Goal: Task Accomplishment & Management: Complete application form

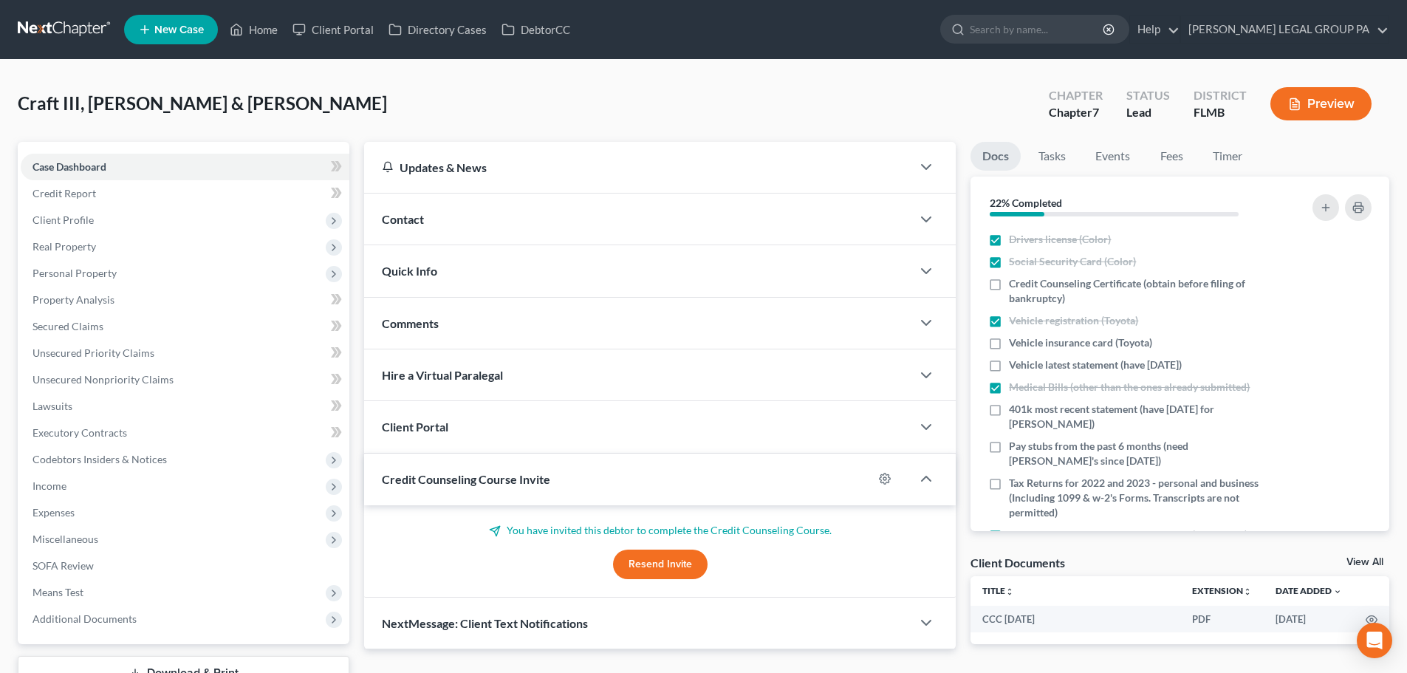
click at [54, 21] on link at bounding box center [65, 29] width 95 height 27
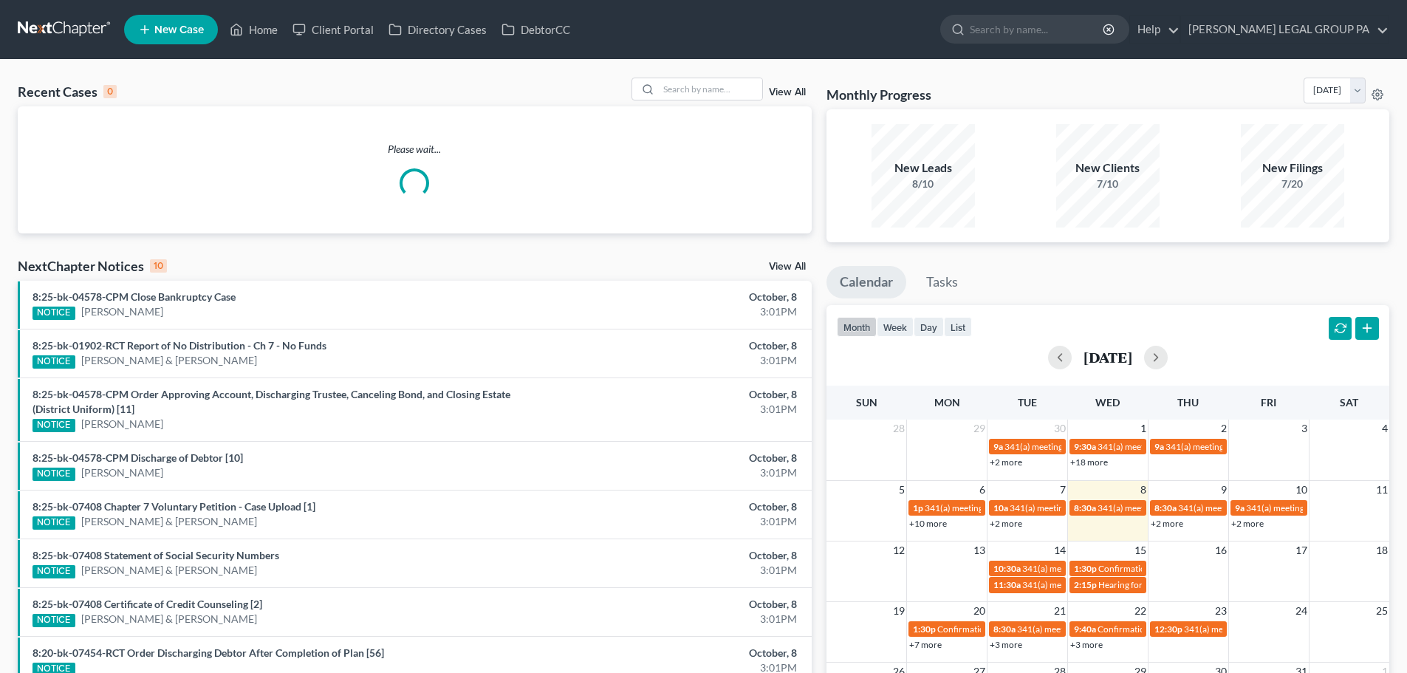
click at [1081, 12] on ul "New Case Home Client Portal Directory Cases DebtorCC - No Result - See all resu…" at bounding box center [756, 29] width 1265 height 38
click at [1080, 19] on input "search" at bounding box center [1037, 29] width 135 height 27
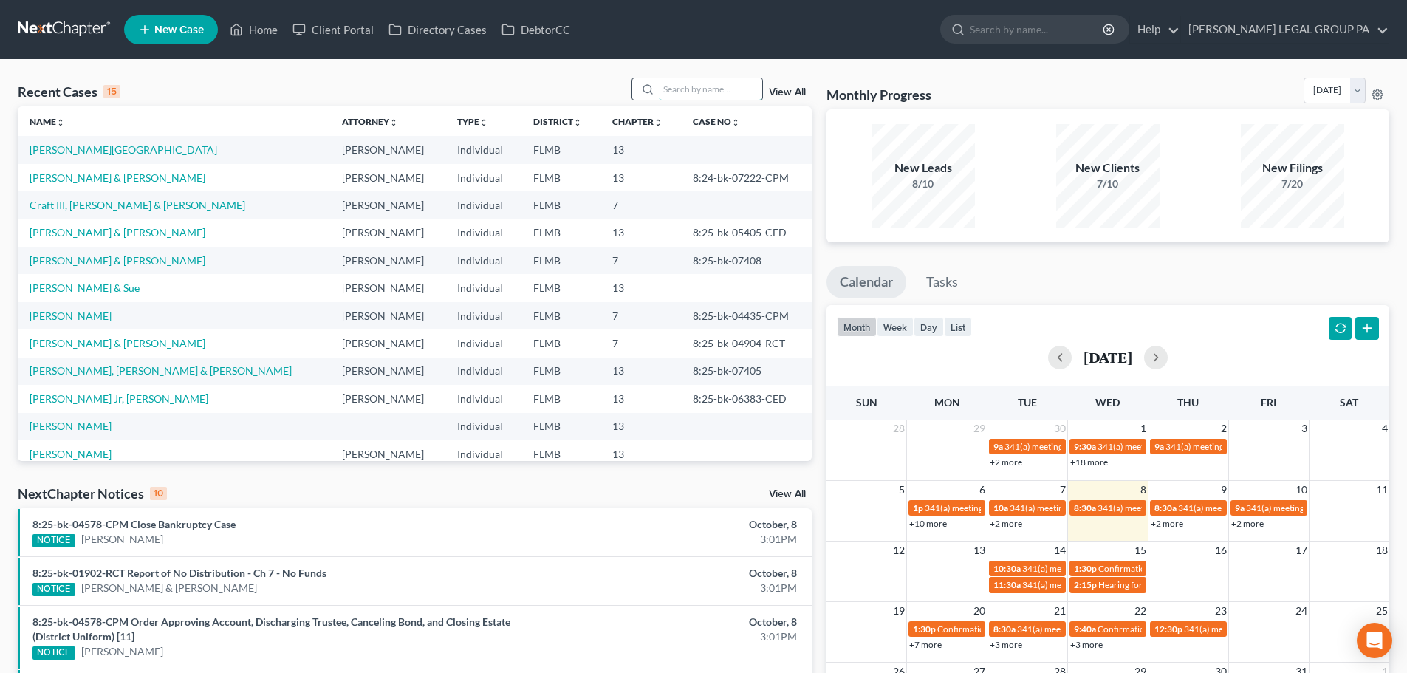
click at [730, 94] on input "search" at bounding box center [710, 88] width 103 height 21
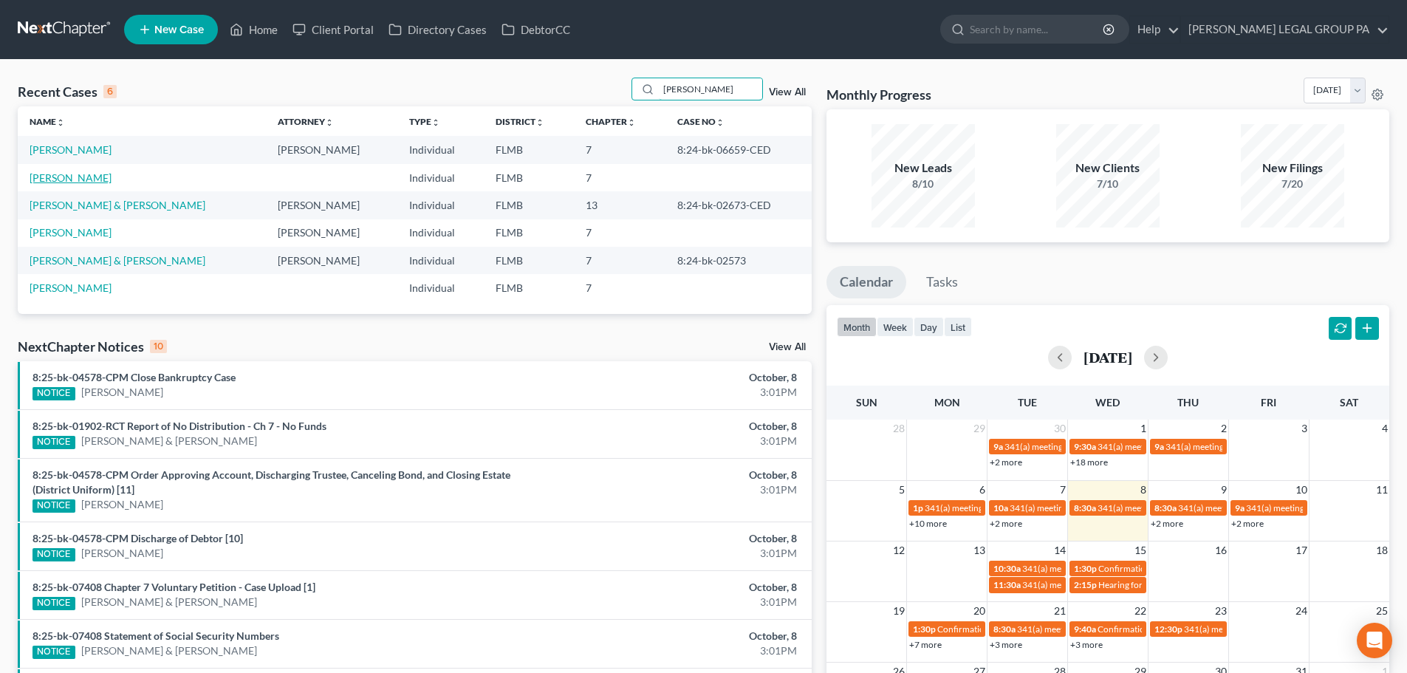
type input "[PERSON_NAME]"
click at [72, 177] on link "[PERSON_NAME]" at bounding box center [71, 177] width 82 height 13
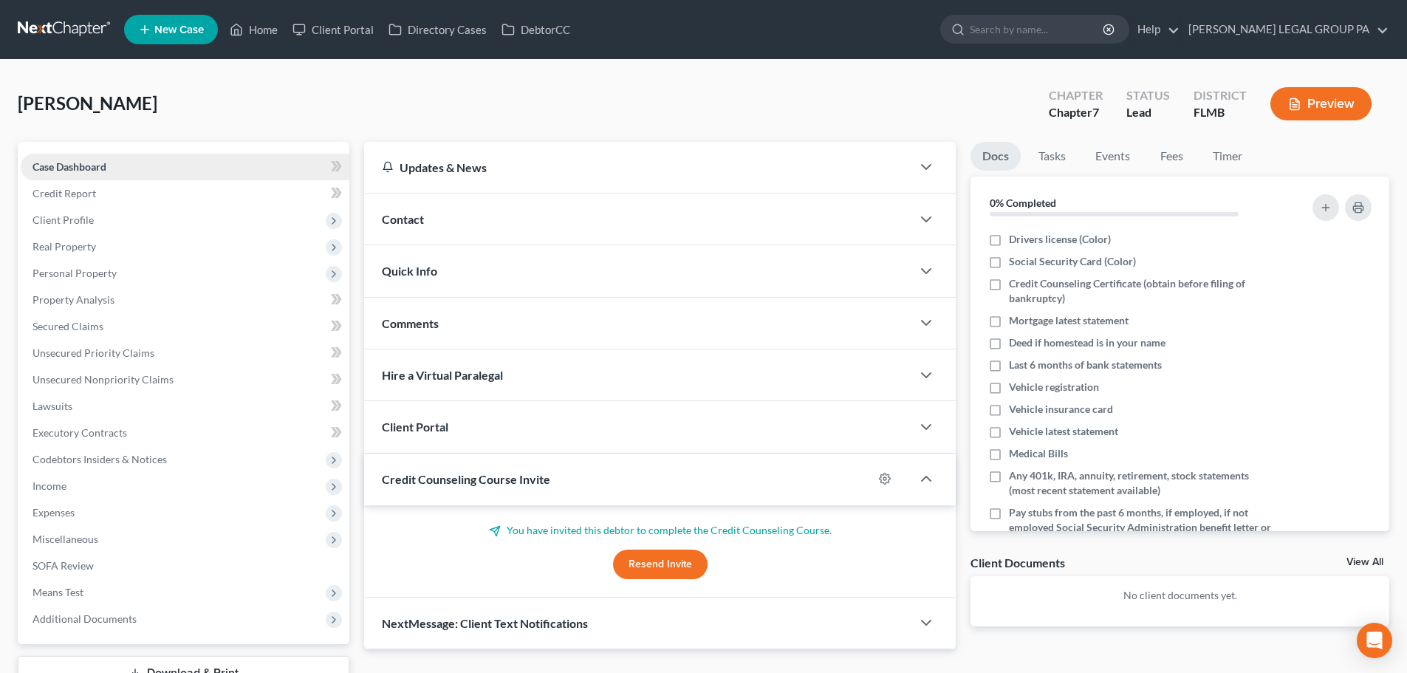
click at [75, 177] on link "Case Dashboard" at bounding box center [185, 167] width 329 height 27
click at [94, 203] on link "Credit Report" at bounding box center [185, 193] width 329 height 27
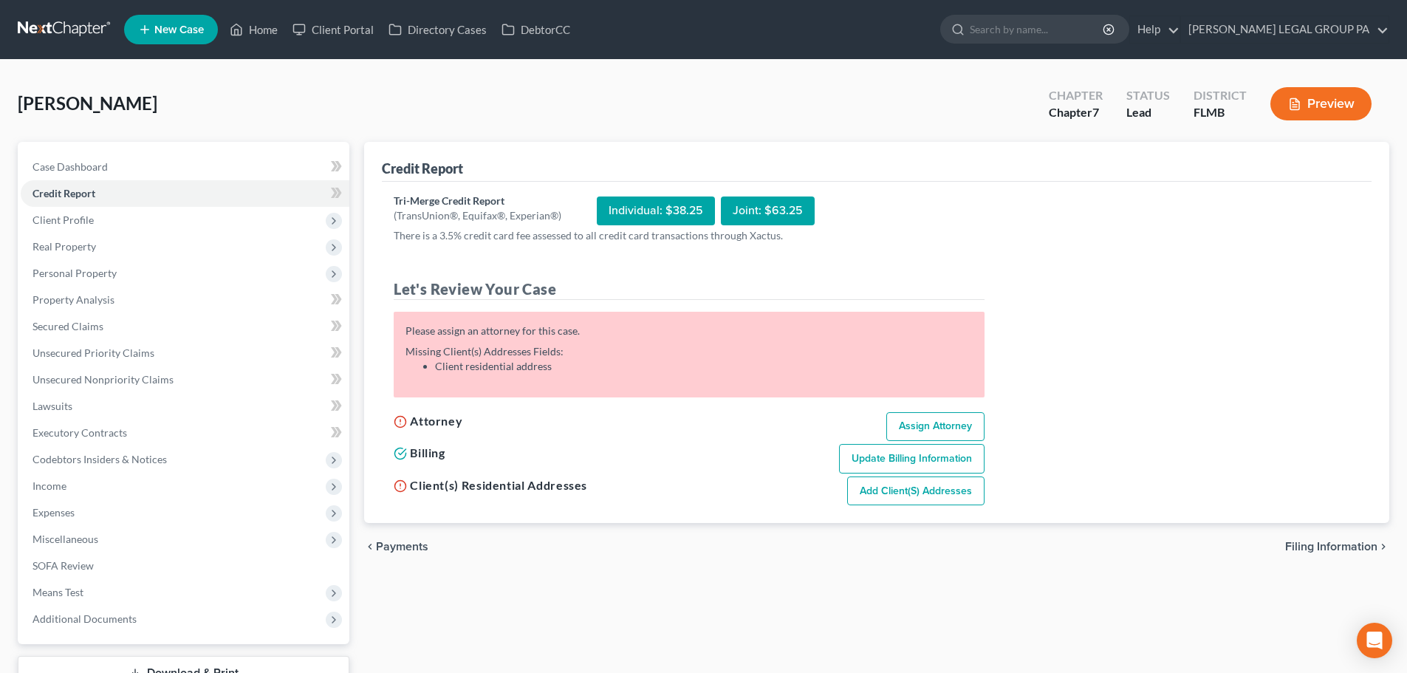
click at [962, 430] on link "Assign Attorney" at bounding box center [935, 427] width 98 height 30
select select "1"
select select "0"
select select "9"
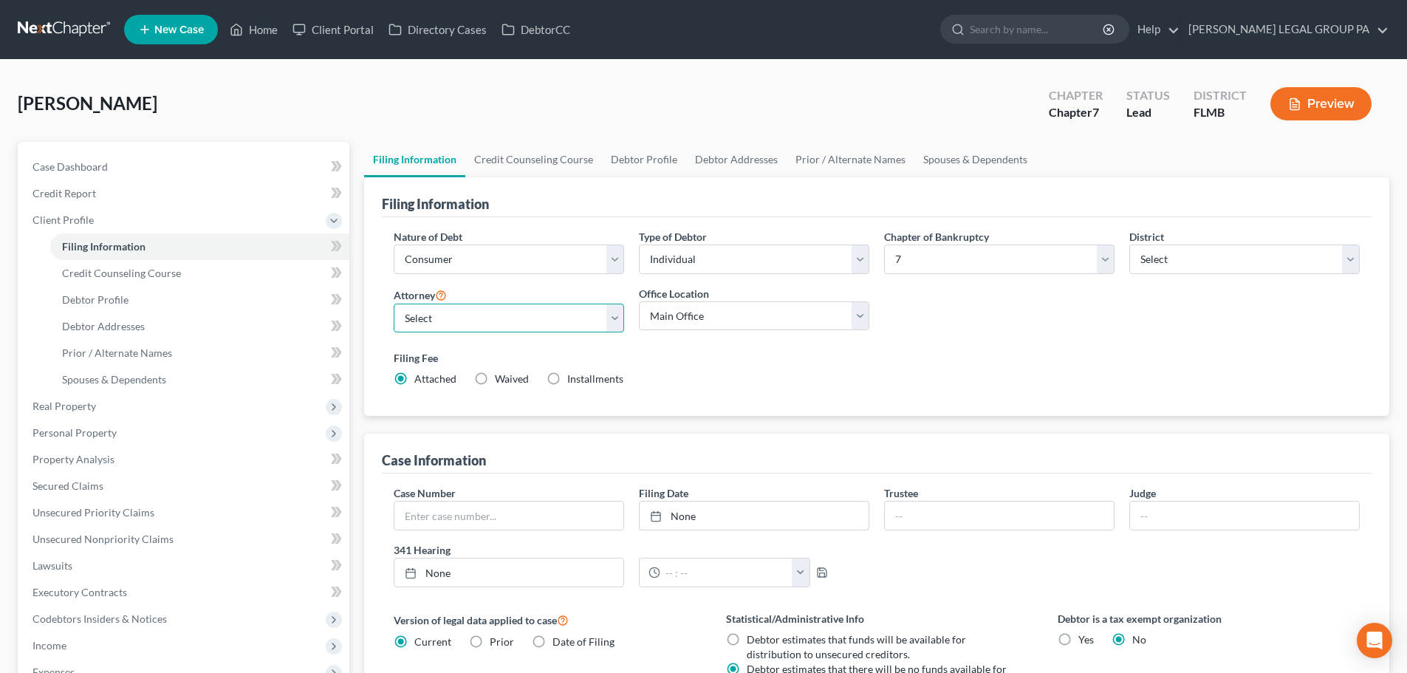
click at [471, 326] on select "Select [PERSON_NAME] - FLMB [PERSON_NAME] - FLMB" at bounding box center [509, 319] width 230 height 30
select select "0"
click at [394, 304] on select "Select [PERSON_NAME] - FLMB [PERSON_NAME] - FLMB" at bounding box center [509, 319] width 230 height 30
click at [714, 320] on select "Main Office [PERSON_NAME] Legal Group, [GEOGRAPHIC_DATA]" at bounding box center [754, 316] width 230 height 30
select select "0"
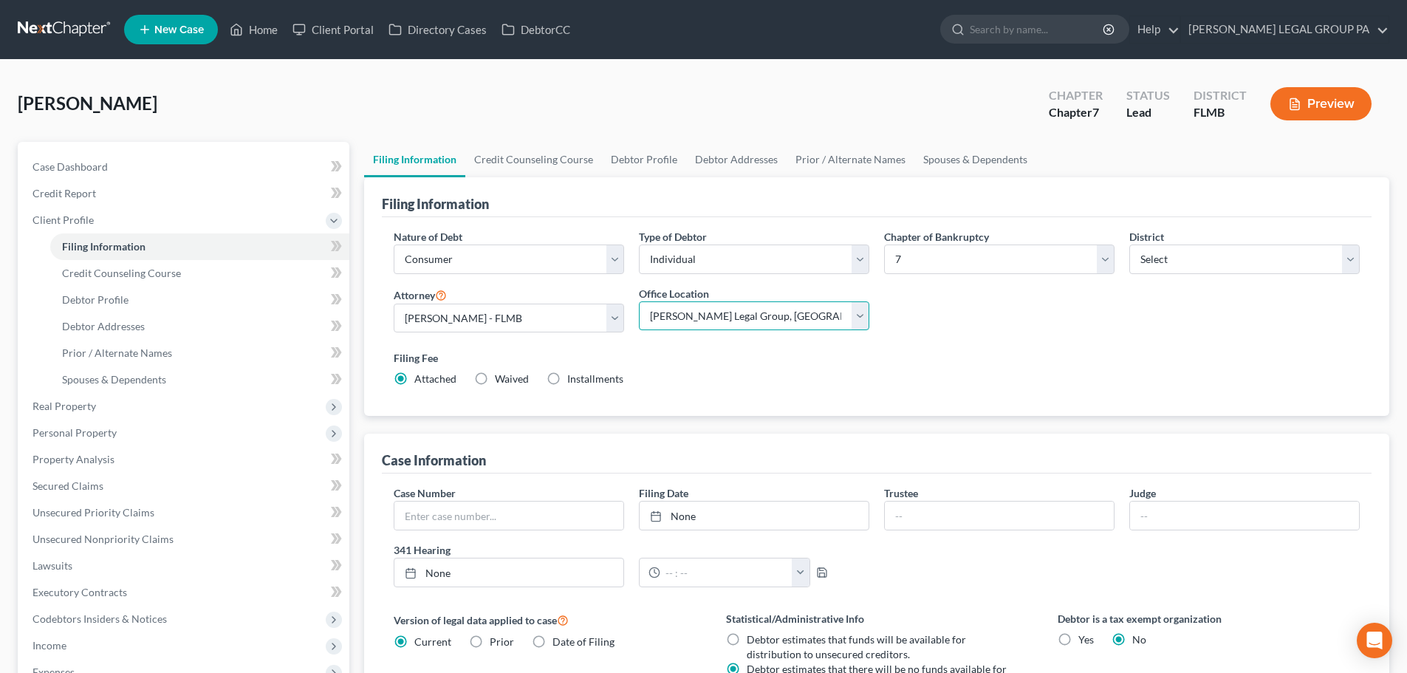
click at [639, 301] on select "Main Office [PERSON_NAME] Legal Group, [GEOGRAPHIC_DATA]" at bounding box center [754, 316] width 230 height 30
click at [155, 268] on span "Credit Counseling Course" at bounding box center [121, 273] width 119 height 13
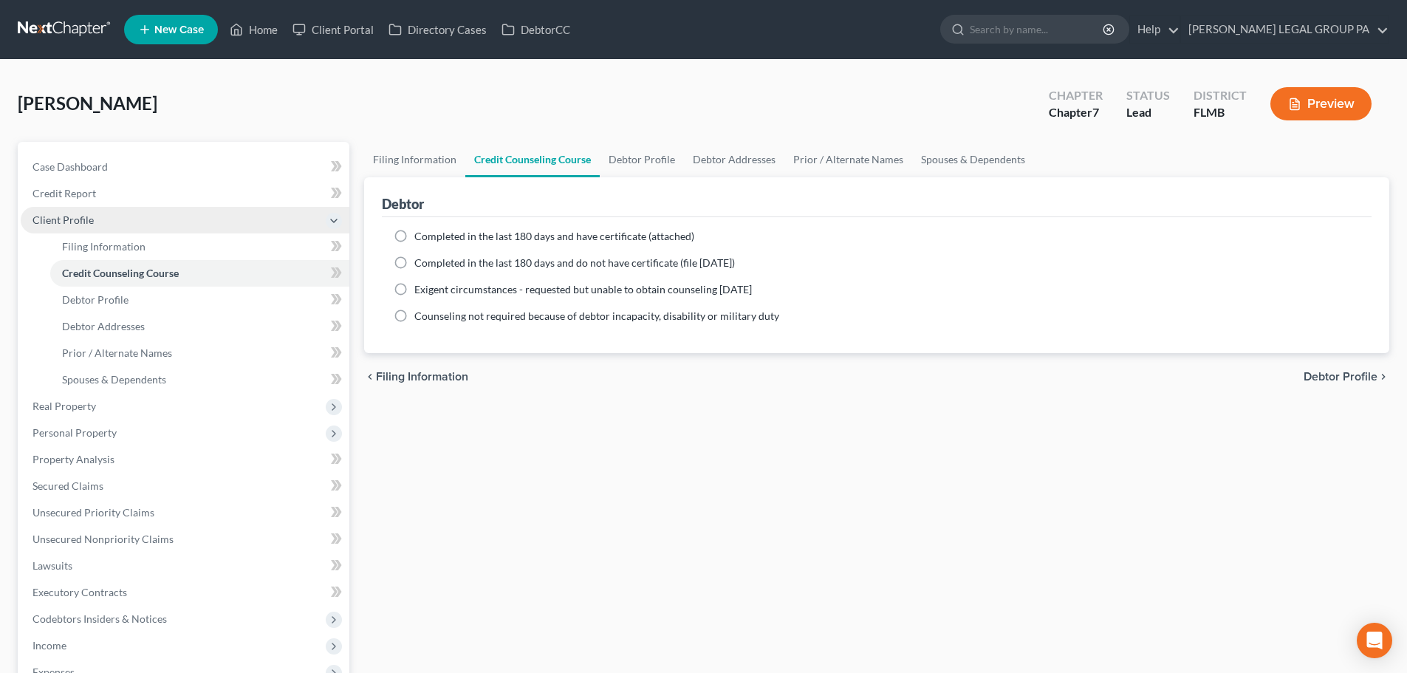
click at [106, 209] on span "Client Profile" at bounding box center [185, 220] width 329 height 27
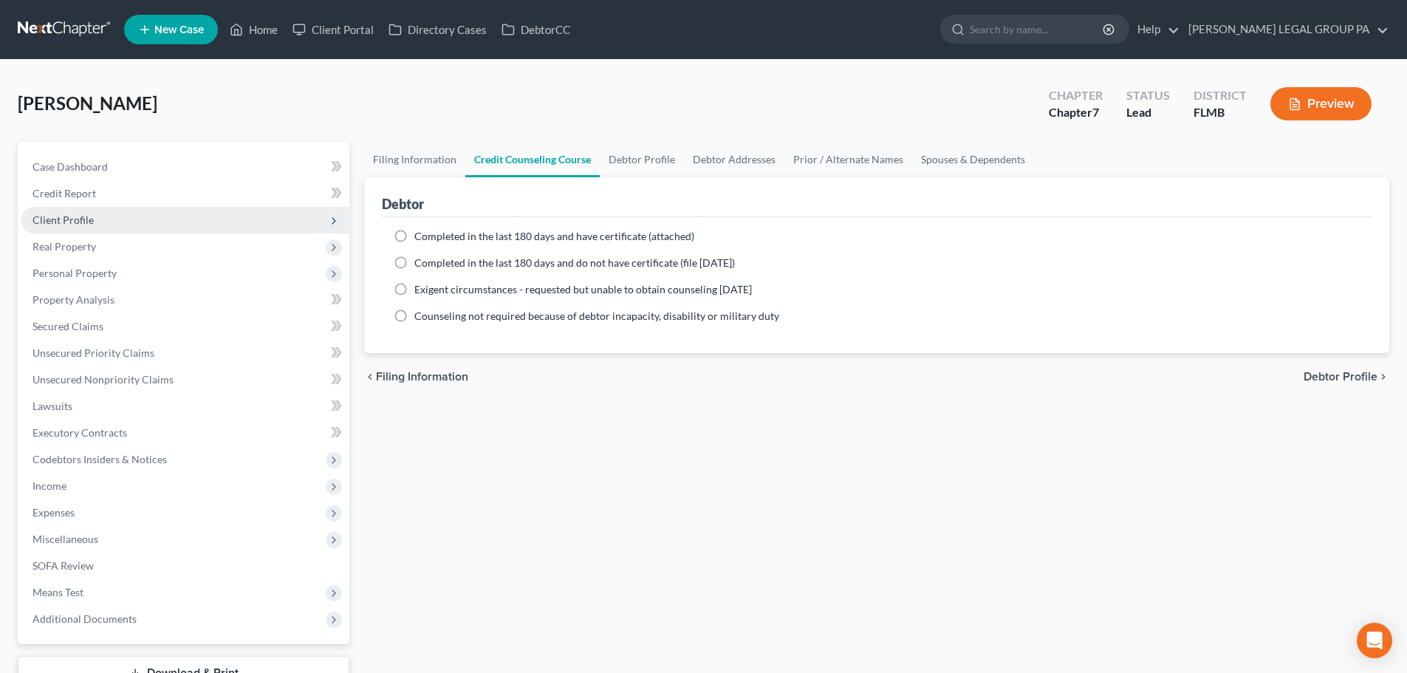
click at [123, 224] on span "Client Profile" at bounding box center [185, 220] width 329 height 27
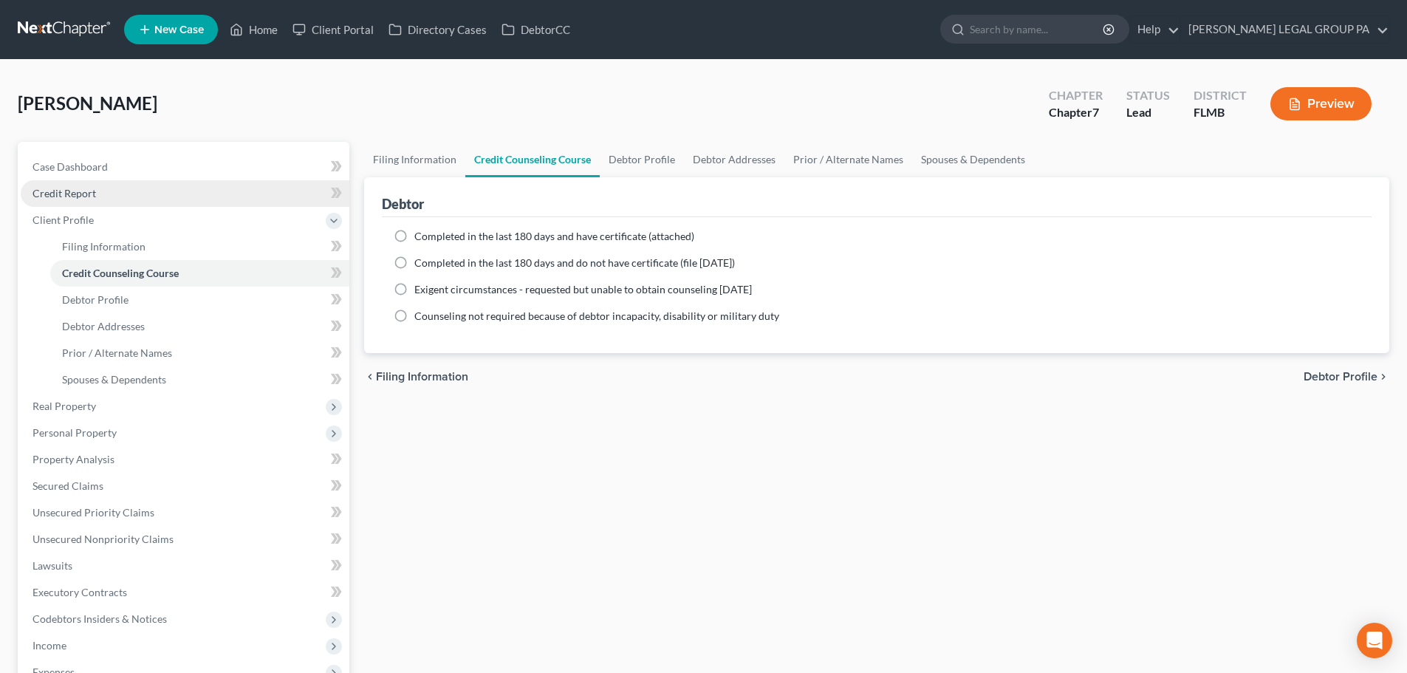
click at [107, 196] on link "Credit Report" at bounding box center [185, 193] width 329 height 27
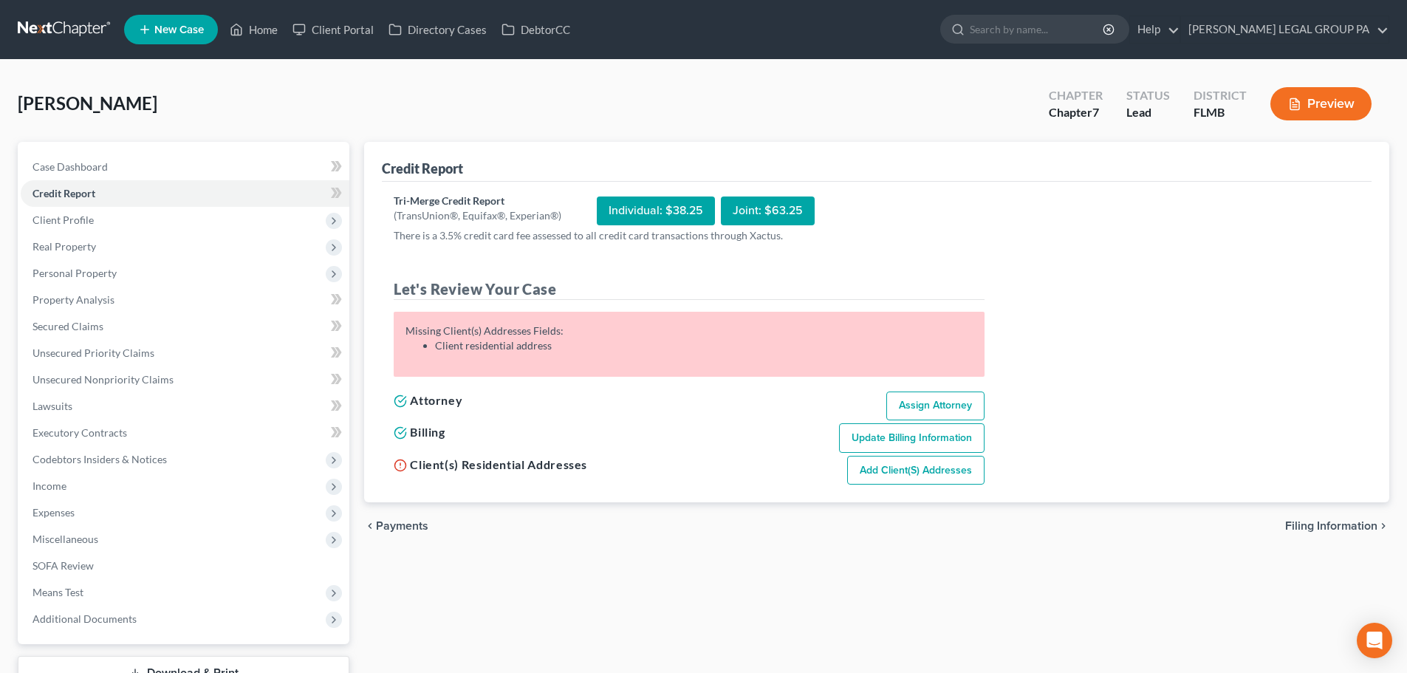
click at [887, 468] on link "Add Client(s) Addresses" at bounding box center [915, 471] width 137 height 30
select select "0"
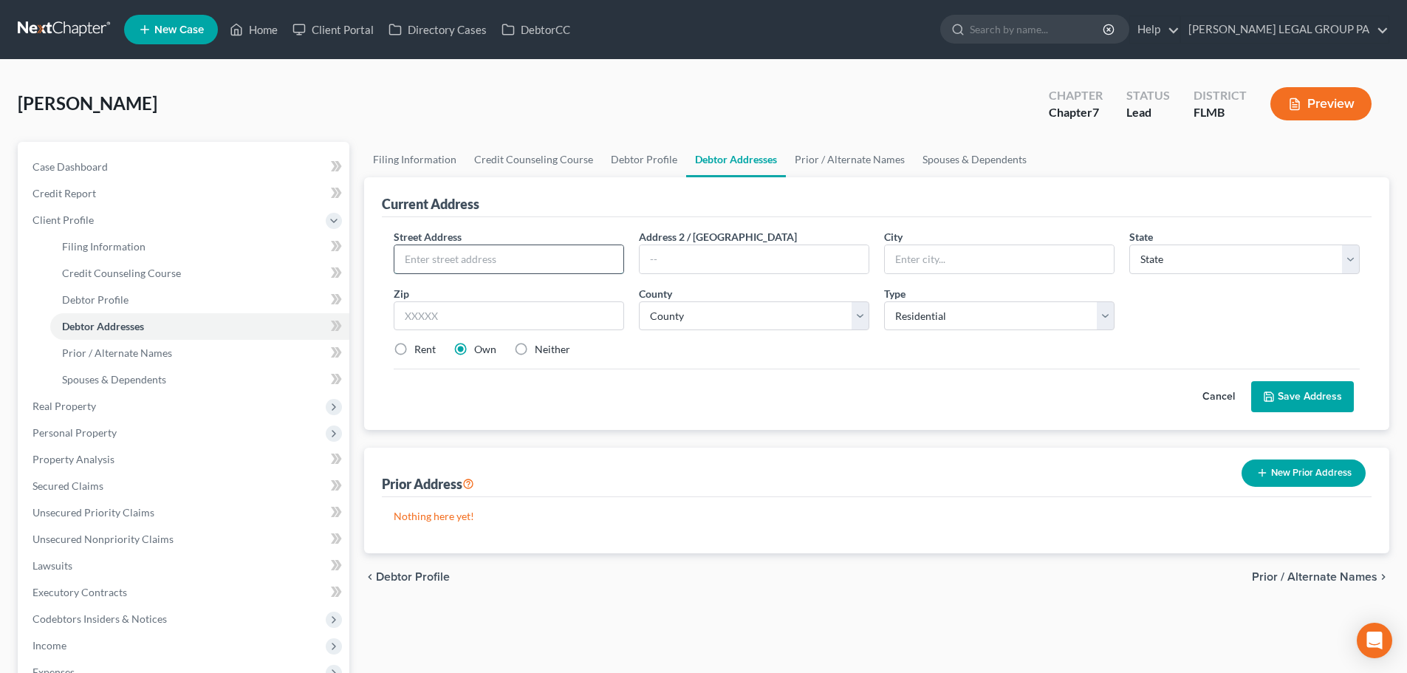
click at [510, 262] on input "text" at bounding box center [508, 259] width 229 height 28
type input "6421 [PERSON_NAME] Dr"
click at [533, 322] on input "text" at bounding box center [509, 316] width 230 height 30
type input "33813"
click at [664, 360] on div "Street Address * 6421 [PERSON_NAME] Dr Address 2 / [GEOGRAPHIC_DATA] * State * …" at bounding box center [876, 299] width 981 height 140
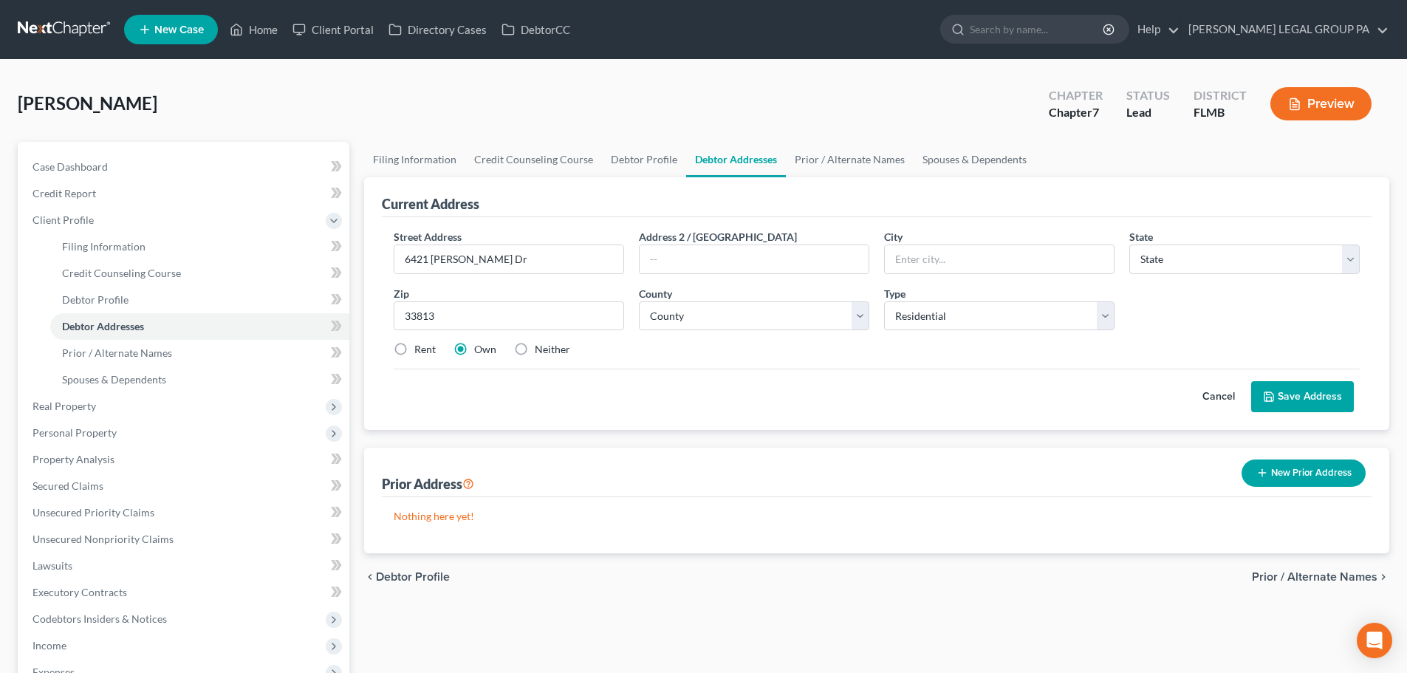
type input "Lakeland"
select select "9"
click at [743, 329] on select "County [GEOGRAPHIC_DATA] [GEOGRAPHIC_DATA] [GEOGRAPHIC_DATA] [GEOGRAPHIC_DATA] …" at bounding box center [754, 316] width 230 height 30
select select "52"
click at [639, 301] on select "County [GEOGRAPHIC_DATA] [GEOGRAPHIC_DATA] [GEOGRAPHIC_DATA] [GEOGRAPHIC_DATA] …" at bounding box center [754, 316] width 230 height 30
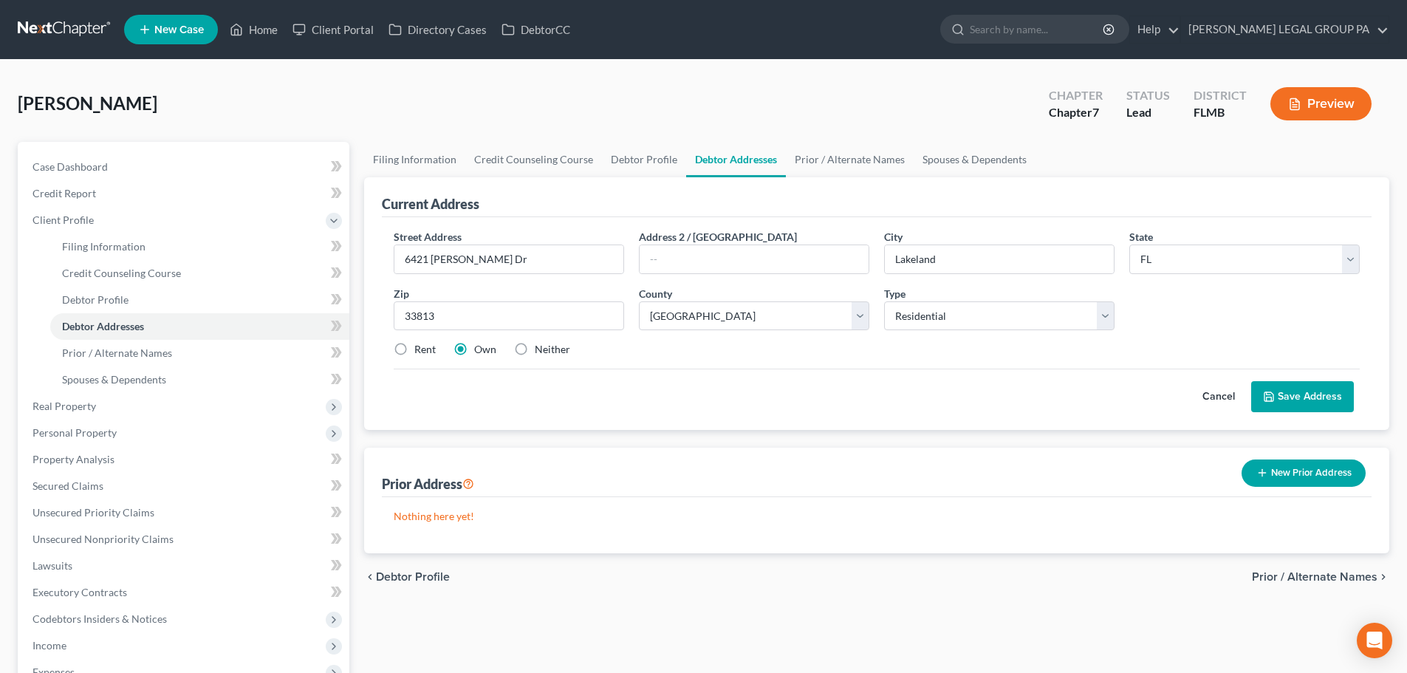
click at [1016, 331] on div "Street Address * 6421 [PERSON_NAME] Dr Address 2 / [GEOGRAPHIC_DATA] * [GEOGRAP…" at bounding box center [876, 299] width 981 height 140
click at [1004, 324] on select "Select Residential Mailing Rental Business" at bounding box center [999, 316] width 230 height 30
click at [884, 301] on select "Select Residential Mailing Rental Business" at bounding box center [999, 316] width 230 height 30
click at [1311, 393] on button "Save Address" at bounding box center [1302, 396] width 103 height 31
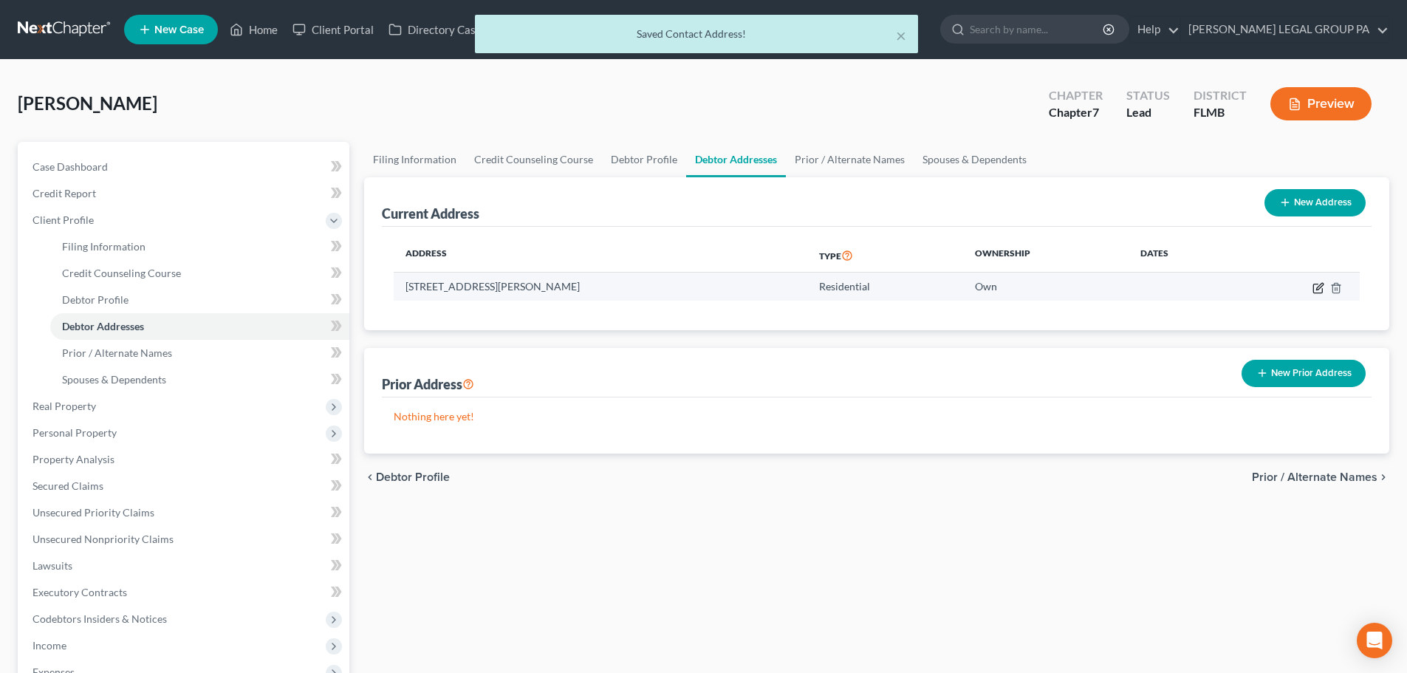
click at [1319, 290] on icon "button" at bounding box center [1319, 288] width 12 height 12
select select "9"
select select "52"
select select "0"
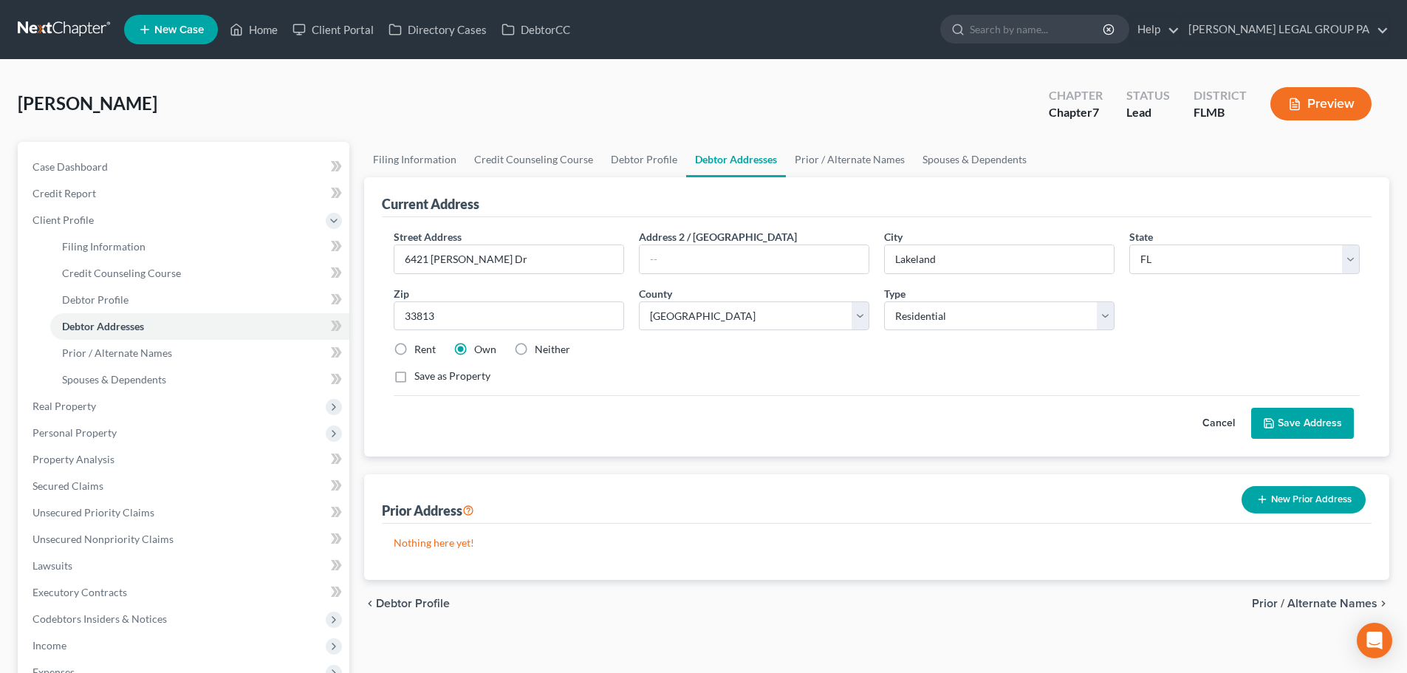
click at [1322, 417] on button "Save Address" at bounding box center [1302, 423] width 103 height 31
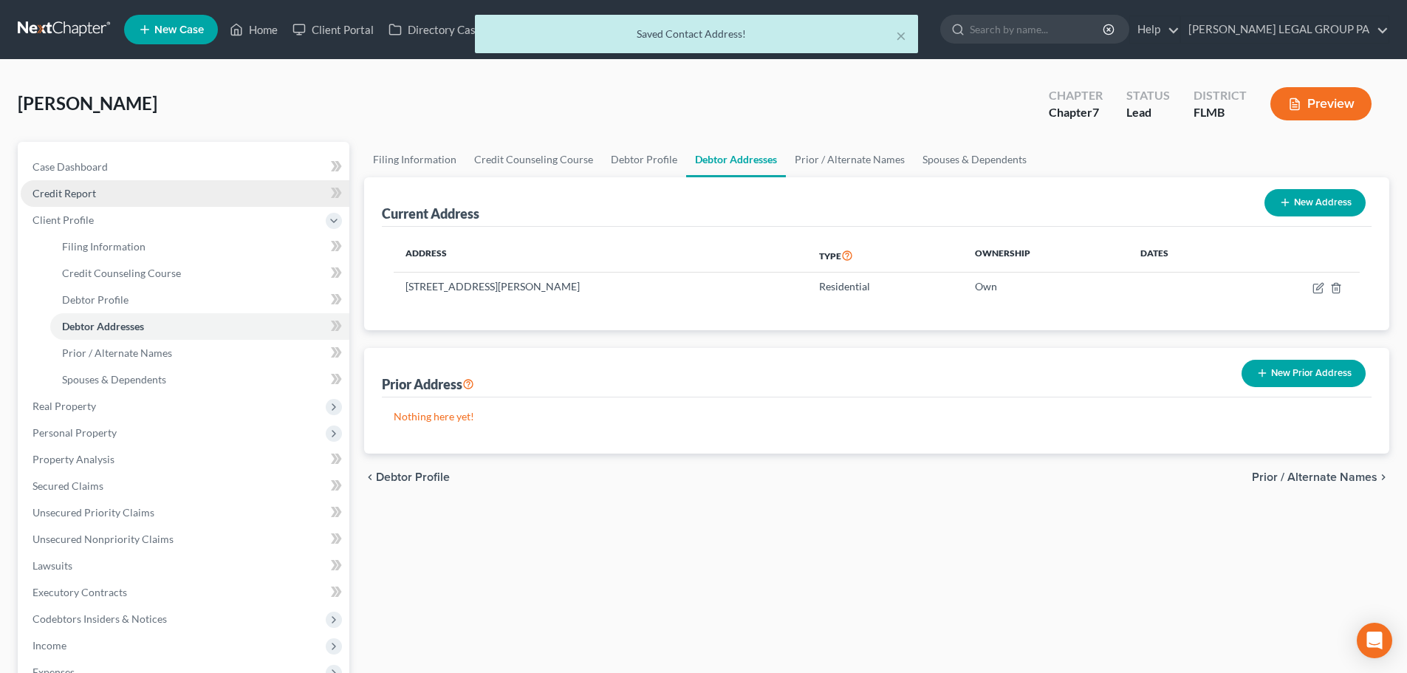
click at [89, 202] on link "Credit Report" at bounding box center [185, 193] width 329 height 27
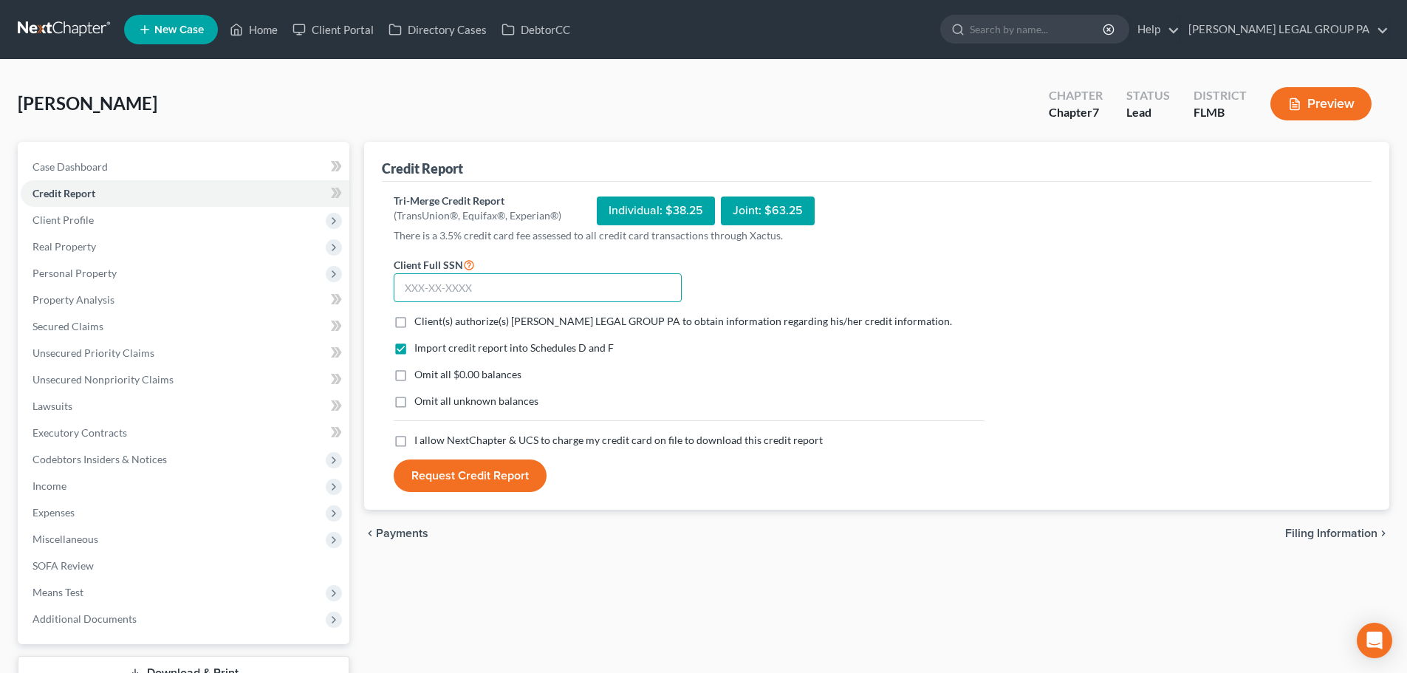
click at [563, 299] on input "text" at bounding box center [538, 288] width 288 height 30
type input "595-14-6678"
click at [451, 320] on span "Client(s) authorize(s) [PERSON_NAME] LEGAL GROUP PA to obtain information regar…" at bounding box center [683, 321] width 538 height 13
click at [430, 320] on input "Client(s) authorize(s) [PERSON_NAME] LEGAL GROUP PA to obtain information regar…" at bounding box center [425, 319] width 10 height 10
checkbox input "true"
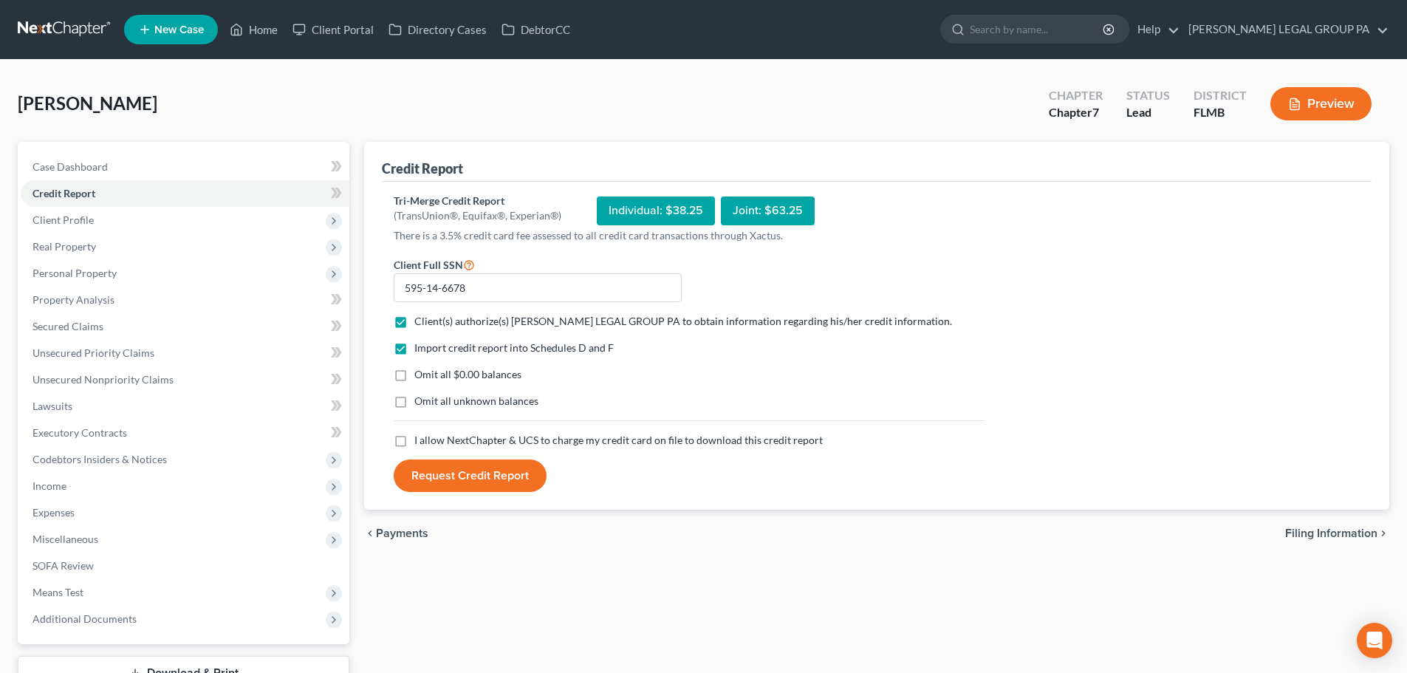
click at [441, 399] on span "Omit all unknown balances" at bounding box center [476, 400] width 124 height 13
click at [430, 399] on input "Omit all unknown balances" at bounding box center [425, 399] width 10 height 10
checkbox input "true"
click at [429, 442] on span "I allow NextChapter & UCS to charge my credit card on file to download this cre…" at bounding box center [618, 440] width 409 height 13
click at [429, 442] on input "I allow NextChapter & UCS to charge my credit card on file to download this cre…" at bounding box center [425, 438] width 10 height 10
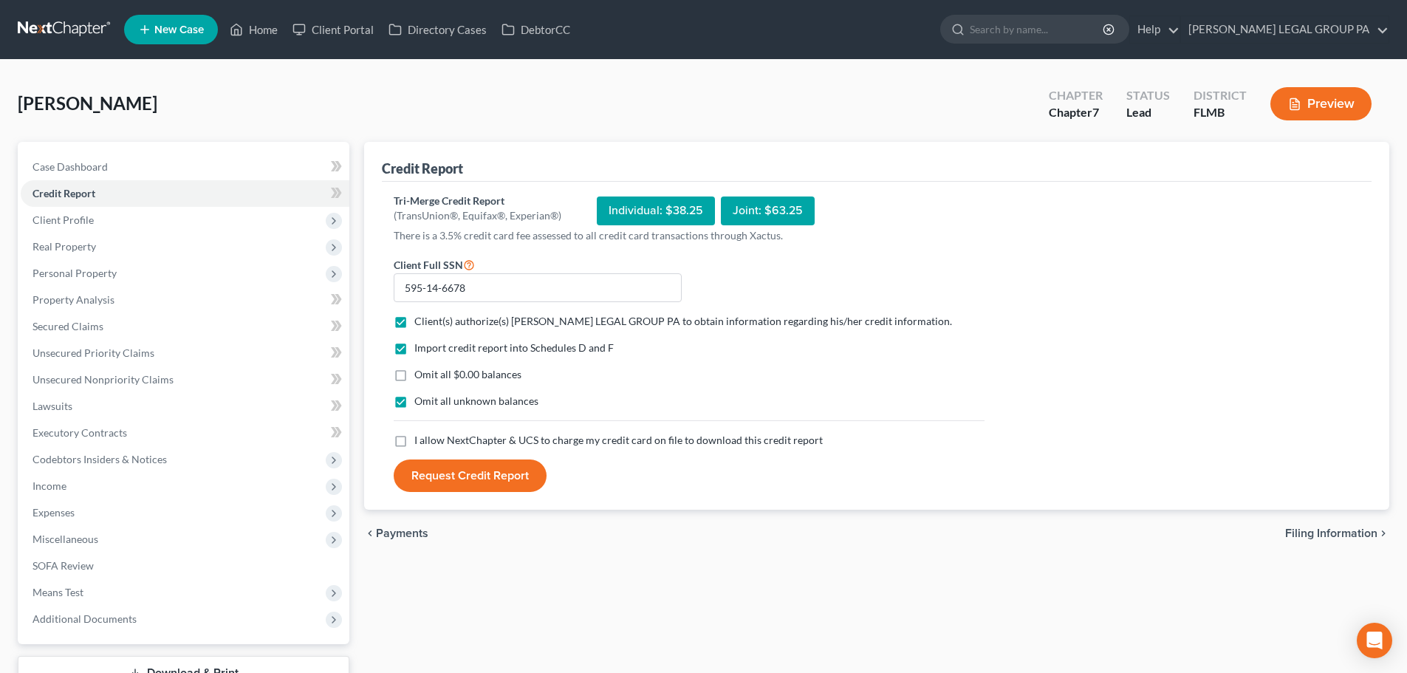
checkbox input "true"
click at [472, 468] on button "Request Credit Report" at bounding box center [470, 475] width 153 height 33
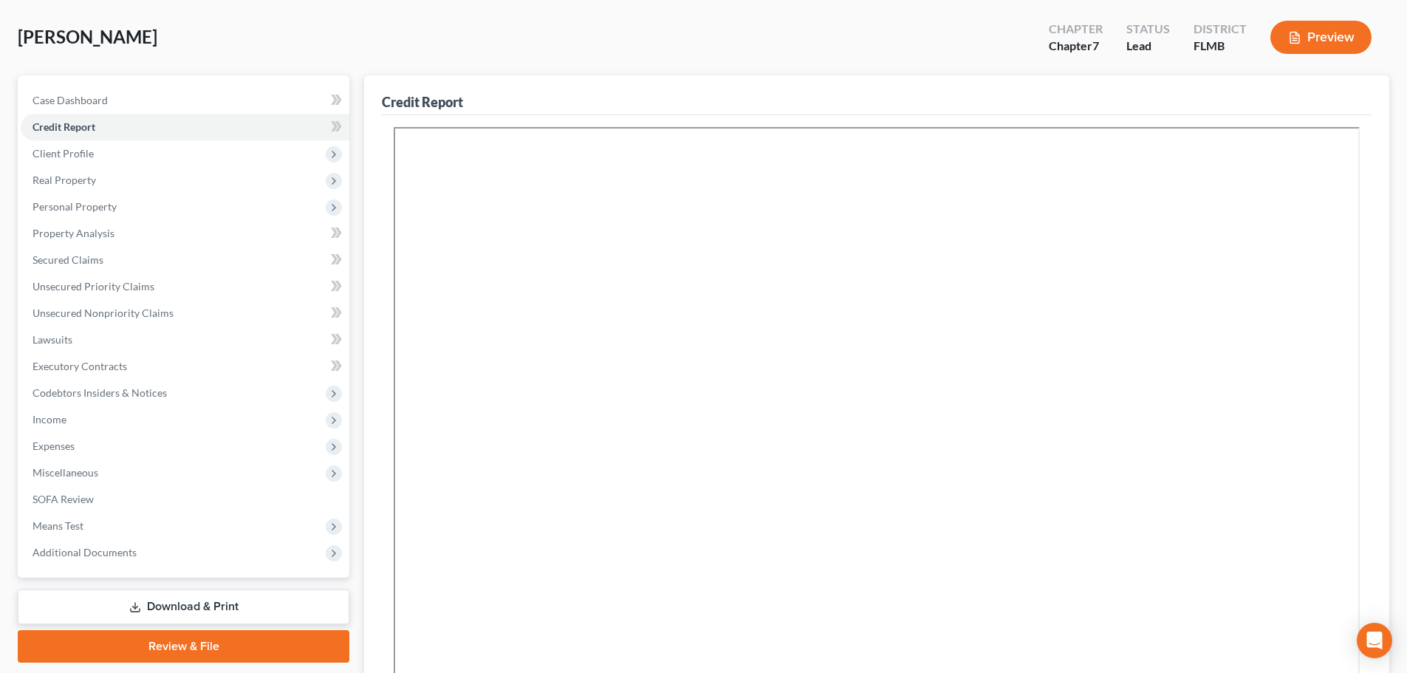
scroll to position [148, 0]
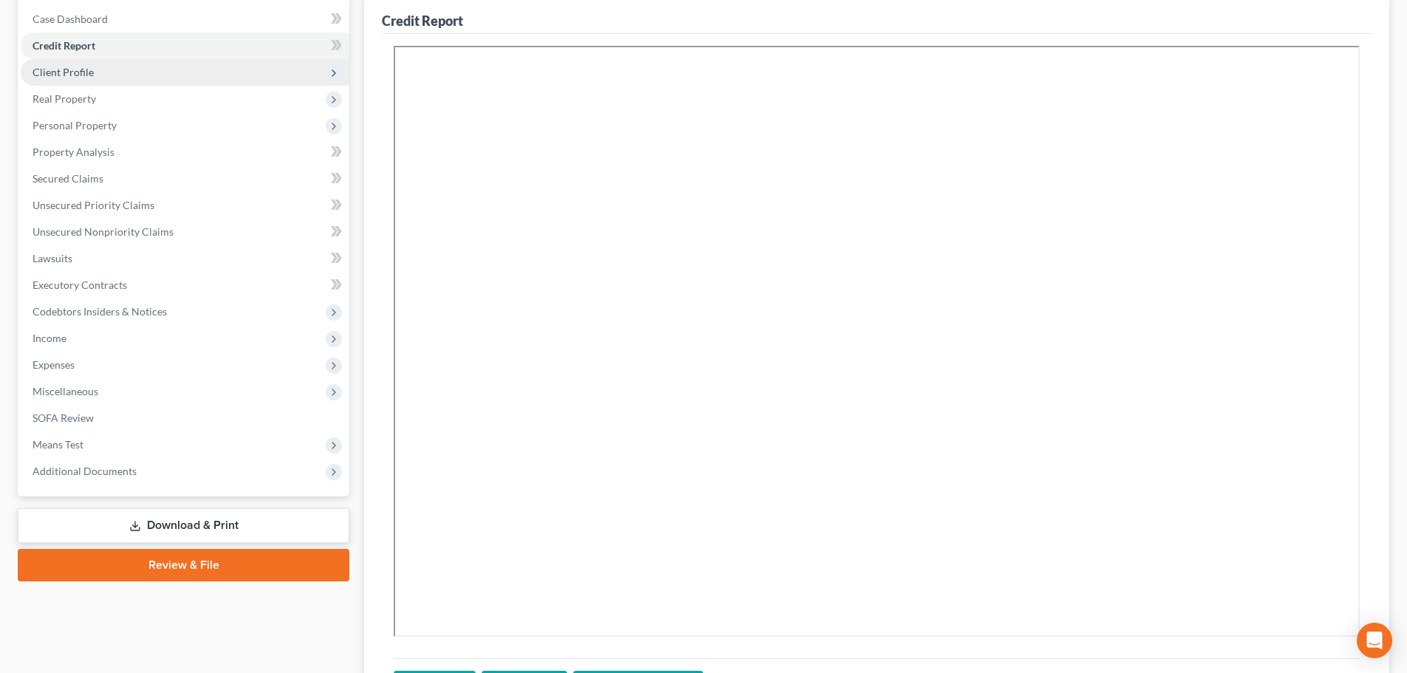
click at [77, 74] on span "Client Profile" at bounding box center [63, 72] width 61 height 13
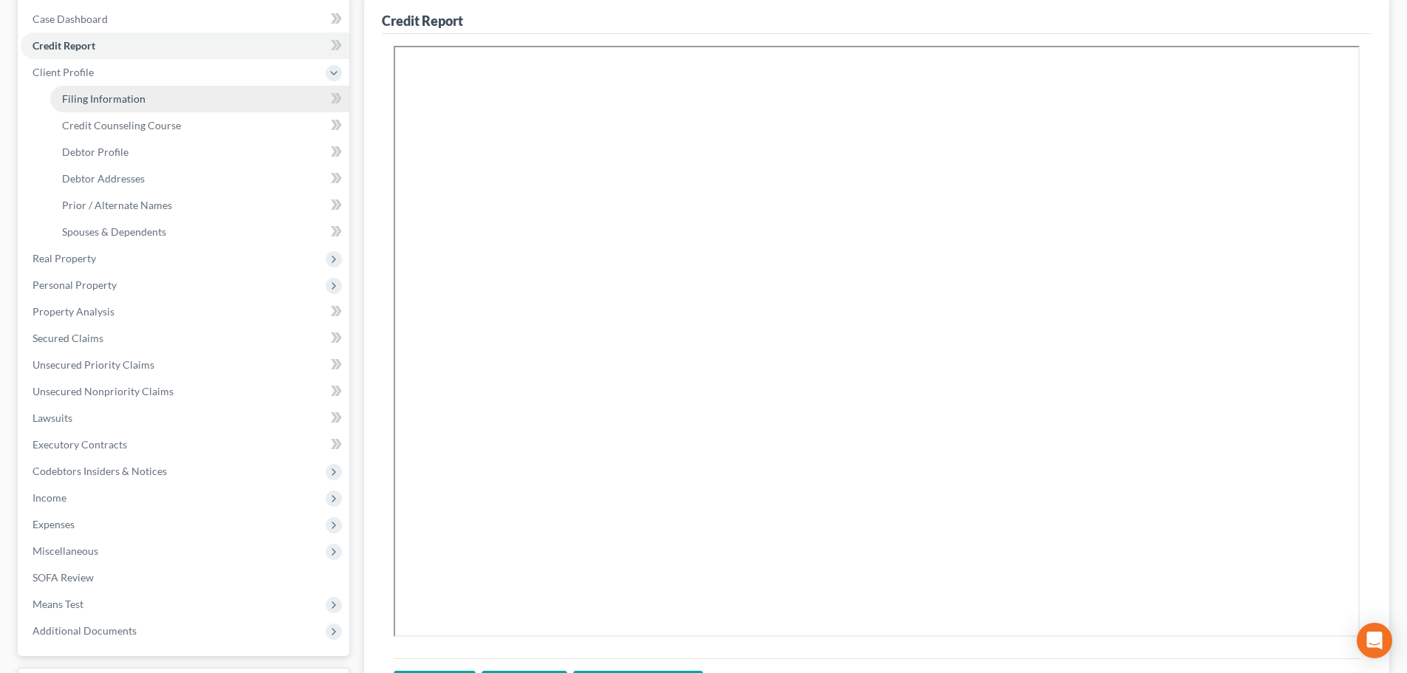
click at [118, 108] on link "Filing Information" at bounding box center [199, 99] width 299 height 27
select select "1"
select select "0"
select select "15"
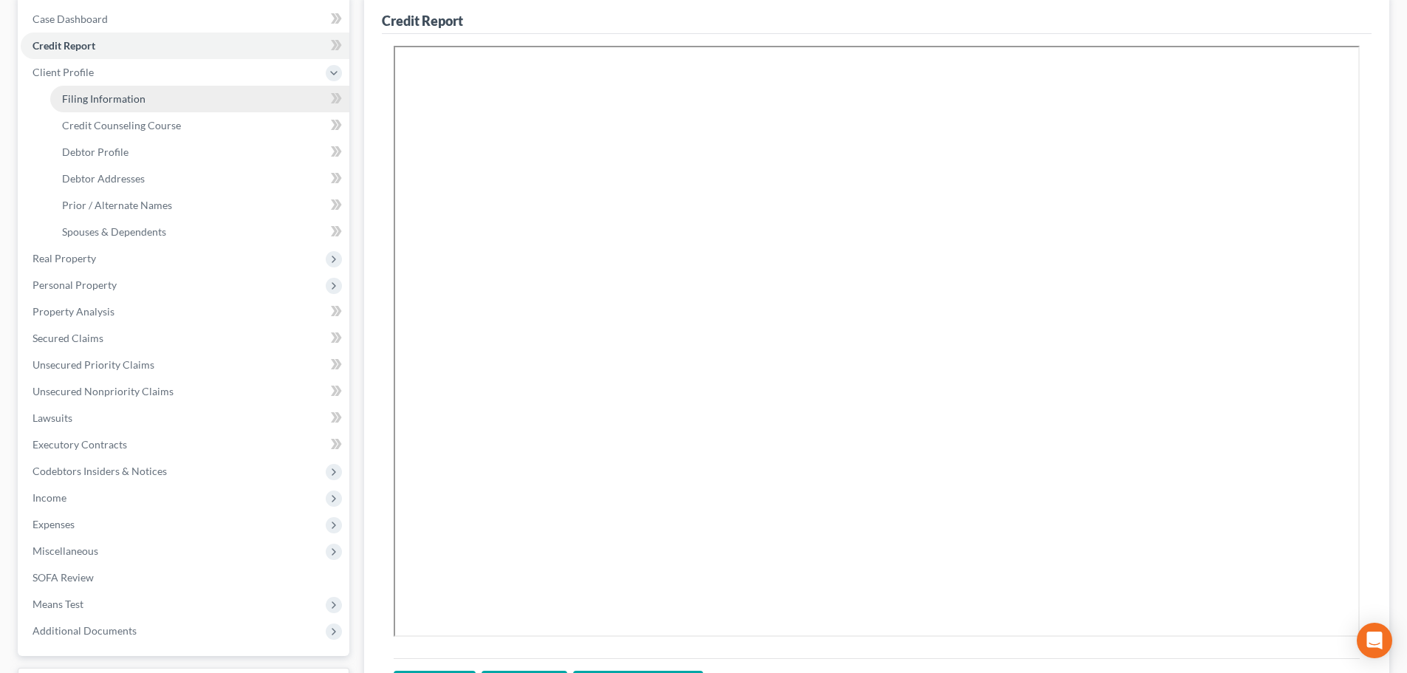
select select "0"
select select "9"
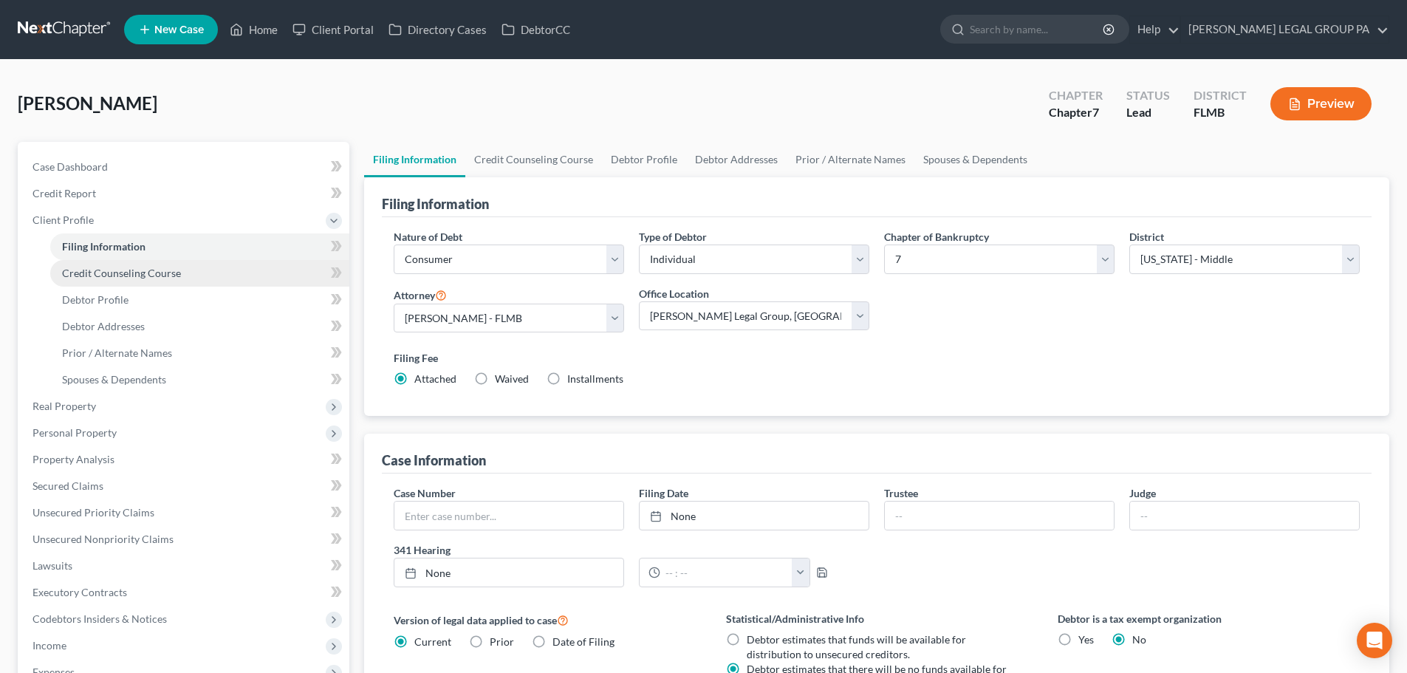
click at [107, 276] on span "Credit Counseling Course" at bounding box center [121, 273] width 119 height 13
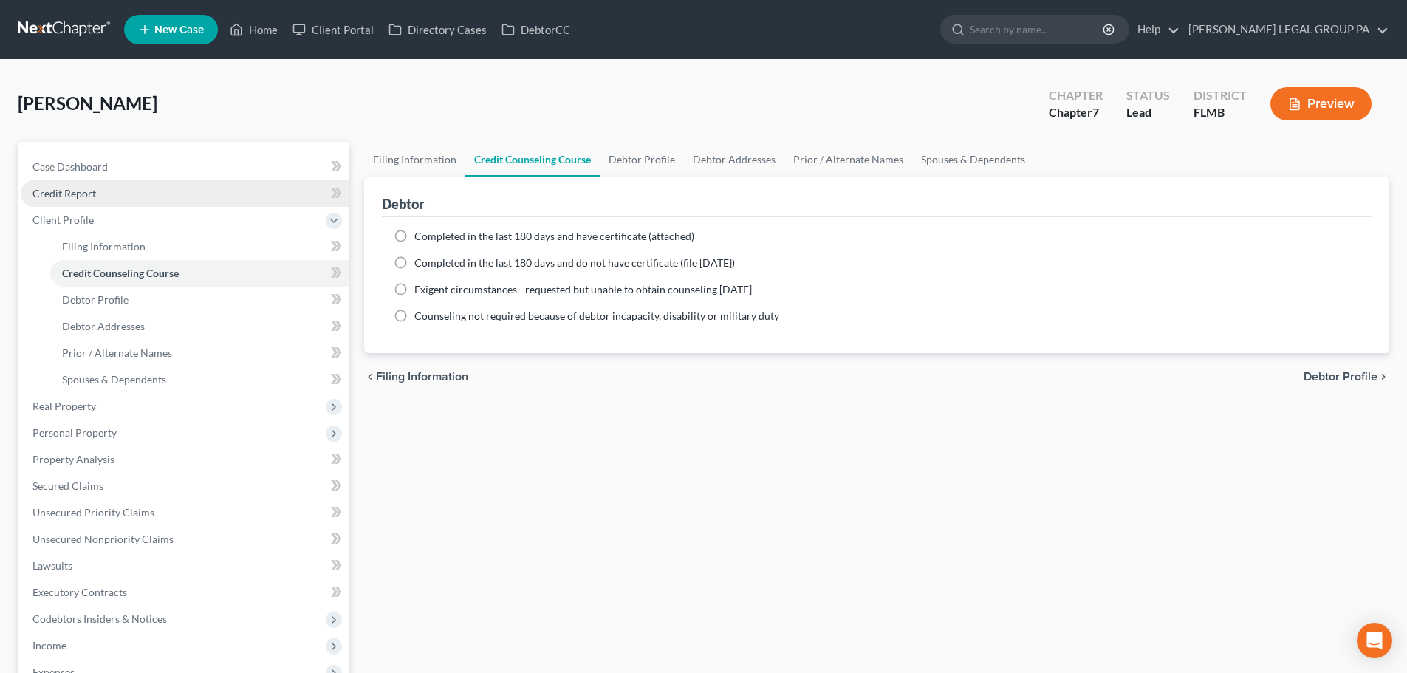
click at [80, 182] on link "Credit Report" at bounding box center [185, 193] width 329 height 27
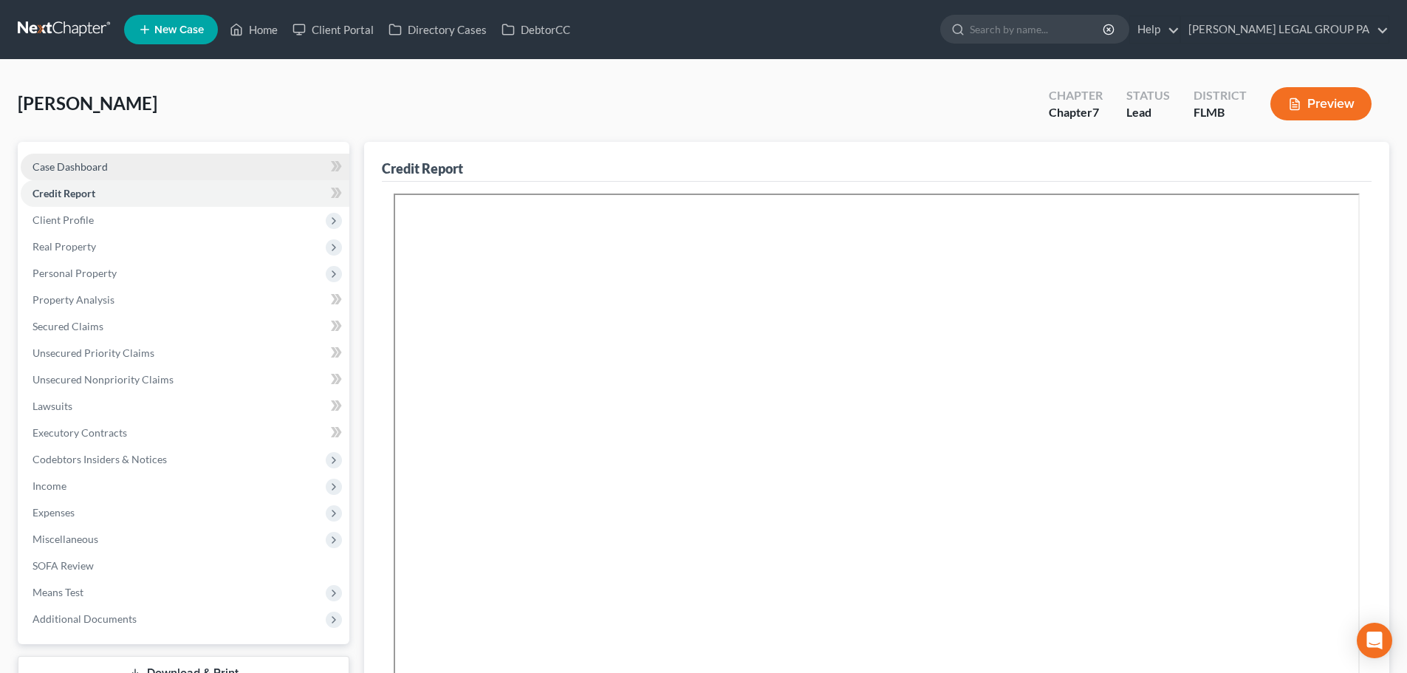
click at [104, 166] on span "Case Dashboard" at bounding box center [70, 166] width 75 height 13
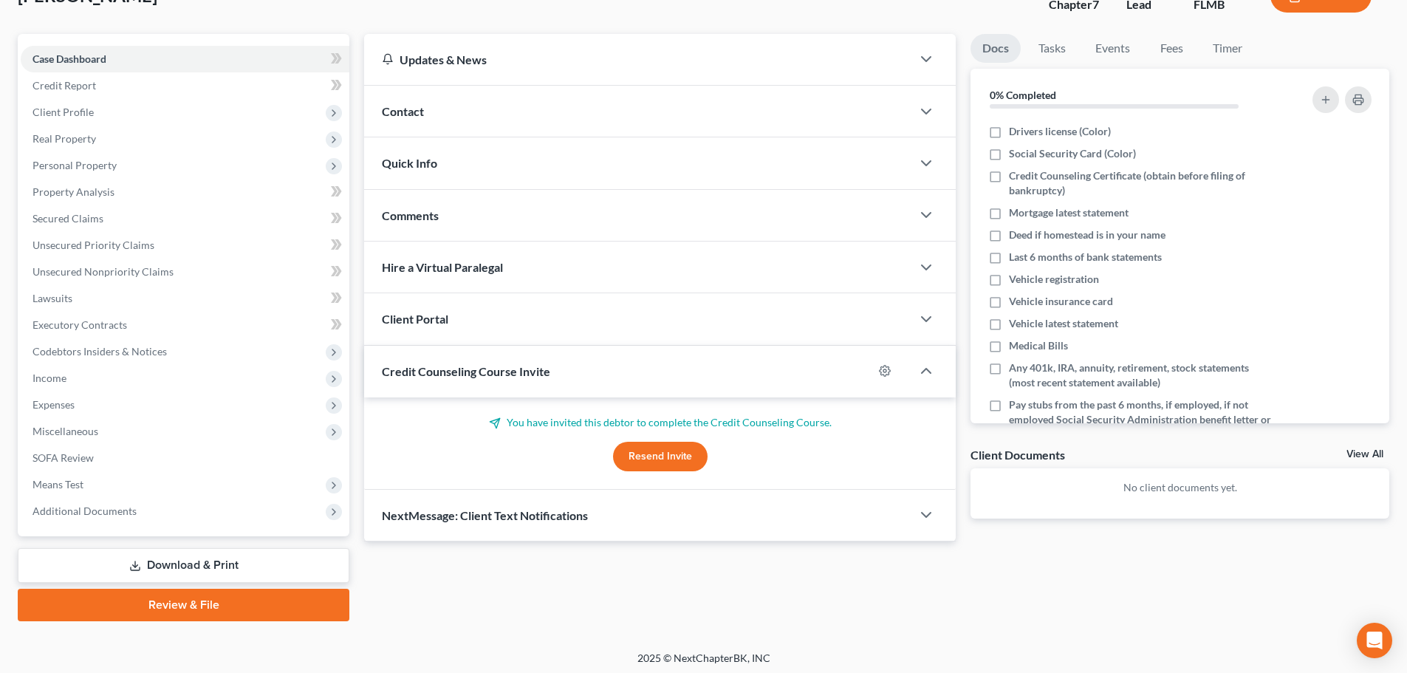
scroll to position [112, 0]
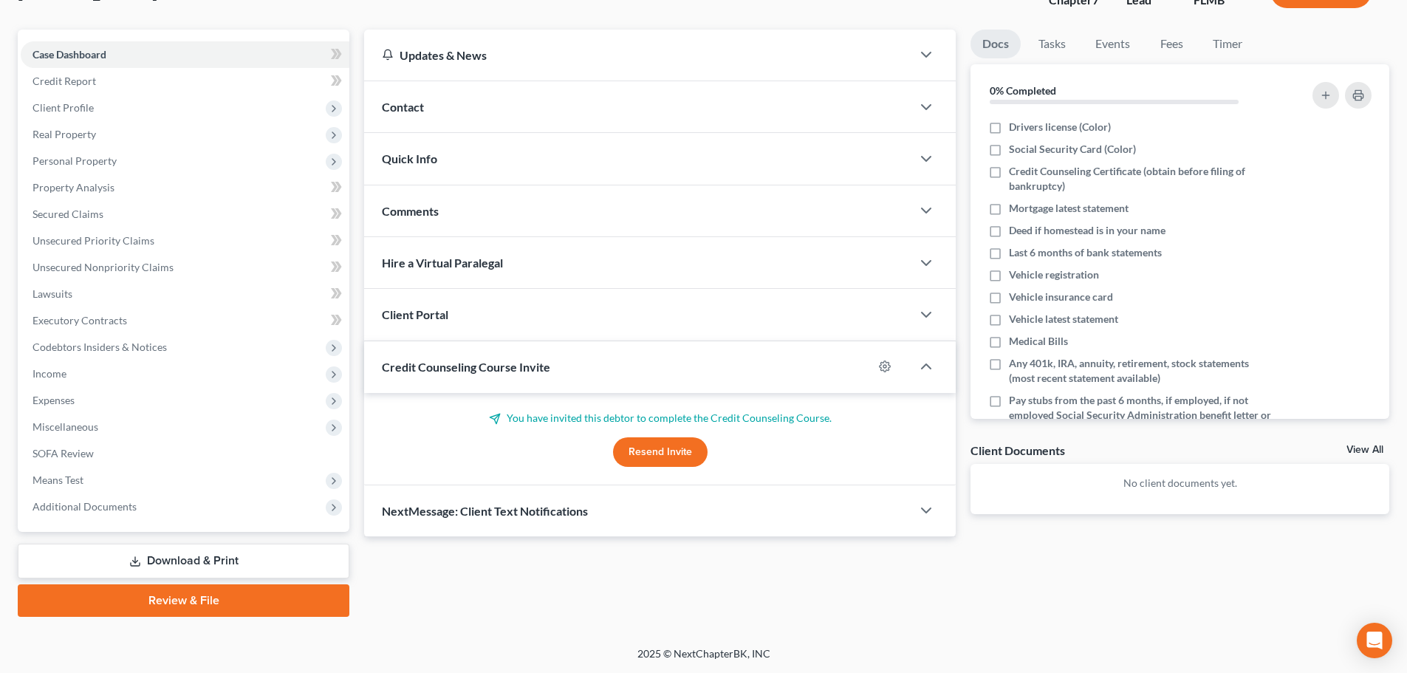
click at [653, 449] on button "Resend Invite" at bounding box center [660, 452] width 95 height 30
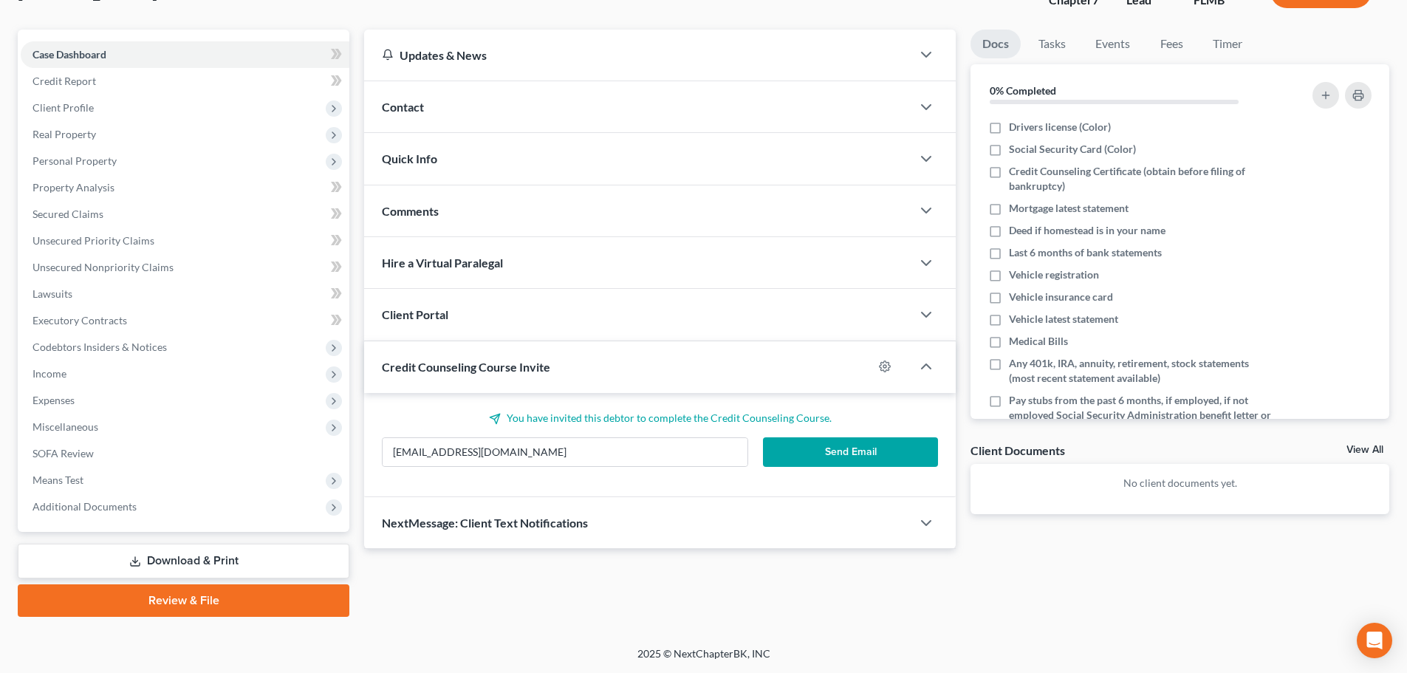
click at [827, 461] on button "Send Email" at bounding box center [851, 452] width 176 height 30
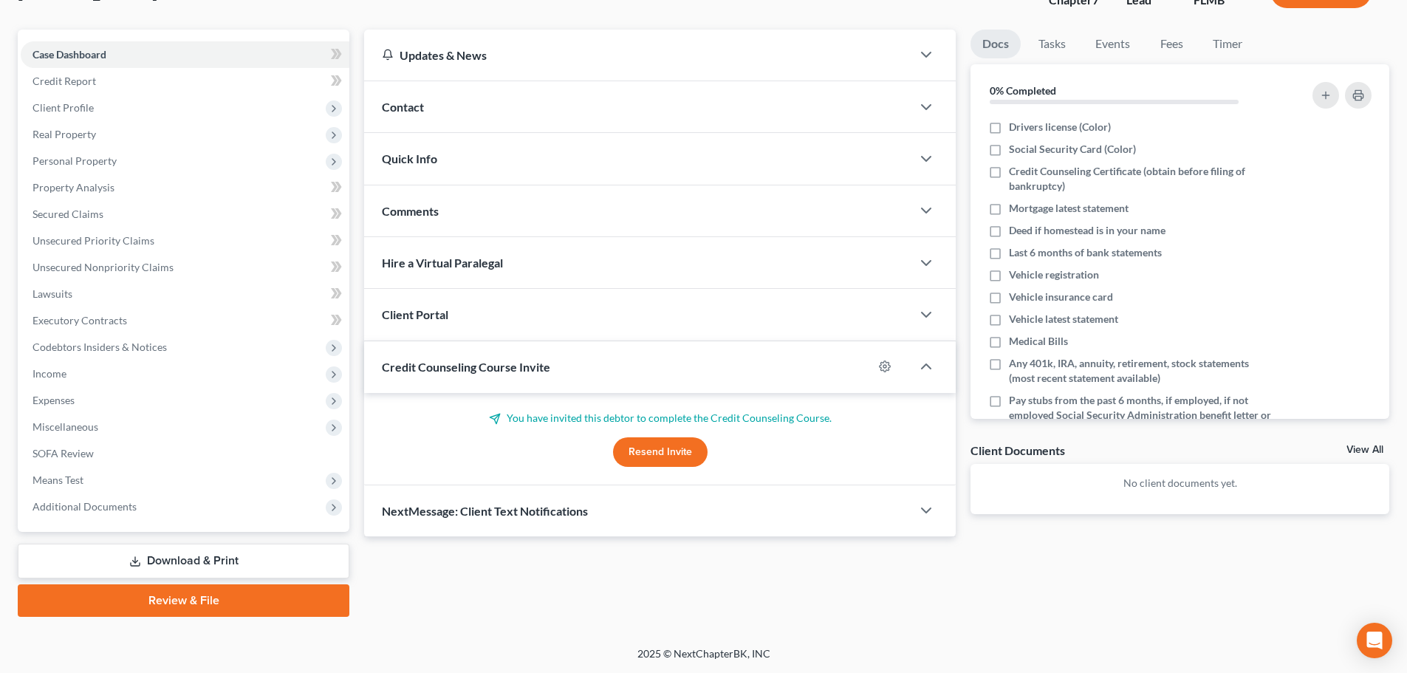
scroll to position [0, 0]
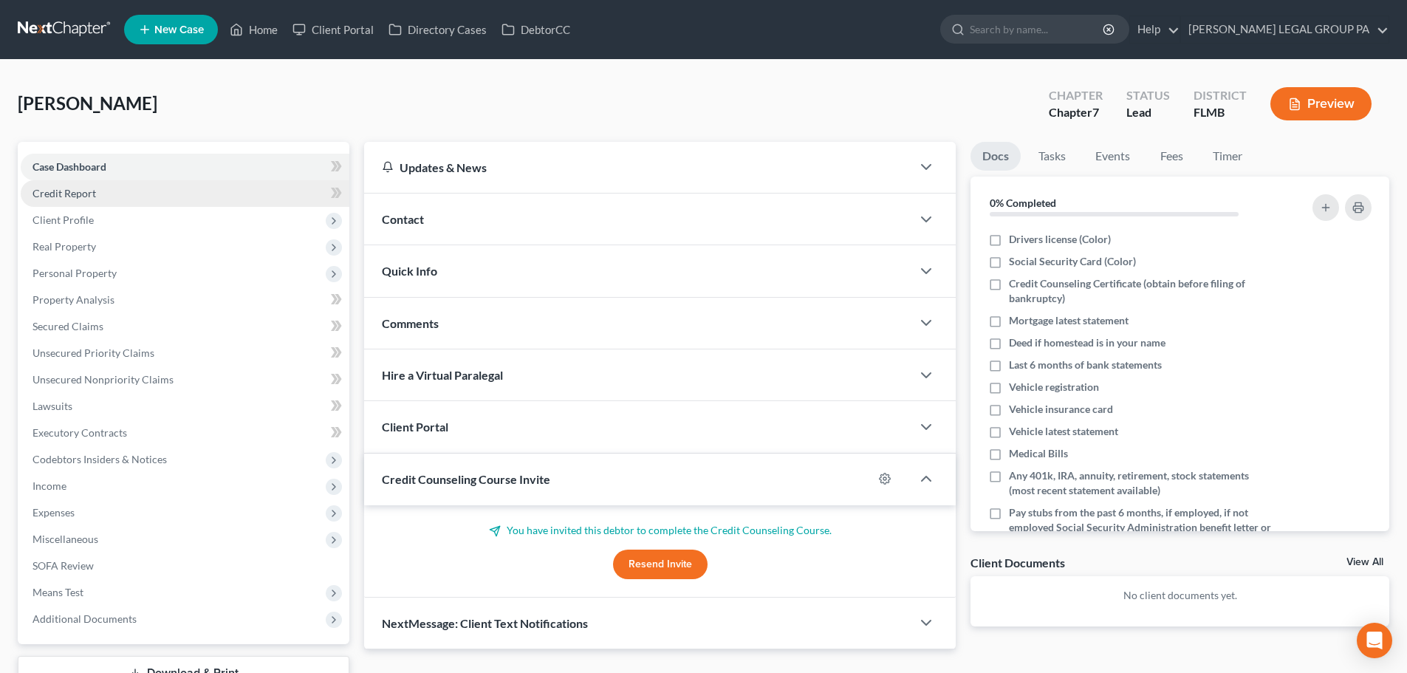
click at [140, 200] on link "Credit Report" at bounding box center [185, 193] width 329 height 27
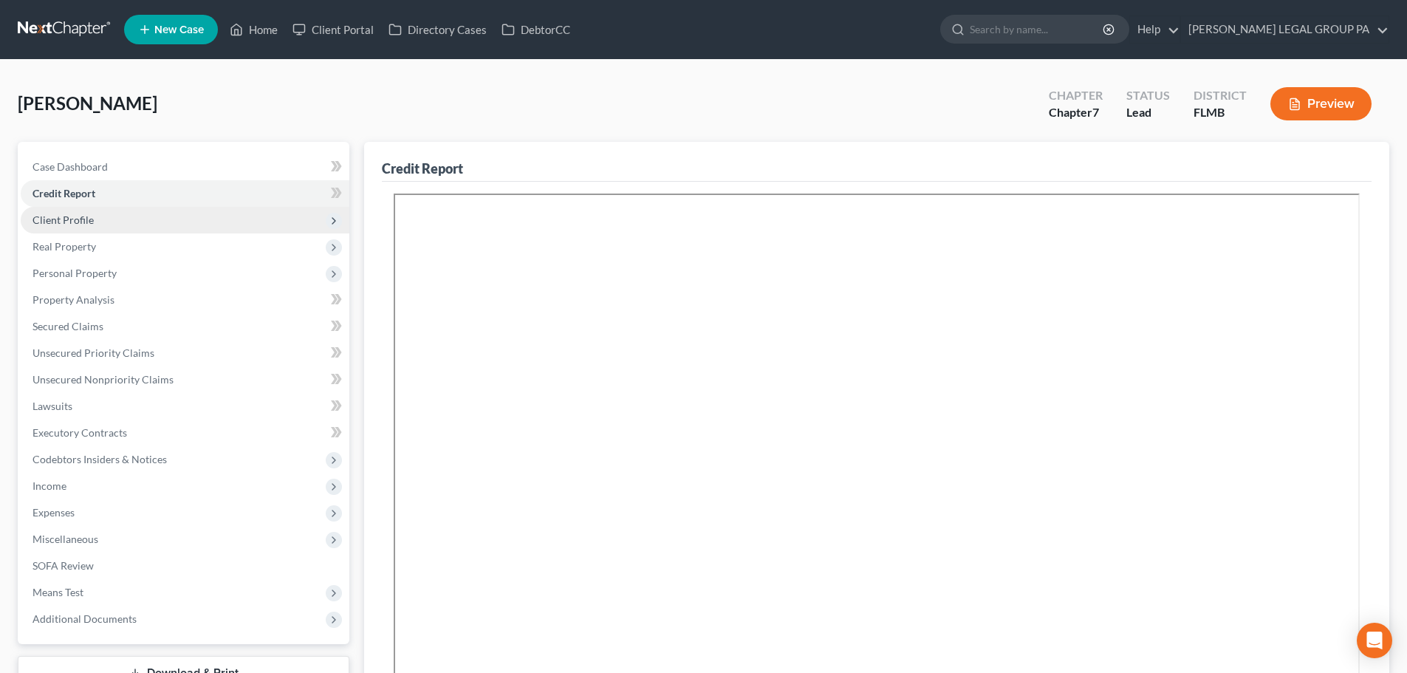
click at [126, 228] on span "Client Profile" at bounding box center [185, 220] width 329 height 27
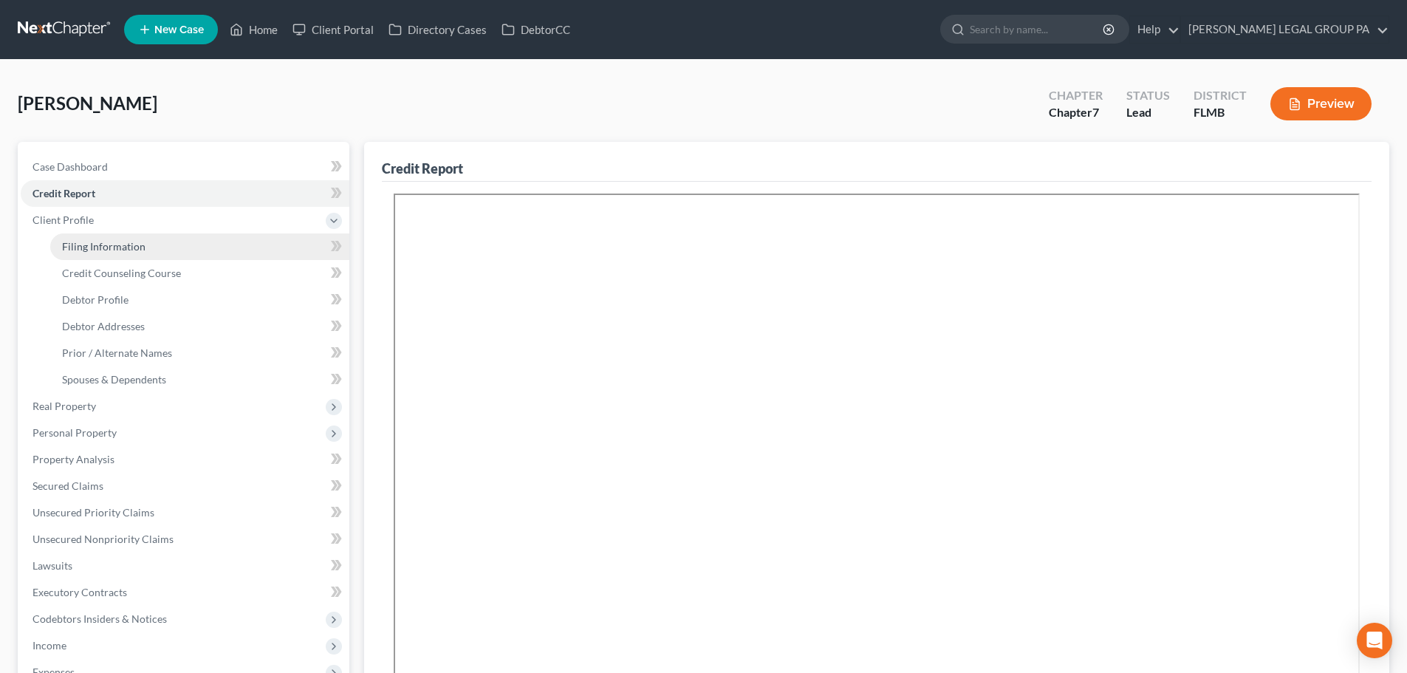
click at [143, 246] on link "Filing Information" at bounding box center [199, 246] width 299 height 27
select select "1"
select select "0"
select select "15"
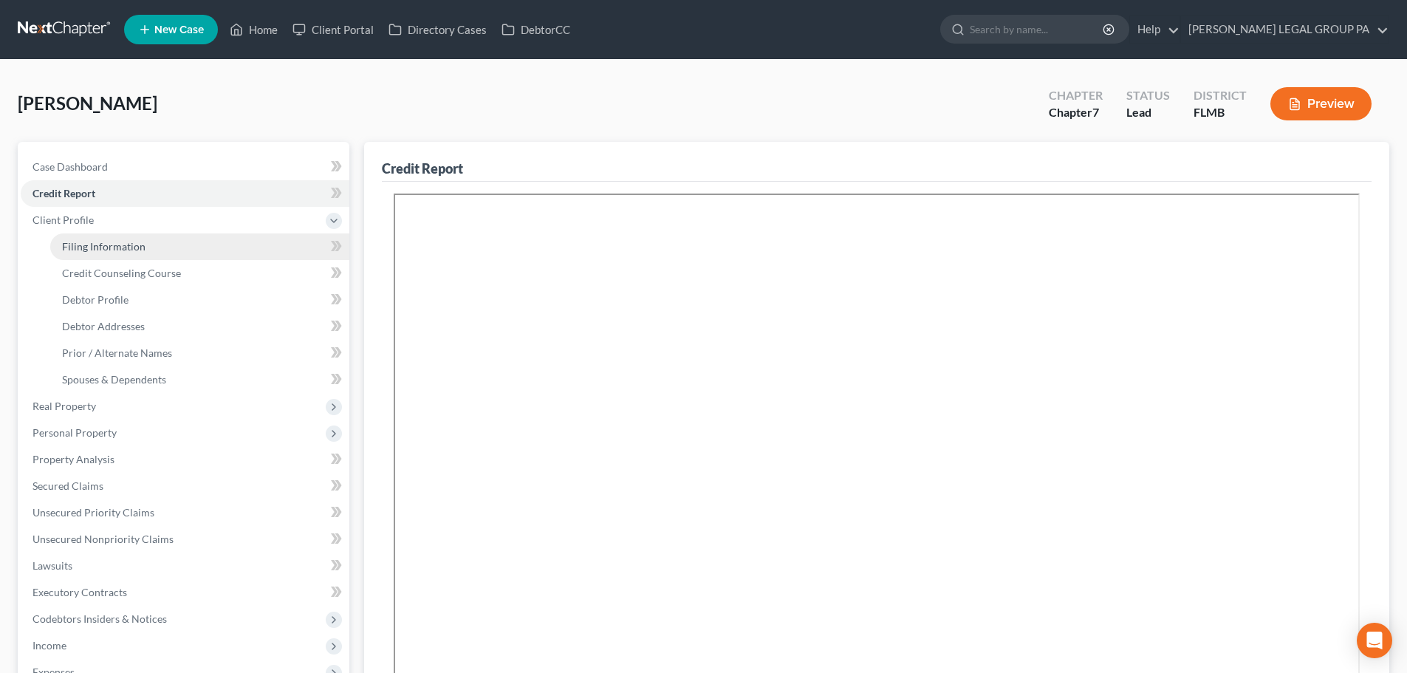
select select "0"
select select "9"
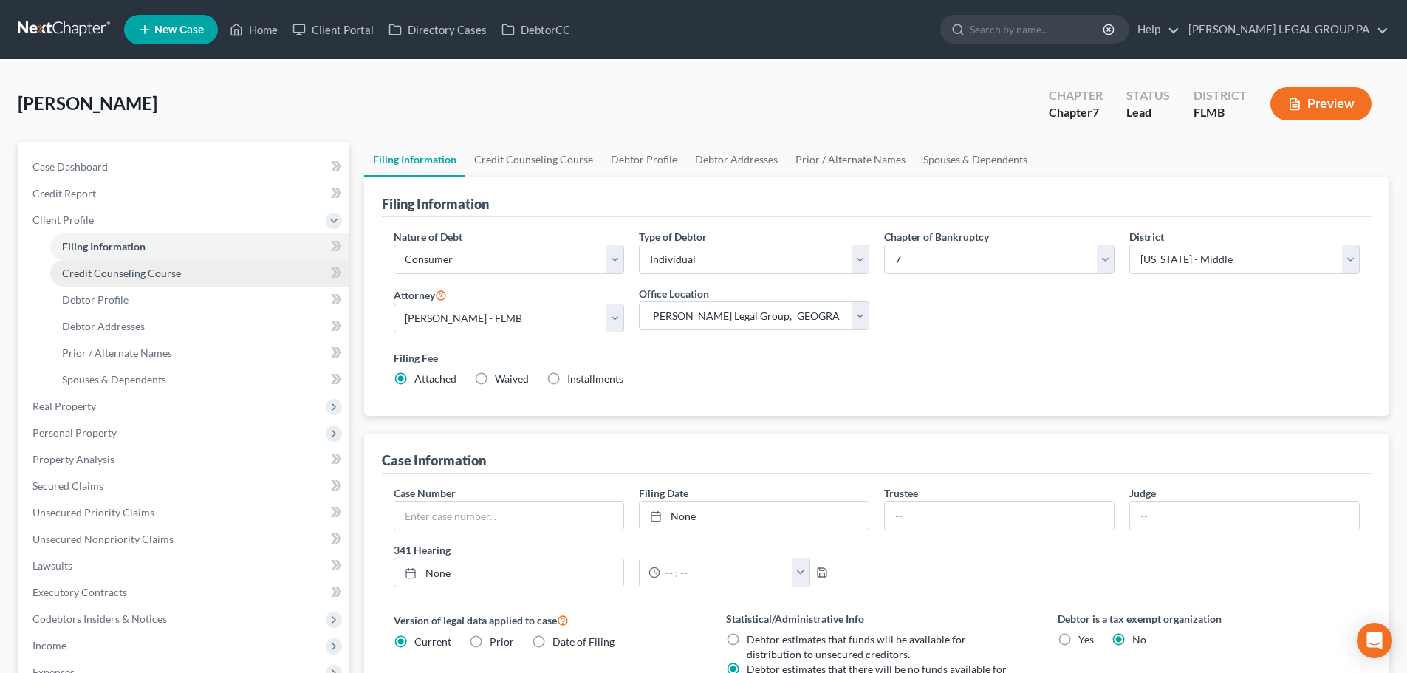
click at [168, 274] on span "Credit Counseling Course" at bounding box center [121, 273] width 119 height 13
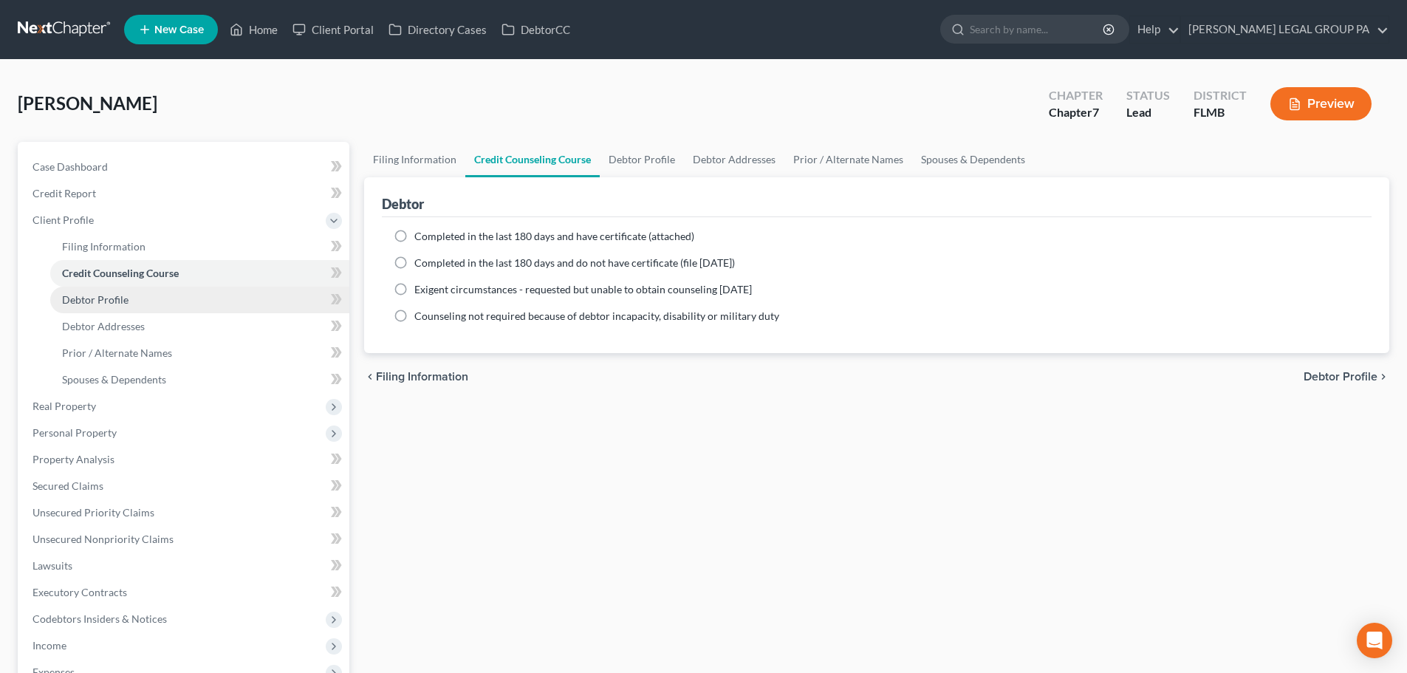
click at [168, 310] on link "Debtor Profile" at bounding box center [199, 300] width 299 height 27
select select "0"
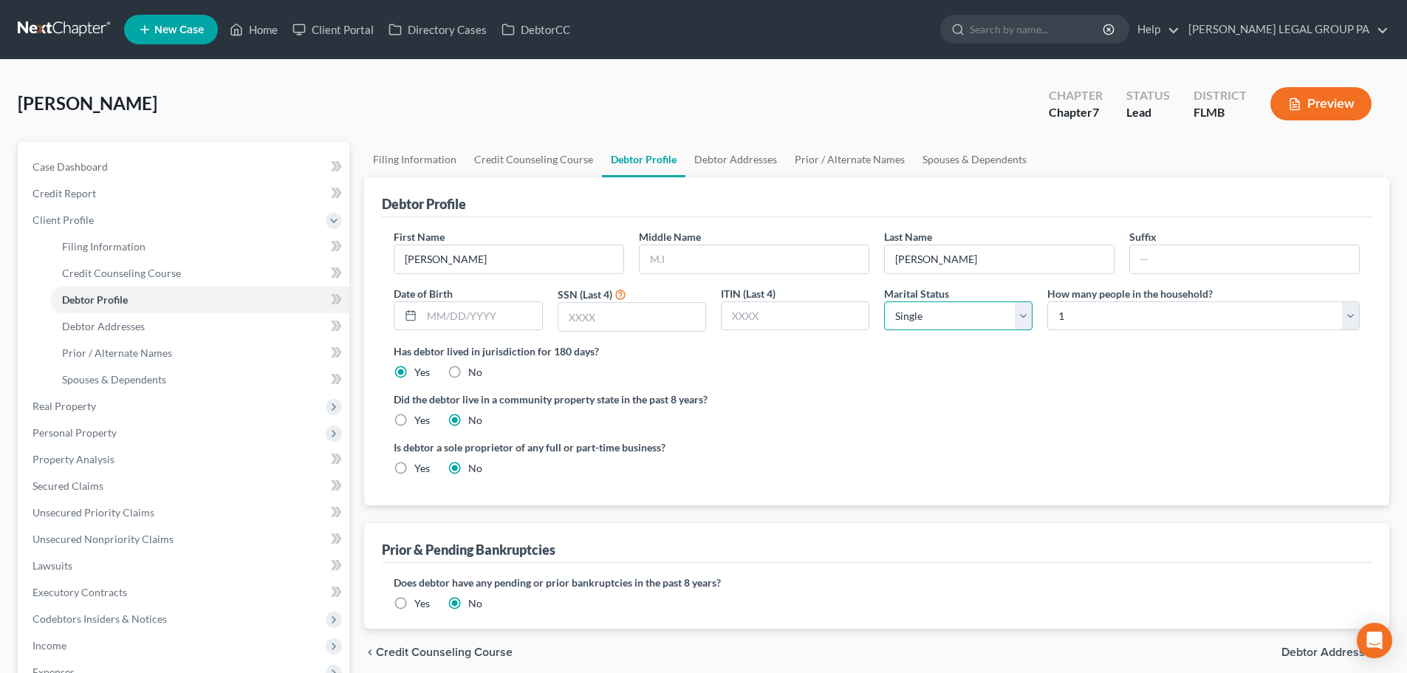
click at [976, 312] on select "Select Single Married Separated Divorced Widowed" at bounding box center [958, 316] width 148 height 30
click at [884, 301] on select "Select Single Married Separated Divorced Widowed" at bounding box center [958, 316] width 148 height 30
click at [1098, 322] on select "Select 1 2 3 4 5 6 7 8 9 10 11 12 13 14 15 16 17 18 19 20" at bounding box center [1203, 316] width 312 height 30
select select "1"
click at [1047, 301] on select "Select 1 2 3 4 5 6 7 8 9 10 11 12 13 14 15 16 17 18 19 20" at bounding box center [1203, 316] width 312 height 30
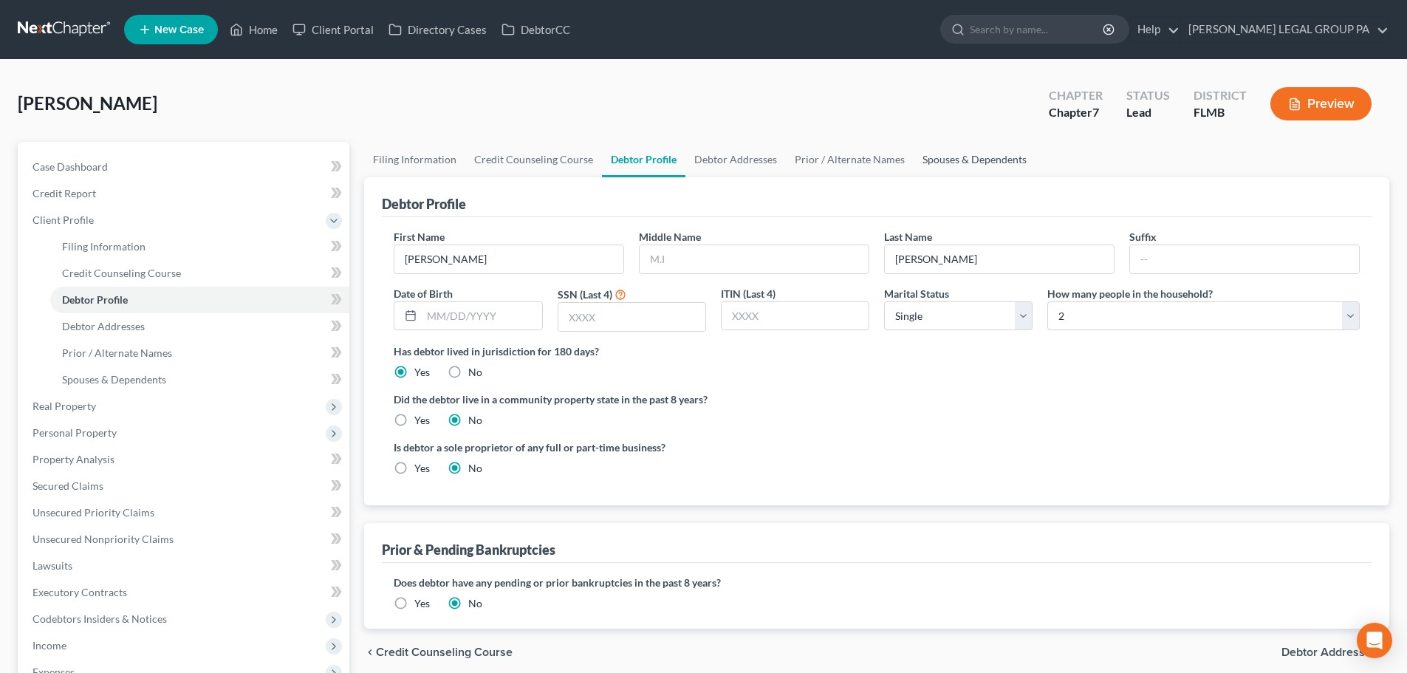
click at [1020, 174] on link "Spouses & Dependents" at bounding box center [975, 159] width 122 height 35
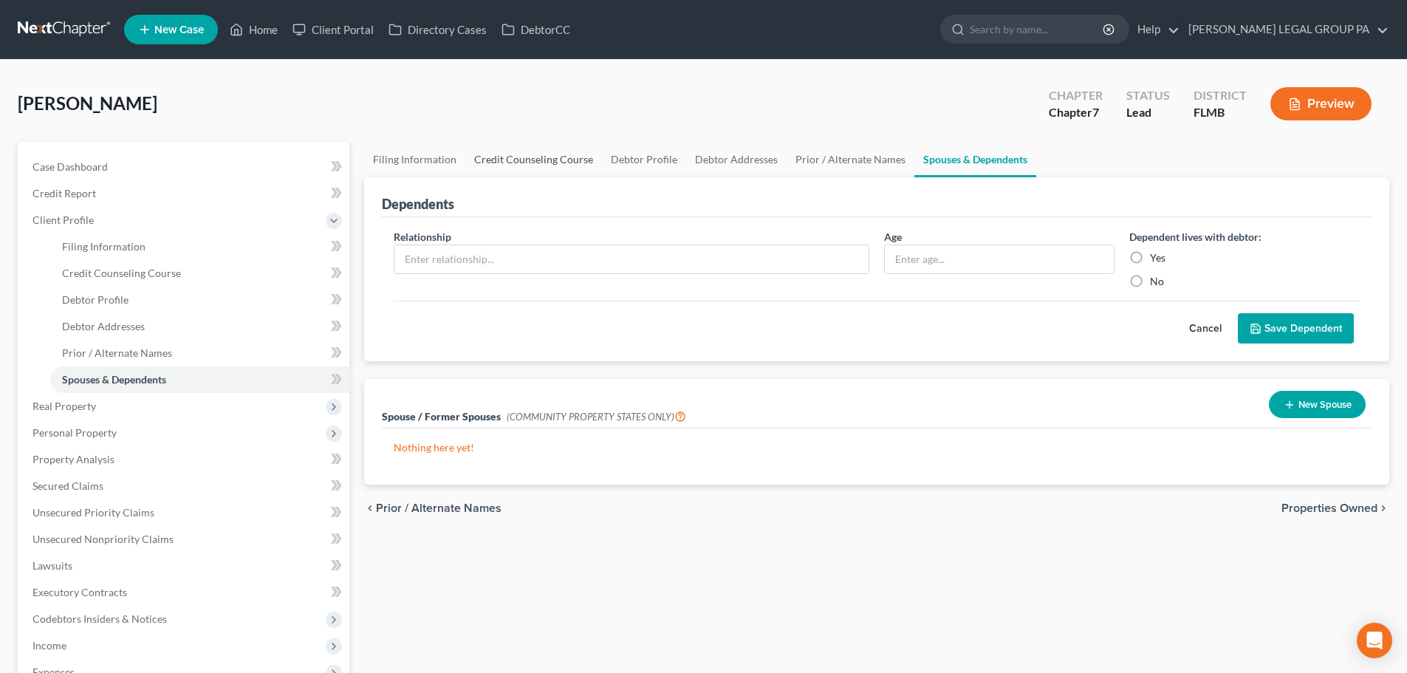
click at [561, 170] on link "Credit Counseling Course" at bounding box center [533, 159] width 137 height 35
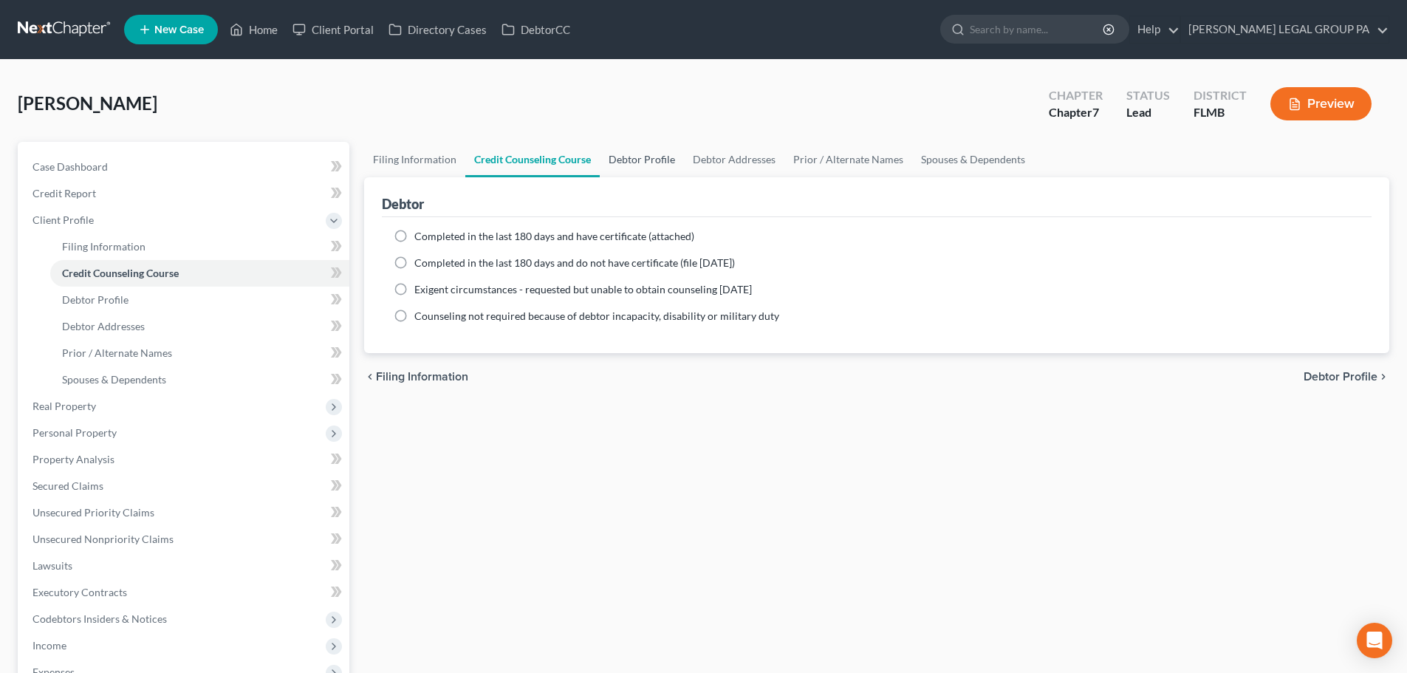
click at [640, 172] on link "Debtor Profile" at bounding box center [642, 159] width 84 height 35
select select "0"
select select "1"
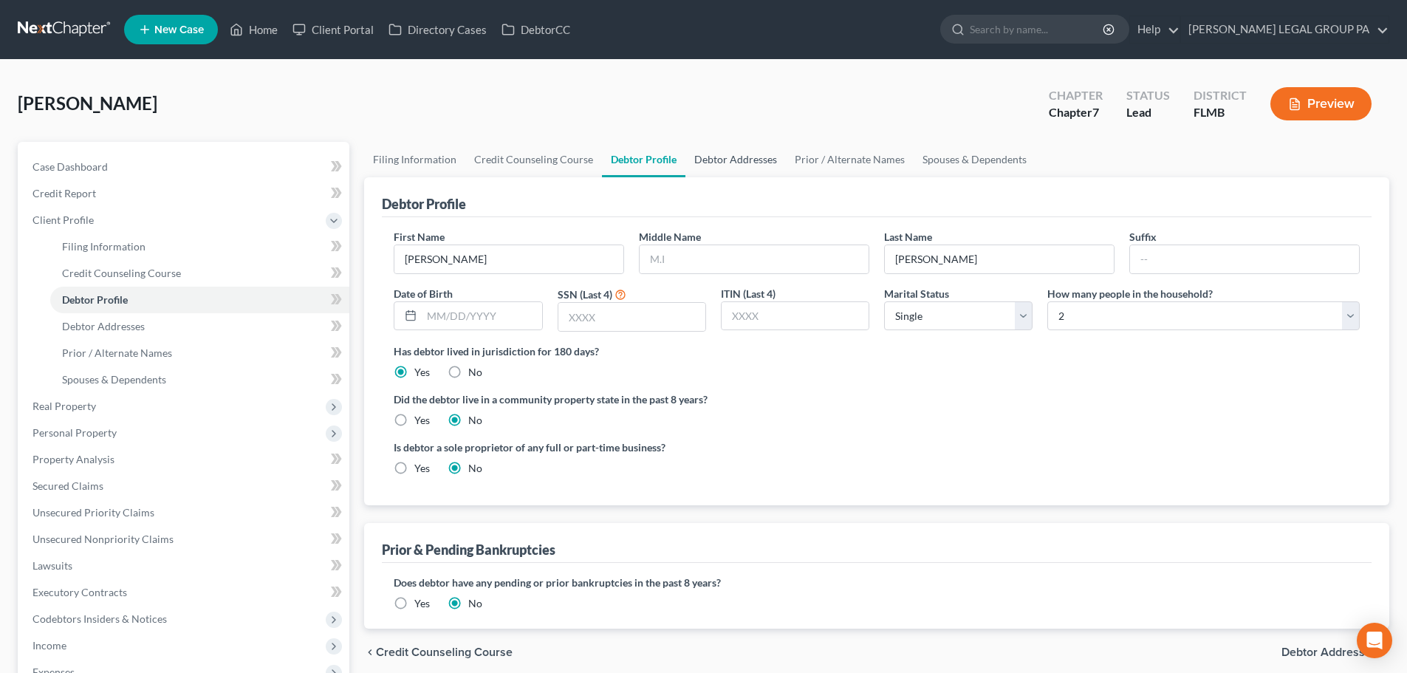
click at [740, 168] on link "Debtor Addresses" at bounding box center [736, 159] width 100 height 35
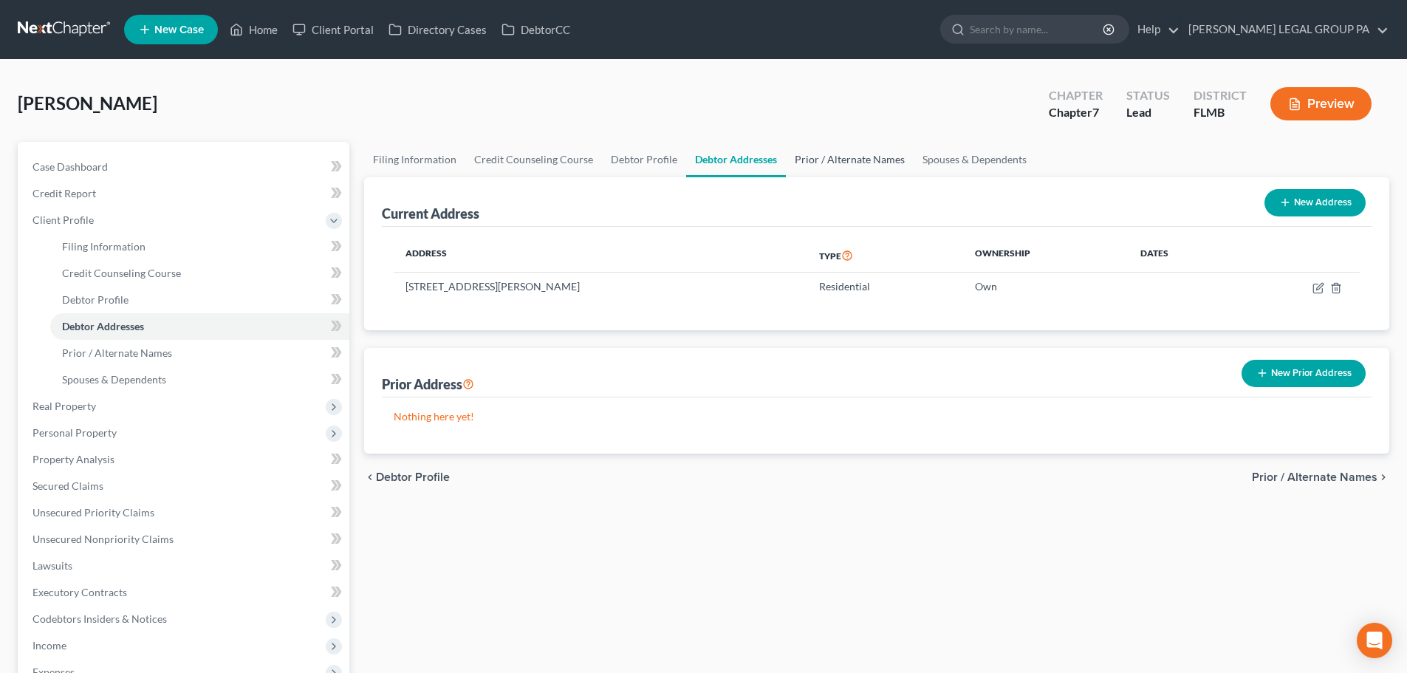
click at [811, 162] on link "Prior / Alternate Names" at bounding box center [850, 159] width 128 height 35
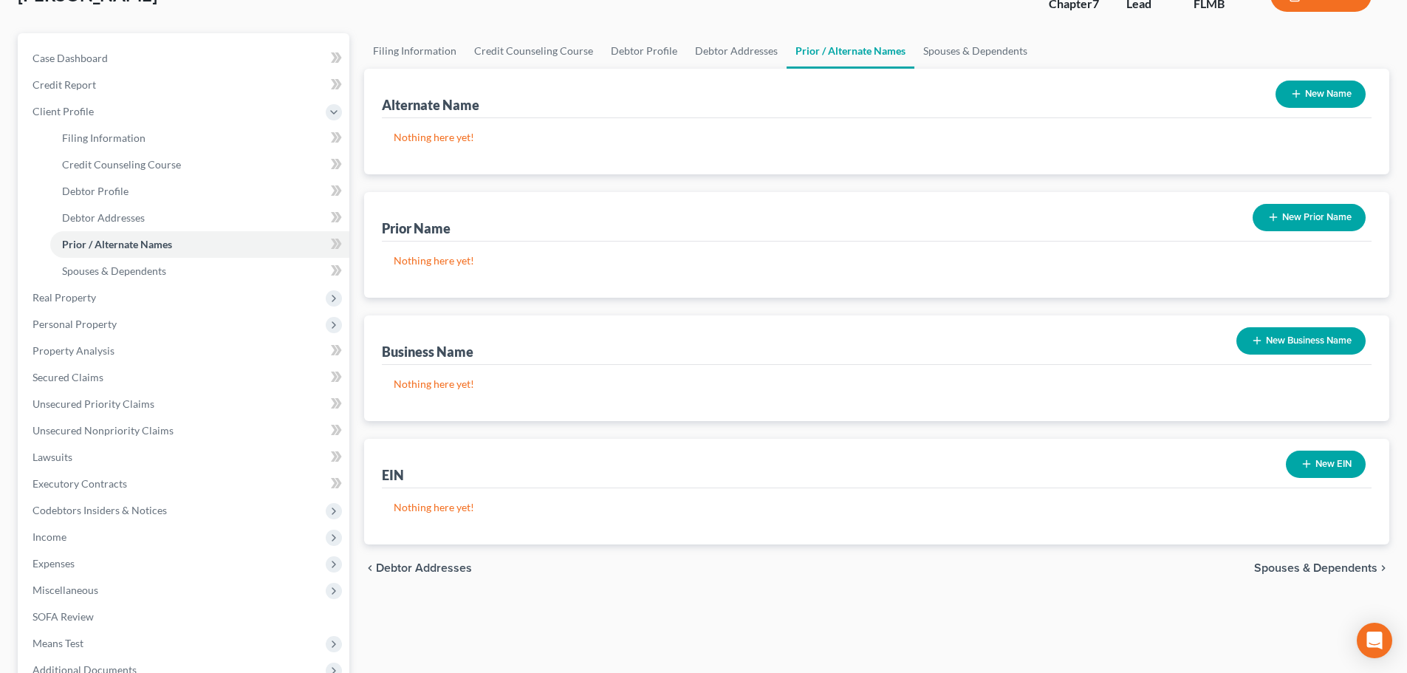
scroll to position [74, 0]
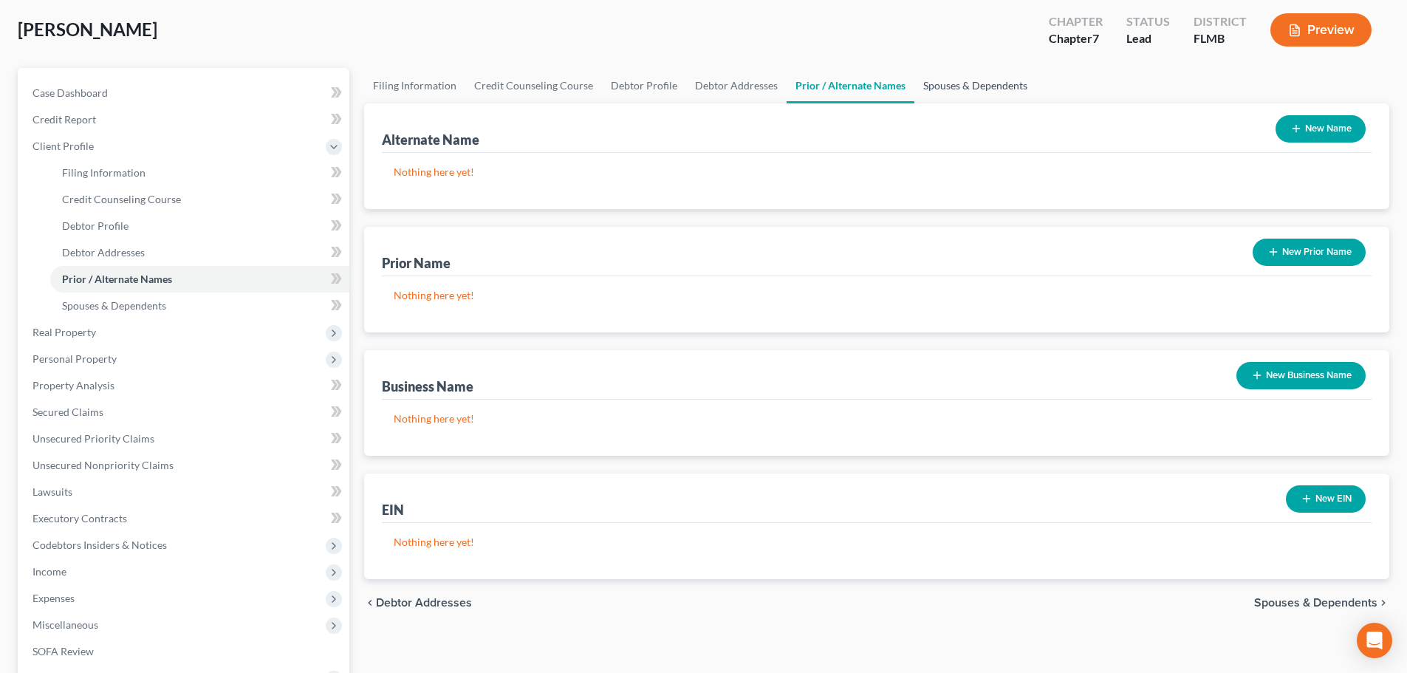
click at [964, 94] on link "Spouses & Dependents" at bounding box center [976, 85] width 122 height 35
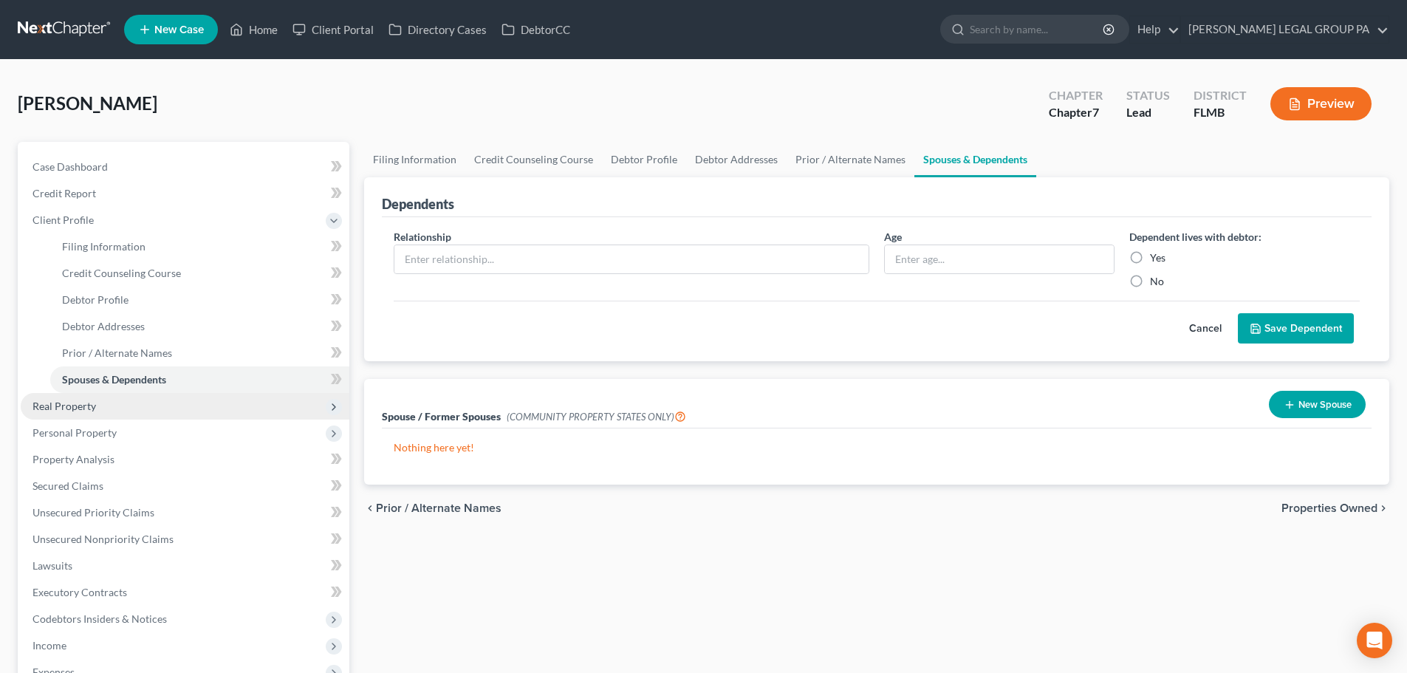
click at [72, 406] on span "Real Property" at bounding box center [65, 406] width 64 height 13
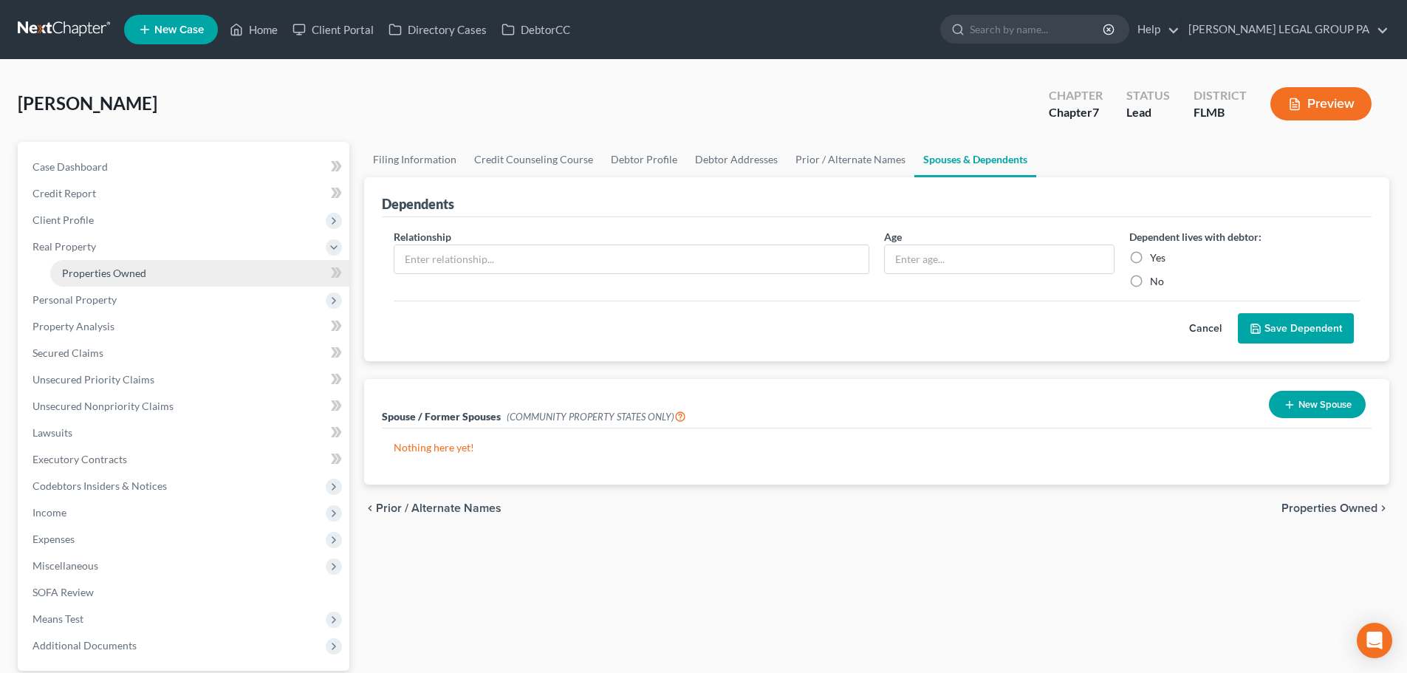
click at [100, 264] on link "Properties Owned" at bounding box center [199, 273] width 299 height 27
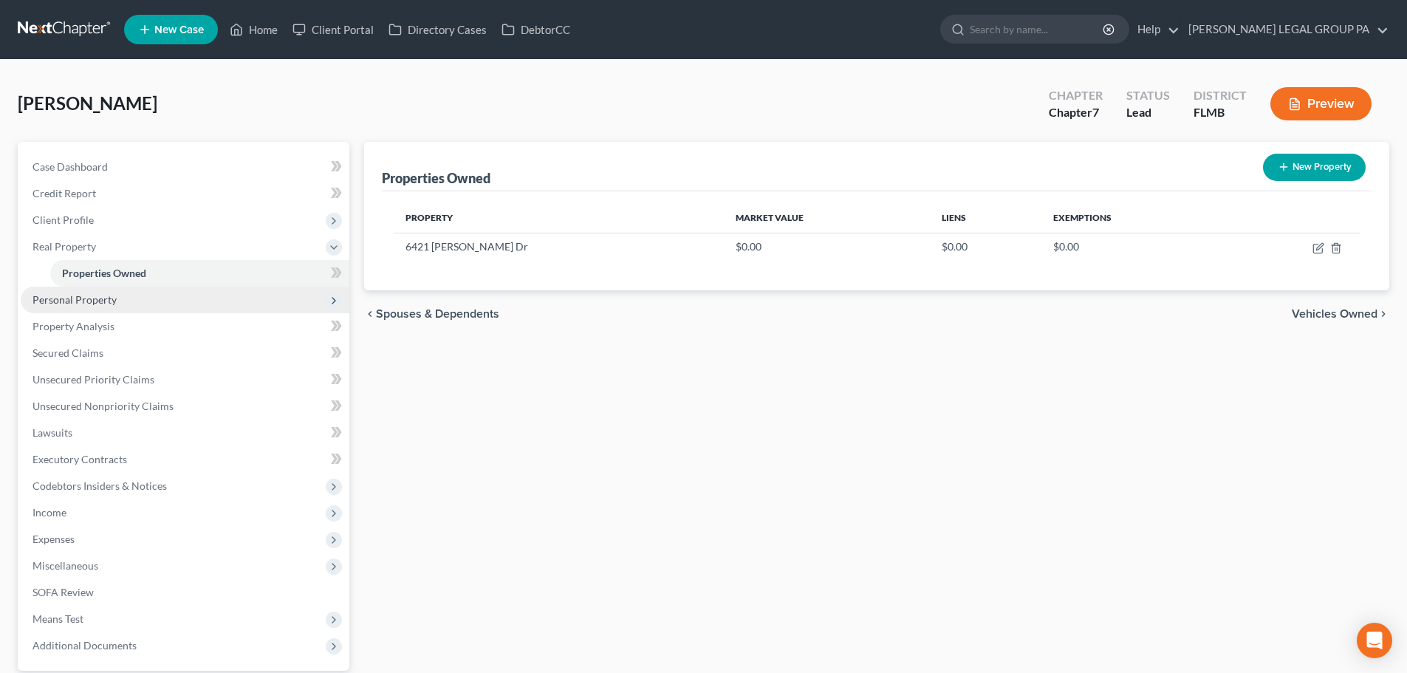
click at [96, 306] on span "Personal Property" at bounding box center [185, 300] width 329 height 27
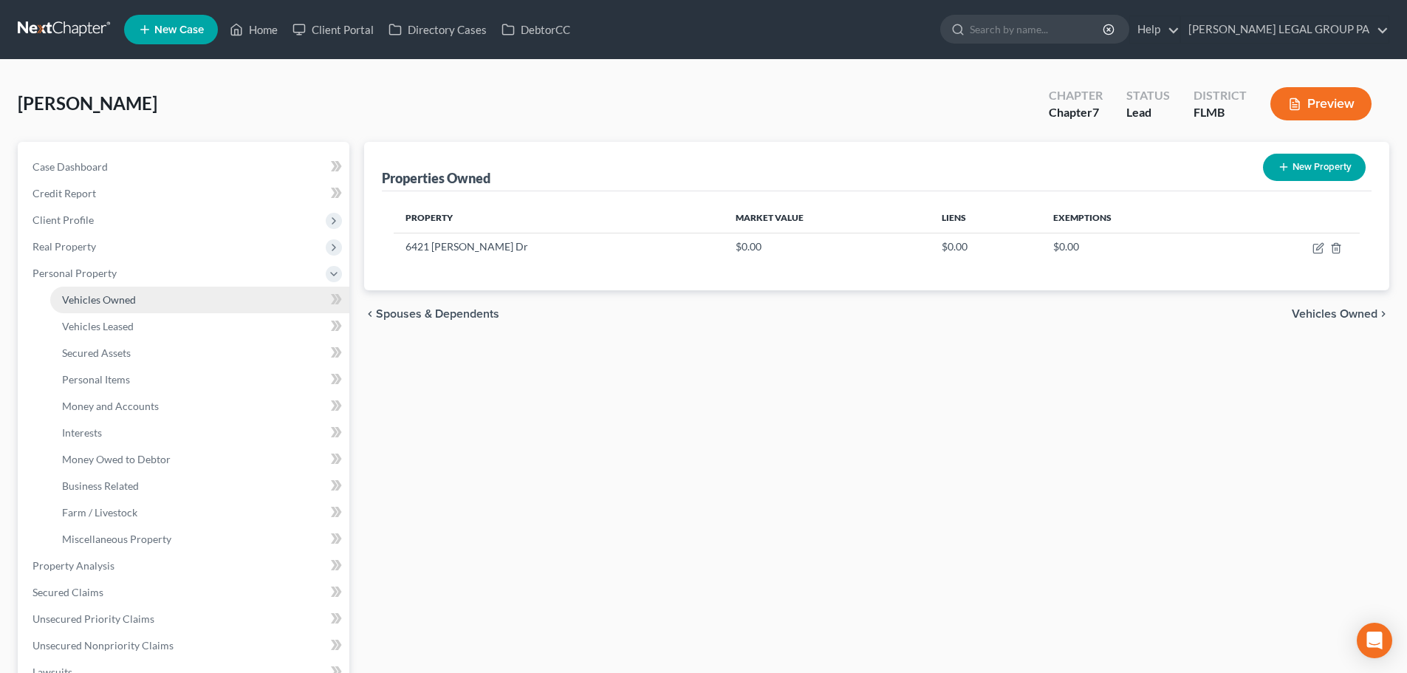
click at [99, 298] on span "Vehicles Owned" at bounding box center [99, 299] width 74 height 13
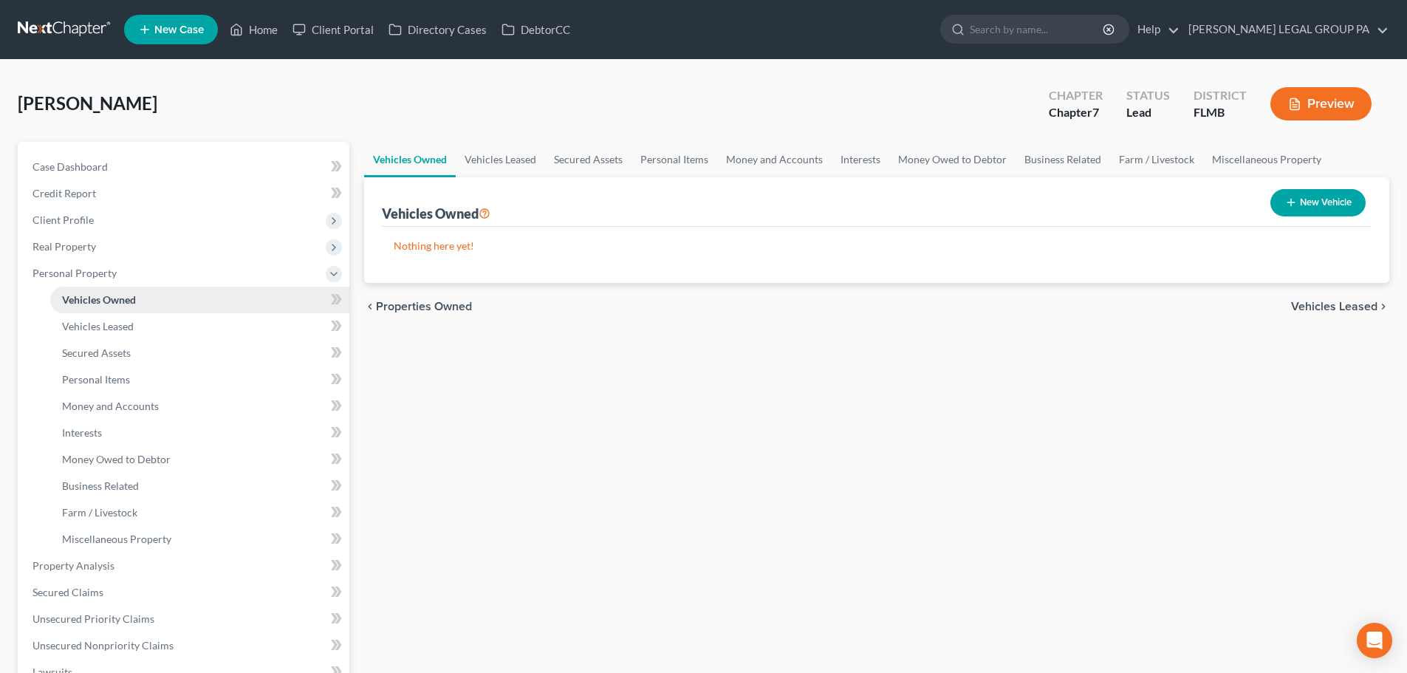
click at [120, 305] on span "Vehicles Owned" at bounding box center [99, 299] width 74 height 13
click at [1304, 199] on button "New Vehicle" at bounding box center [1318, 202] width 95 height 27
select select "0"
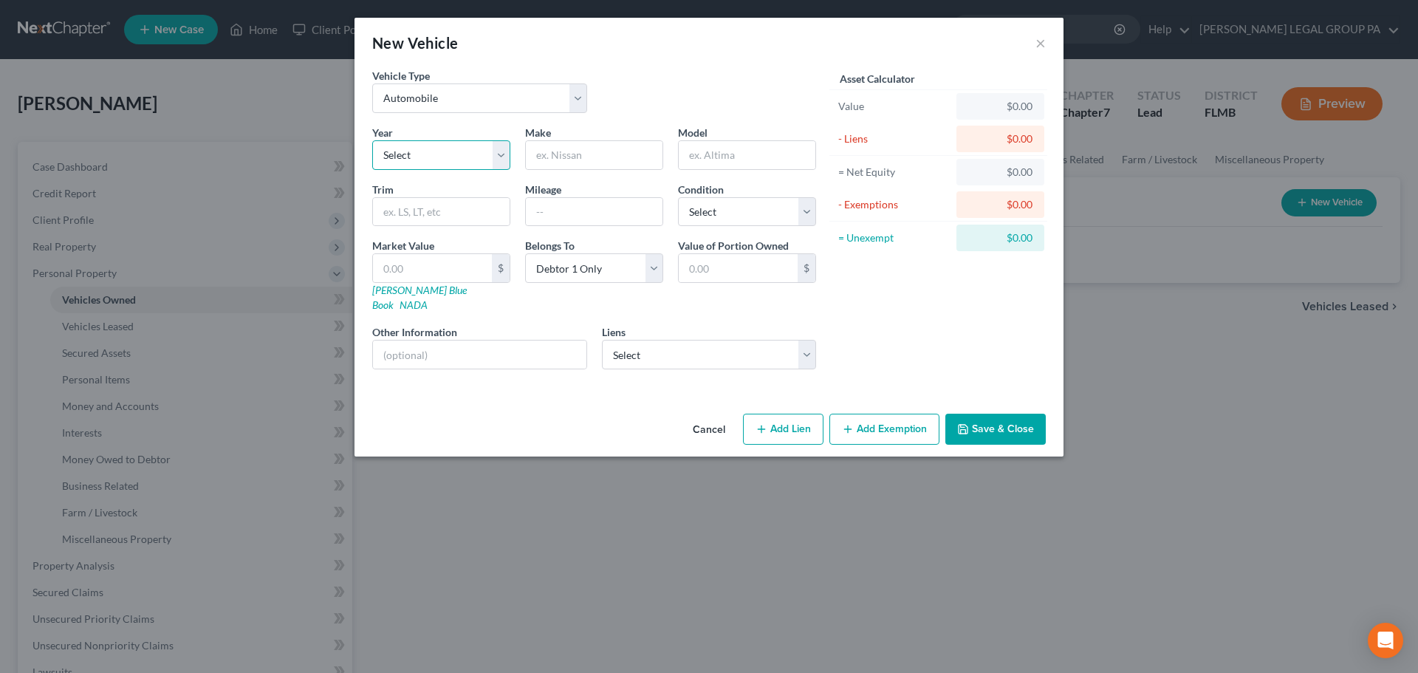
click at [434, 160] on select "Select 2026 2025 2024 2023 2022 2021 2020 2019 2018 2017 2016 2015 2014 2013 20…" at bounding box center [441, 155] width 138 height 30
select select "3"
click at [372, 140] on select "Select 2026 2025 2024 2023 2022 2021 2020 2019 2018 2017 2016 2015 2014 2013 20…" at bounding box center [441, 155] width 138 height 30
drag, startPoint x: 610, startPoint y: 128, endPoint x: 588, endPoint y: 157, distance: 36.9
click at [595, 148] on div "Make *" at bounding box center [594, 147] width 153 height 45
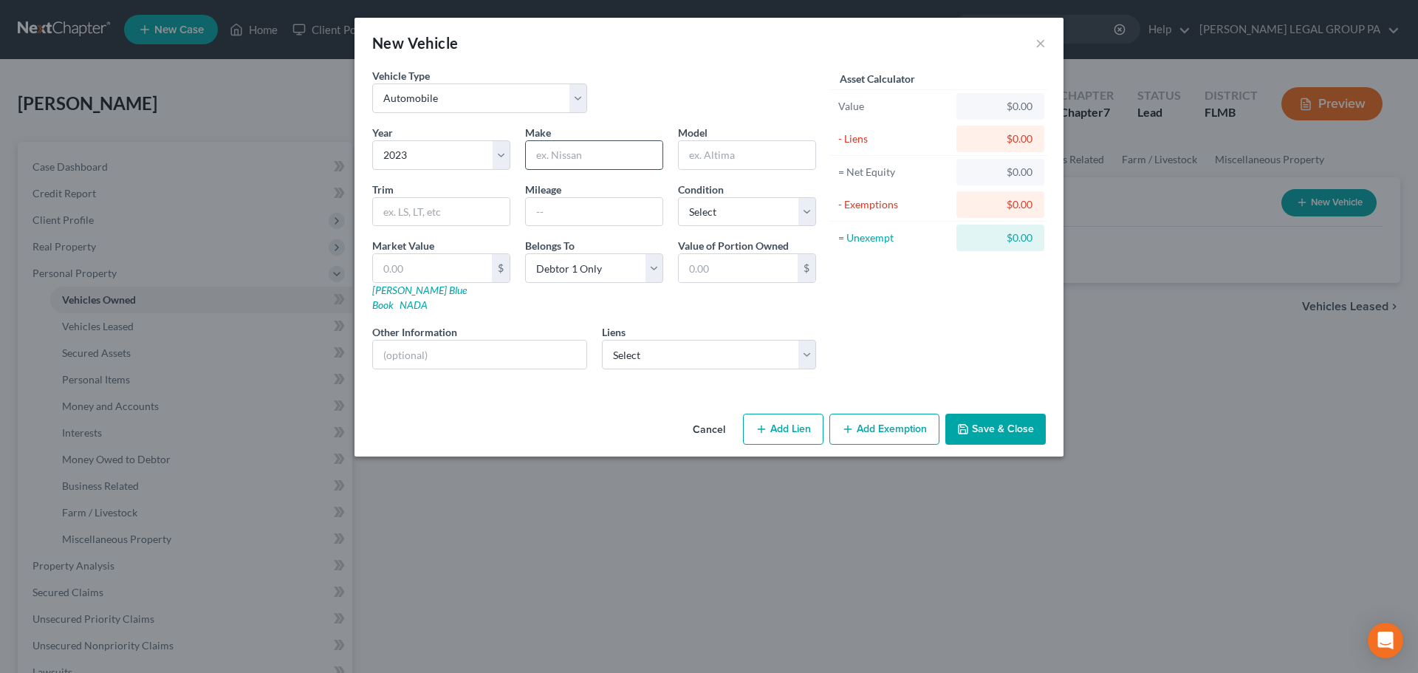
click at [588, 157] on input "text" at bounding box center [594, 155] width 137 height 28
type input "Nissan"
click at [720, 154] on input "text" at bounding box center [747, 155] width 137 height 28
type input "Altima"
click at [576, 206] on input "text" at bounding box center [594, 212] width 137 height 28
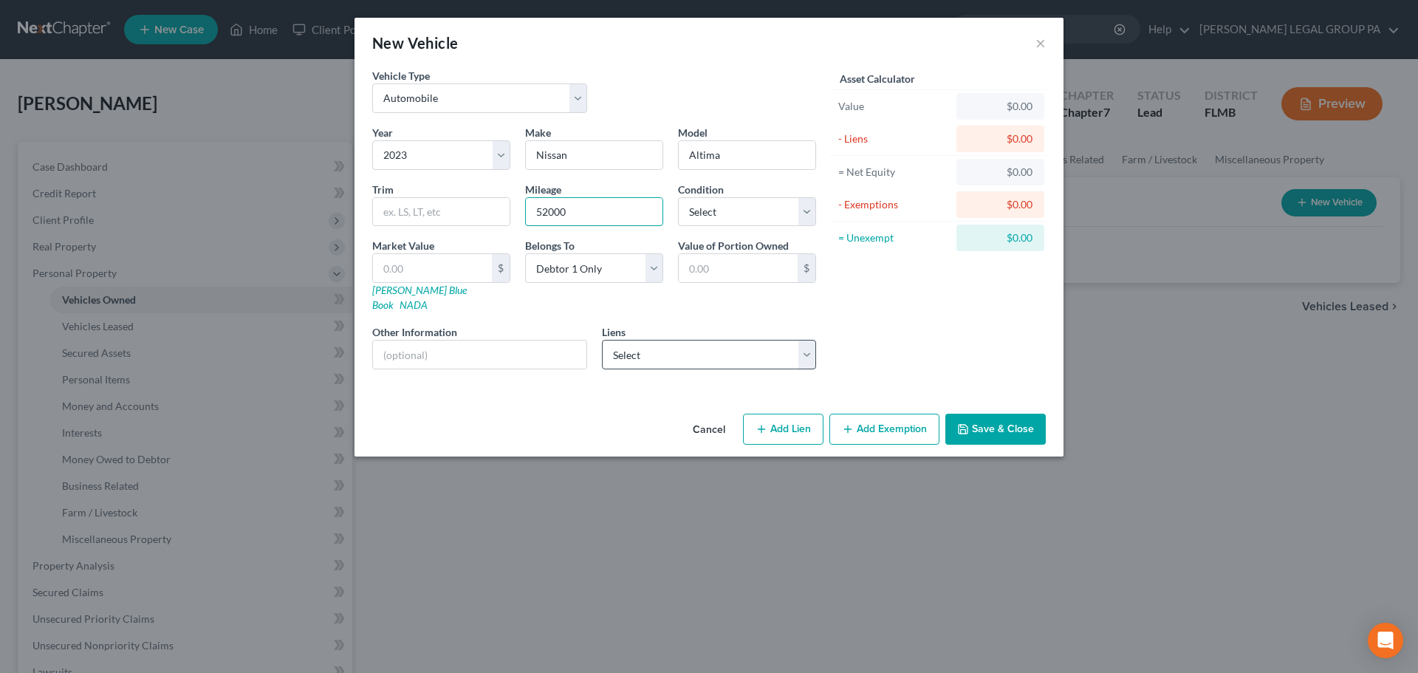
type input "52000"
click at [725, 340] on select "Select Amerihom Mtg - $239,482.00 Preferred Cr - $1,184.00 Cap One Auto - $0.00…" at bounding box center [709, 355] width 215 height 30
click at [999, 414] on button "Save & Close" at bounding box center [996, 429] width 100 height 31
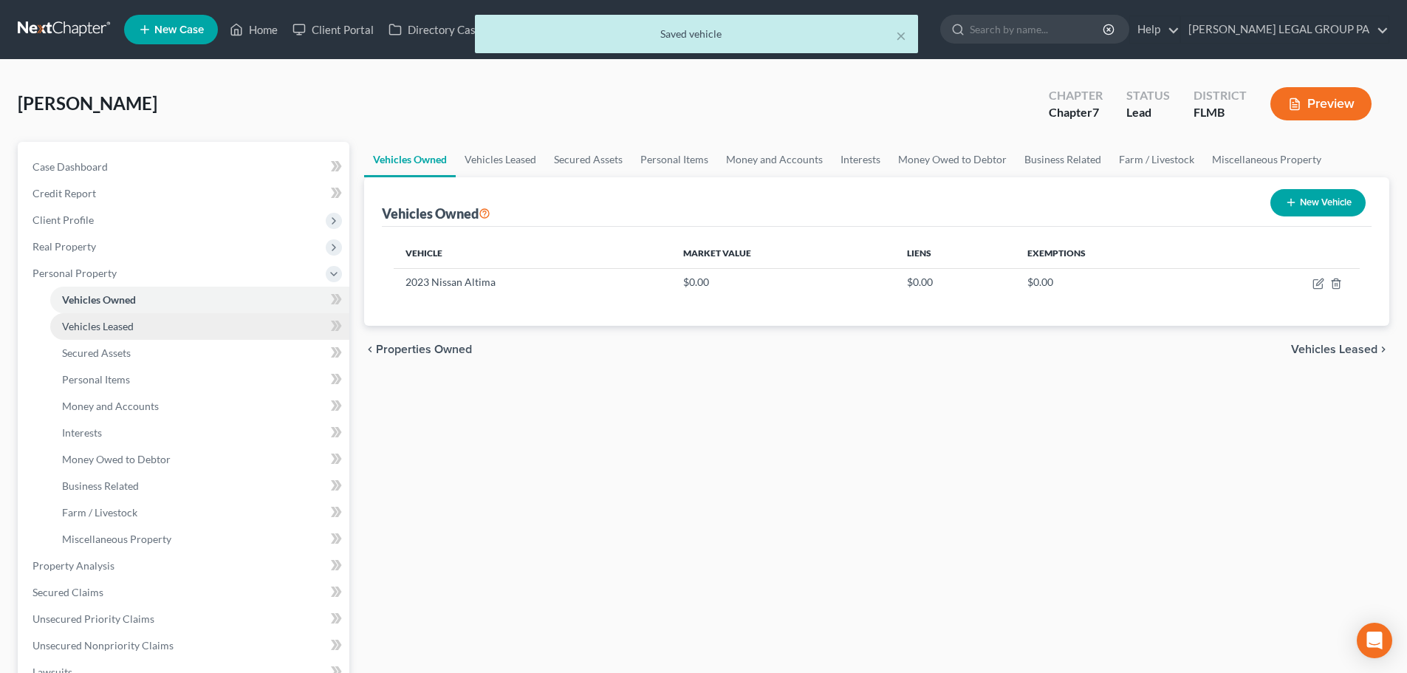
click at [148, 325] on link "Vehicles Leased" at bounding box center [199, 326] width 299 height 27
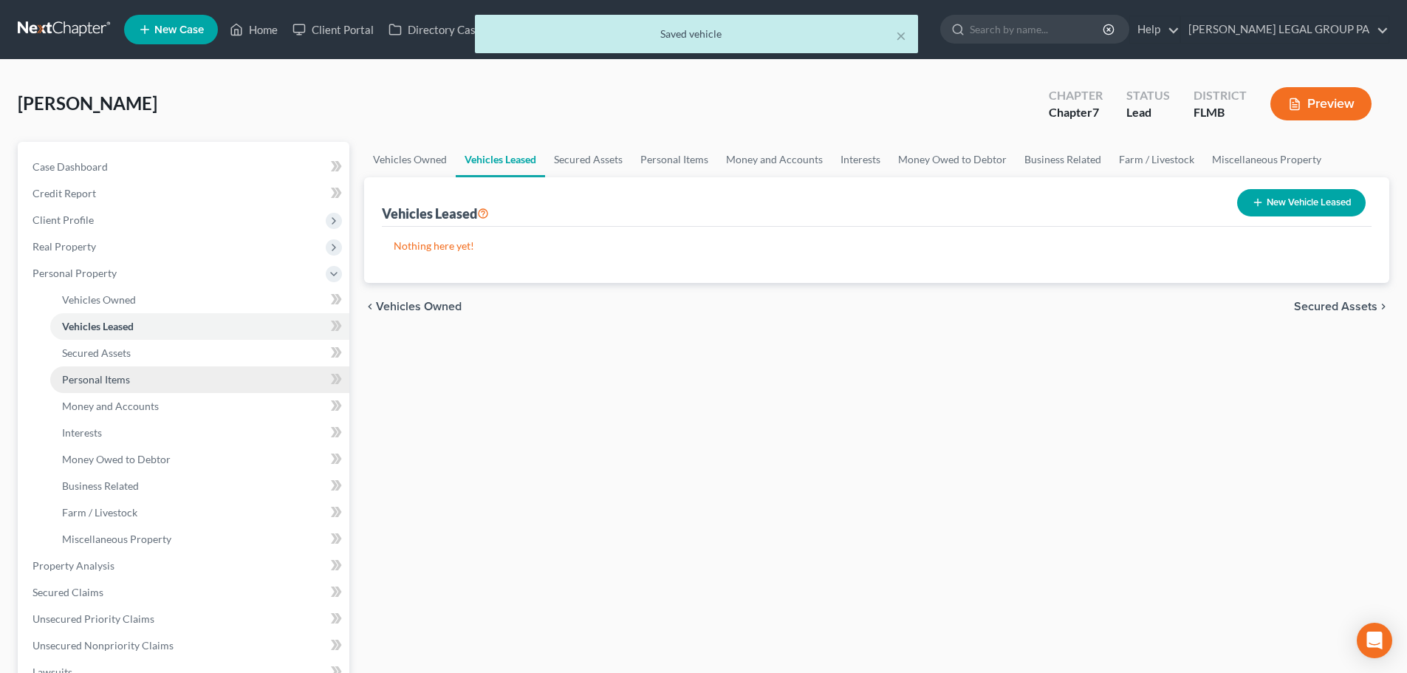
click at [137, 380] on link "Personal Items" at bounding box center [199, 379] width 299 height 27
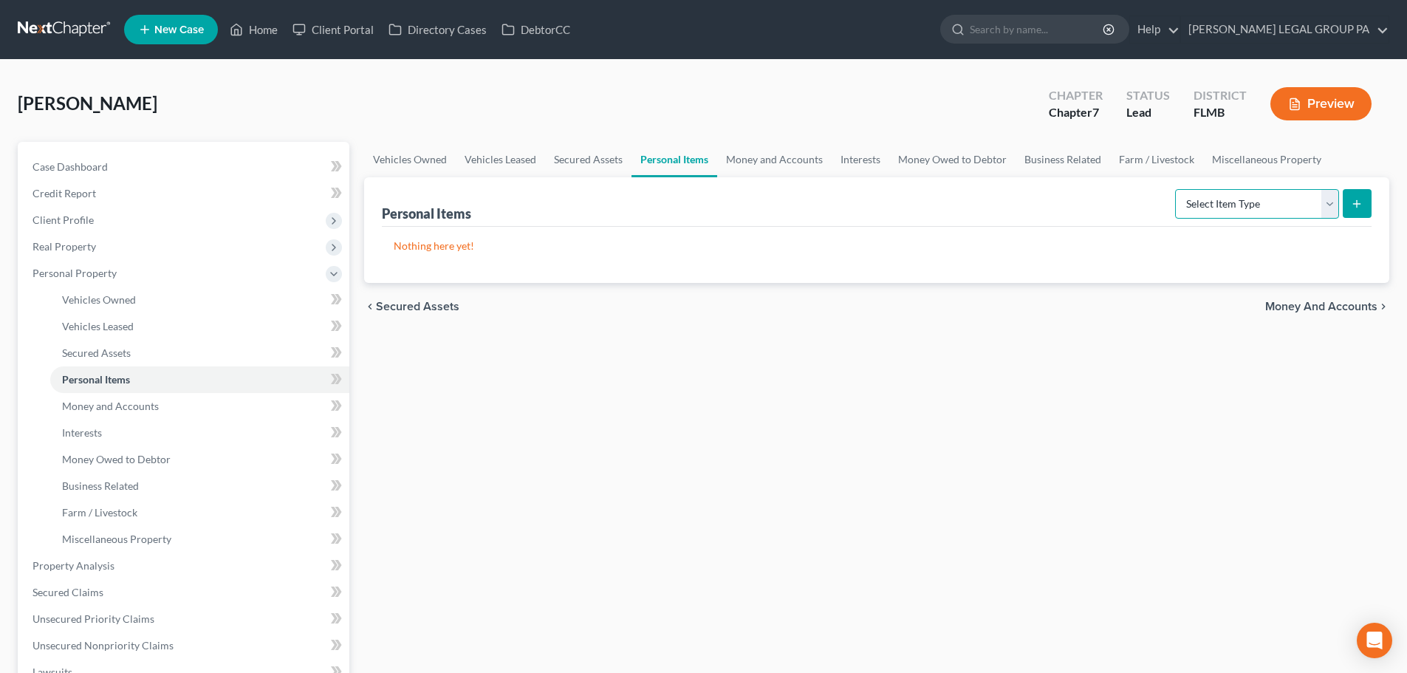
click at [1245, 205] on select "Select Item Type Clothing Collectibles Of Value Electronics Firearms Household …" at bounding box center [1257, 204] width 164 height 30
select select "clothing"
click at [1177, 189] on select "Select Item Type Clothing Collectibles Of Value Electronics Firearms Household …" at bounding box center [1257, 204] width 164 height 30
click at [1372, 201] on div "Personal Items Select Item Type Clothing Collectibles Of Value Electronics Fire…" at bounding box center [876, 230] width 1025 height 106
click at [1367, 201] on button "submit" at bounding box center [1357, 203] width 29 height 29
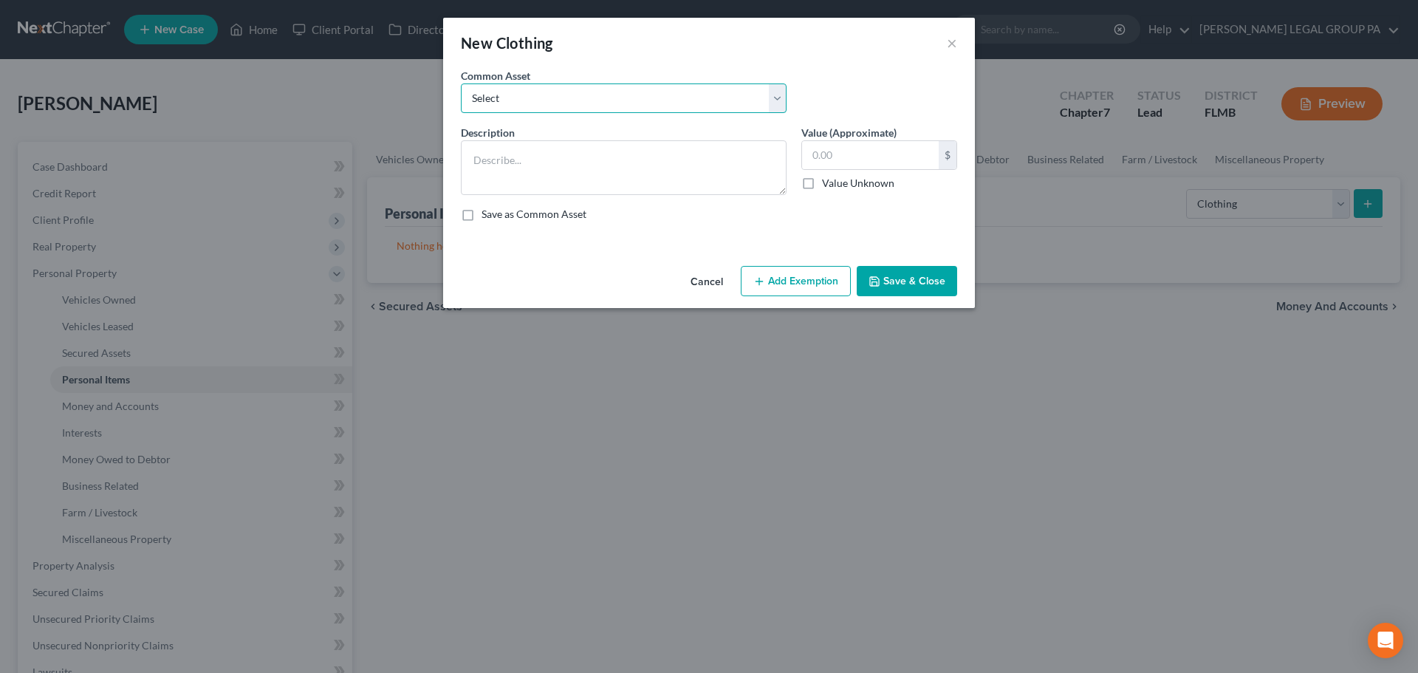
click at [708, 97] on select "Select All Clothing General Clothes Various Clothing Apparel Various Clothing A…" at bounding box center [624, 98] width 326 height 30
click at [728, 47] on div "New Clothing ×" at bounding box center [709, 43] width 532 height 50
click at [868, 166] on input "text" at bounding box center [870, 155] width 137 height 28
type input "300"
click at [926, 277] on button "Save & Close" at bounding box center [907, 281] width 100 height 31
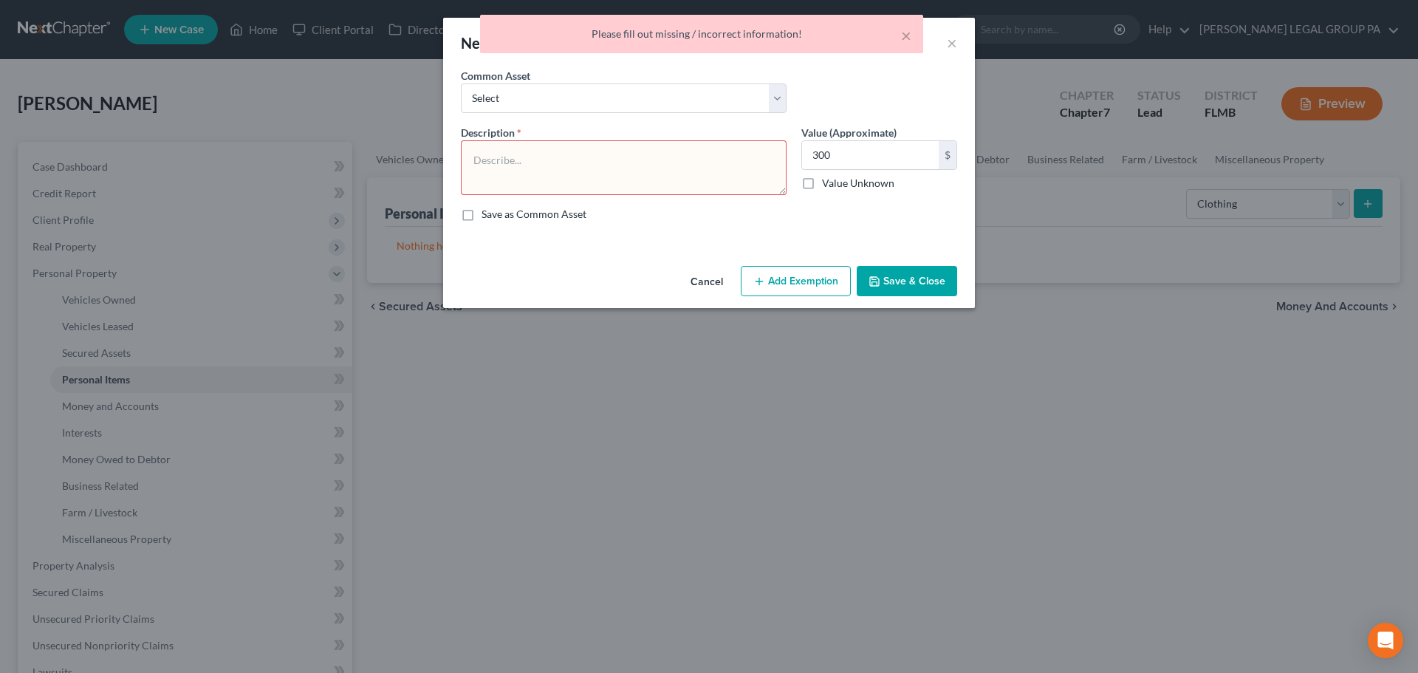
click at [583, 178] on textarea at bounding box center [624, 167] width 326 height 55
type textarea "All Clothes"
click at [951, 282] on button "Save & Close" at bounding box center [907, 281] width 100 height 31
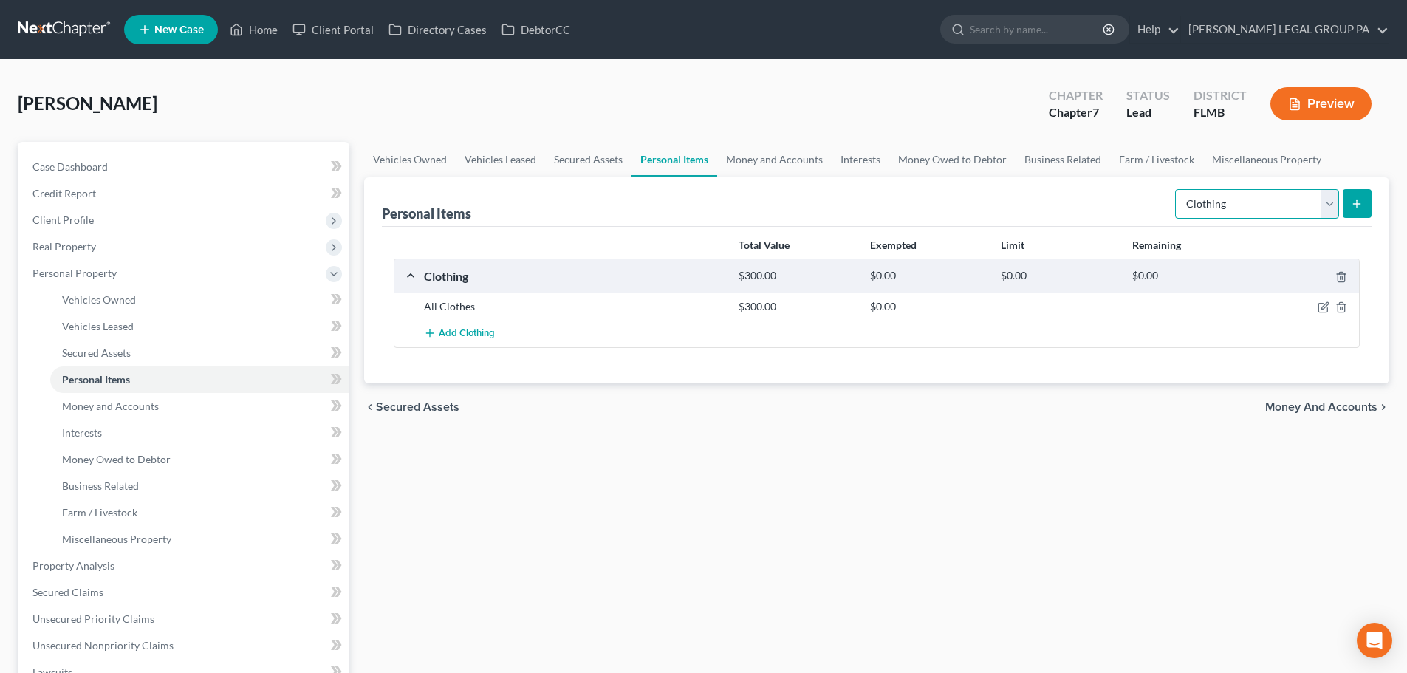
click at [1259, 207] on select "Select Item Type Clothing Collectibles Of Value Electronics Firearms Household …" at bounding box center [1257, 204] width 164 height 30
select select "electronics"
click at [1177, 189] on select "Select Item Type Clothing Collectibles Of Value Electronics Firearms Household …" at bounding box center [1257, 204] width 164 height 30
click at [1361, 210] on button "submit" at bounding box center [1357, 203] width 29 height 29
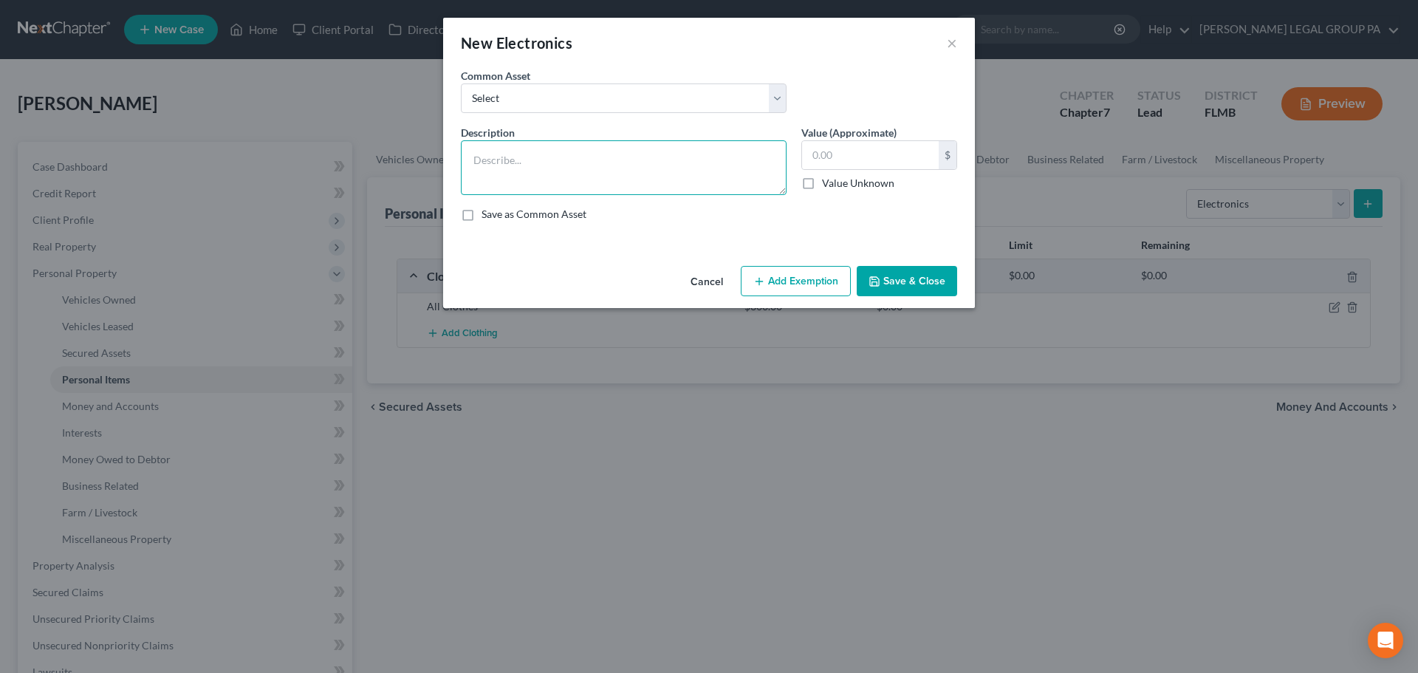
click at [514, 163] on textarea at bounding box center [624, 167] width 326 height 55
type textarea "ps5, ps4, 2 Tvs"
click at [816, 156] on input "text" at bounding box center [870, 155] width 137 height 28
click at [844, 113] on div "Common Asset Select 2 televisions & 2 cell phones General Electronics (TV, Cell…" at bounding box center [709, 96] width 511 height 57
click at [852, 156] on input "text" at bounding box center [870, 155] width 137 height 28
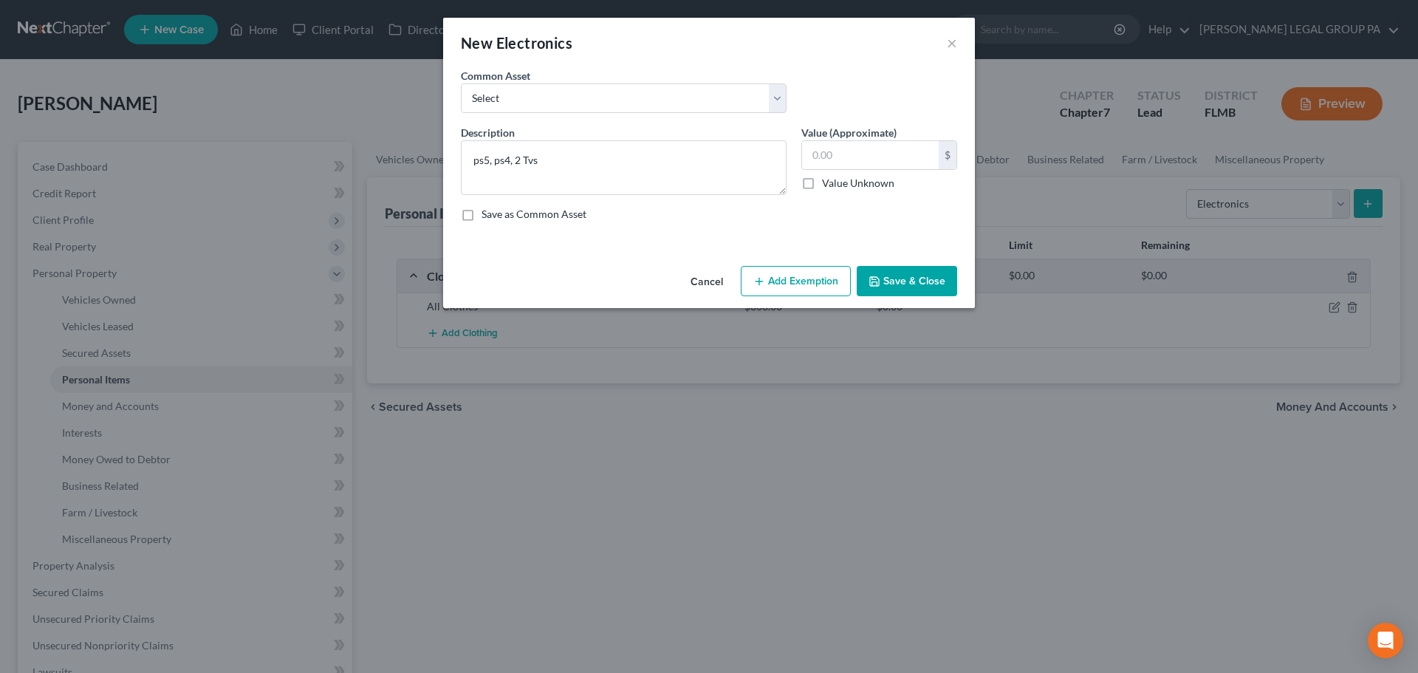
click at [852, 100] on div "Common Asset Select 2 televisions & 2 cell phones General Electronics (TV, Cell…" at bounding box center [709, 96] width 511 height 57
click at [829, 151] on input "text" at bounding box center [870, 155] width 137 height 28
click at [811, 108] on div "Common Asset Select 2 televisions & 2 cell phones General Electronics (TV, Cell…" at bounding box center [709, 96] width 511 height 57
click at [856, 154] on input "text" at bounding box center [870, 155] width 137 height 28
click at [827, 66] on div "New Electronics ×" at bounding box center [709, 43] width 532 height 50
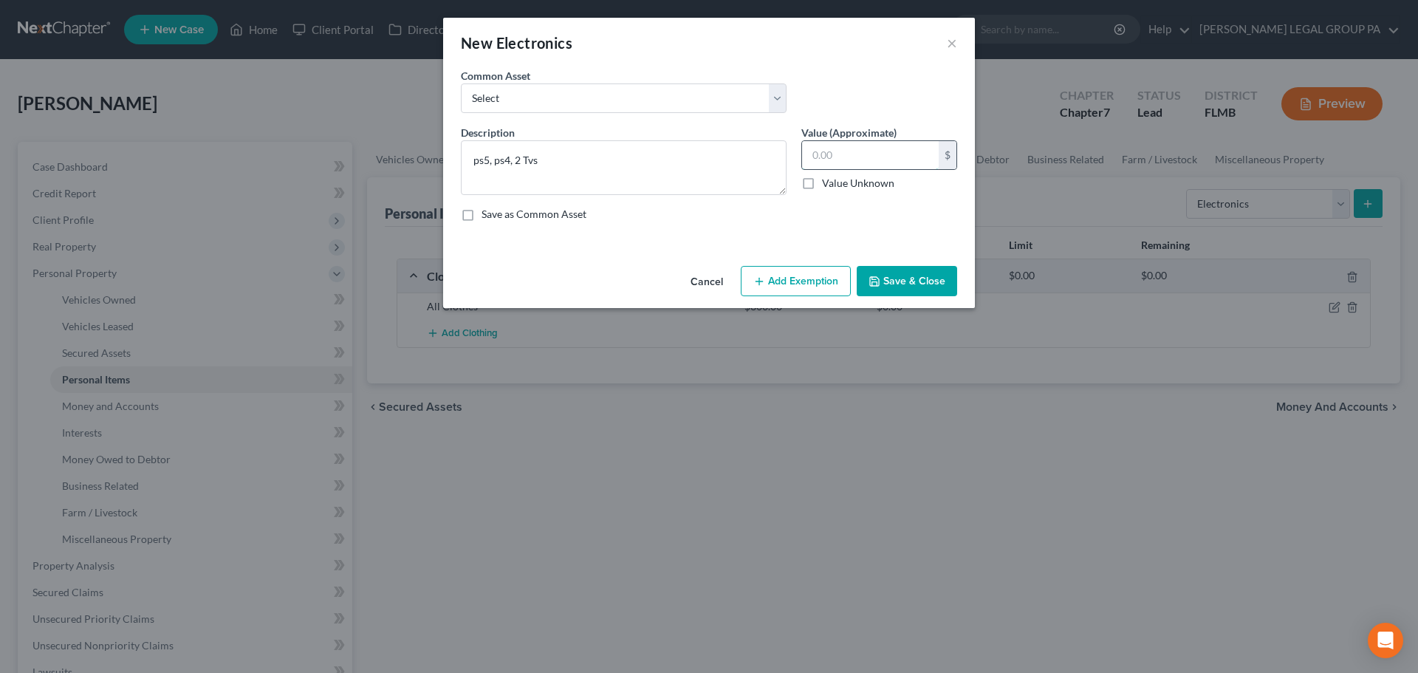
click at [834, 146] on input "text" at bounding box center [870, 155] width 137 height 28
click at [795, 146] on div "Value (Approximate) $ Value Unknown Balance Undetermined $ Value Unknown" at bounding box center [879, 160] width 171 height 70
click at [861, 157] on input "text" at bounding box center [870, 155] width 137 height 28
type input "1,000"
click at [917, 281] on button "Save & Close" at bounding box center [907, 281] width 100 height 31
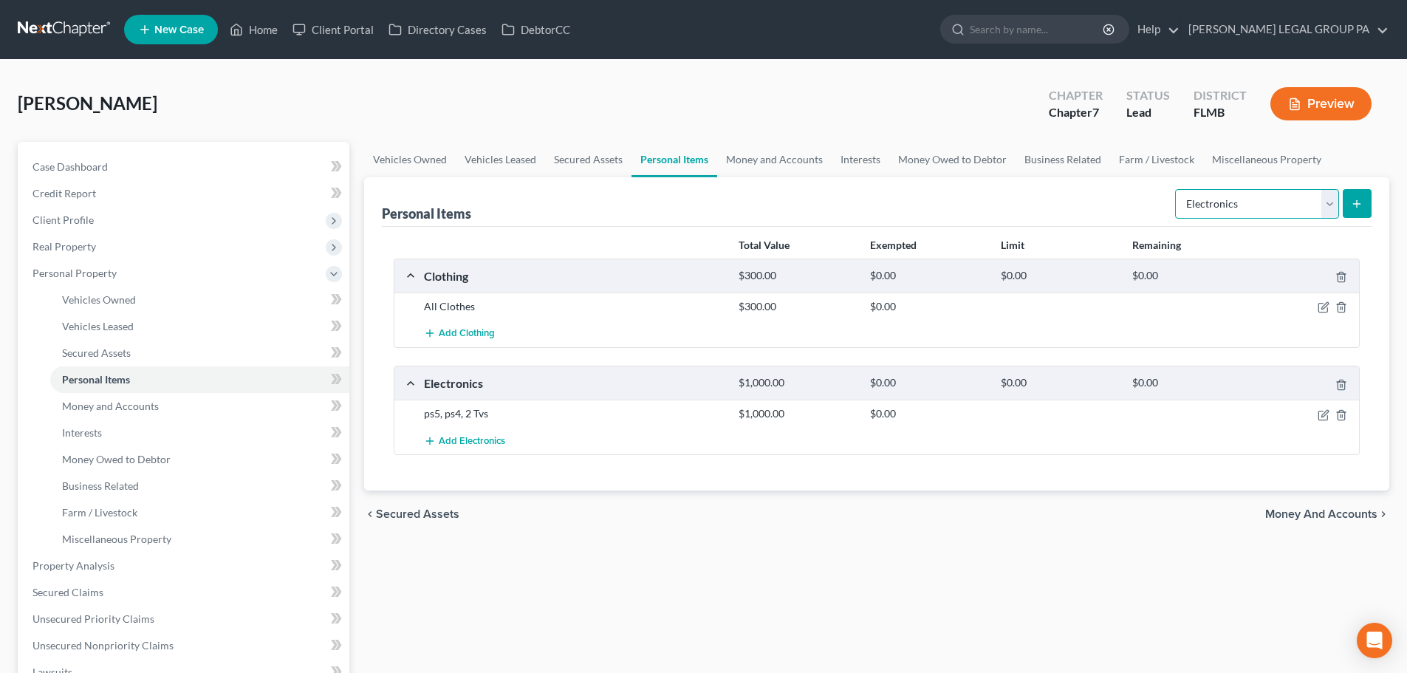
click at [1262, 213] on select "Select Item Type Clothing Collectibles Of Value Electronics Firearms Household …" at bounding box center [1257, 204] width 164 height 30
select select "firearms"
click at [1177, 189] on select "Select Item Type Clothing Collectibles Of Value Electronics Firearms Household …" at bounding box center [1257, 204] width 164 height 30
click at [1350, 198] on button "submit" at bounding box center [1357, 203] width 29 height 29
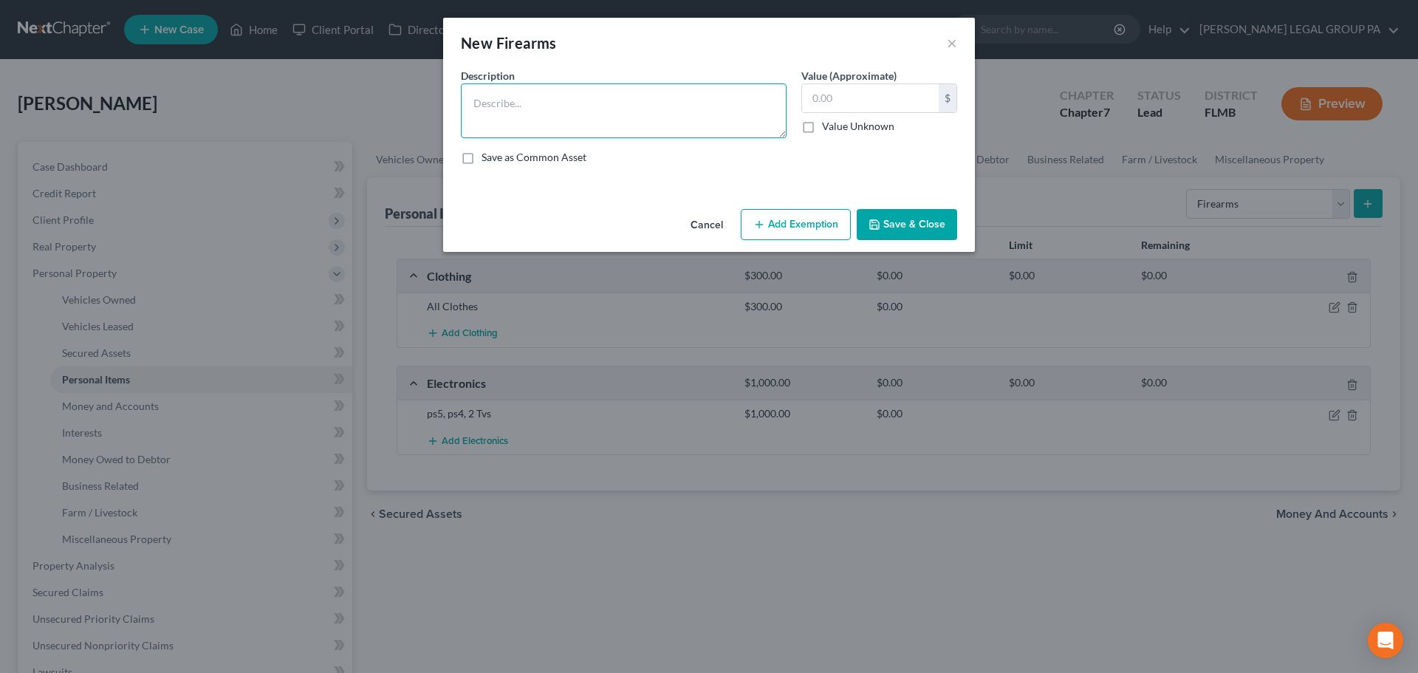
click at [597, 100] on textarea at bounding box center [624, 110] width 326 height 55
type textarea "S"
type textarea "9mm Hand Gun"
click at [840, 97] on input "text" at bounding box center [870, 98] width 137 height 28
type input "150"
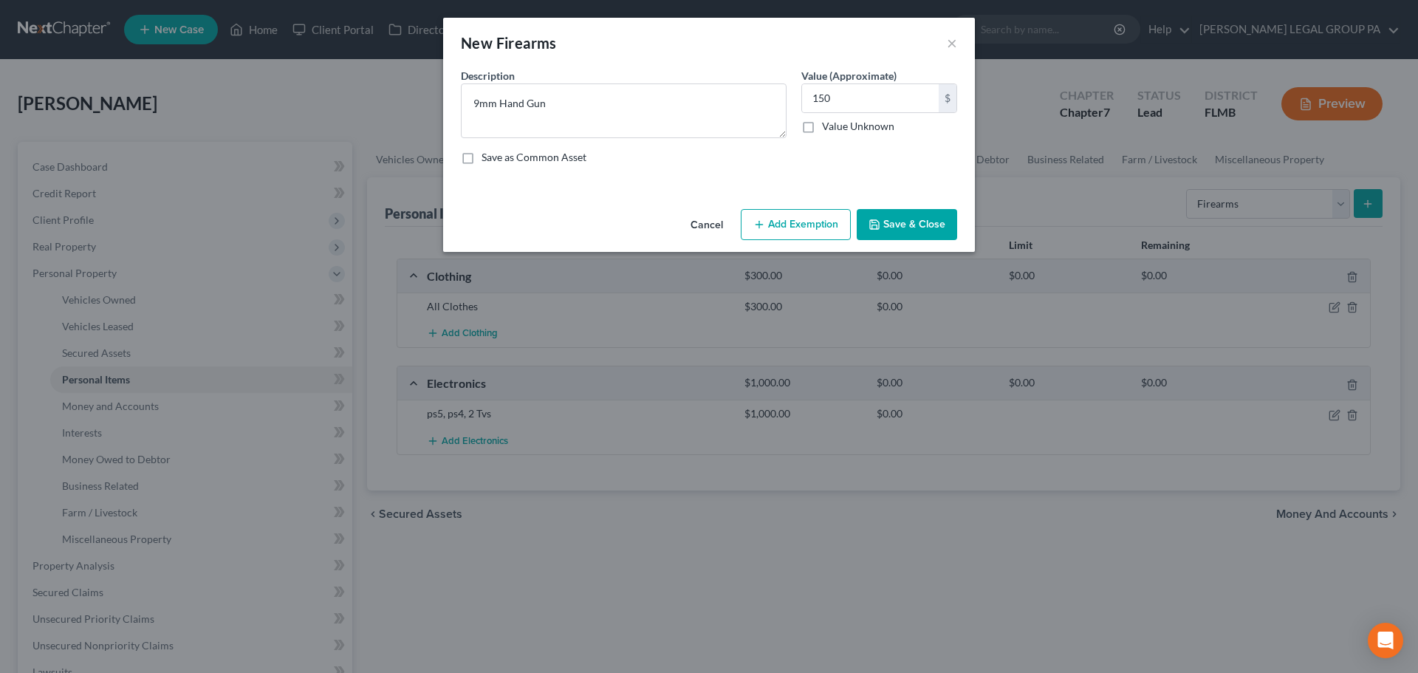
click at [920, 247] on div "Cancel Add Exemption Save & Close" at bounding box center [709, 227] width 532 height 49
click at [914, 233] on button "Save & Close" at bounding box center [907, 224] width 100 height 31
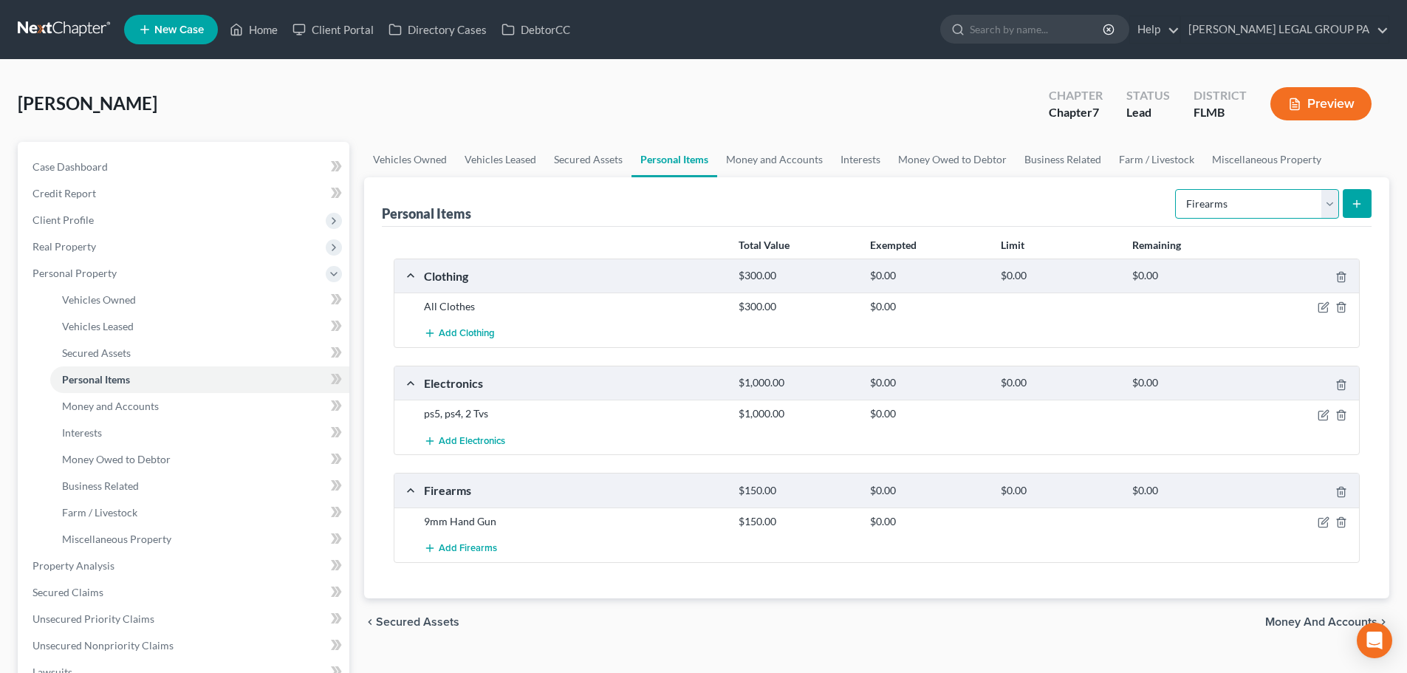
click at [1241, 202] on select "Select Item Type Clothing Collectibles Of Value Electronics Firearms Household …" at bounding box center [1257, 204] width 164 height 30
select select "household_goods"
click at [1177, 189] on select "Select Item Type Clothing Collectibles Of Value Electronics Firearms Household …" at bounding box center [1257, 204] width 164 height 30
click at [1357, 215] on button "submit" at bounding box center [1357, 203] width 29 height 29
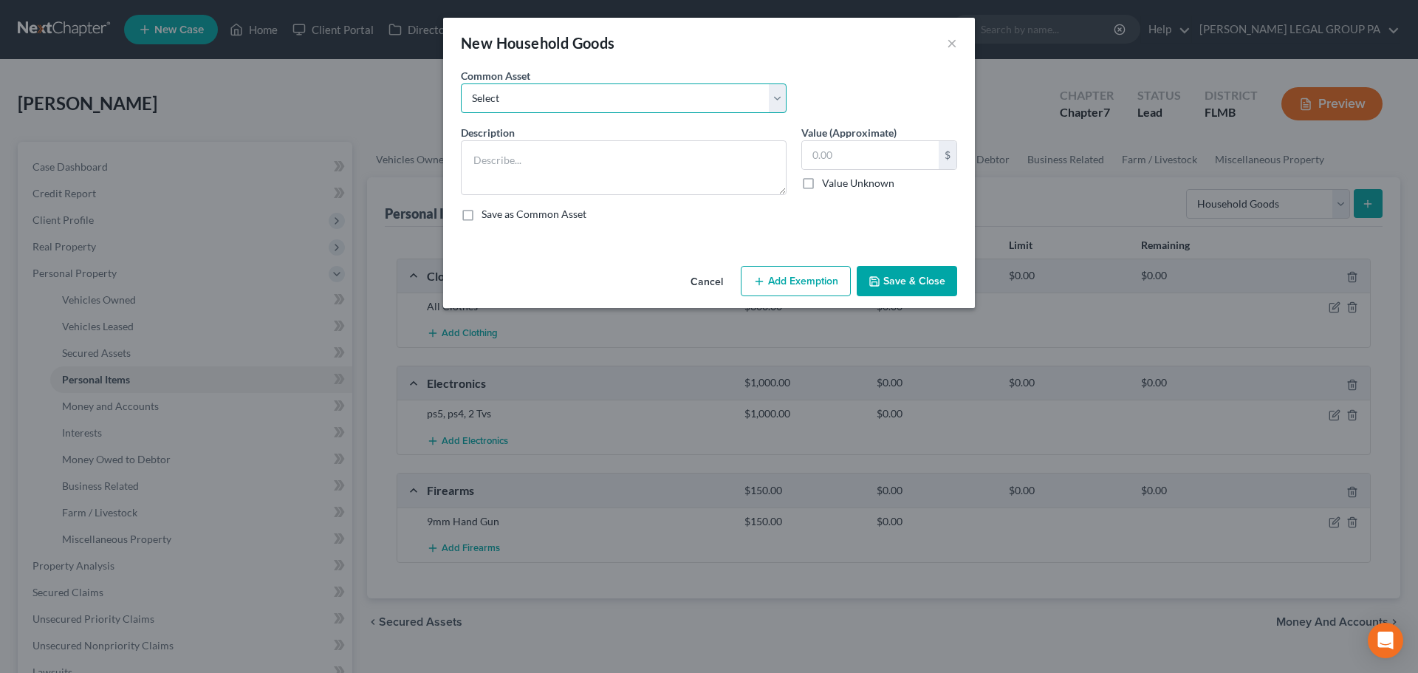
click at [672, 83] on select "Select Washer & Dryer Knick Knacks Patio Chaise Living room set, dining room se…" at bounding box center [624, 98] width 326 height 30
select select "3"
click at [461, 83] on select "Select Washer & Dryer Knick Knacks Patio Chaise Living room set, dining room se…" at bounding box center [624, 98] width 326 height 30
type textarea "Living room set, dining room set, bedroom set, microwave & misc. kitchenware"
type input "500.00"
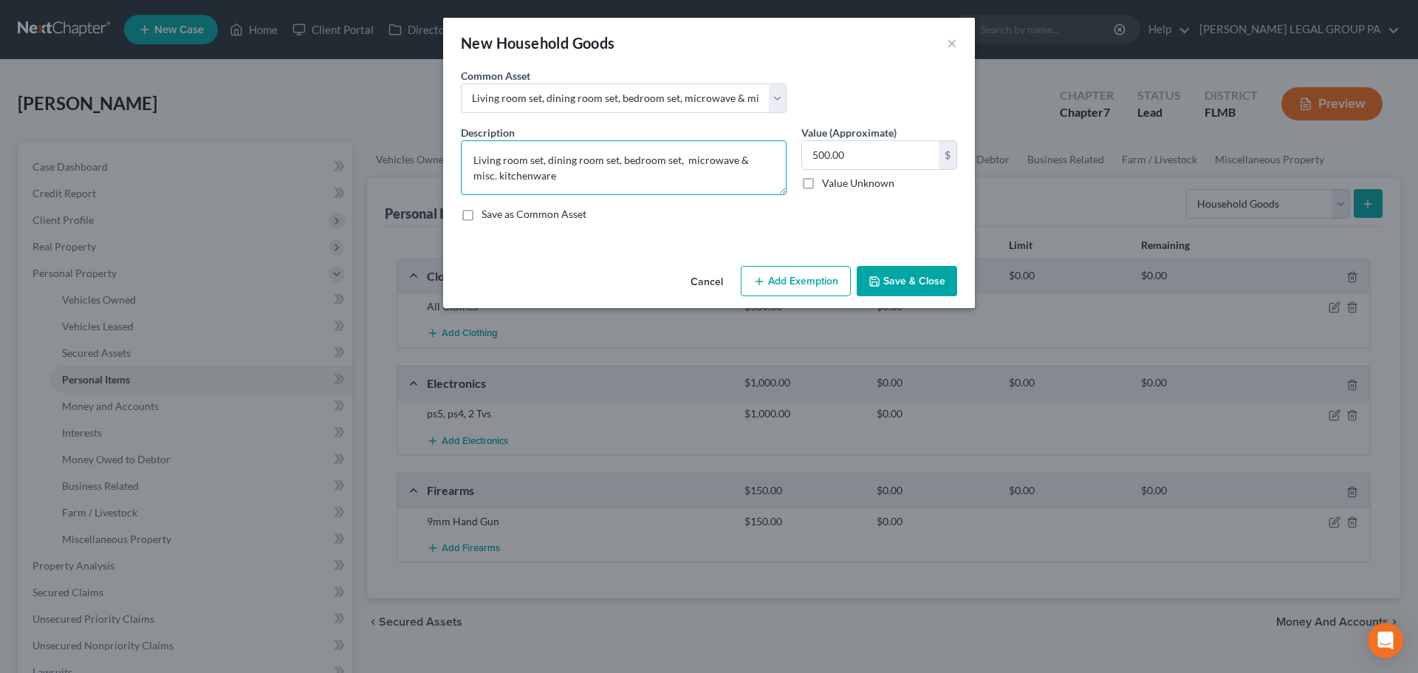
drag, startPoint x: 594, startPoint y: 177, endPoint x: 615, endPoint y: 155, distance: 30.3
click at [615, 155] on textarea "Living room set, dining room set, bedroom set, microwave & misc. kitchenware" at bounding box center [624, 167] width 326 height 55
type textarea "Living room set, dining room set, bed room set"
click at [857, 151] on input "500.00" at bounding box center [870, 155] width 137 height 28
type input "800"
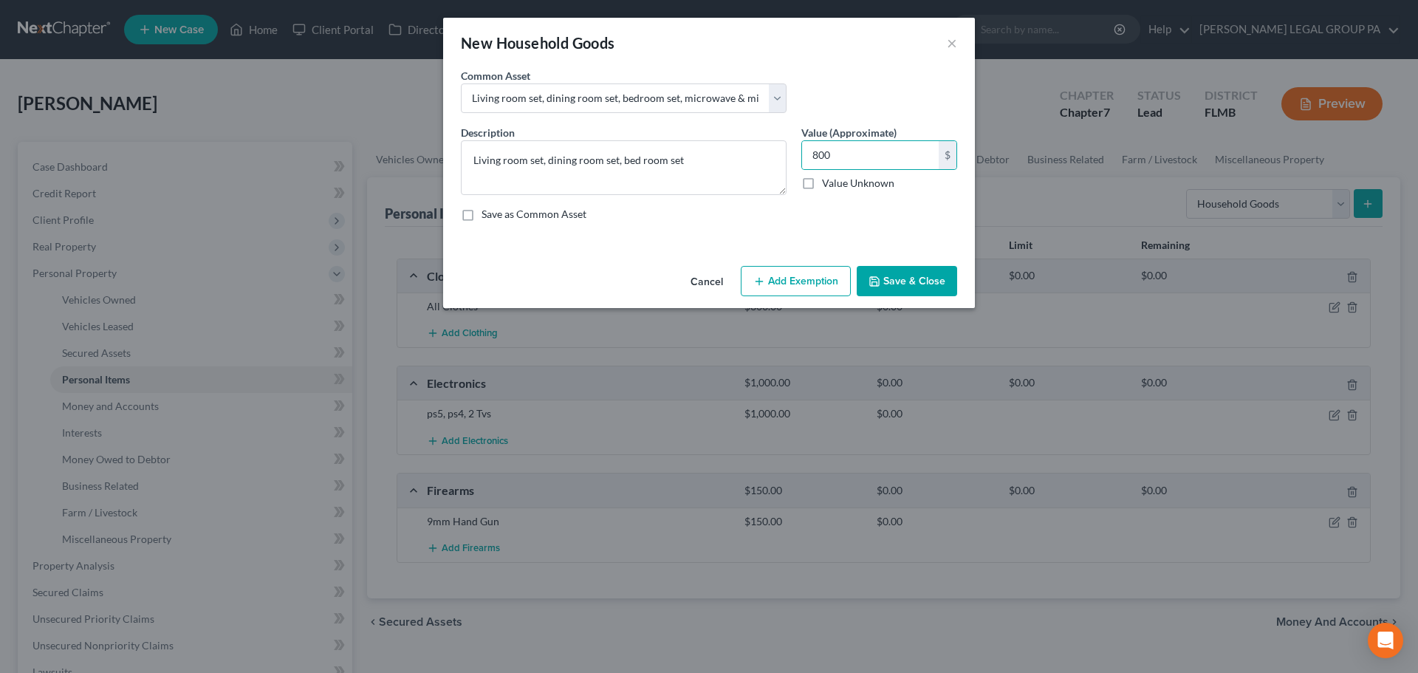
click at [923, 281] on button "Save & Close" at bounding box center [907, 281] width 100 height 31
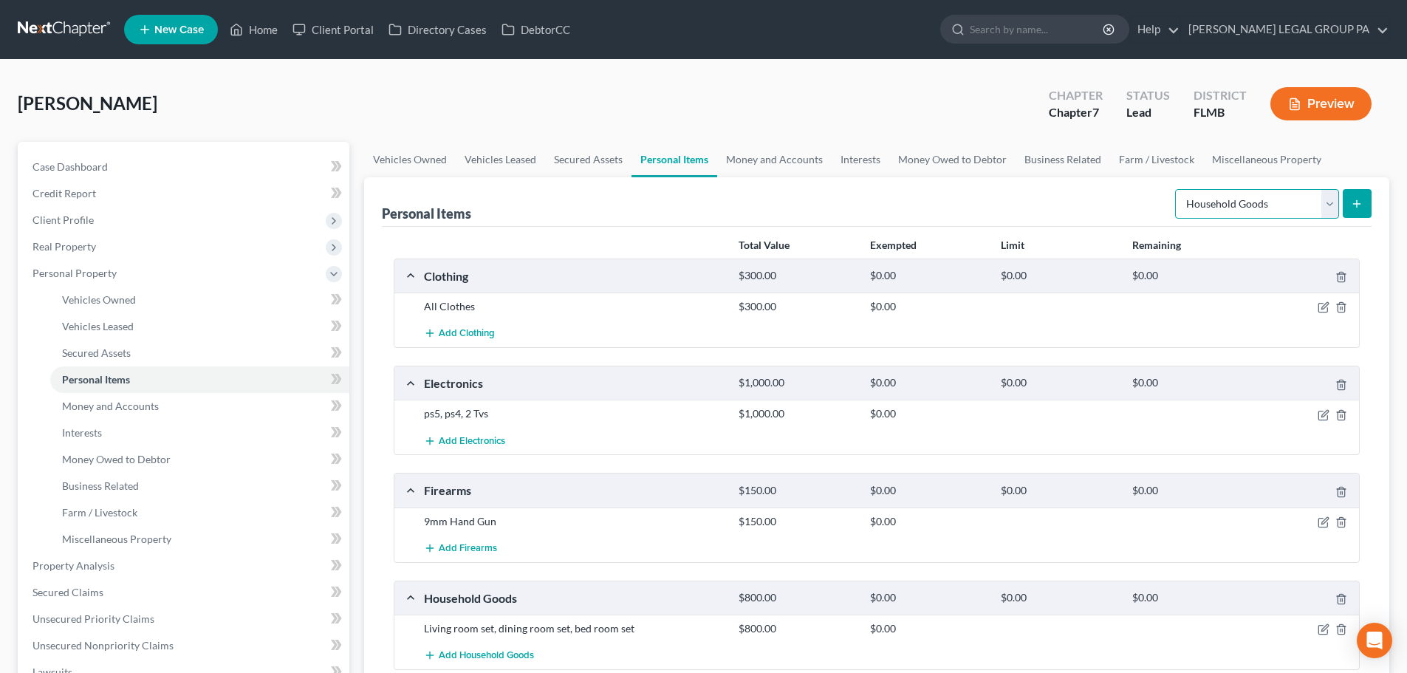
click at [1279, 198] on select "Select Item Type Clothing Collectibles Of Value Electronics Firearms Household …" at bounding box center [1257, 204] width 164 height 30
select select "sports_and_hobby_equipment"
click at [1177, 189] on select "Select Item Type Clothing Collectibles Of Value Electronics Firearms Household …" at bounding box center [1257, 204] width 164 height 30
click at [1362, 196] on button "submit" at bounding box center [1357, 203] width 29 height 29
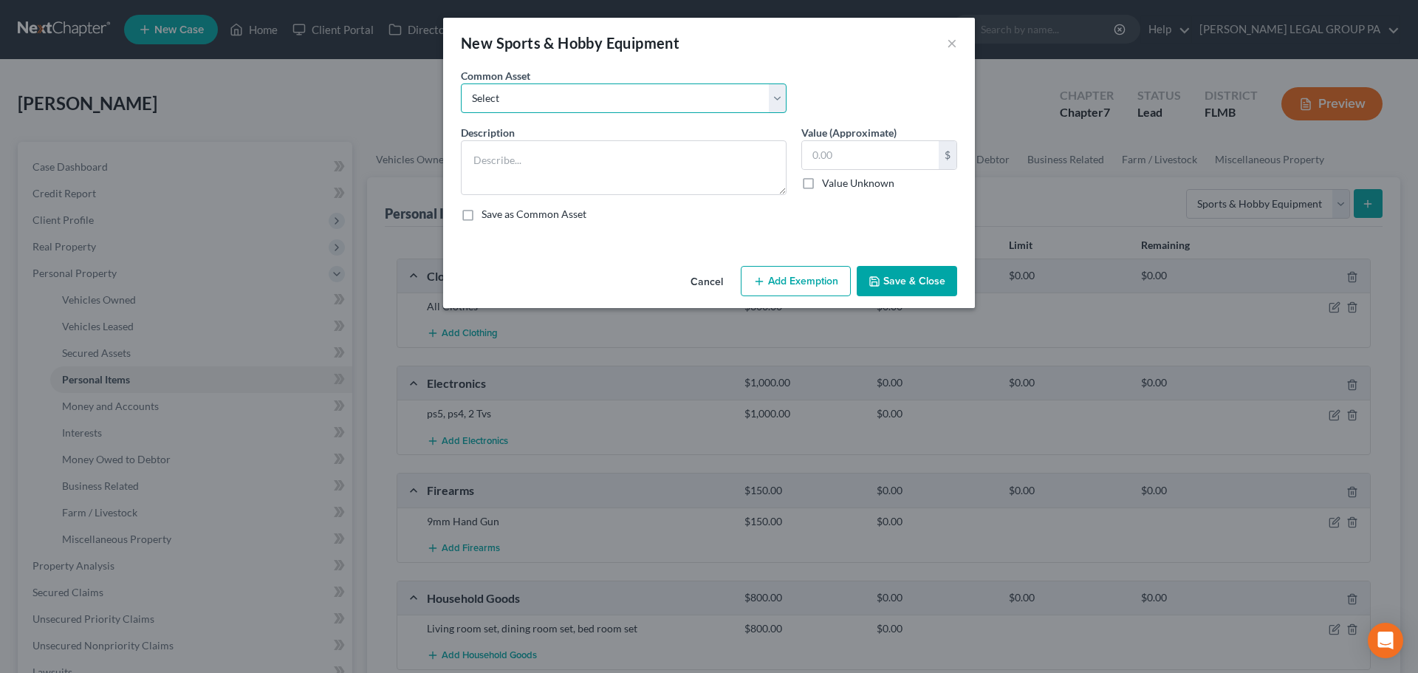
click at [705, 87] on select "Select Scuba Gear Fishing pole" at bounding box center [624, 98] width 326 height 30
click at [603, 242] on div "An exemption set must first be selected from the Filing Information section. Co…" at bounding box center [709, 164] width 532 height 192
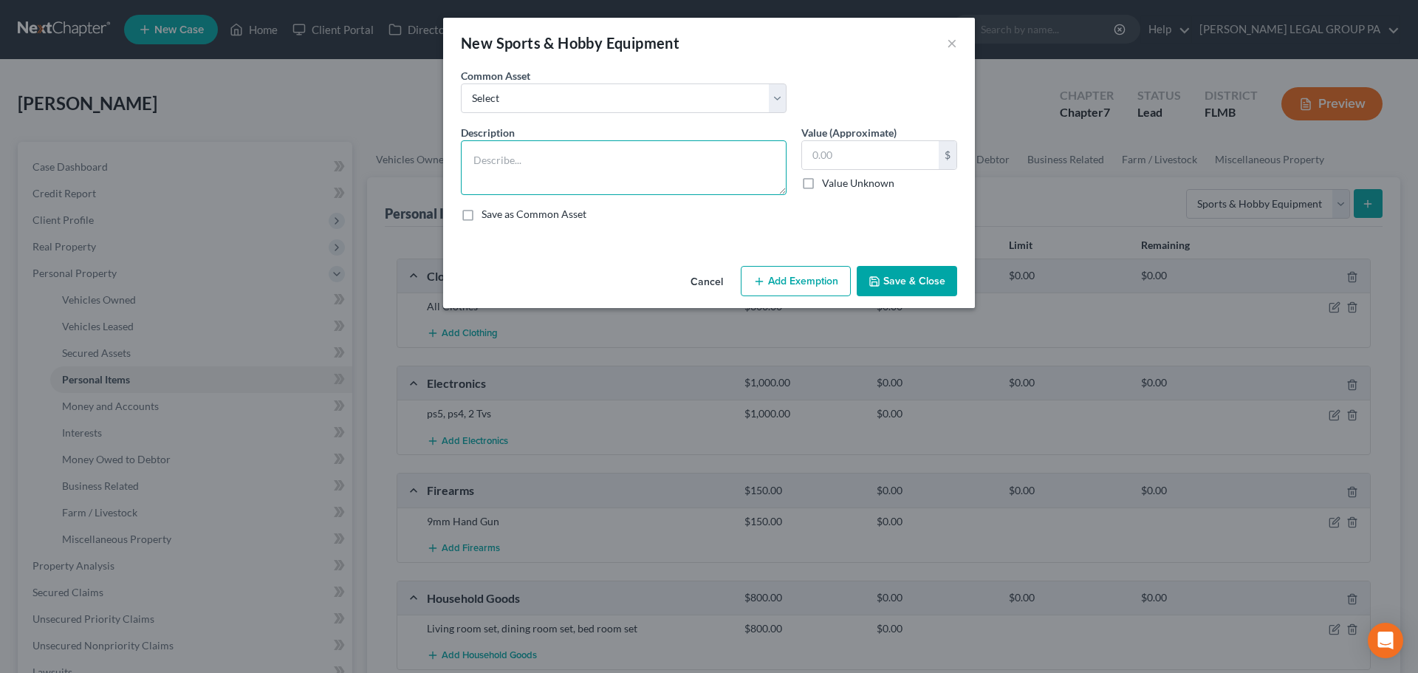
click at [493, 146] on textarea at bounding box center [624, 167] width 326 height 55
type textarea "Gym equipment"
click at [844, 149] on input "text" at bounding box center [870, 155] width 137 height 28
type input "400"
click at [911, 286] on button "Save & Close" at bounding box center [907, 281] width 100 height 31
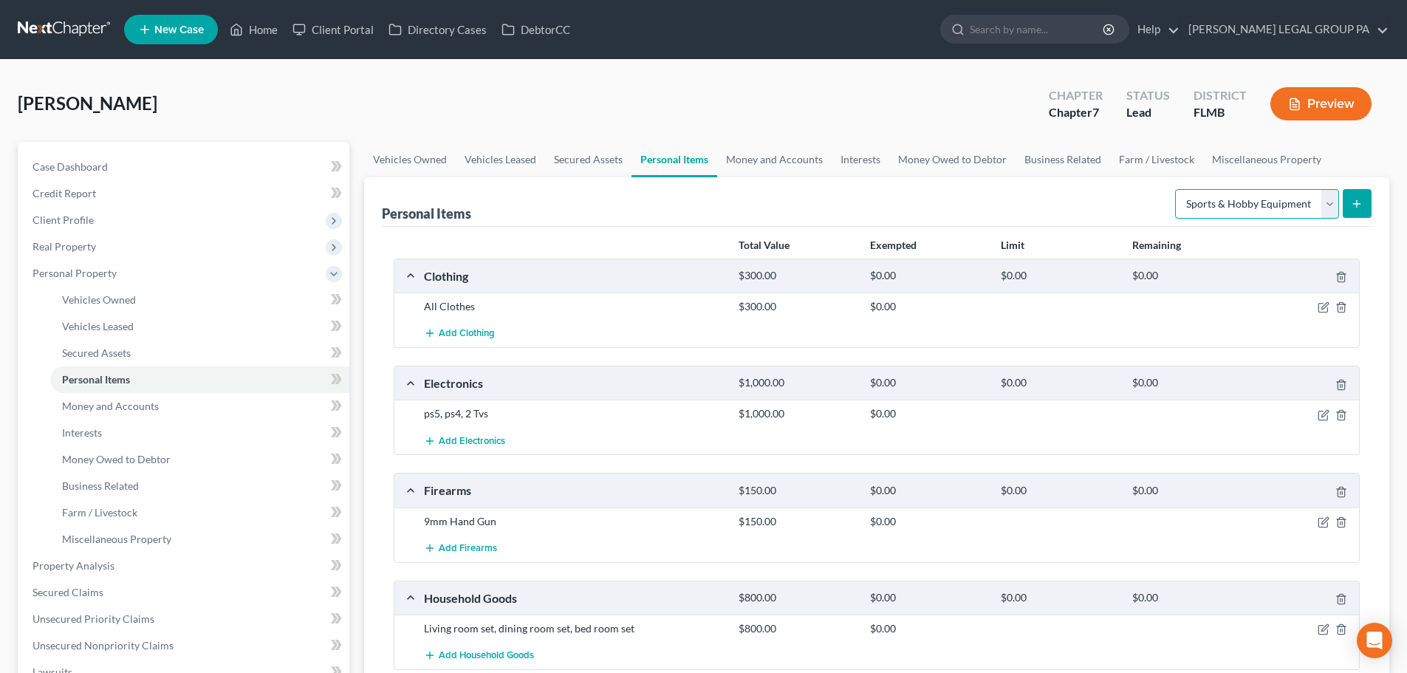
click at [1218, 205] on select "Select Item Type Clothing Collectibles Of Value Electronics Firearms Household …" at bounding box center [1257, 204] width 164 height 30
select select "pets"
click at [1177, 189] on select "Select Item Type Clothing Collectibles Of Value Electronics Firearms Household …" at bounding box center [1257, 204] width 164 height 30
click at [1361, 195] on button "submit" at bounding box center [1357, 203] width 29 height 29
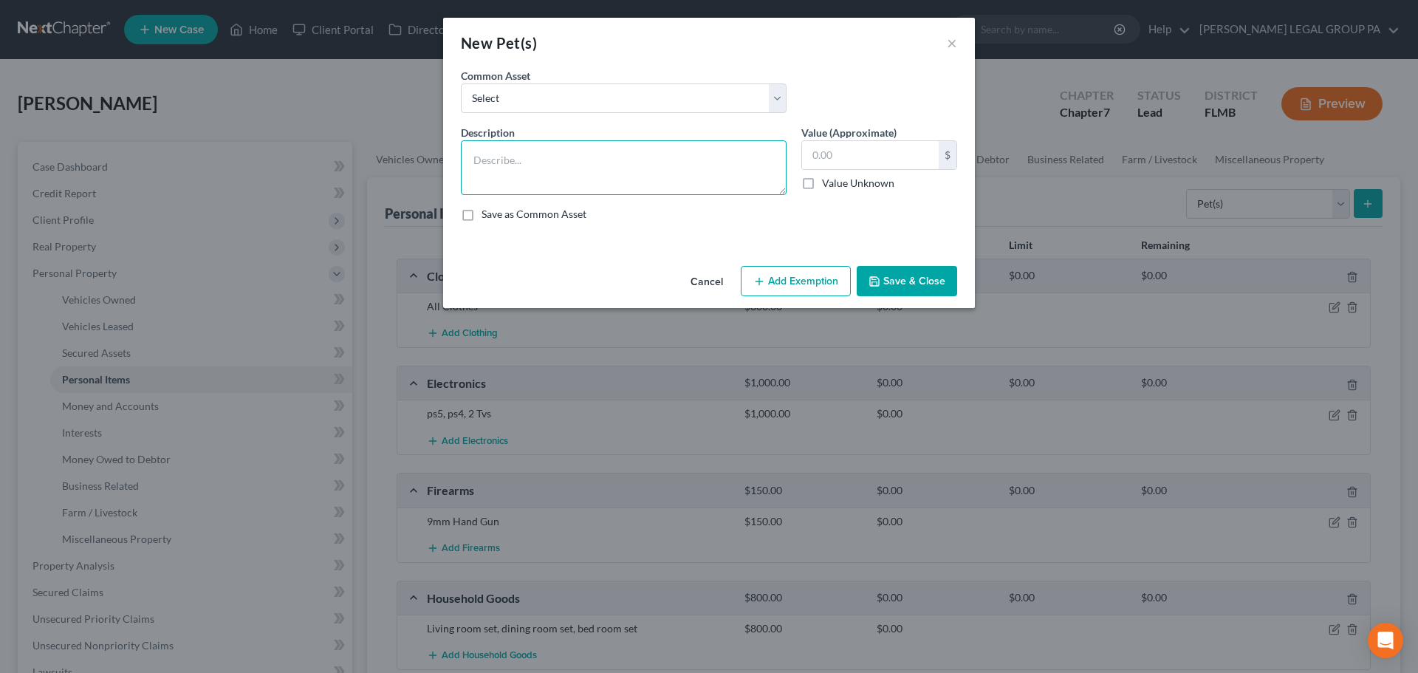
click at [582, 157] on textarea at bounding box center [624, 167] width 326 height 55
click at [869, 155] on input "text" at bounding box center [870, 155] width 137 height 28
click at [565, 161] on textarea "2 American Bullys" at bounding box center [624, 167] width 326 height 55
type textarea "2 American Bullys - breeding"
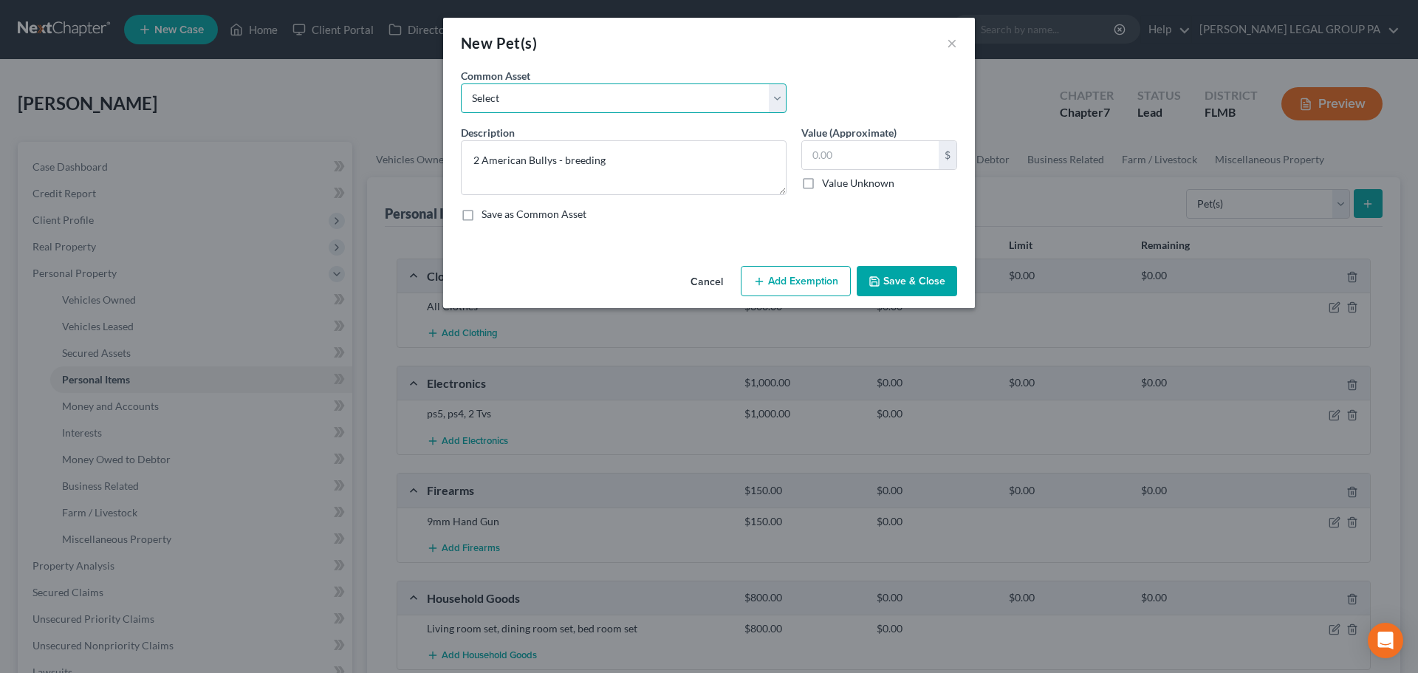
click at [527, 112] on select "Select Dog" at bounding box center [624, 98] width 326 height 30
select select "0"
click at [461, 83] on select "Select Dog" at bounding box center [624, 98] width 326 height 30
type textarea "Dog"
type input "1.00"
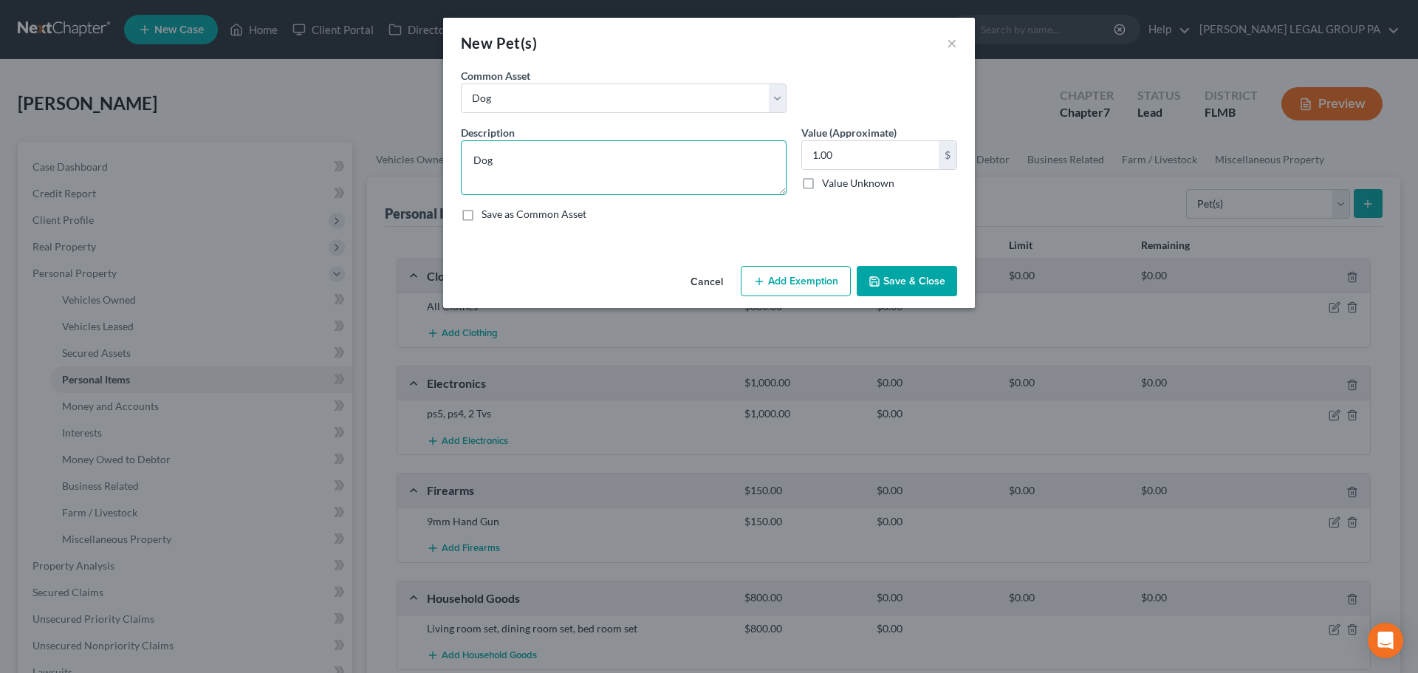
click at [523, 164] on textarea "Dog" at bounding box center [624, 167] width 326 height 55
click at [856, 153] on input "1.00" at bounding box center [870, 155] width 137 height 28
click at [674, 164] on textarea "Dog- 2 American Bullys for breeding," at bounding box center [624, 167] width 326 height 55
type textarea "Dog- 2 American Bullys for breeding"
click at [866, 162] on input "1.00" at bounding box center [870, 155] width 137 height 28
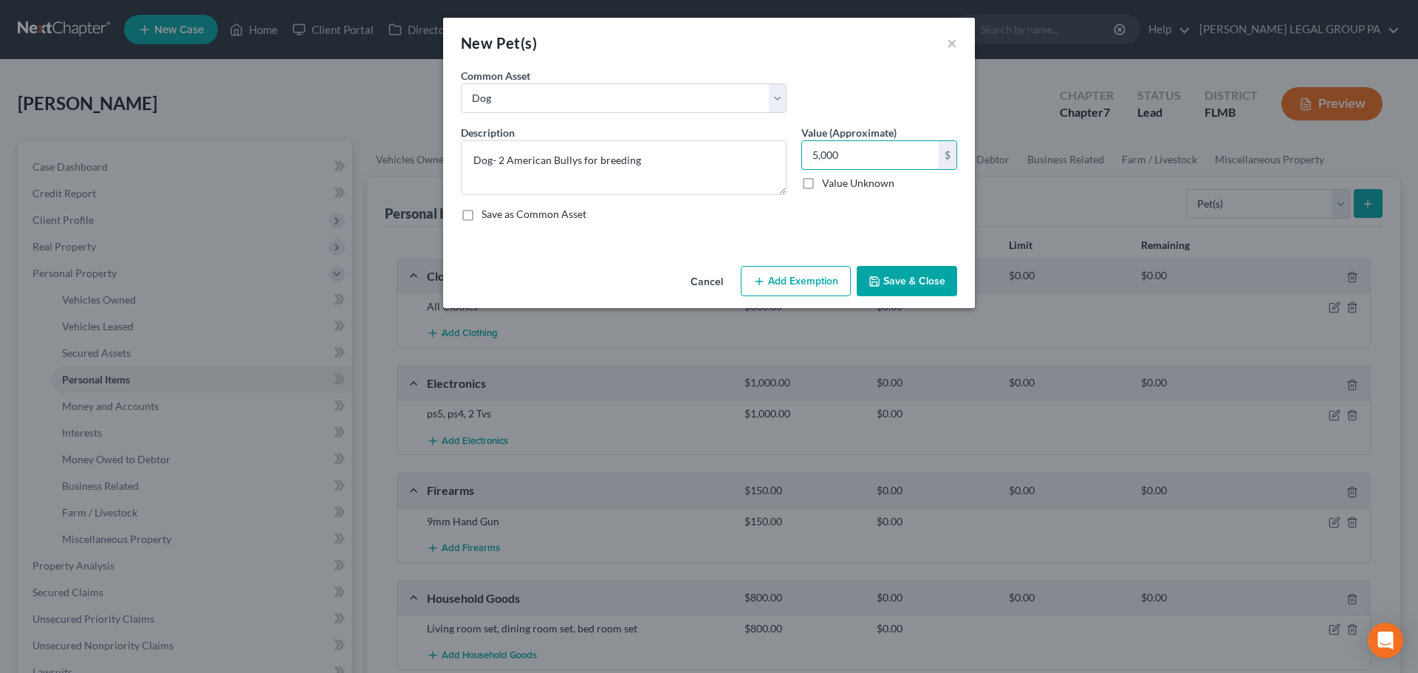
type input "5,000"
click at [889, 278] on button "Save & Close" at bounding box center [907, 281] width 100 height 31
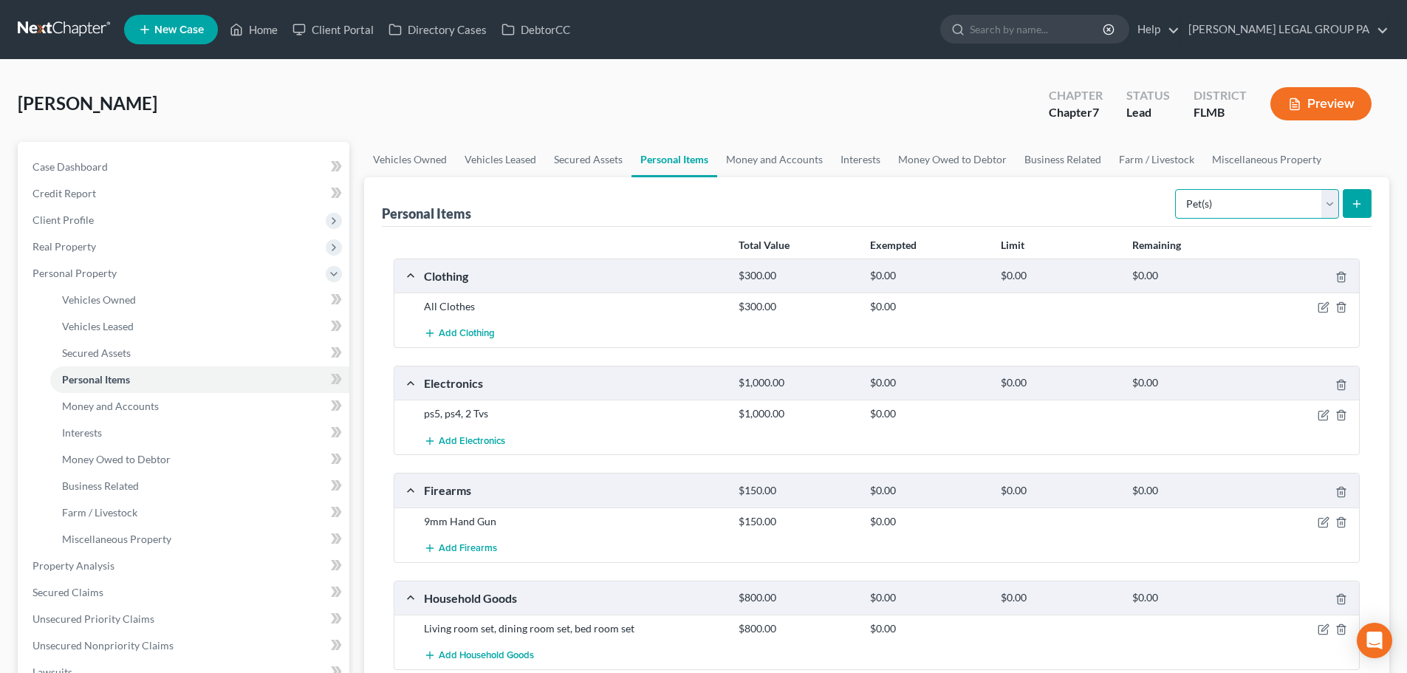
click at [1203, 208] on select "Select Item Type Clothing Collectibles Of Value Electronics Firearms Household …" at bounding box center [1257, 204] width 164 height 30
click at [1001, 197] on div "Personal Items Select Item Type Clothing Collectibles Of Value Electronics Fire…" at bounding box center [877, 201] width 990 height 49
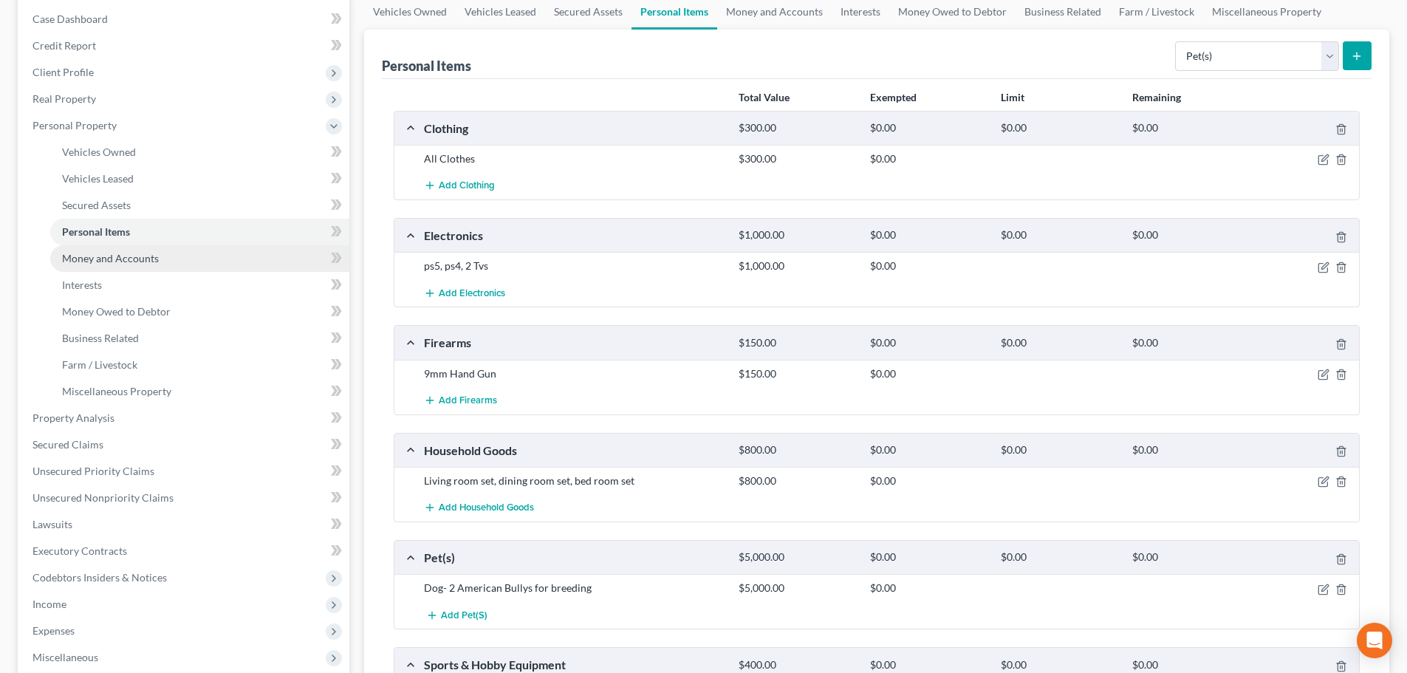
click at [143, 264] on span "Money and Accounts" at bounding box center [110, 258] width 97 height 13
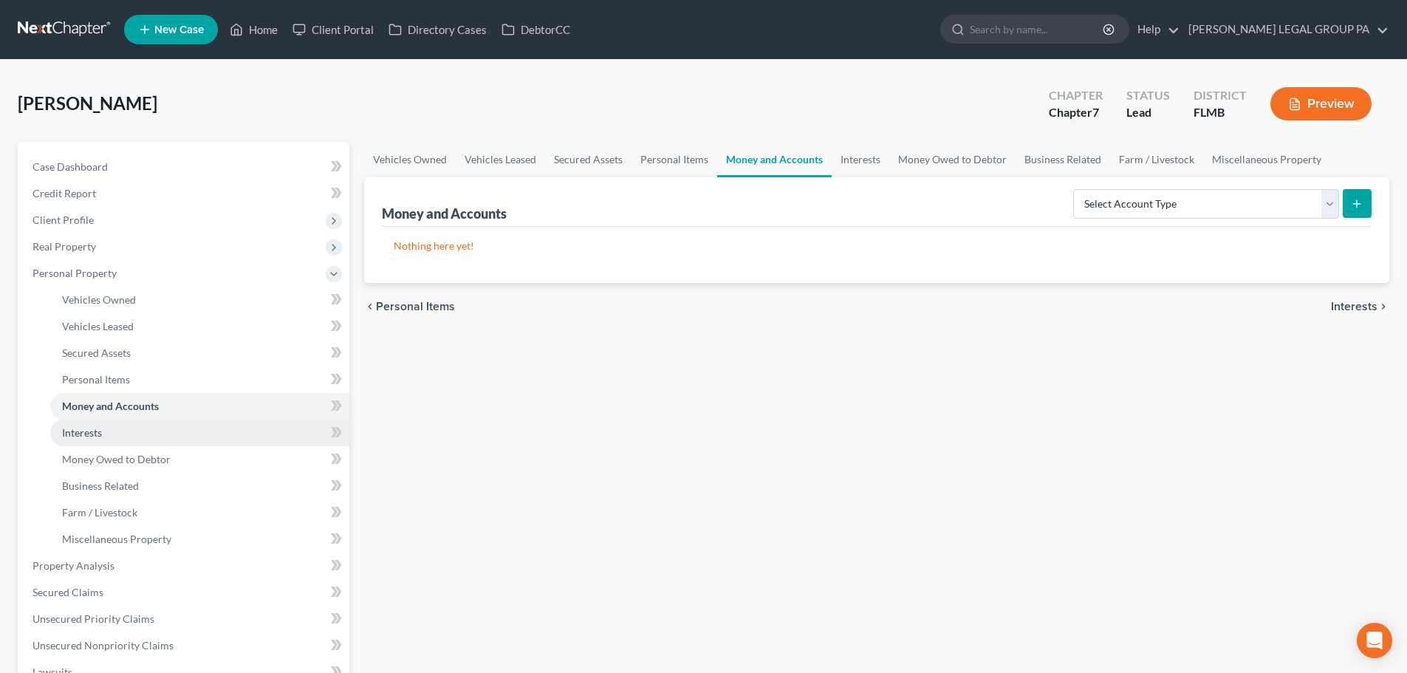
click at [109, 437] on link "Interests" at bounding box center [199, 433] width 299 height 27
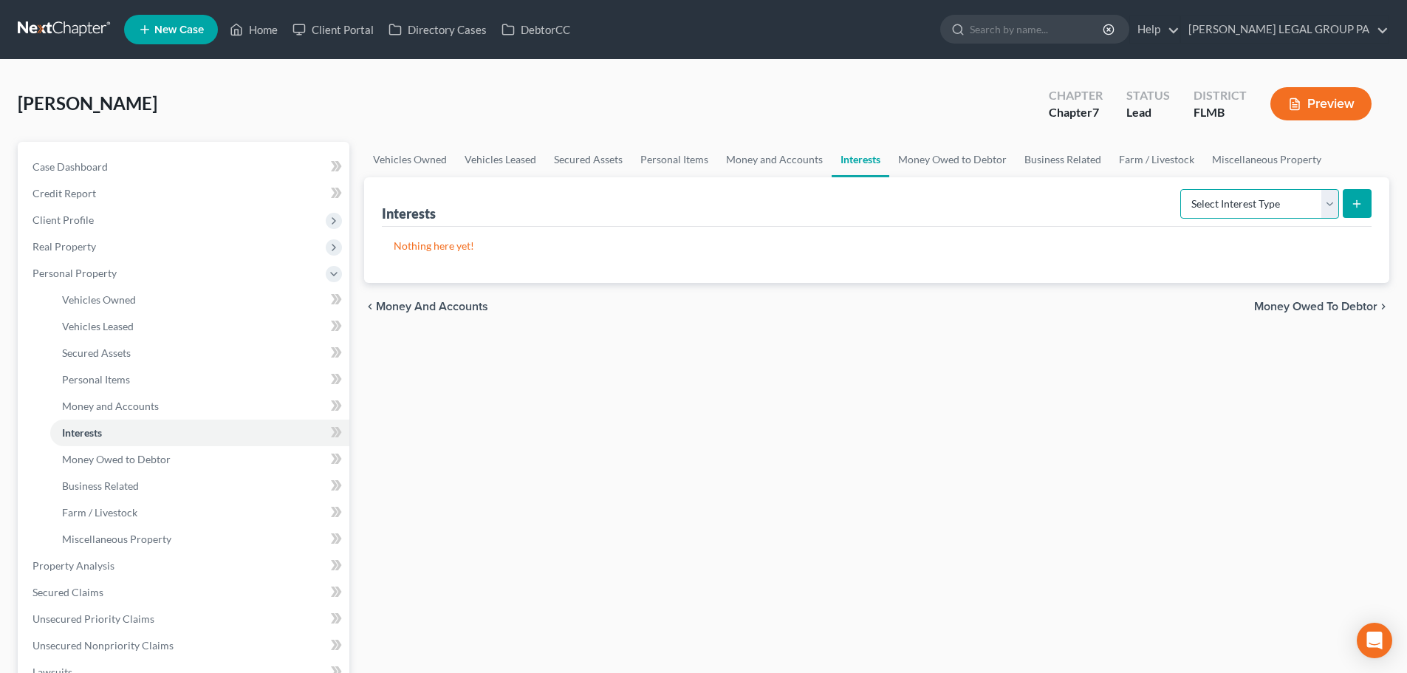
click at [1257, 200] on select "Select Interest Type 401K Annuity Bond Education IRA Government Bond Government…" at bounding box center [1259, 204] width 159 height 30
select select "401k"
click at [1182, 189] on select "Select Interest Type 401K Annuity Bond Education IRA Government Bond Government…" at bounding box center [1259, 204] width 159 height 30
click at [1360, 210] on button "submit" at bounding box center [1357, 203] width 29 height 29
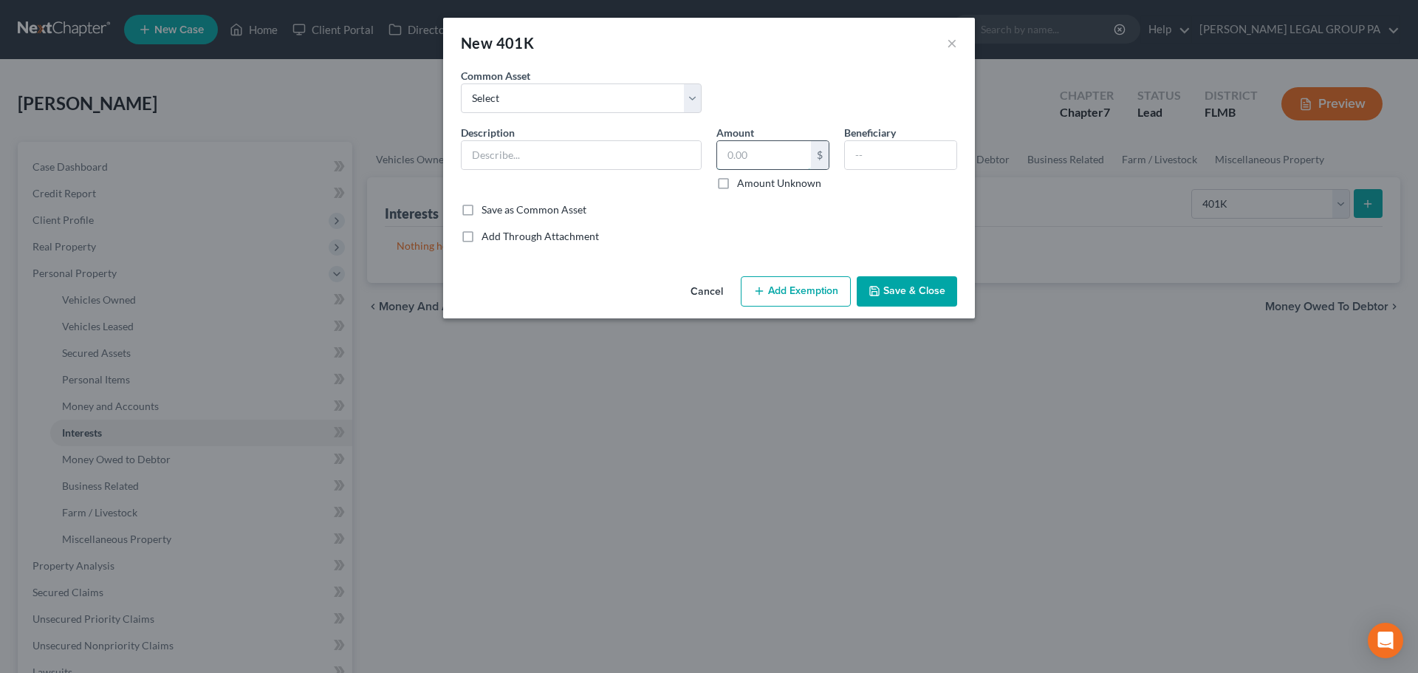
click at [734, 156] on input "text" at bounding box center [764, 155] width 94 height 28
click at [618, 138] on div "Description *" at bounding box center [582, 158] width 256 height 66
click at [564, 114] on div "Common Asset Select 401(k) through employment" at bounding box center [709, 96] width 511 height 57
click at [540, 100] on select "Select 401(k) through employment" at bounding box center [581, 98] width 241 height 30
select select "0"
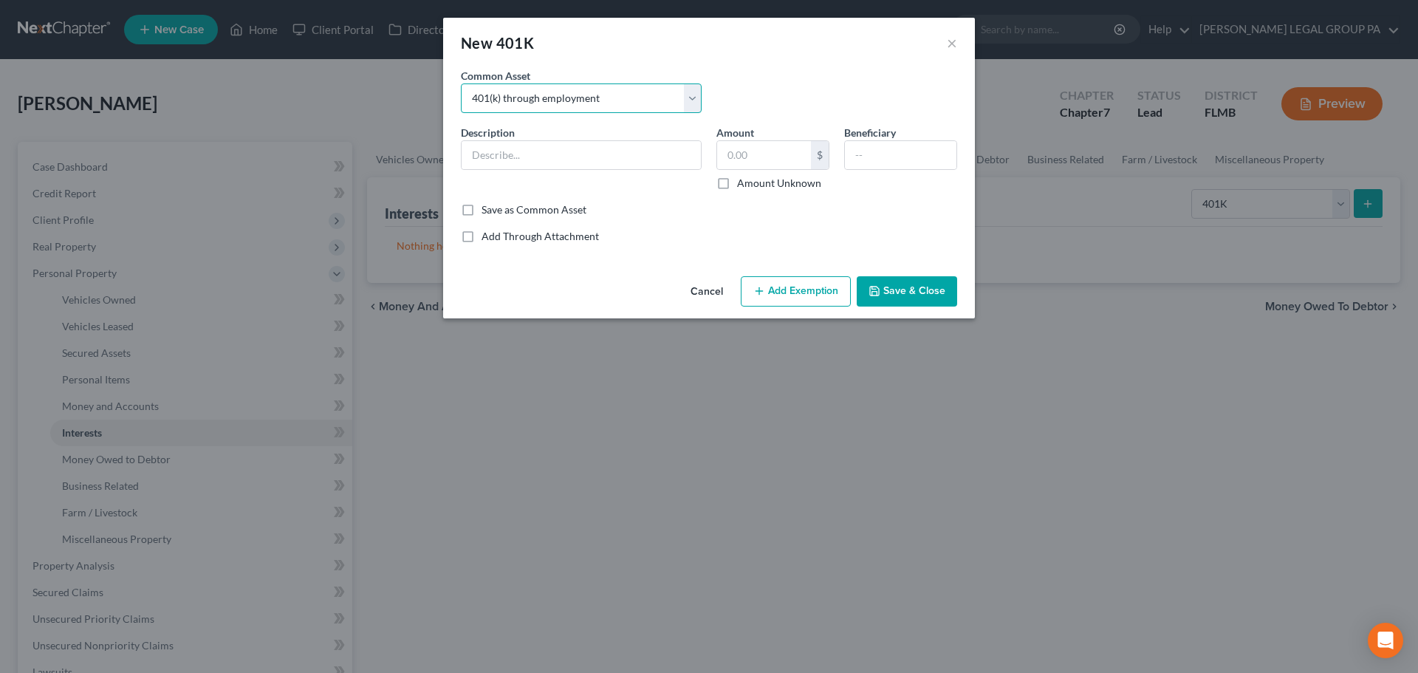
click at [461, 83] on select "Select 401(k) through employment" at bounding box center [581, 98] width 241 height 30
type input "401(k) through employment"
click at [780, 155] on input "2,293.00" at bounding box center [764, 155] width 94 height 28
type input "20,000"
click at [924, 304] on button "Save & Close" at bounding box center [907, 291] width 100 height 31
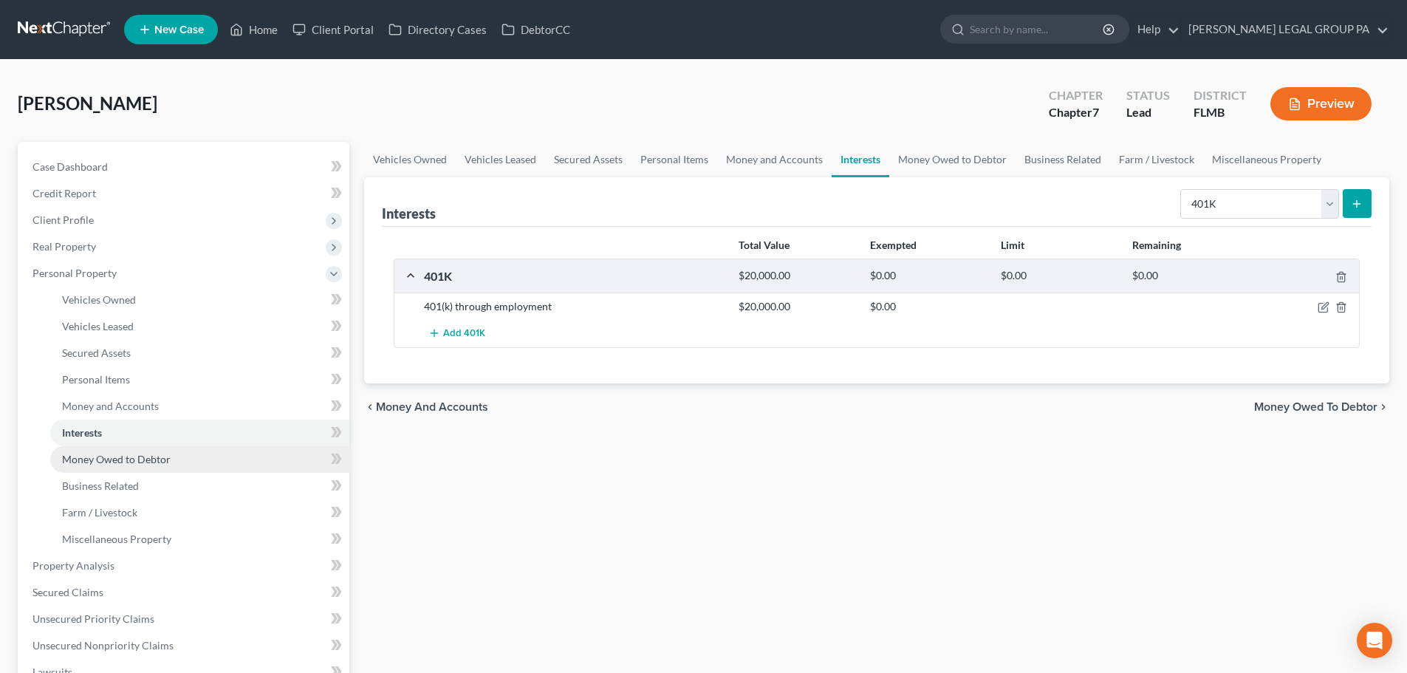
click at [137, 461] on span "Money Owed to Debtor" at bounding box center [116, 459] width 109 height 13
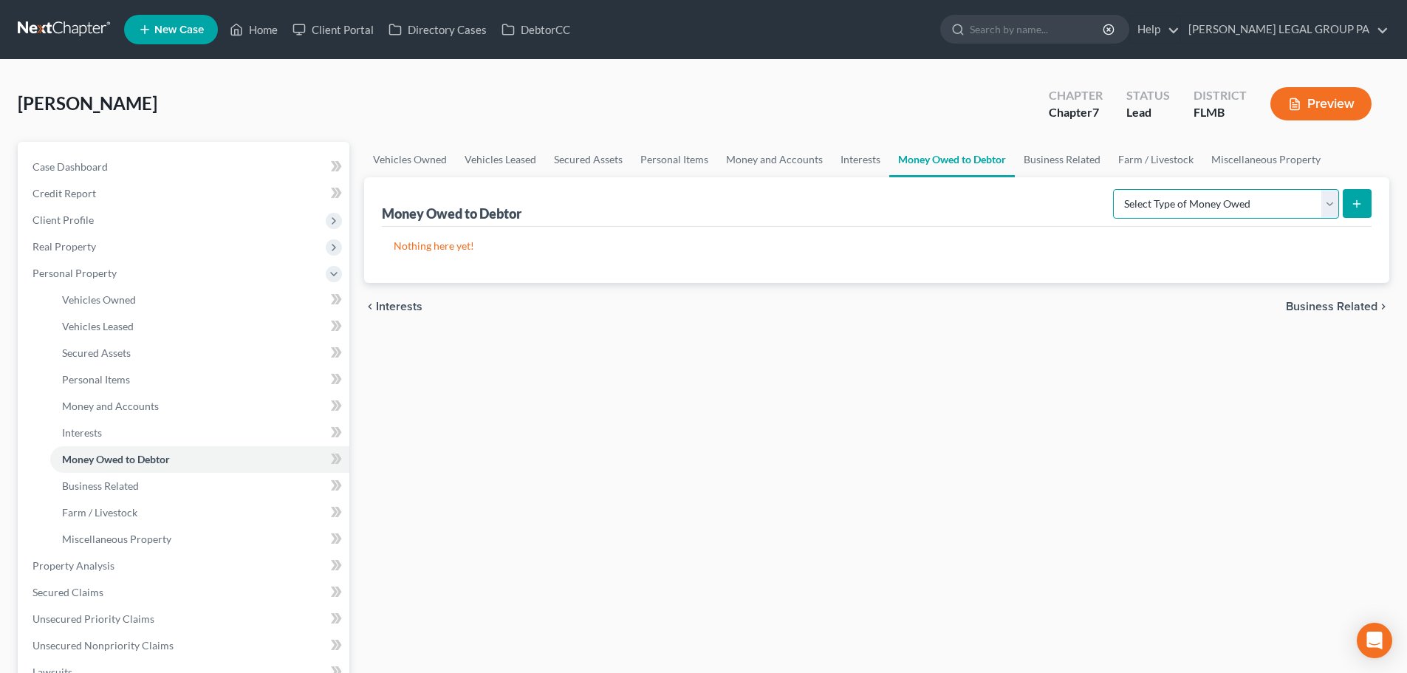
click at [1178, 202] on select "Select Type of Money Owed Accounts Receivable Alimony Child Support Claims Agai…" at bounding box center [1226, 204] width 226 height 30
click at [961, 477] on div "Vehicles Owned Vehicles Leased Secured Assets Personal Items Money and Accounts…" at bounding box center [877, 568] width 1040 height 853
click at [153, 482] on link "Business Related" at bounding box center [199, 486] width 299 height 27
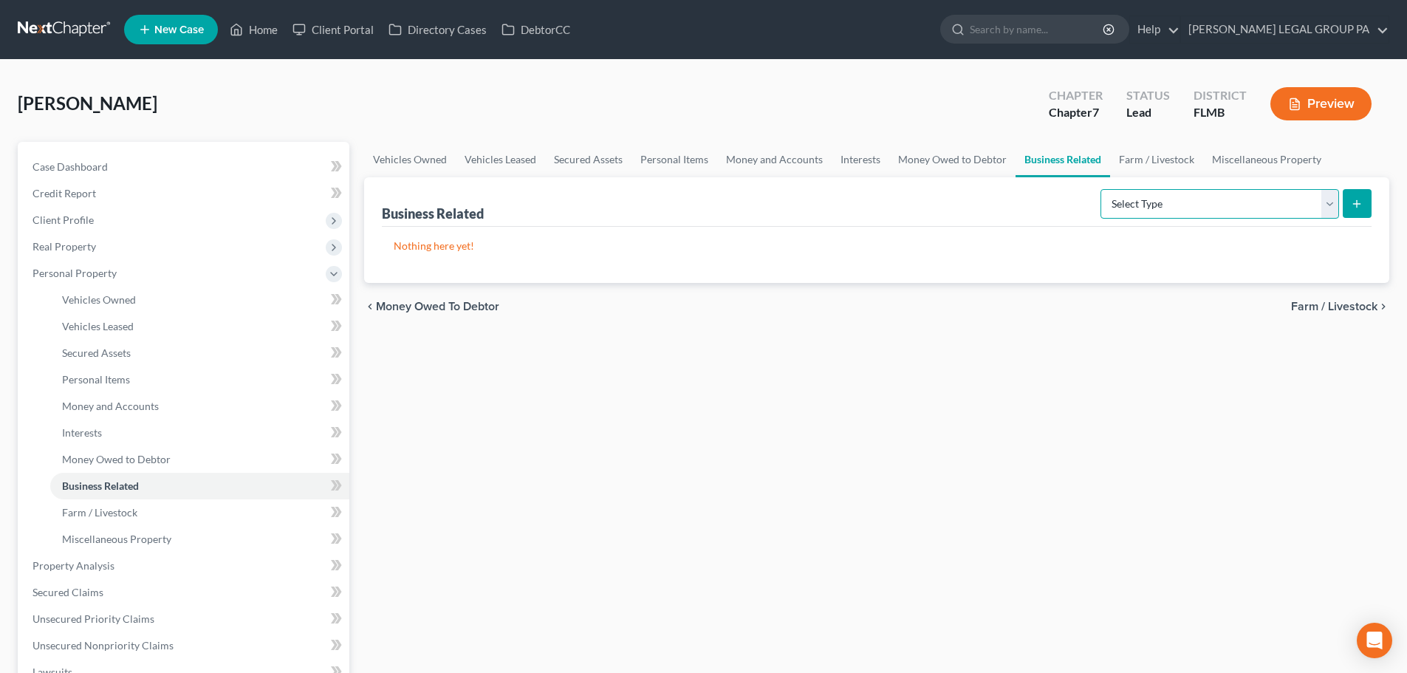
click at [1149, 199] on select "Select Type Customer Lists Franchises Inventory Licenses Machinery Office Equip…" at bounding box center [1220, 204] width 239 height 30
click at [1003, 250] on p "Nothing here yet!" at bounding box center [877, 246] width 966 height 15
click at [1135, 208] on select "Select Type Customer Lists Franchises Inventory Licenses Machinery Office Equip…" at bounding box center [1220, 204] width 239 height 30
click at [1017, 350] on div "Vehicles Owned Vehicles Leased Secured Assets Personal Items Money and Accounts…" at bounding box center [877, 568] width 1040 height 853
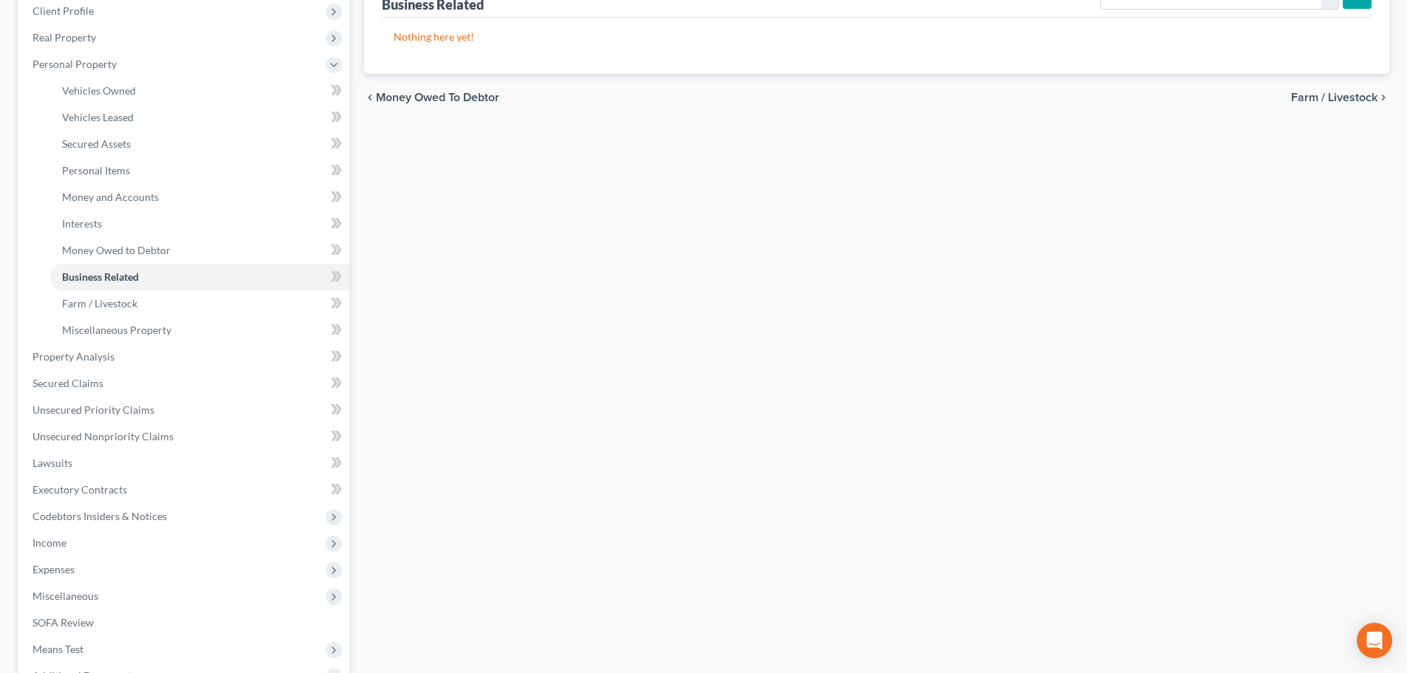
scroll to position [222, 0]
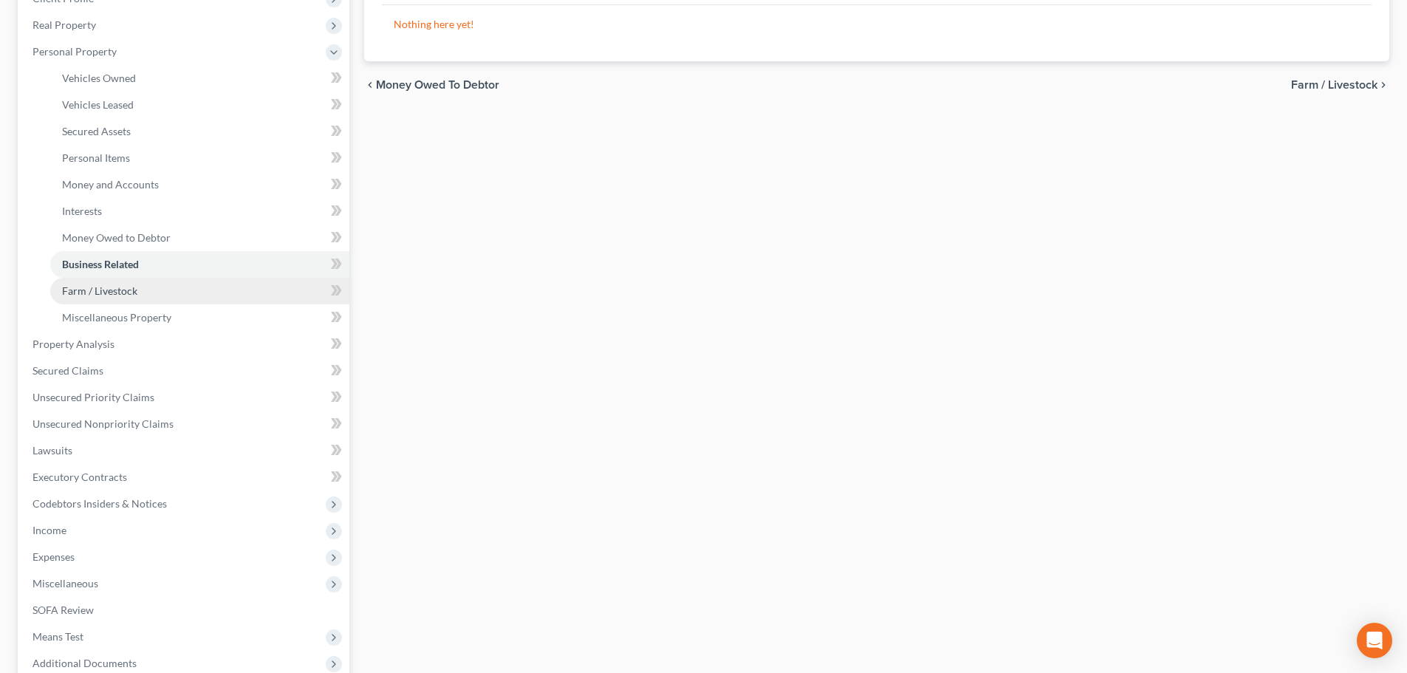
click at [117, 295] on span "Farm / Livestock" at bounding box center [99, 290] width 75 height 13
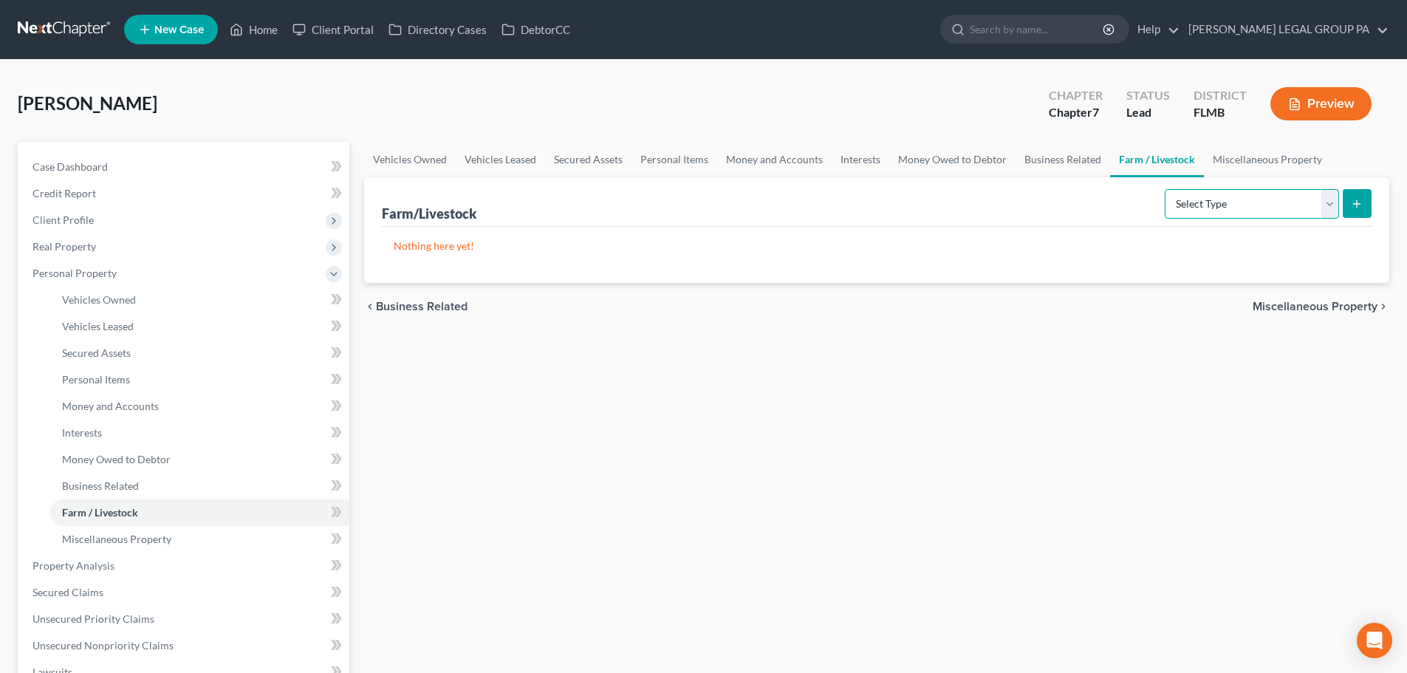
click at [1181, 207] on select "Select Type Animals & Livestock Crops: Growing or Harvested Farming Equipment F…" at bounding box center [1252, 204] width 174 height 30
click at [1090, 229] on div "Nothing here yet!" at bounding box center [877, 255] width 990 height 56
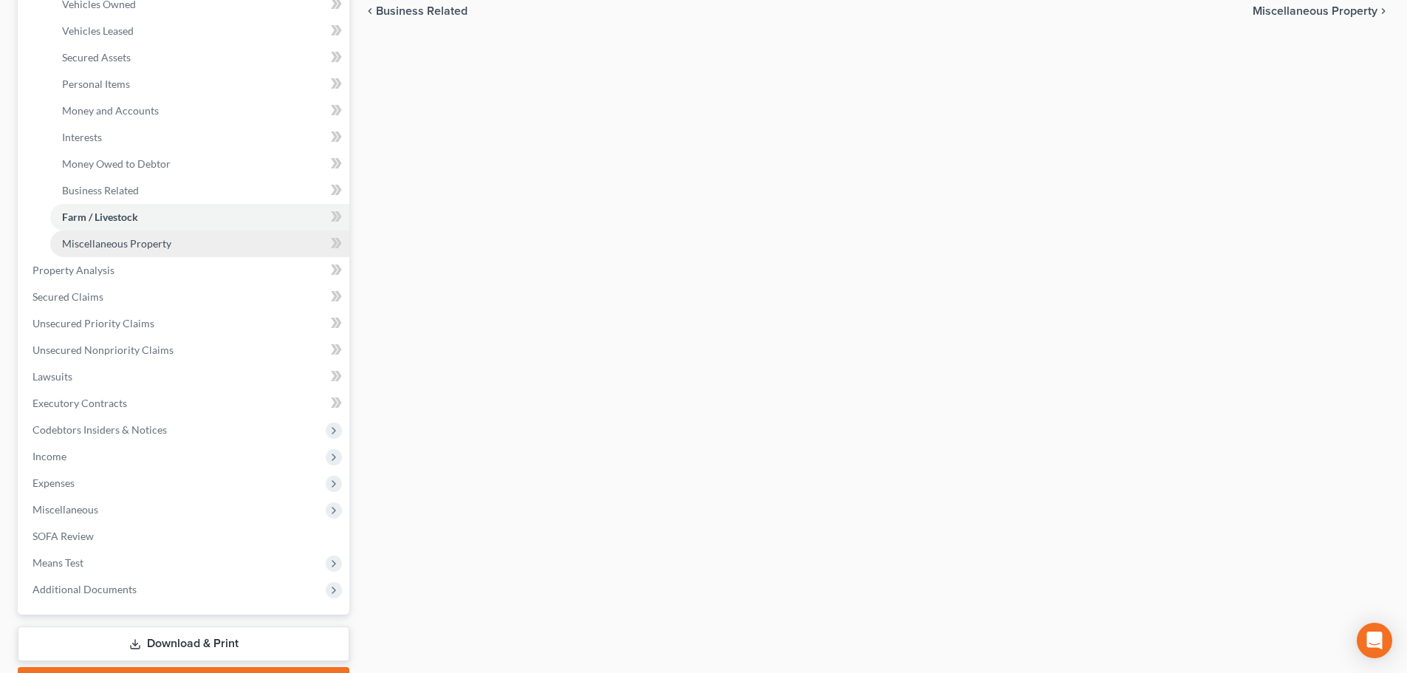
click at [119, 246] on span "Miscellaneous Property" at bounding box center [116, 243] width 109 height 13
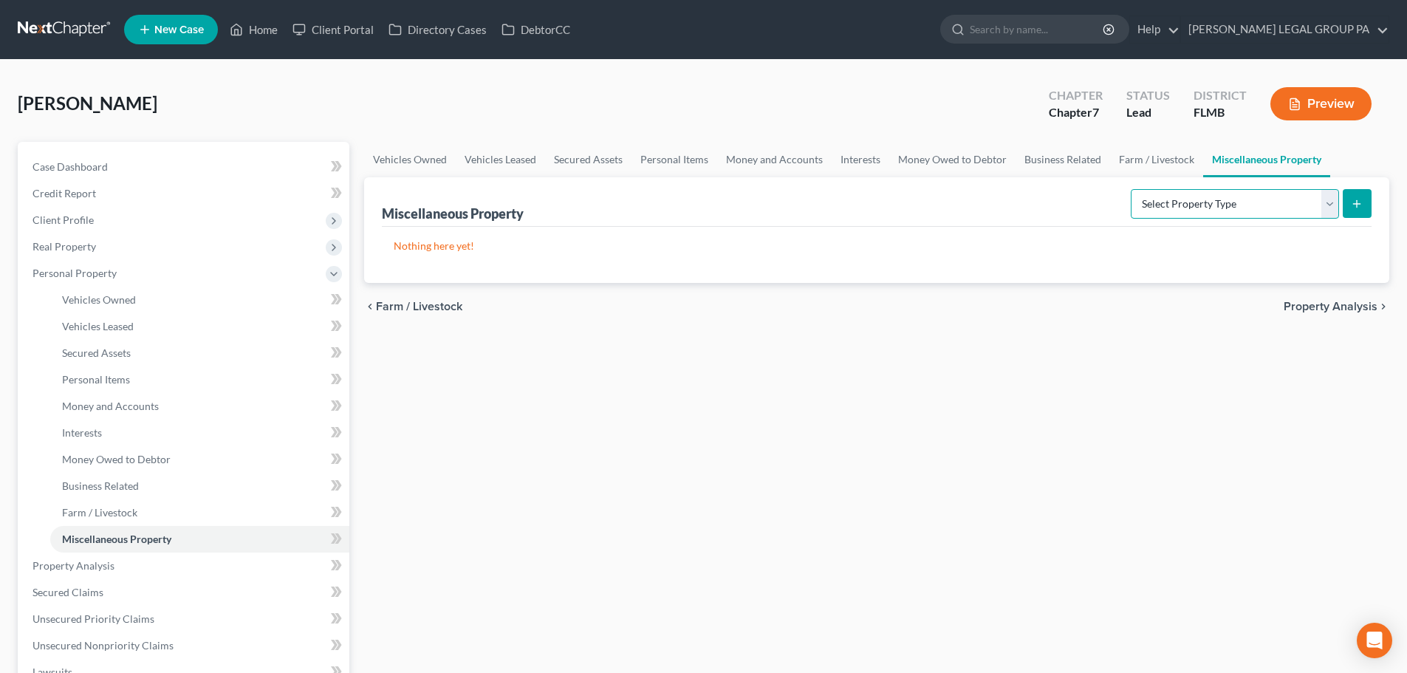
click at [1202, 204] on select "Select Property Type Assigned for Creditor Benefit [DATE] Holding for Another N…" at bounding box center [1235, 204] width 208 height 30
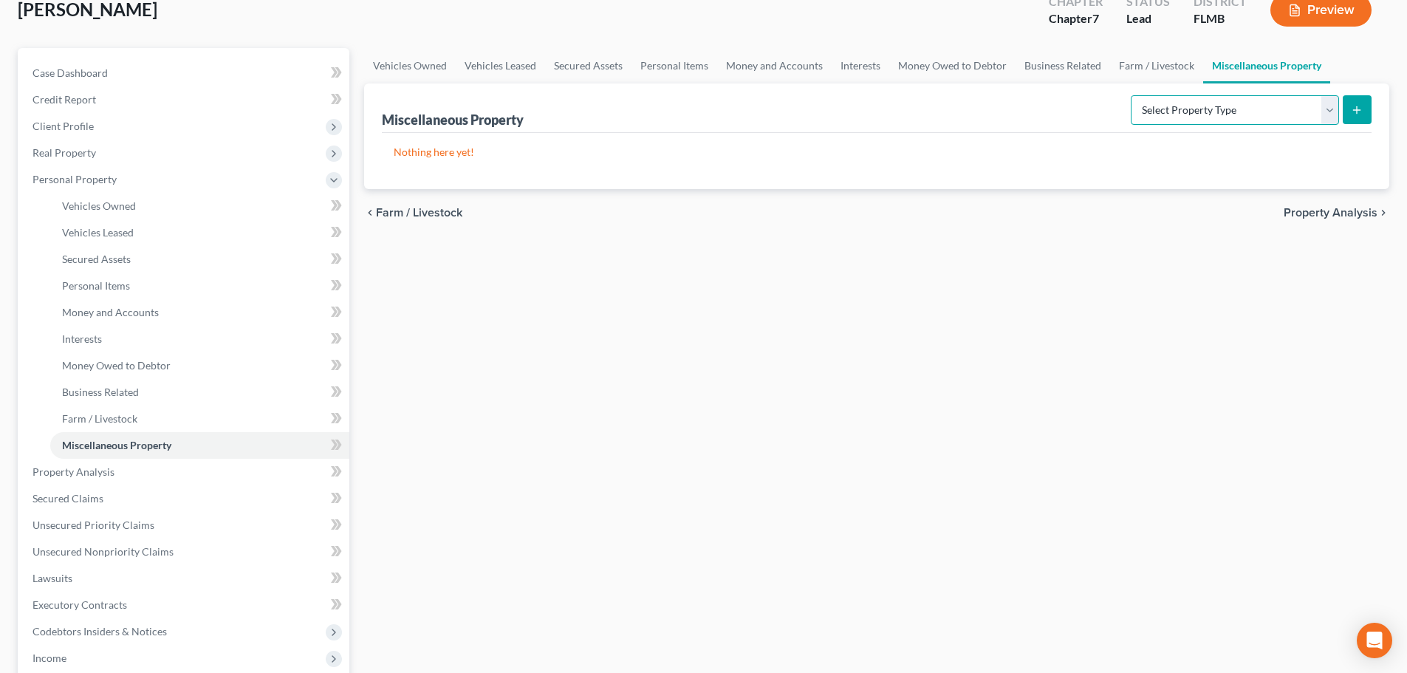
scroll to position [222, 0]
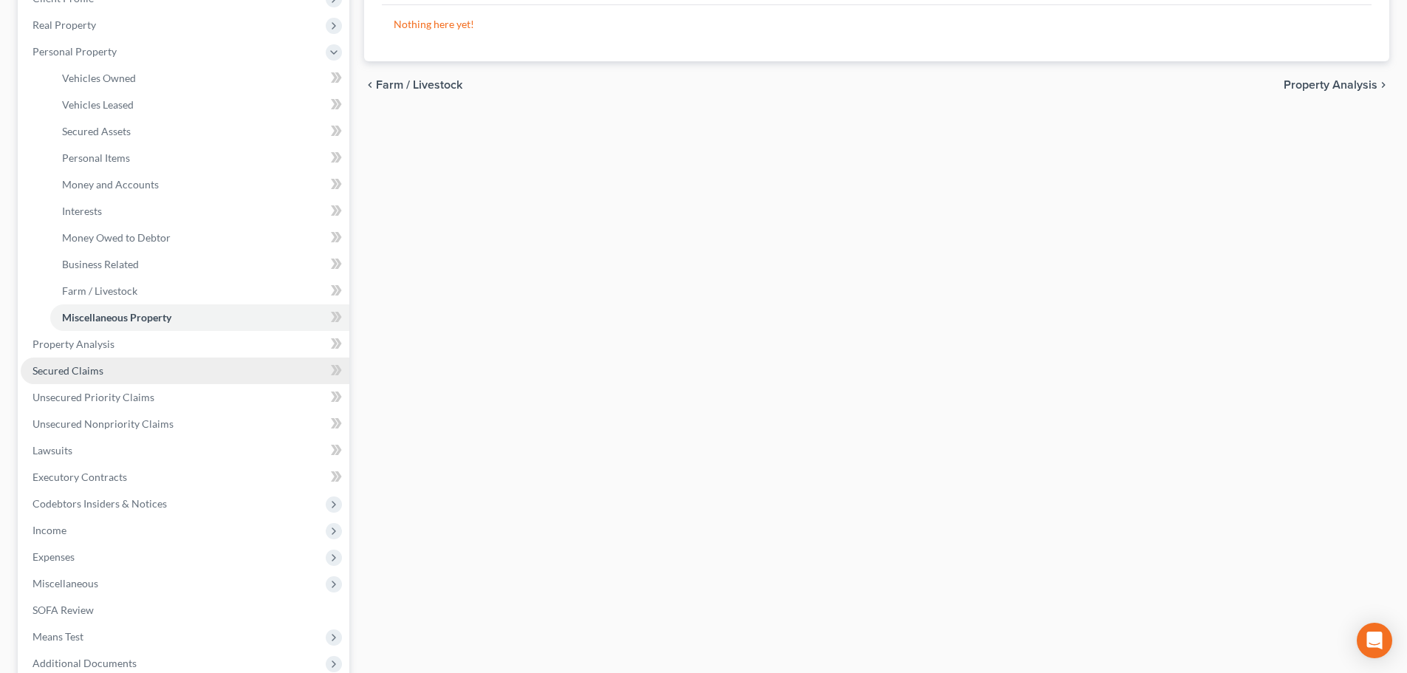
click at [84, 366] on span "Secured Claims" at bounding box center [68, 370] width 71 height 13
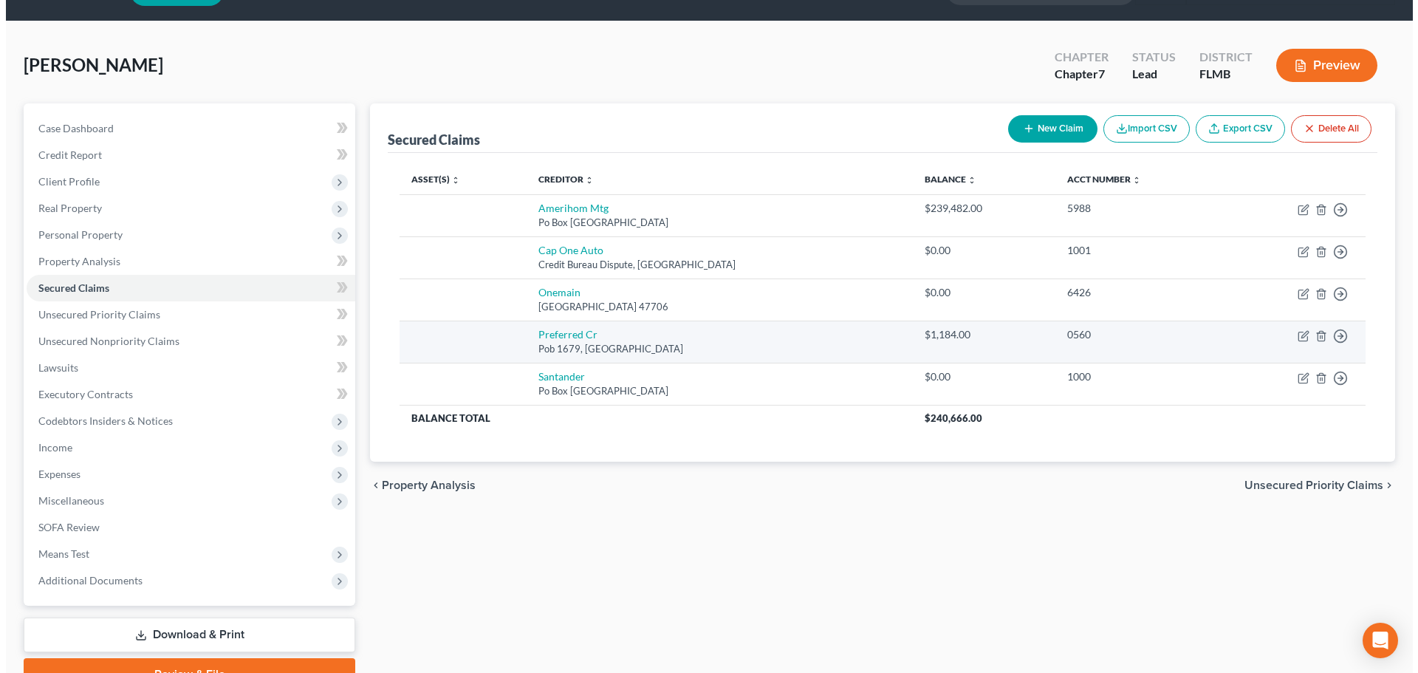
scroll to position [74, 0]
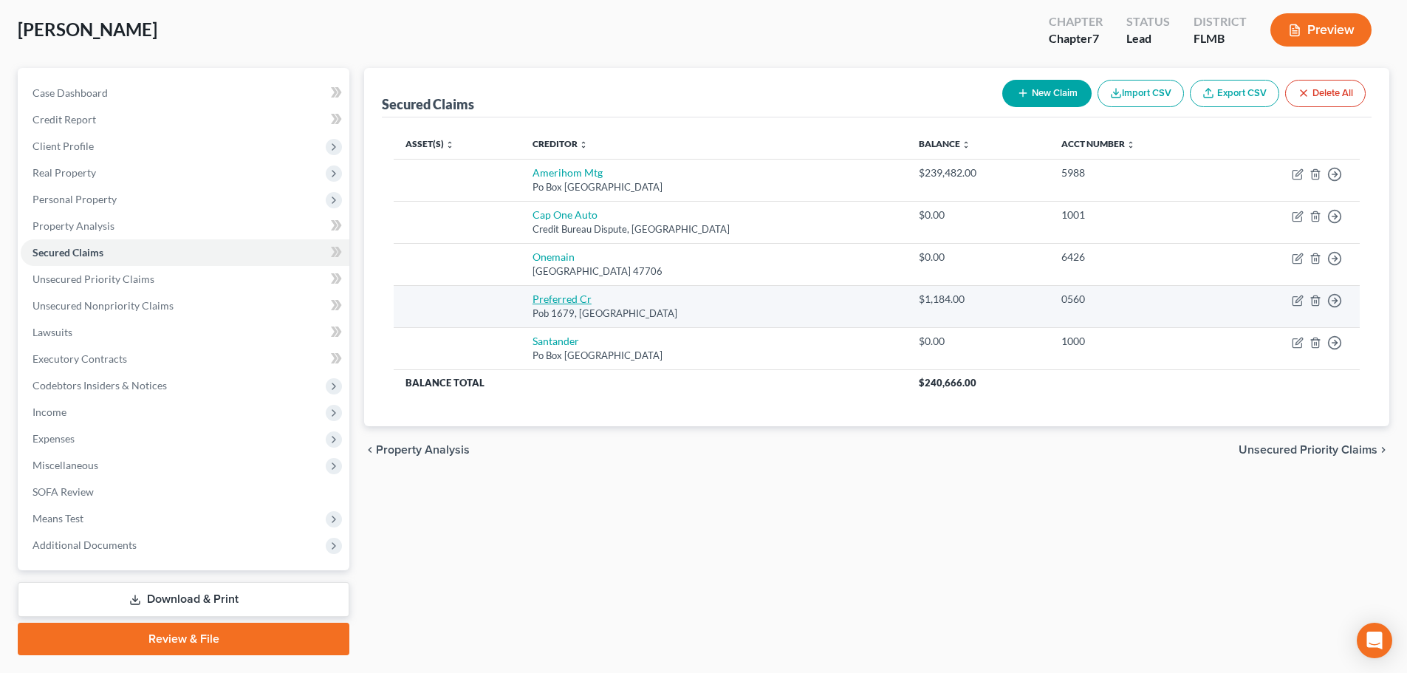
click at [577, 301] on link "Preferred Cr" at bounding box center [562, 299] width 59 height 13
select select "24"
select select "0"
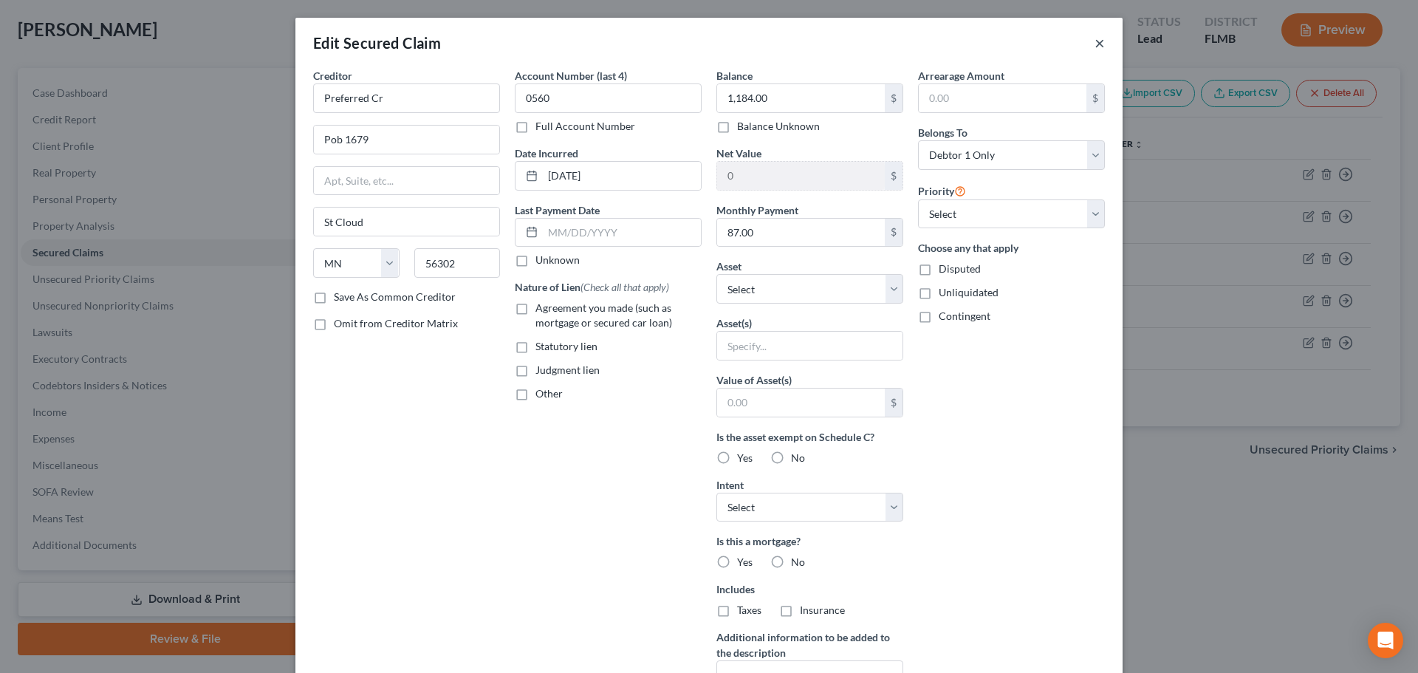
click at [1098, 43] on button "×" at bounding box center [1100, 43] width 10 height 18
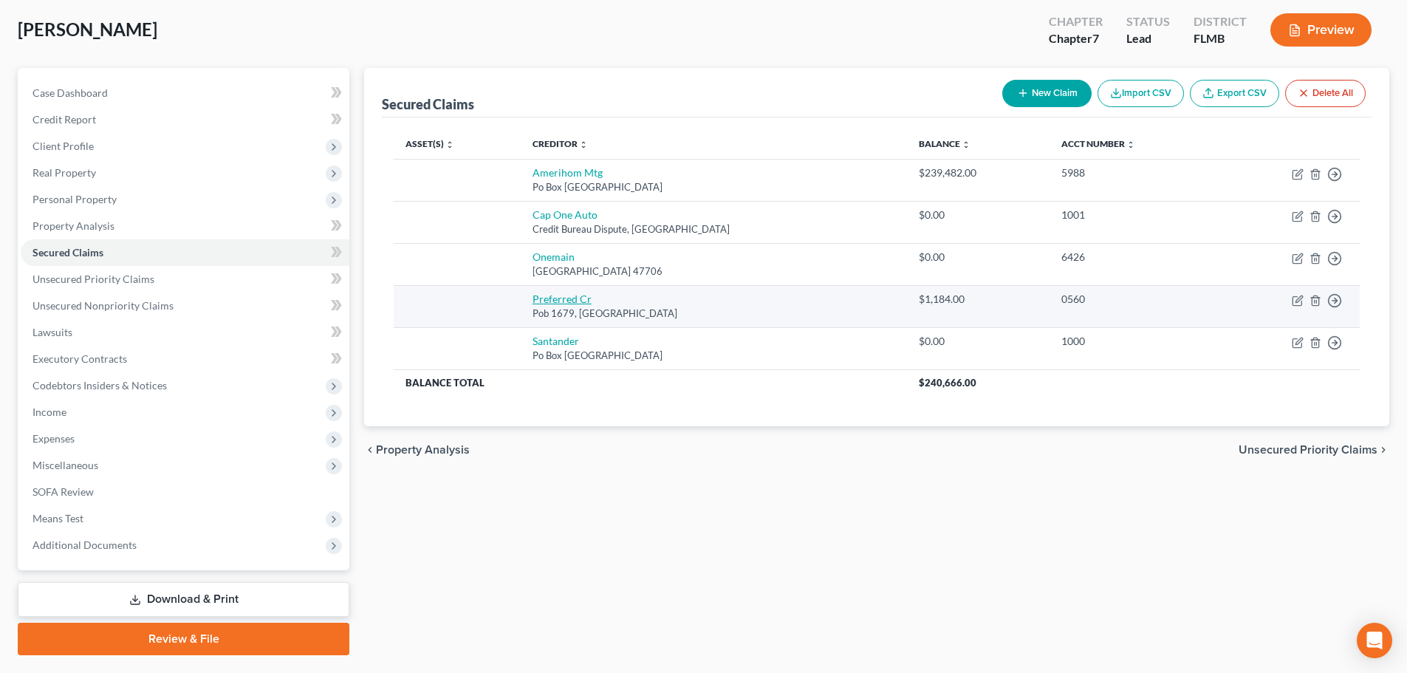
click at [571, 302] on link "Preferred Cr" at bounding box center [562, 299] width 59 height 13
select select "24"
select select "0"
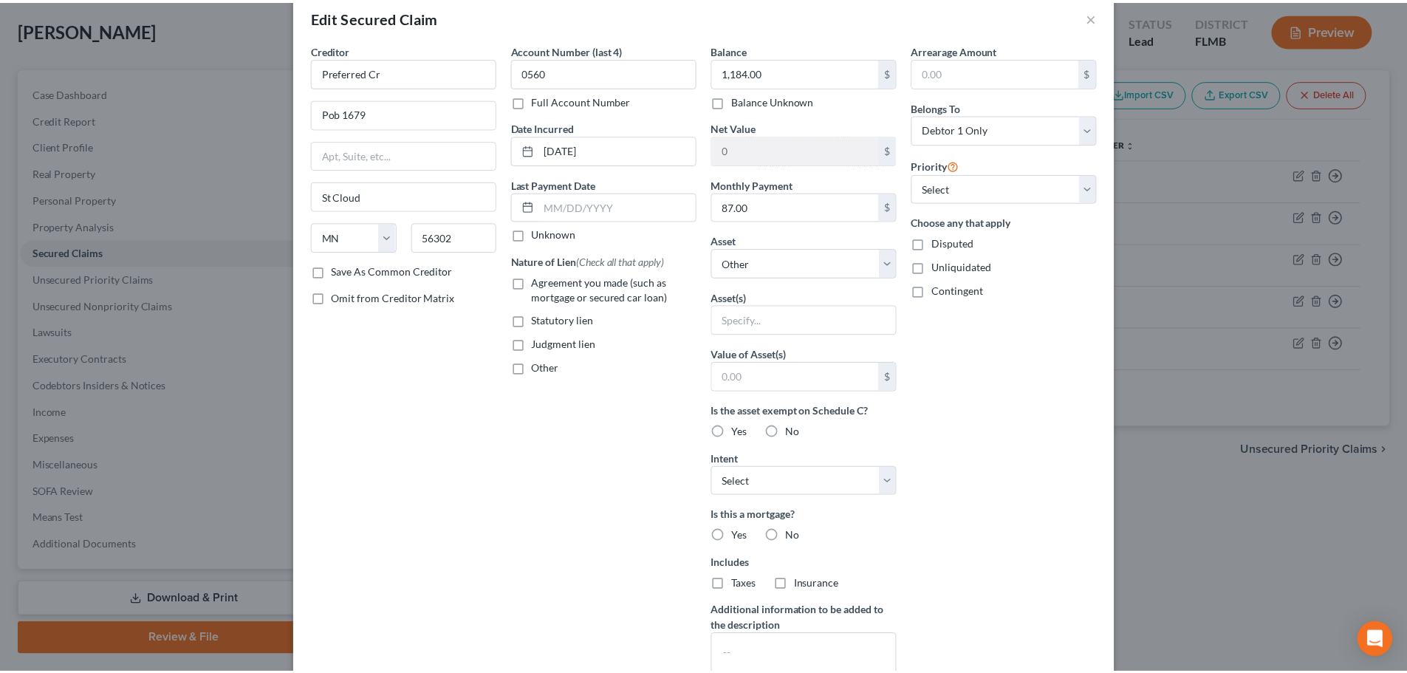
scroll to position [0, 0]
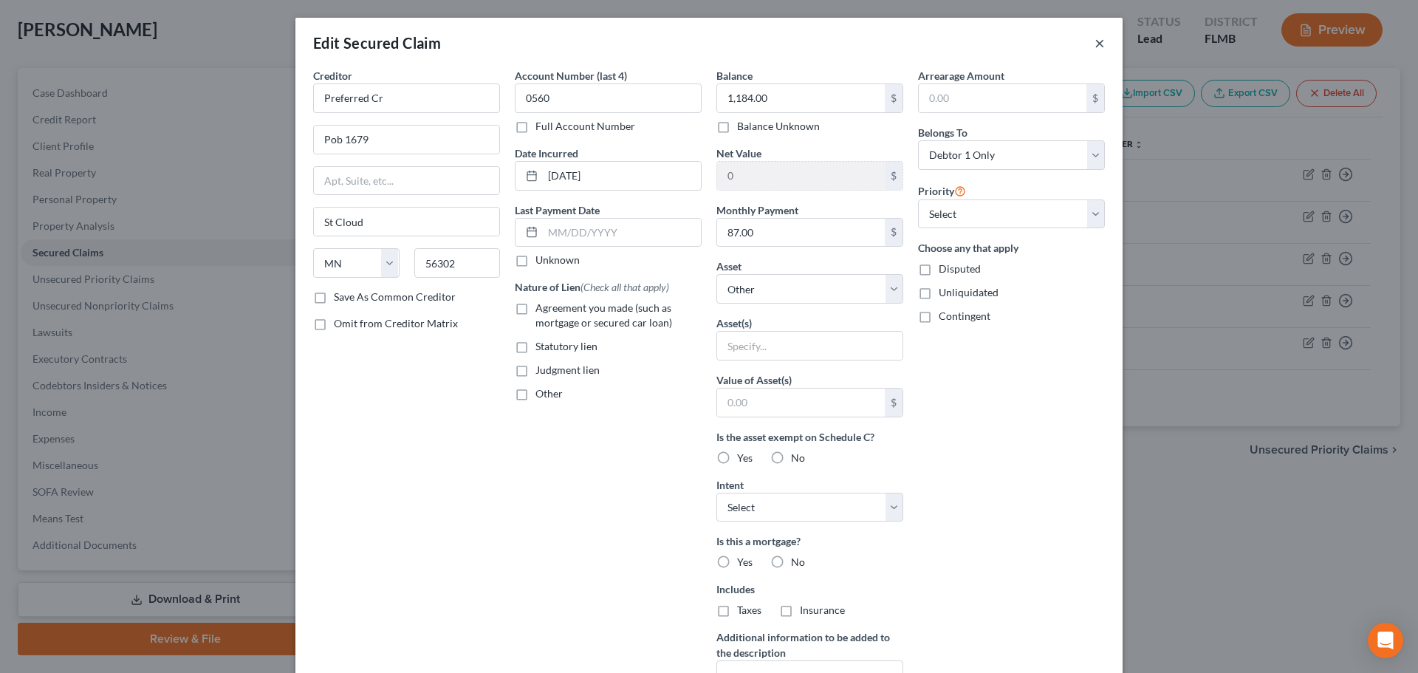
click at [1095, 47] on button "×" at bounding box center [1100, 43] width 10 height 18
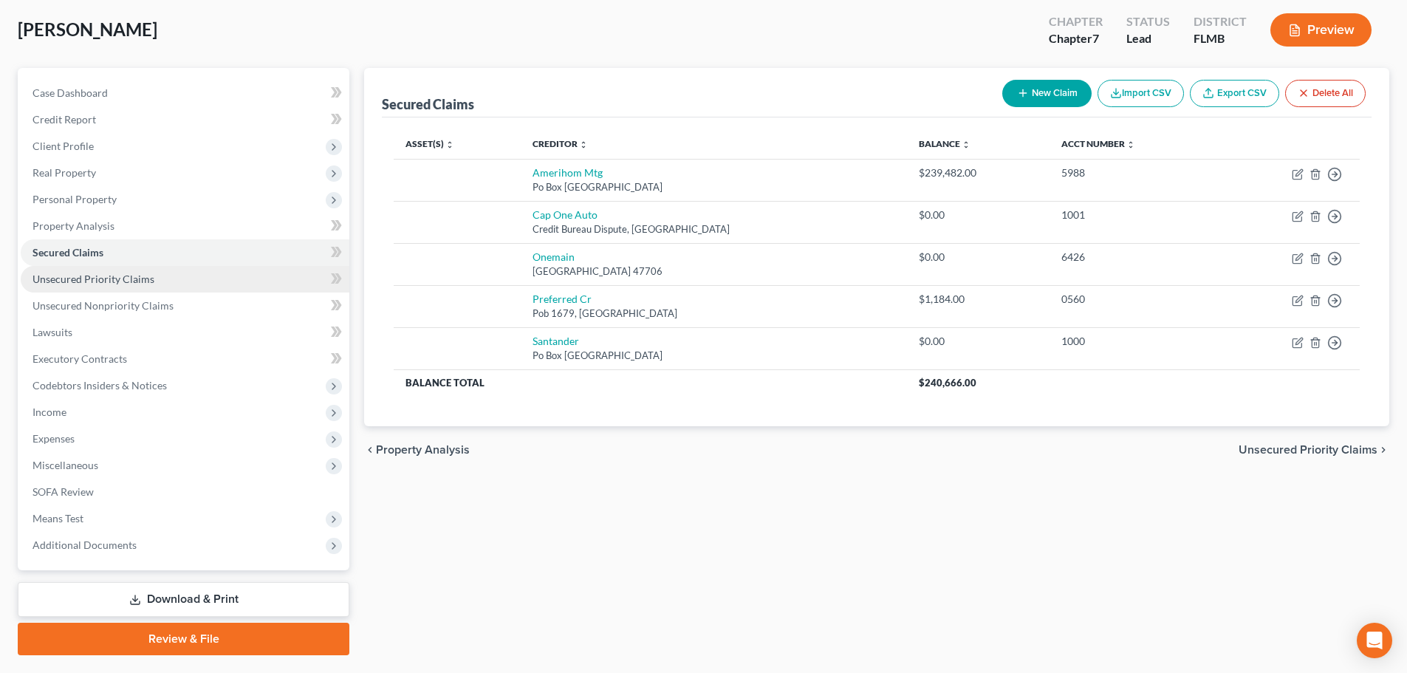
click at [171, 286] on link "Unsecured Priority Claims" at bounding box center [185, 279] width 329 height 27
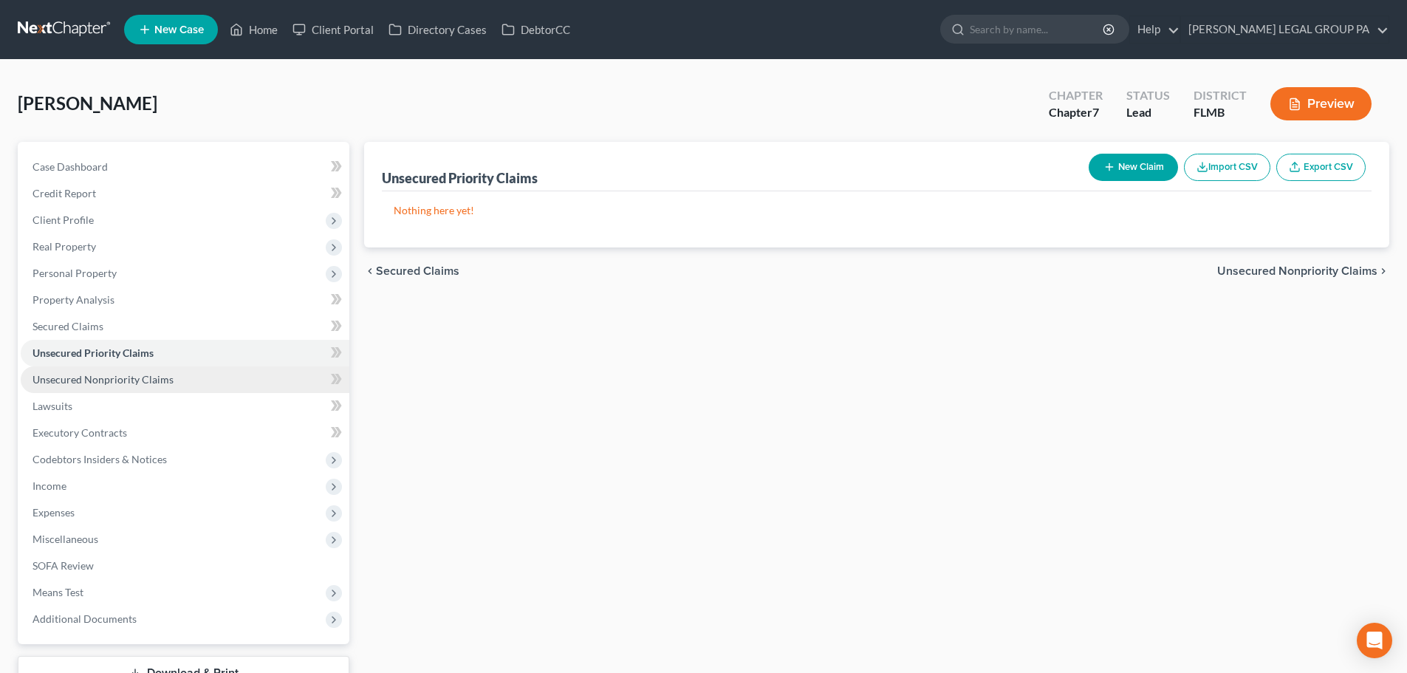
click at [109, 373] on span "Unsecured Nonpriority Claims" at bounding box center [103, 379] width 141 height 13
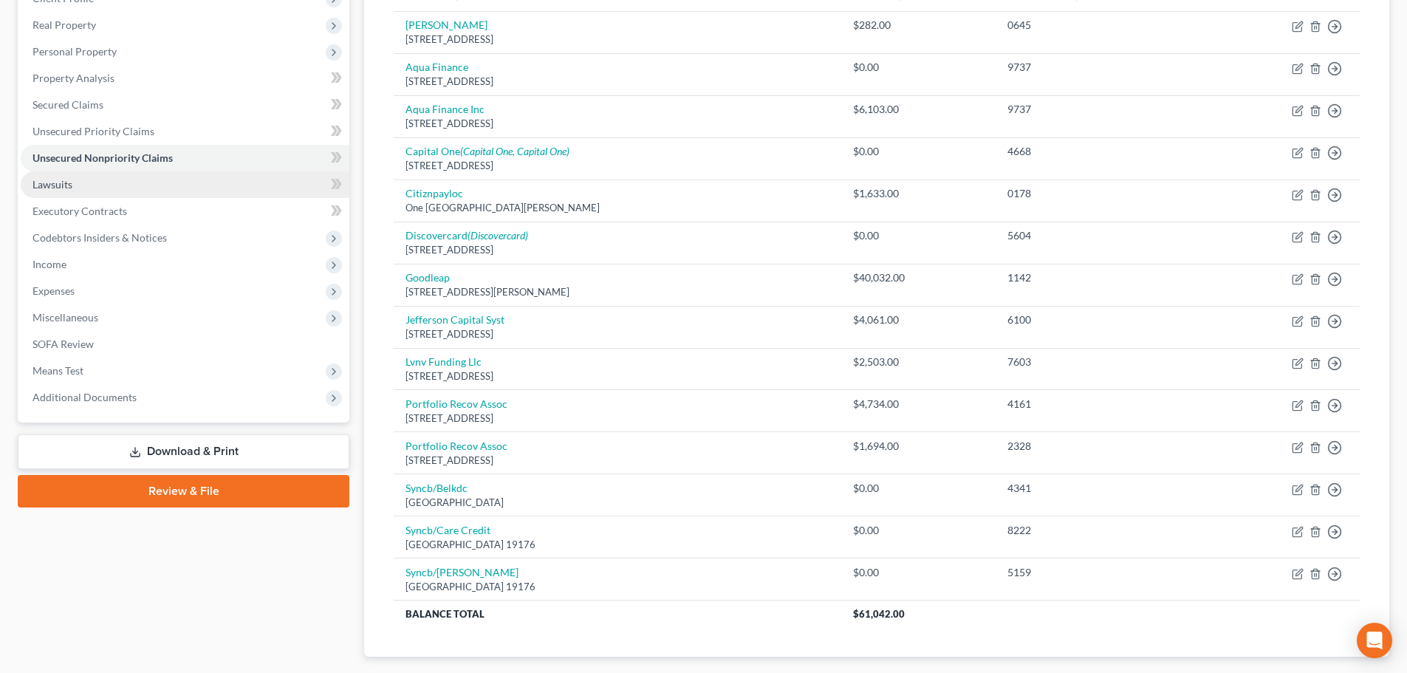
click at [92, 185] on link "Lawsuits" at bounding box center [185, 184] width 329 height 27
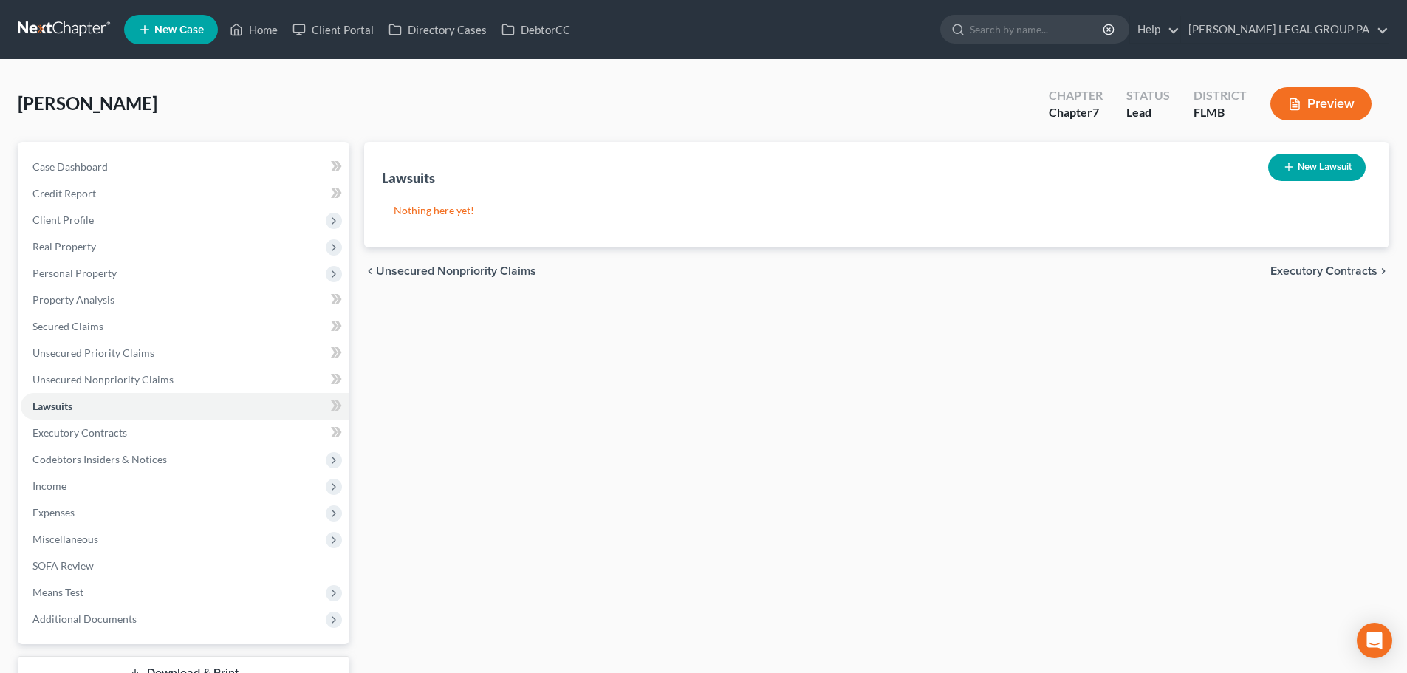
click at [1328, 168] on button "New Lawsuit" at bounding box center [1317, 167] width 98 height 27
select select "0"
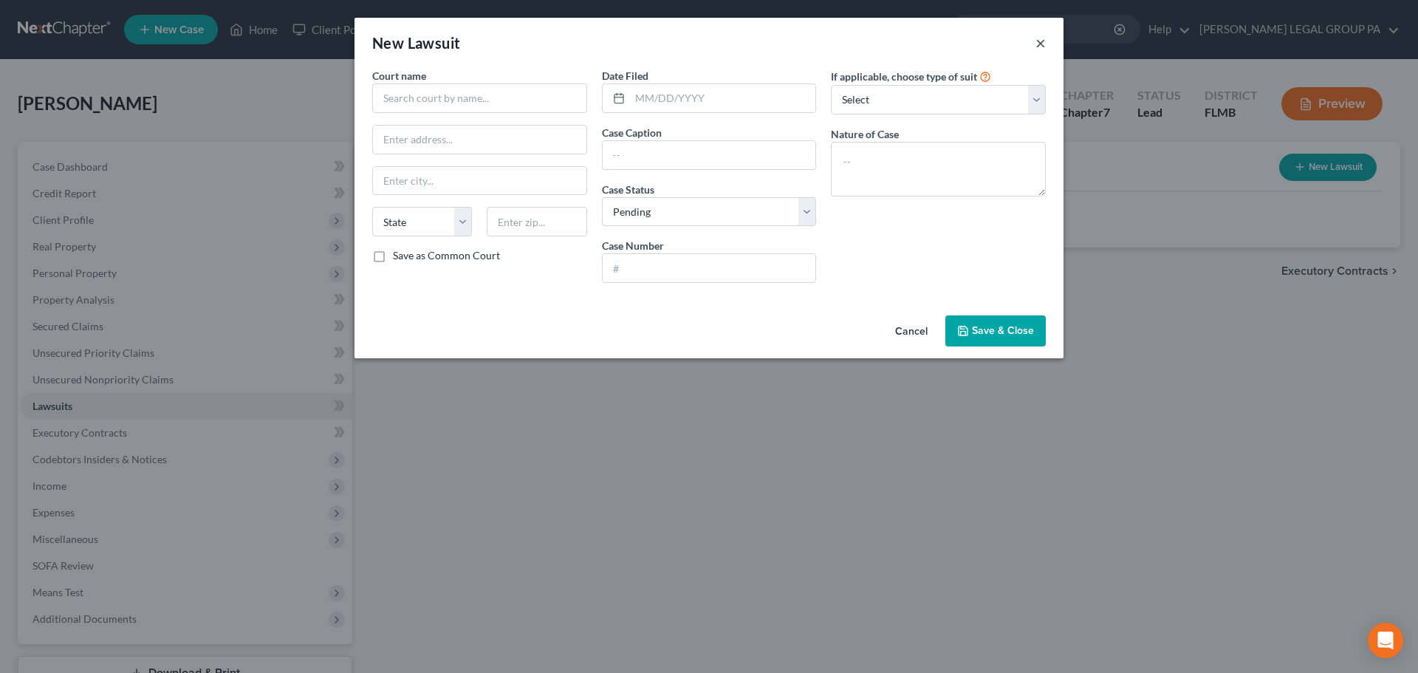
click at [1040, 44] on button "×" at bounding box center [1041, 43] width 10 height 18
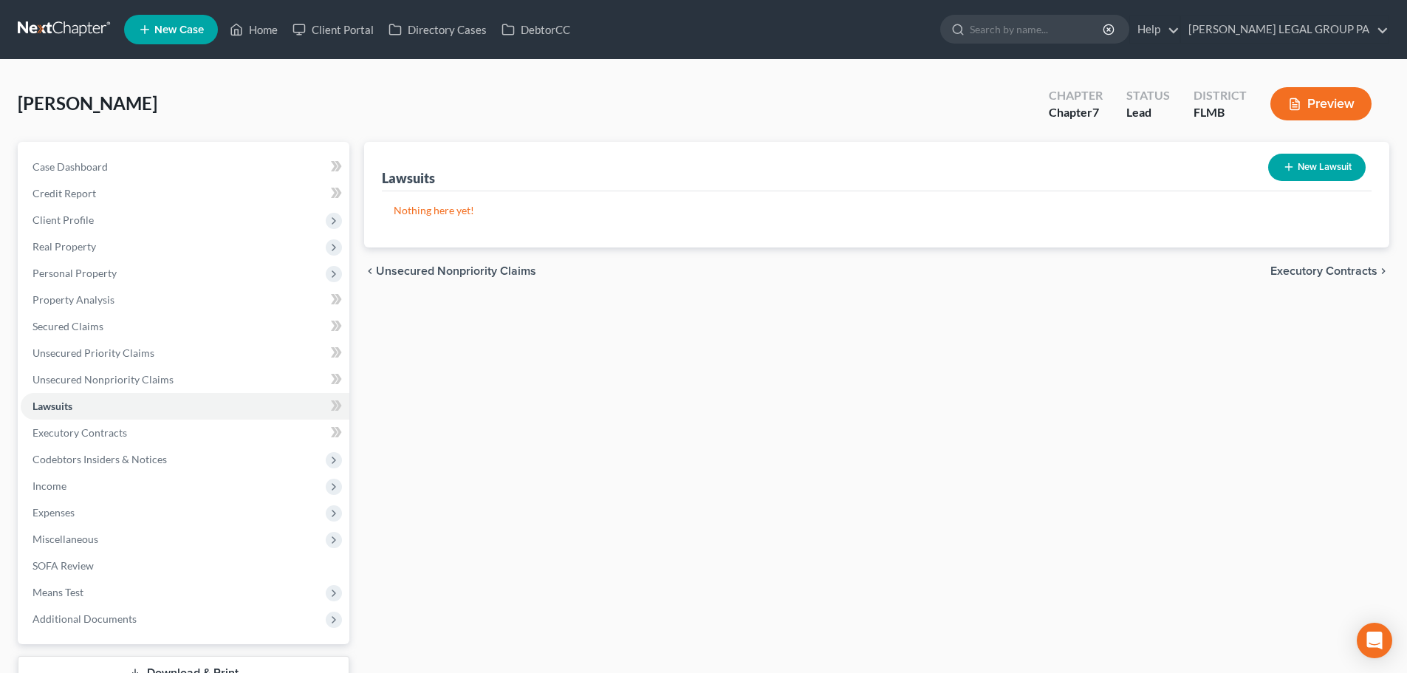
click at [1317, 163] on button "New Lawsuit" at bounding box center [1317, 167] width 98 height 27
select select "0"
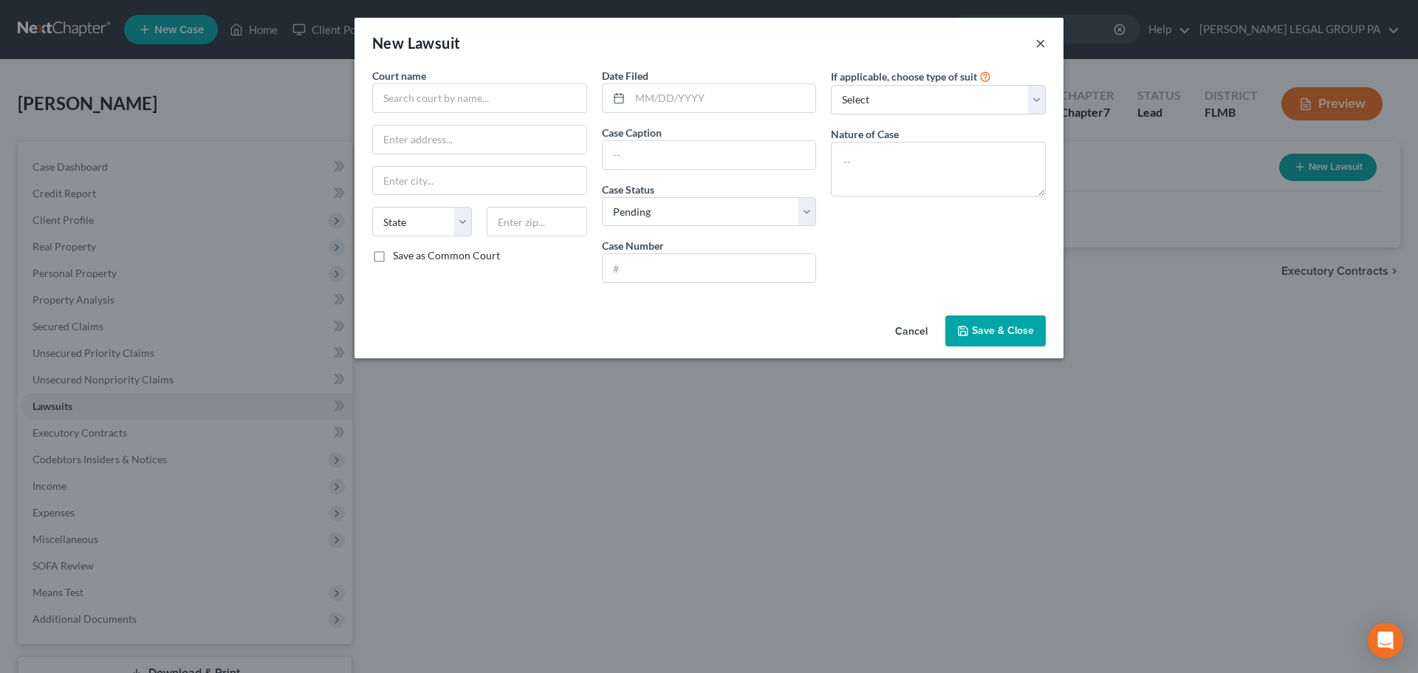
click at [1041, 43] on button "×" at bounding box center [1041, 43] width 10 height 18
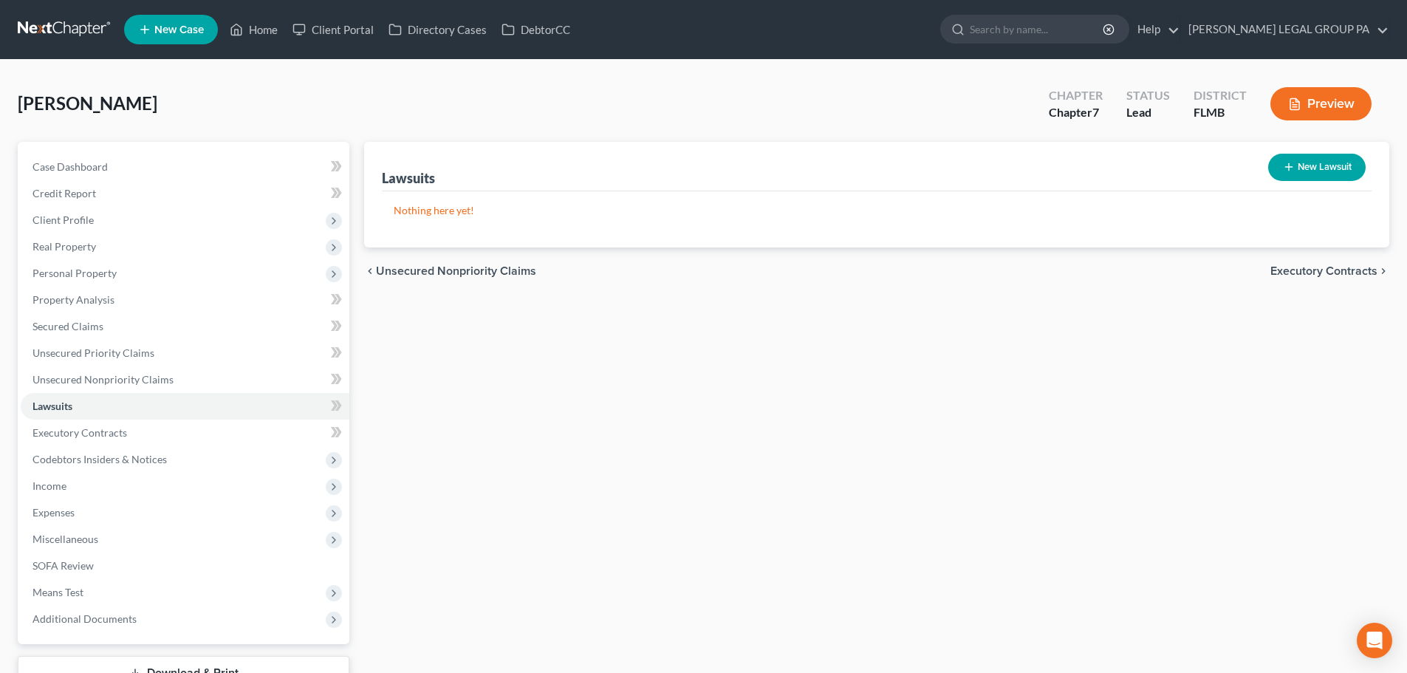
click at [1331, 168] on button "New Lawsuit" at bounding box center [1317, 167] width 98 height 27
select select "0"
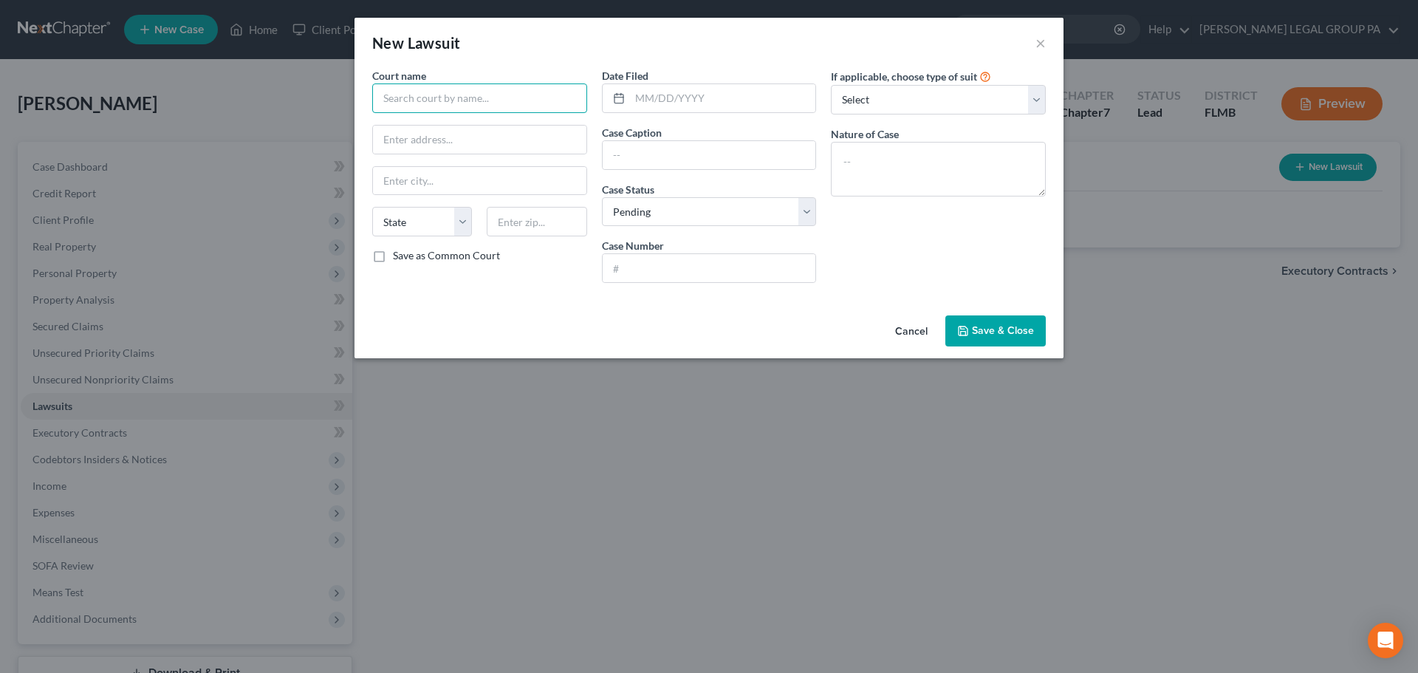
click at [465, 89] on input "text" at bounding box center [479, 98] width 215 height 30
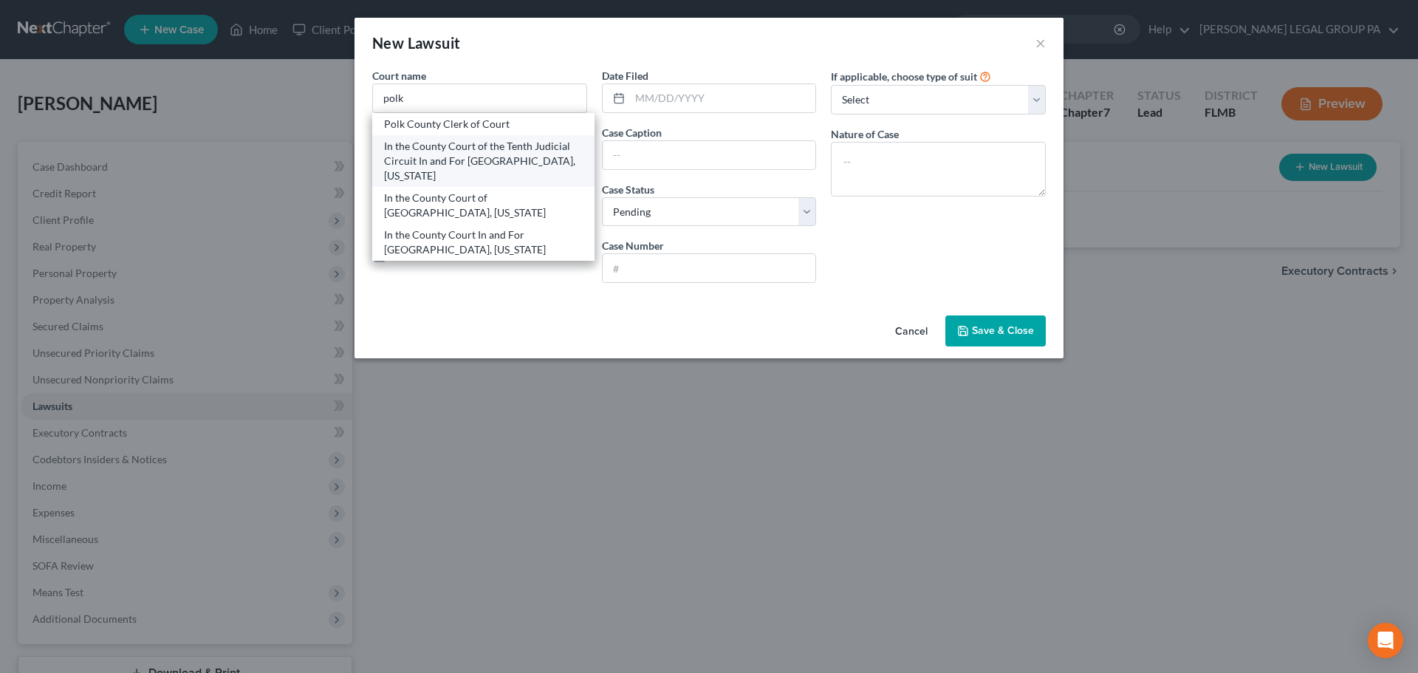
click at [493, 158] on div "In the County Court of the Tenth Judicial Circuit In and For [GEOGRAPHIC_DATA],…" at bounding box center [483, 161] width 199 height 44
type input "In the County Court of the Tenth Judicial Circuit In and For [GEOGRAPHIC_DATA],…"
type input "[STREET_ADDRESS]"
type input "Bartow"
select select "9"
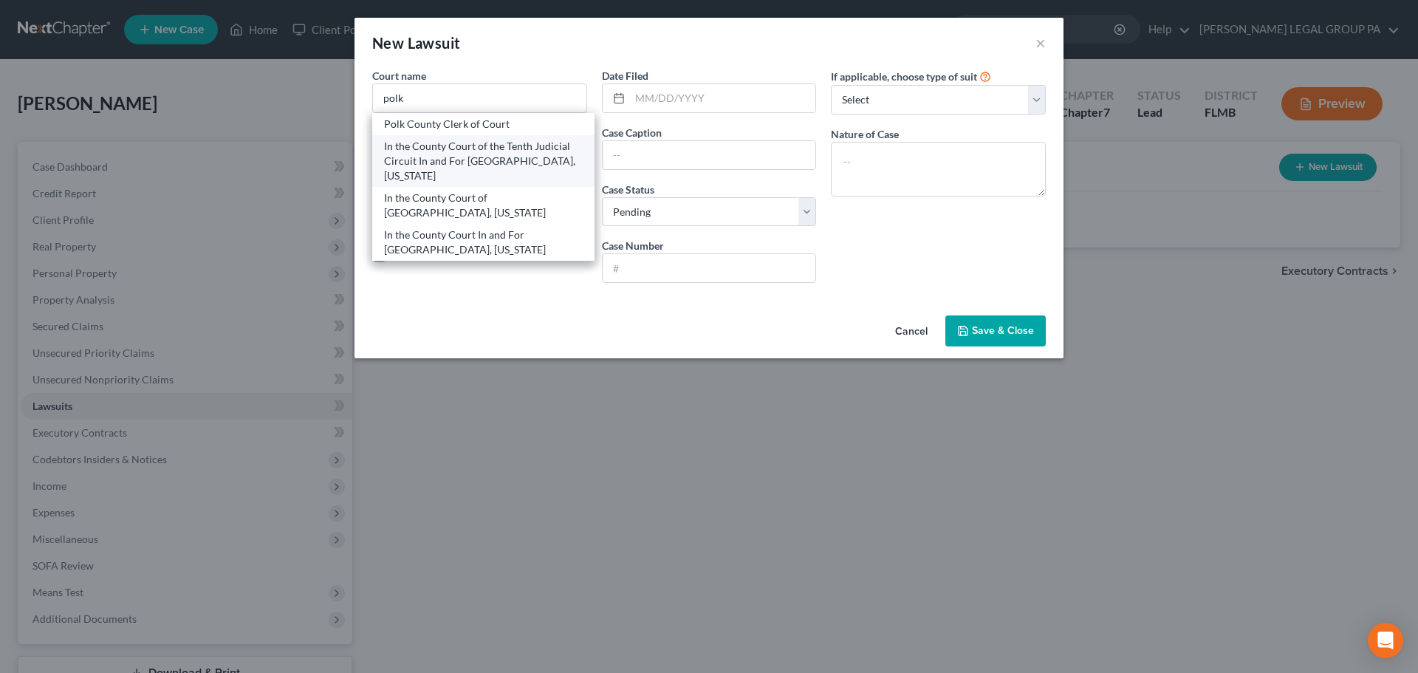
type input "33830"
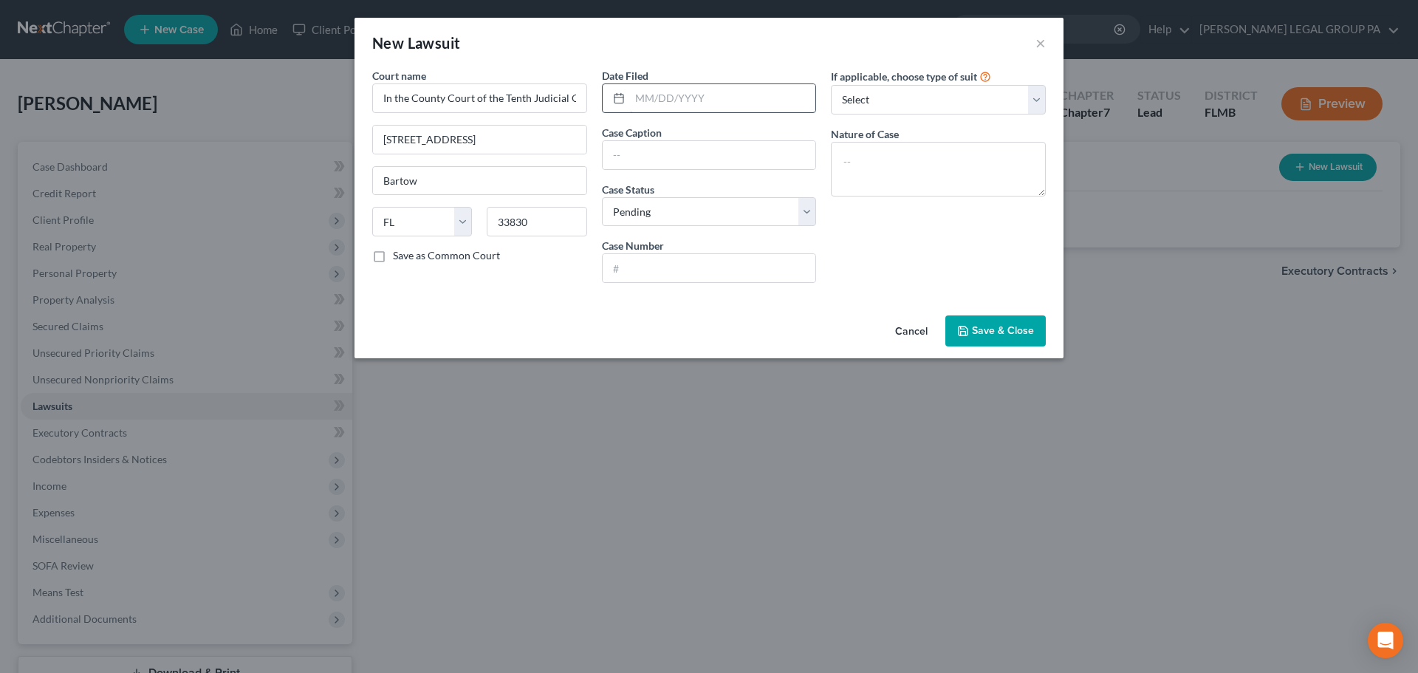
click at [691, 99] on input "text" at bounding box center [723, 98] width 186 height 28
type input "[DATE]"
click at [651, 163] on input "text" at bounding box center [709, 155] width 213 height 28
paste input "PORTFOLIO RECOVERY ASSOCIATES, LLC vs. [PERSON_NAME]"
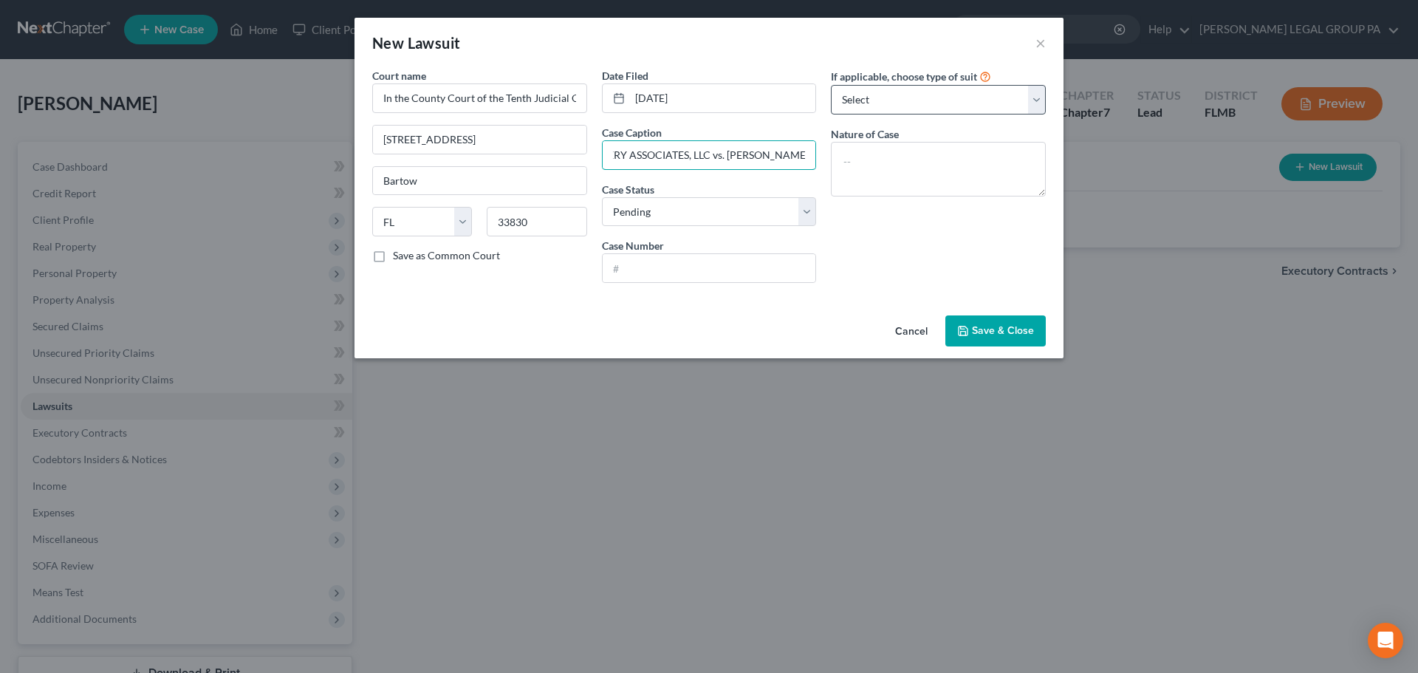
type input "PORTFOLIO RECOVERY ASSOCIATES, LLC vs. [PERSON_NAME]"
click at [881, 89] on select "Select Repossession Garnishment Foreclosure Attached, Seized, Or Levied Other" at bounding box center [938, 100] width 215 height 30
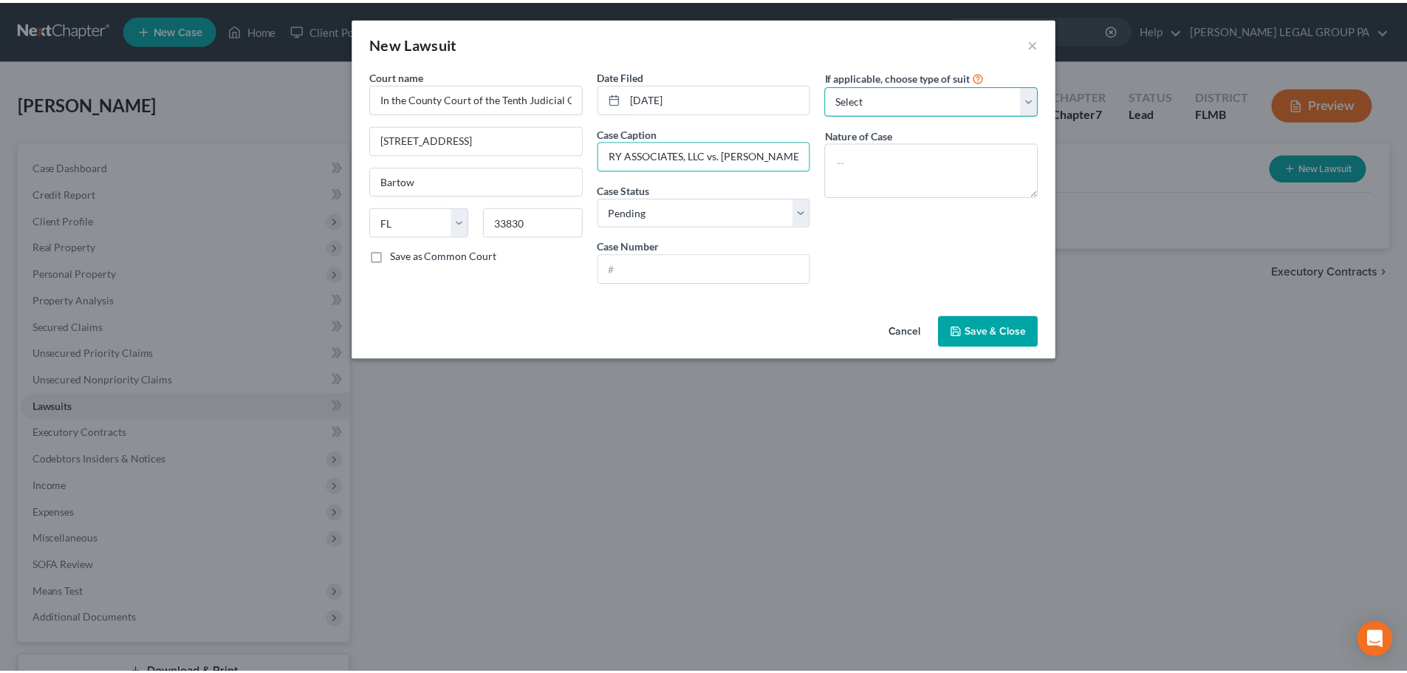
scroll to position [0, 0]
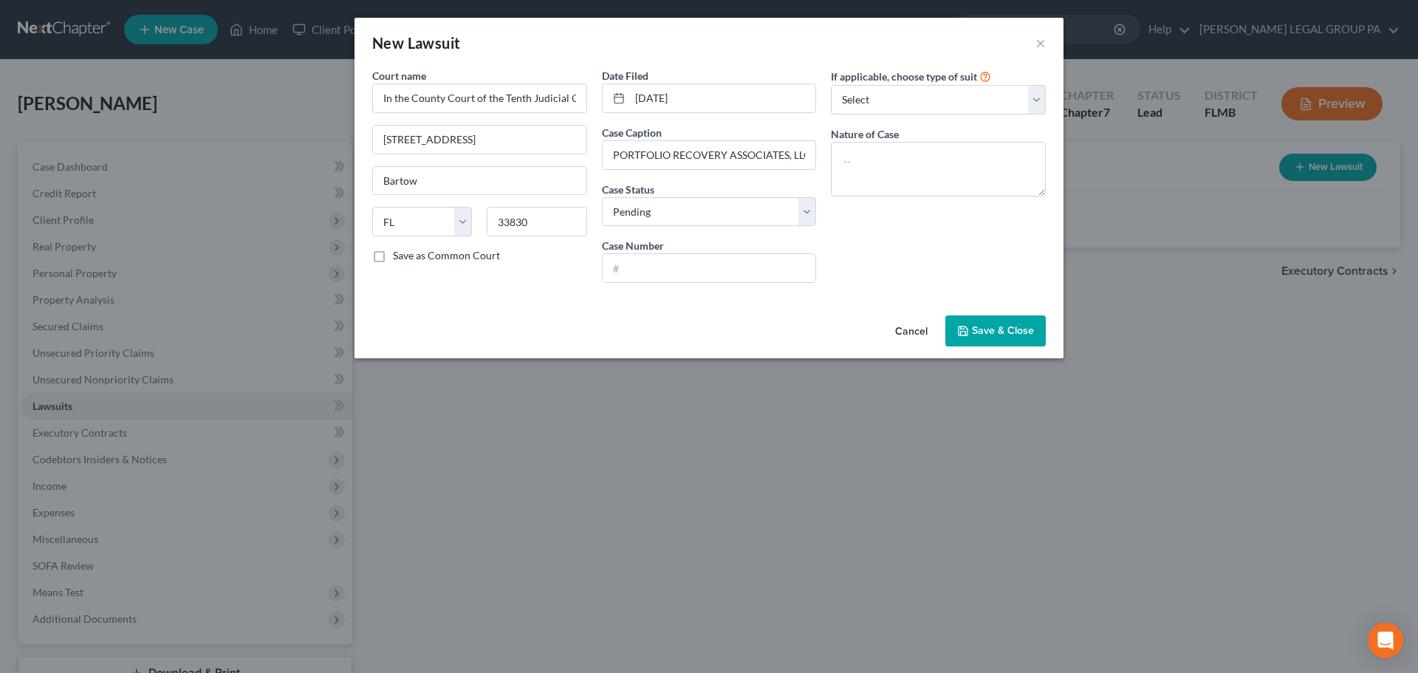
click at [816, 47] on div "New Lawsuit ×" at bounding box center [709, 43] width 709 height 50
click at [719, 211] on select "Select Pending On Appeal Concluded" at bounding box center [709, 212] width 215 height 30
click at [602, 197] on select "Select Pending On Appeal Concluded" at bounding box center [709, 212] width 215 height 30
click at [663, 266] on input "text" at bounding box center [709, 268] width 213 height 28
paste input "2025SC002558"
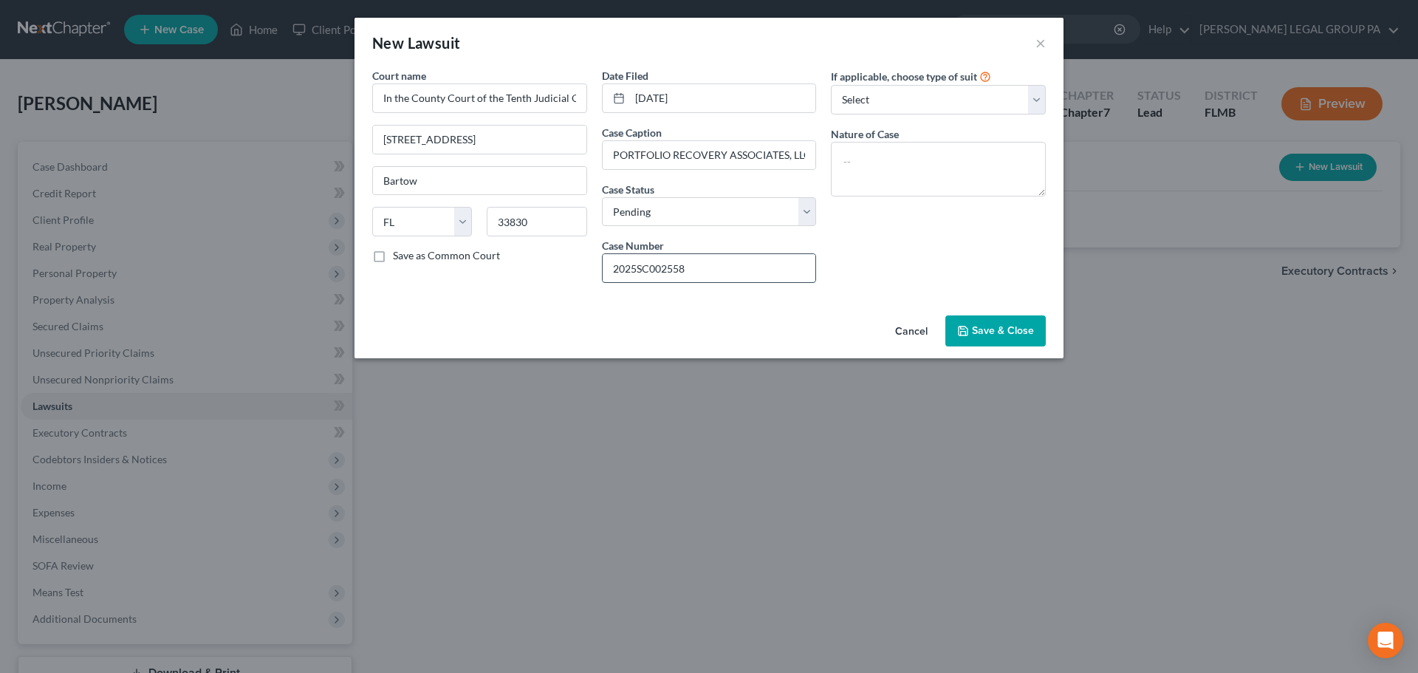
click at [638, 267] on input "2025SC002558" at bounding box center [709, 268] width 213 height 28
type input "2025-SC-002558"
click at [883, 159] on textarea at bounding box center [938, 169] width 215 height 55
paste textarea ": DMGS - DAMAGES (SC)"
type textarea ": DMGS - DAMAGES (SC)"
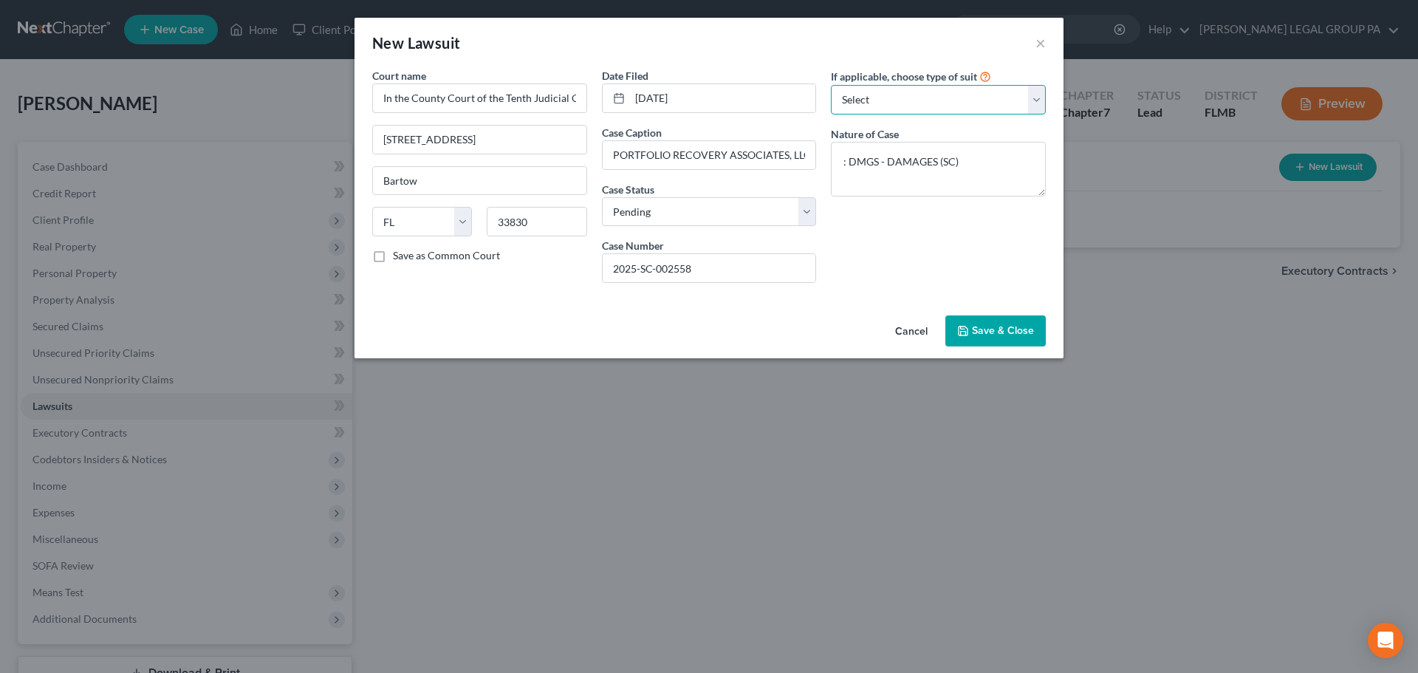
click at [895, 101] on select "Select Repossession Garnishment Foreclosure Attached, Seized, Or Levied Other" at bounding box center [938, 100] width 215 height 30
select select "1"
click at [831, 85] on select "Select Repossession Garnishment Foreclosure Attached, Seized, Or Levied Other" at bounding box center [938, 100] width 215 height 30
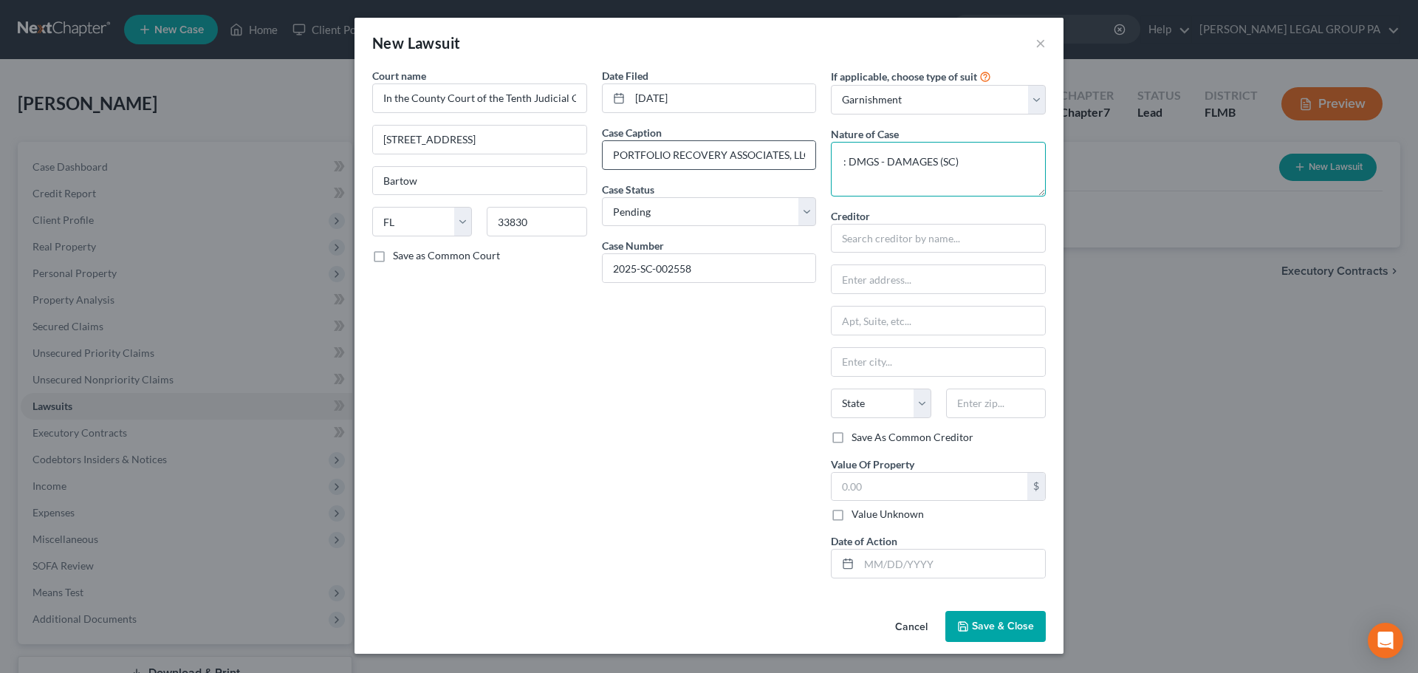
drag, startPoint x: 850, startPoint y: 157, endPoint x: 761, endPoint y: 156, distance: 89.4
click at [790, 156] on div "Court name * In the County Court of the Tenth Judicial Circuit In and For [GEOG…" at bounding box center [709, 329] width 688 height 522
type textarea "DMGS - DAMAGES (SC)"
click at [901, 237] on input "text" at bounding box center [938, 239] width 215 height 30
click at [917, 239] on input "Portfolio" at bounding box center [938, 239] width 215 height 30
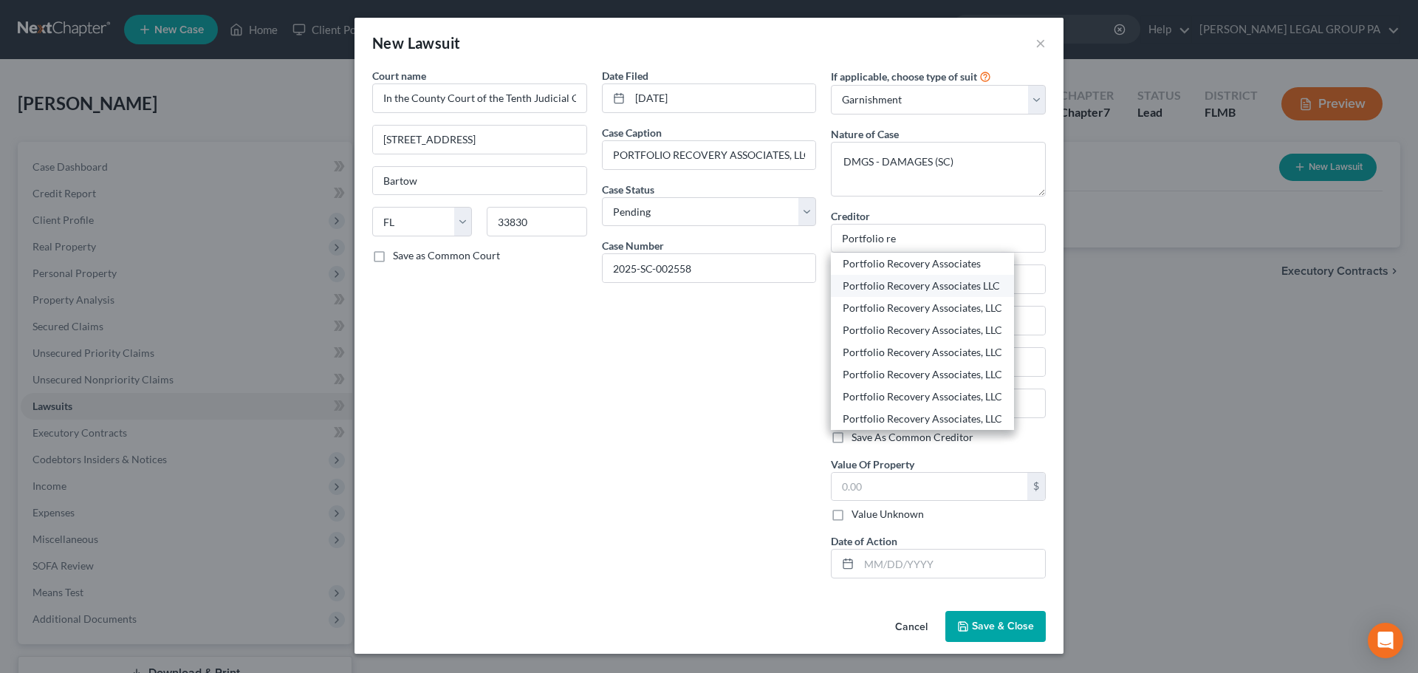
click at [950, 281] on div "Portfolio Recovery Associates LLC" at bounding box center [923, 285] width 160 height 15
type input "Portfolio Recovery Associates LLC"
type input "PO Box 12914"
type input "[GEOGRAPHIC_DATA]"
select select "48"
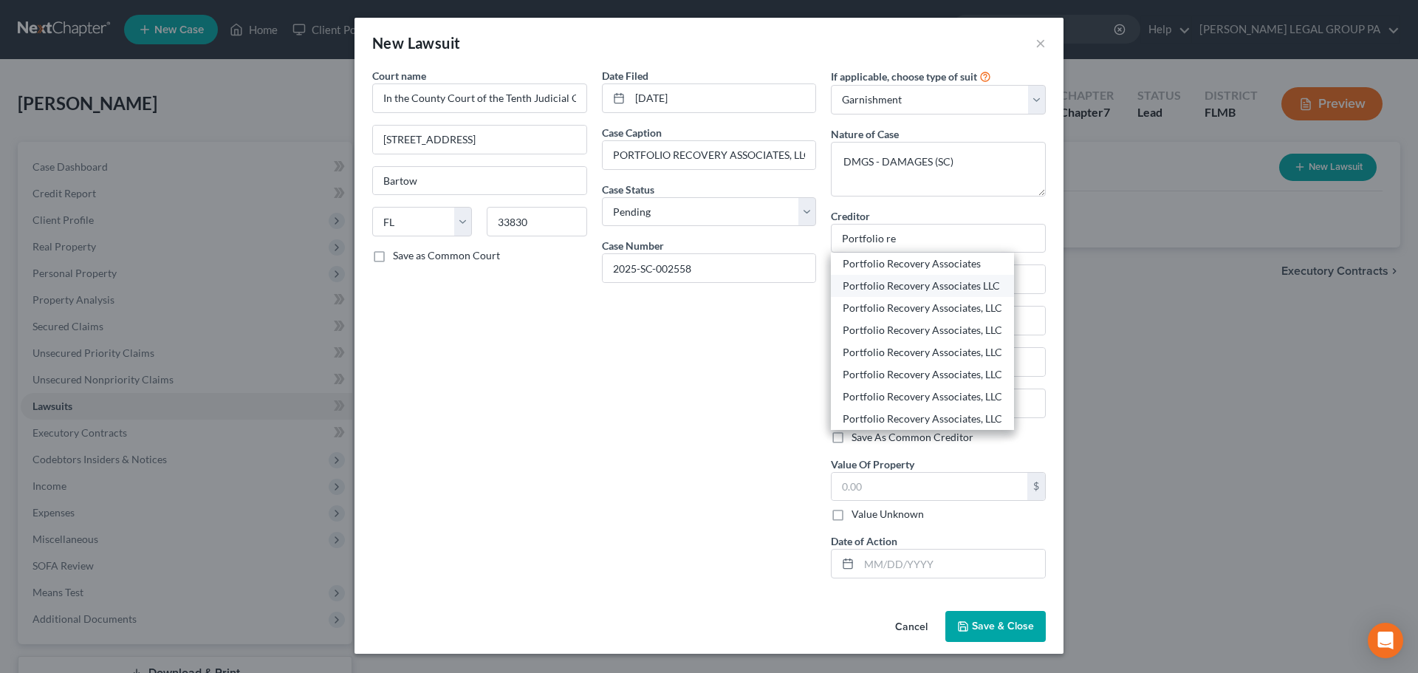
type input "23541"
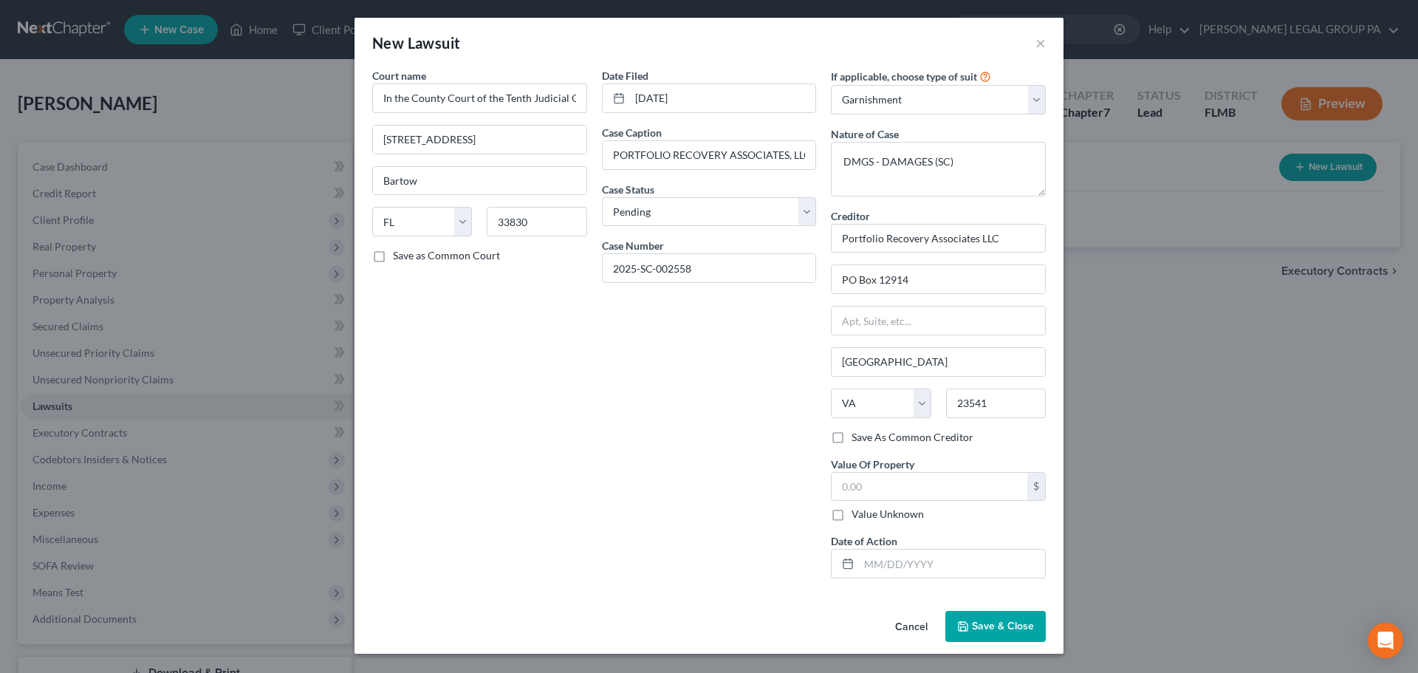
click at [738, 415] on div "Date Filed [DATE] Case Caption PORTFOLIO RECOVERY ASSOCIATES, LLC vs. [PERSON_N…" at bounding box center [710, 329] width 230 height 522
click at [1005, 625] on span "Save & Close" at bounding box center [1003, 626] width 62 height 13
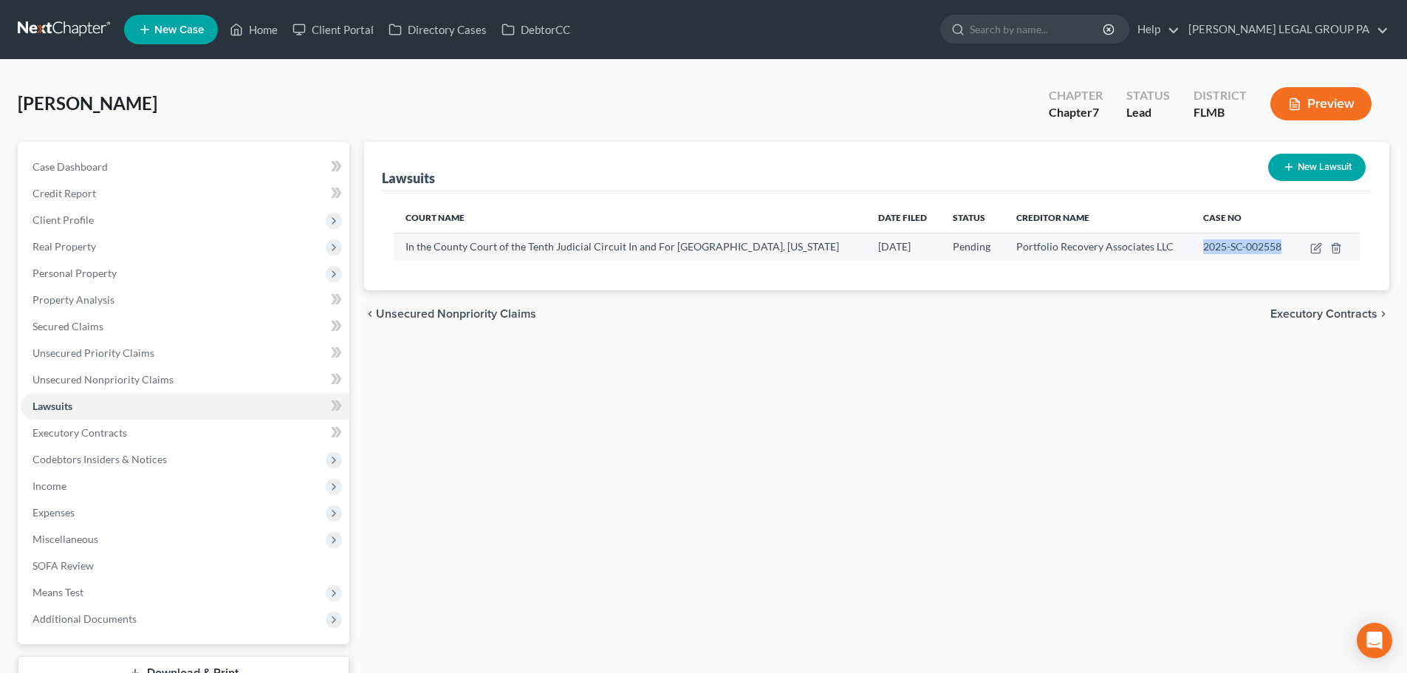
drag, startPoint x: 1180, startPoint y: 249, endPoint x: 1257, endPoint y: 245, distance: 76.2
click at [1269, 249] on td "2025-SC-002558" at bounding box center [1245, 247] width 106 height 28
copy span "2025-SC-002558"
click at [725, 473] on div "Lawsuits New Lawsuit Court Name Date Filed Status Creditor Name Case No In the …" at bounding box center [877, 435] width 1040 height 587
click at [731, 425] on div "Lawsuits New Lawsuit Court Name Date Filed Status Creditor Name Case No In the …" at bounding box center [877, 435] width 1040 height 587
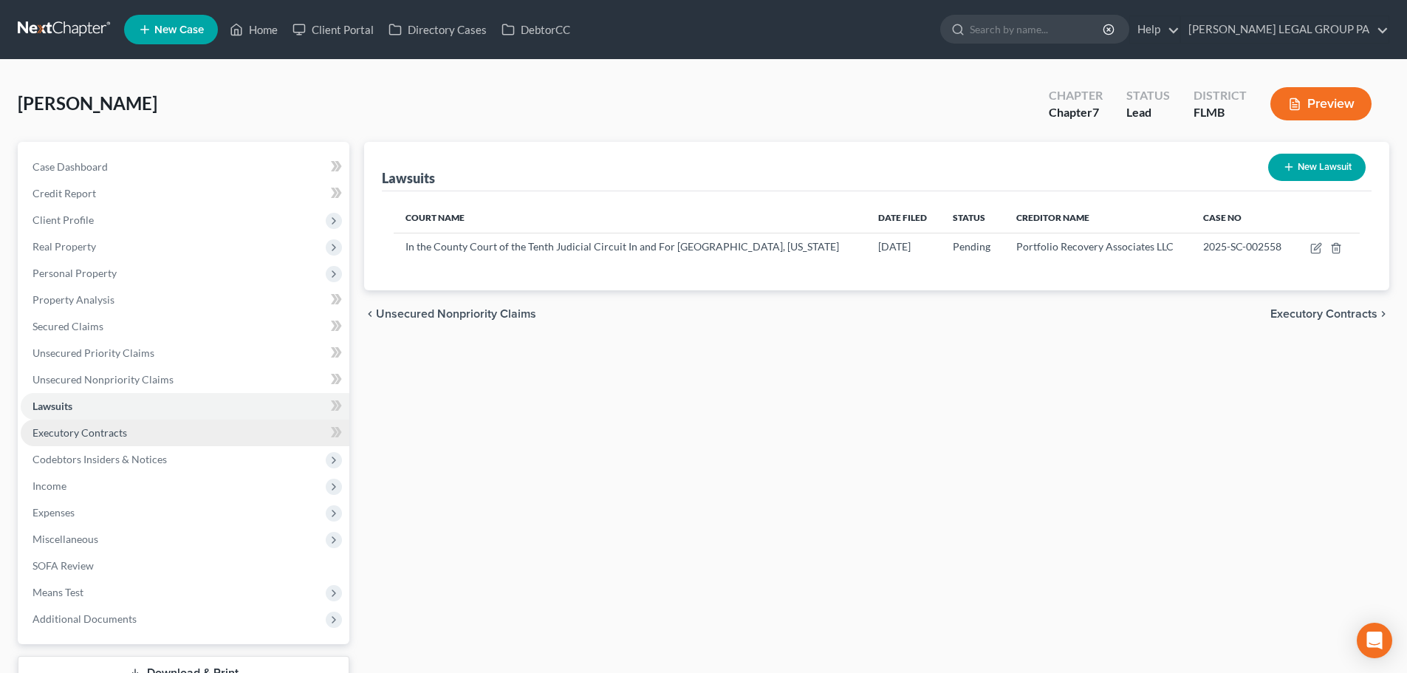
click at [121, 434] on span "Executory Contracts" at bounding box center [80, 432] width 95 height 13
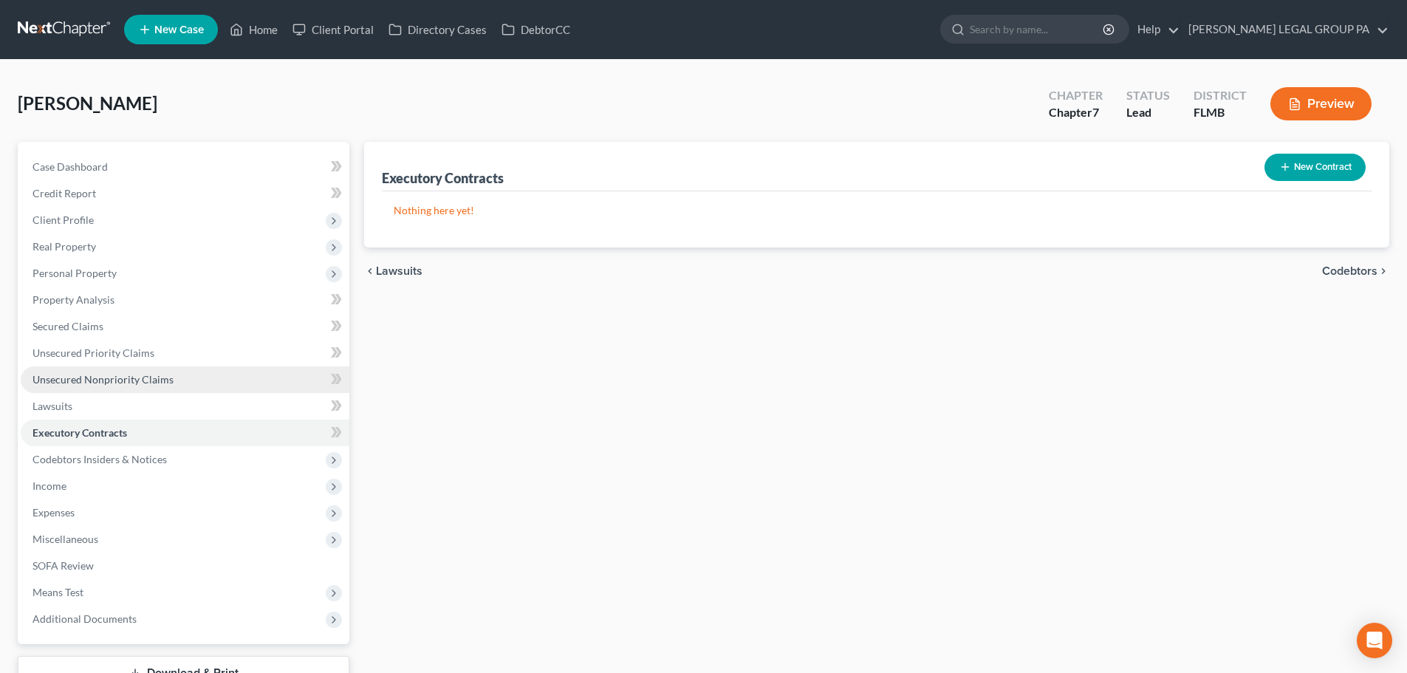
scroll to position [112, 0]
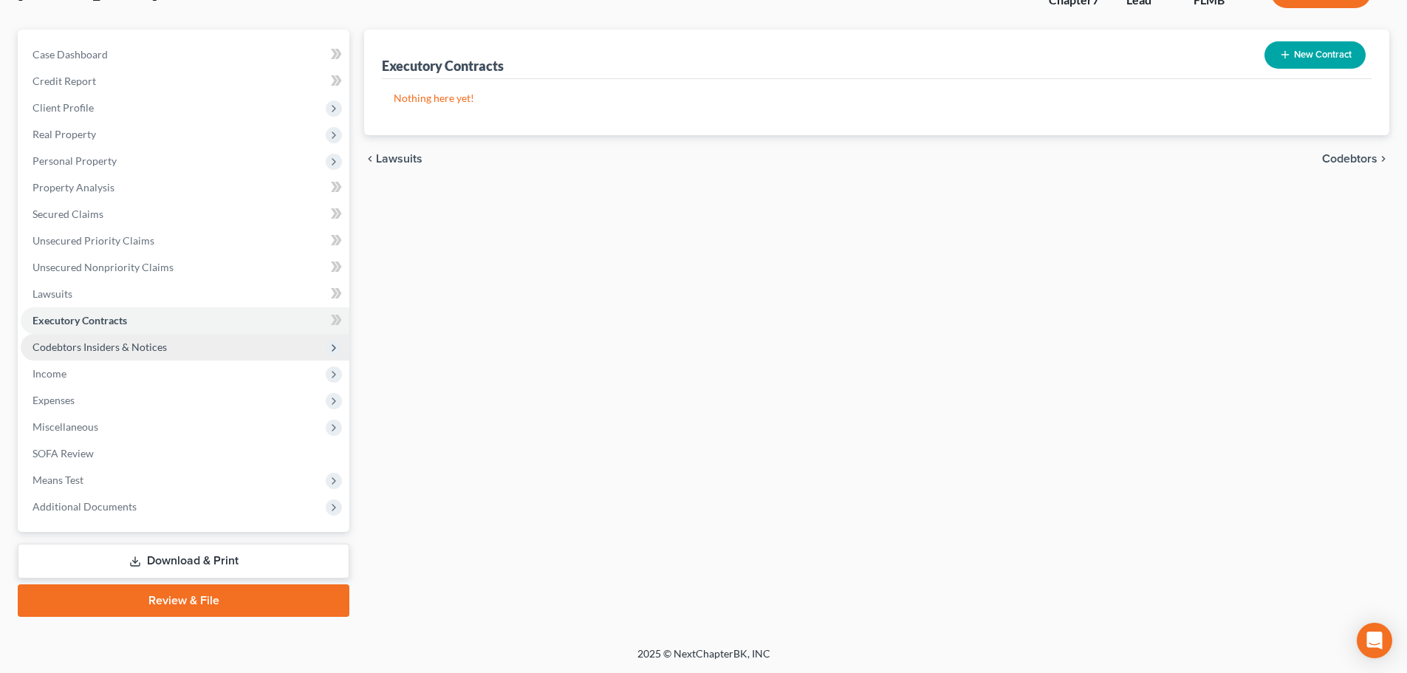
click at [112, 348] on span "Codebtors Insiders & Notices" at bounding box center [100, 347] width 134 height 13
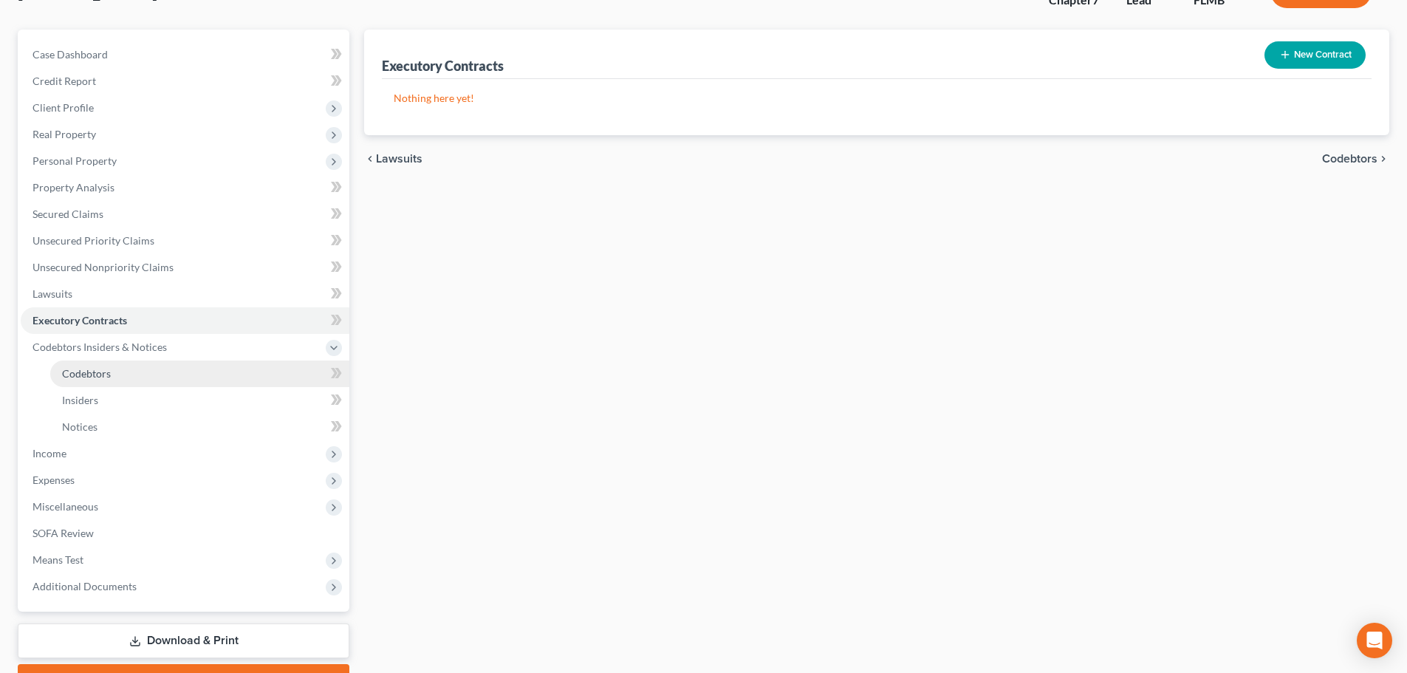
click at [122, 375] on link "Codebtors" at bounding box center [199, 373] width 299 height 27
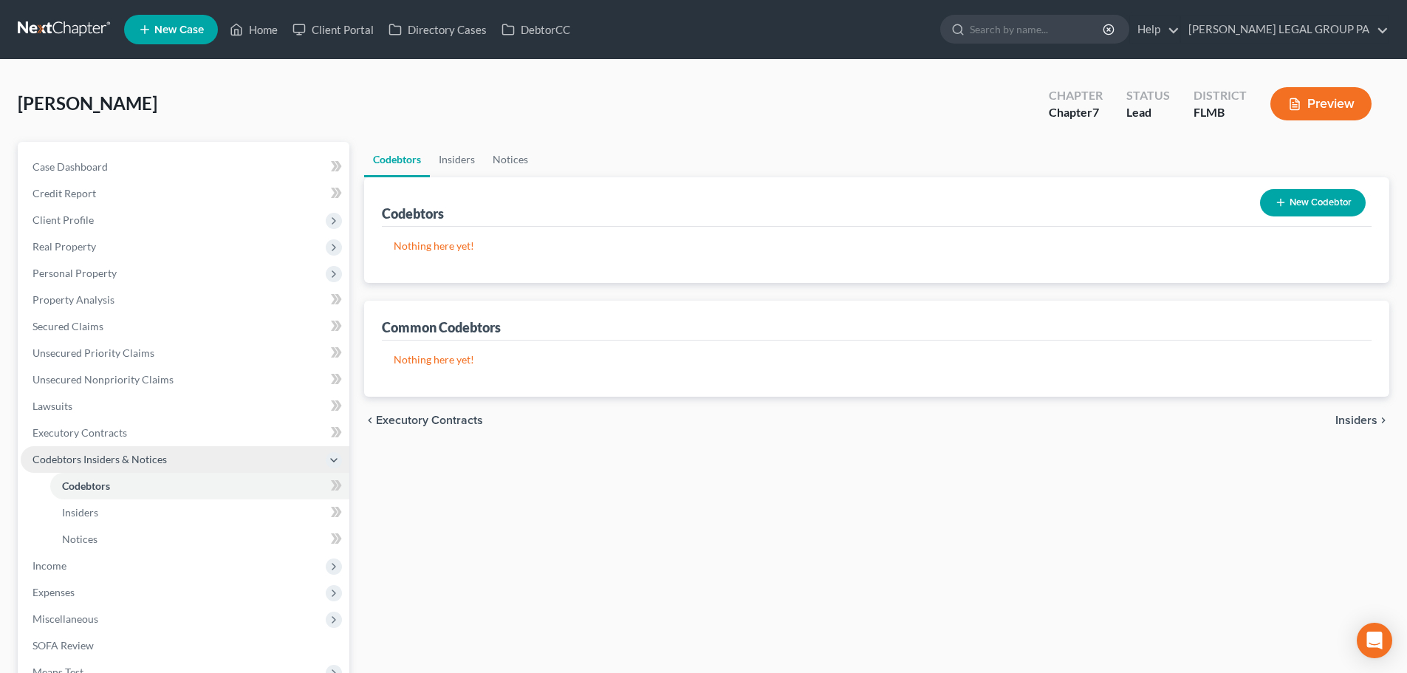
click at [80, 454] on span "Codebtors Insiders & Notices" at bounding box center [100, 459] width 134 height 13
click at [90, 465] on span "Codebtors Insiders & Notices" at bounding box center [185, 459] width 329 height 27
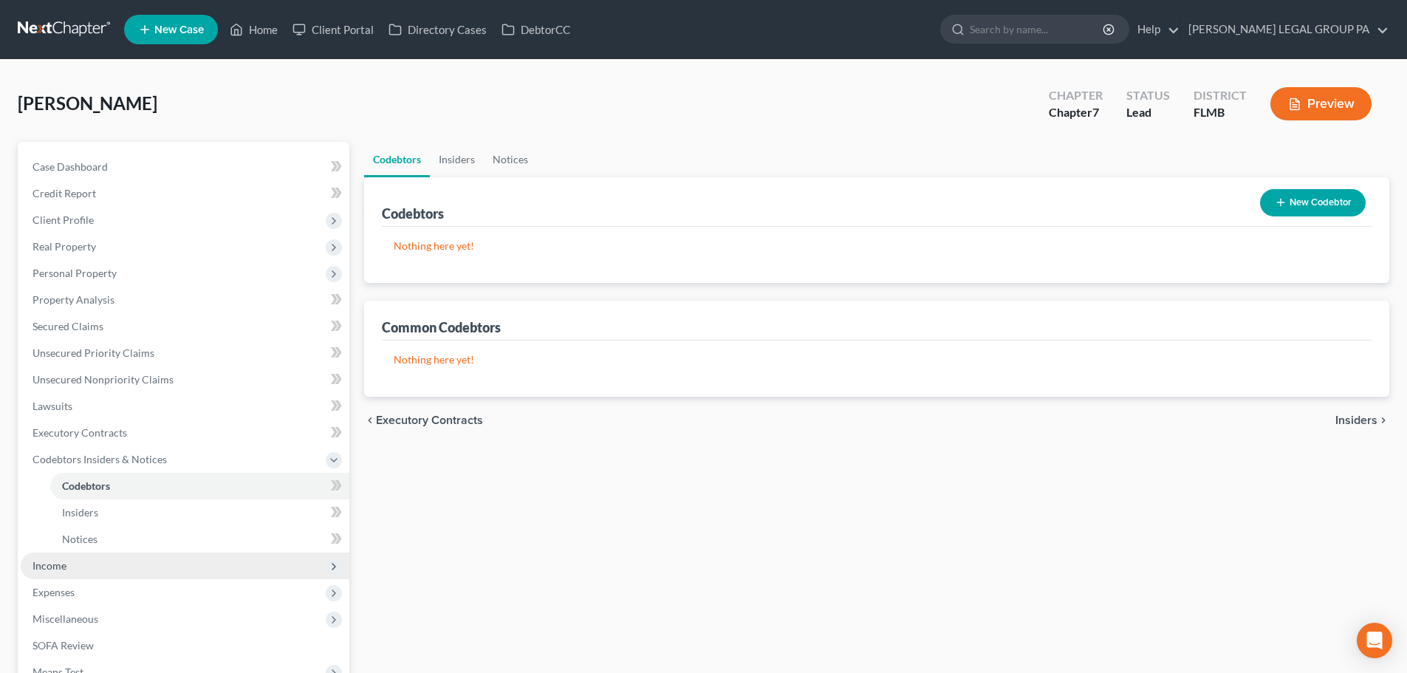
click at [72, 563] on span "Income" at bounding box center [185, 566] width 329 height 27
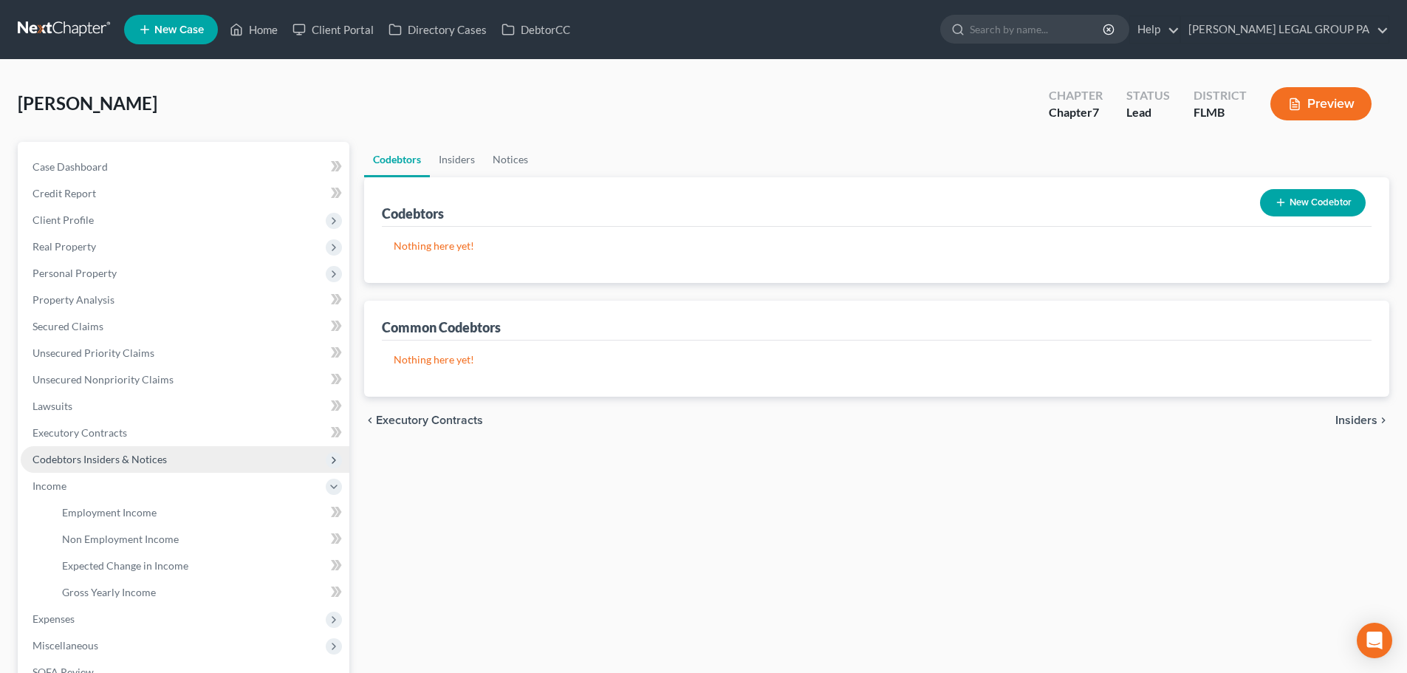
click at [88, 458] on span "Codebtors Insiders & Notices" at bounding box center [100, 459] width 134 height 13
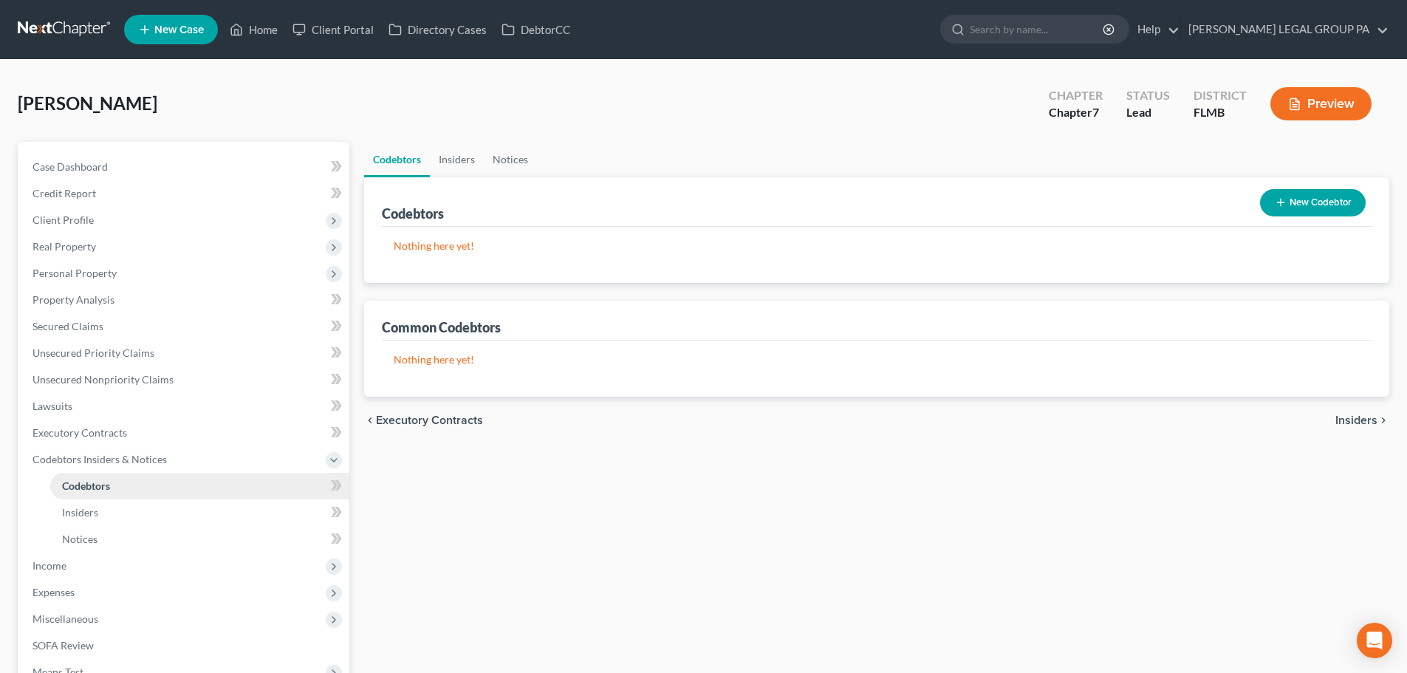
click at [101, 493] on link "Codebtors" at bounding box center [199, 486] width 299 height 27
click at [462, 163] on link "Insiders" at bounding box center [457, 159] width 54 height 35
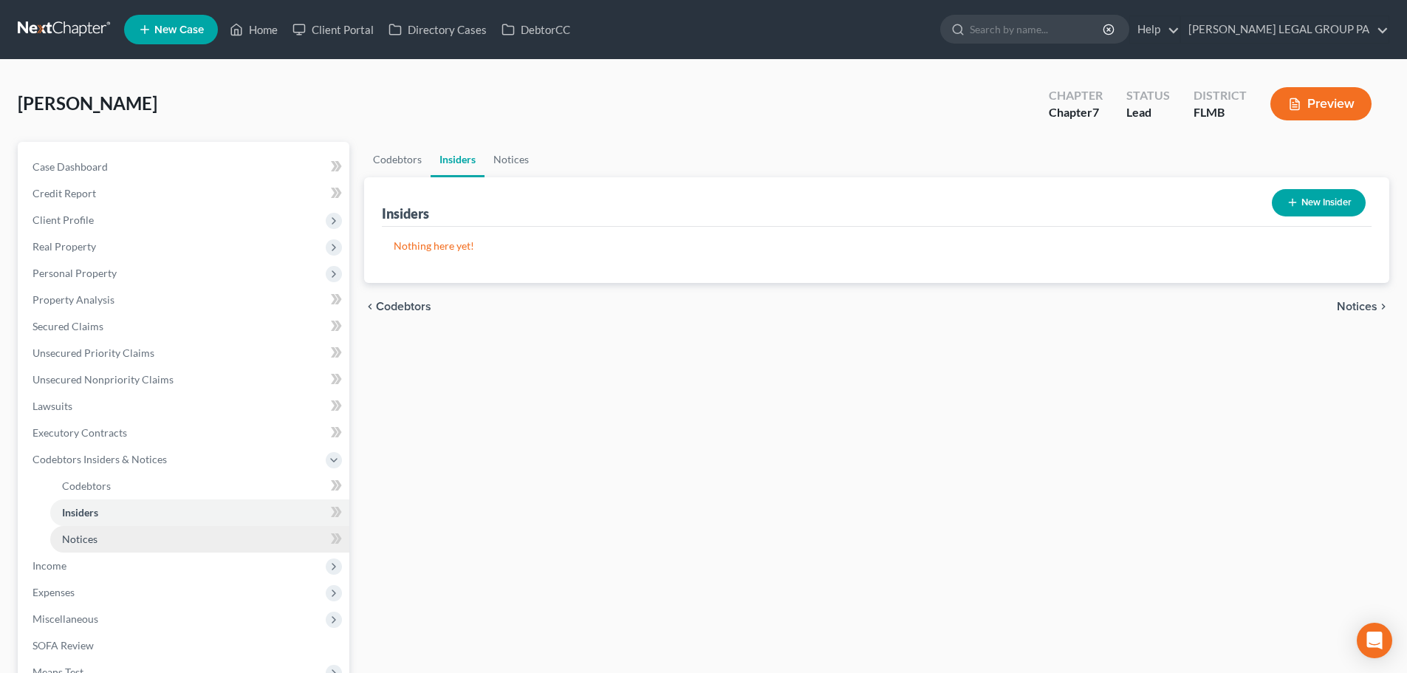
click at [103, 539] on link "Notices" at bounding box center [199, 539] width 299 height 27
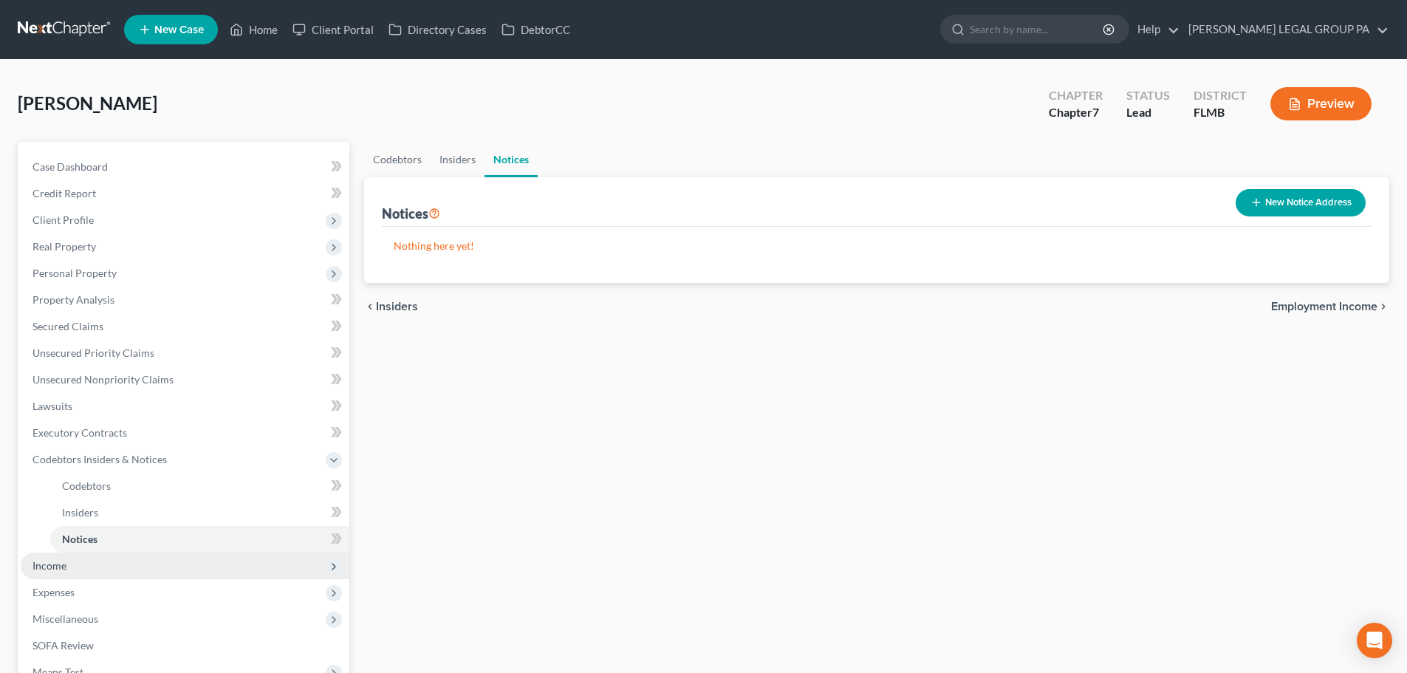
click at [83, 578] on span "Income" at bounding box center [185, 566] width 329 height 27
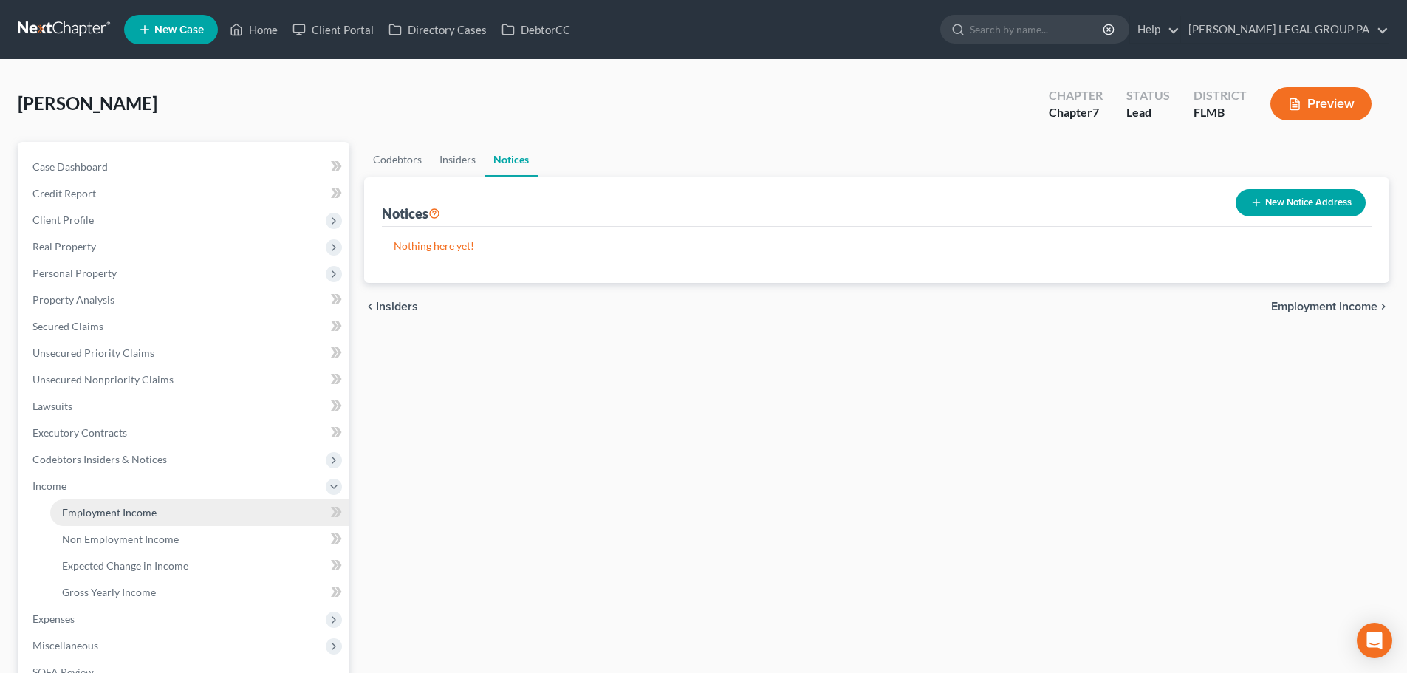
click at [135, 504] on link "Employment Income" at bounding box center [199, 512] width 299 height 27
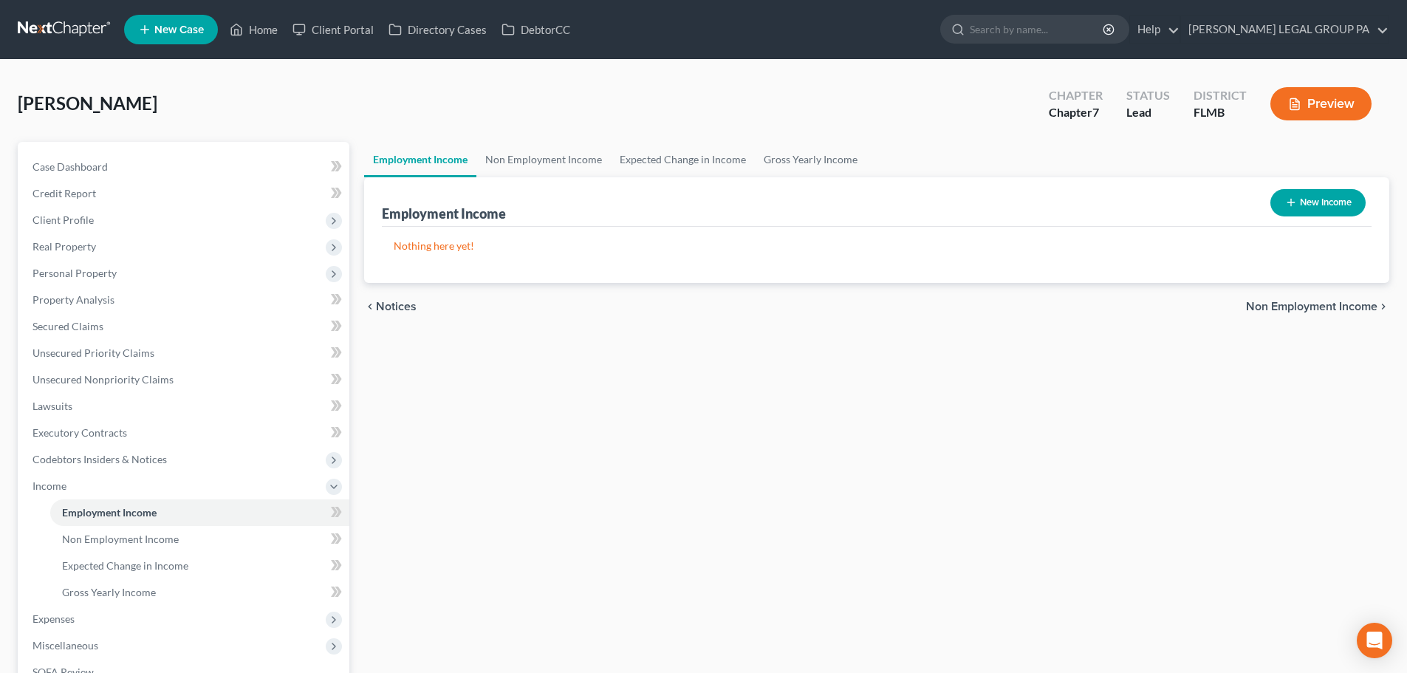
click at [1331, 208] on button "New Income" at bounding box center [1318, 202] width 95 height 27
select select "0"
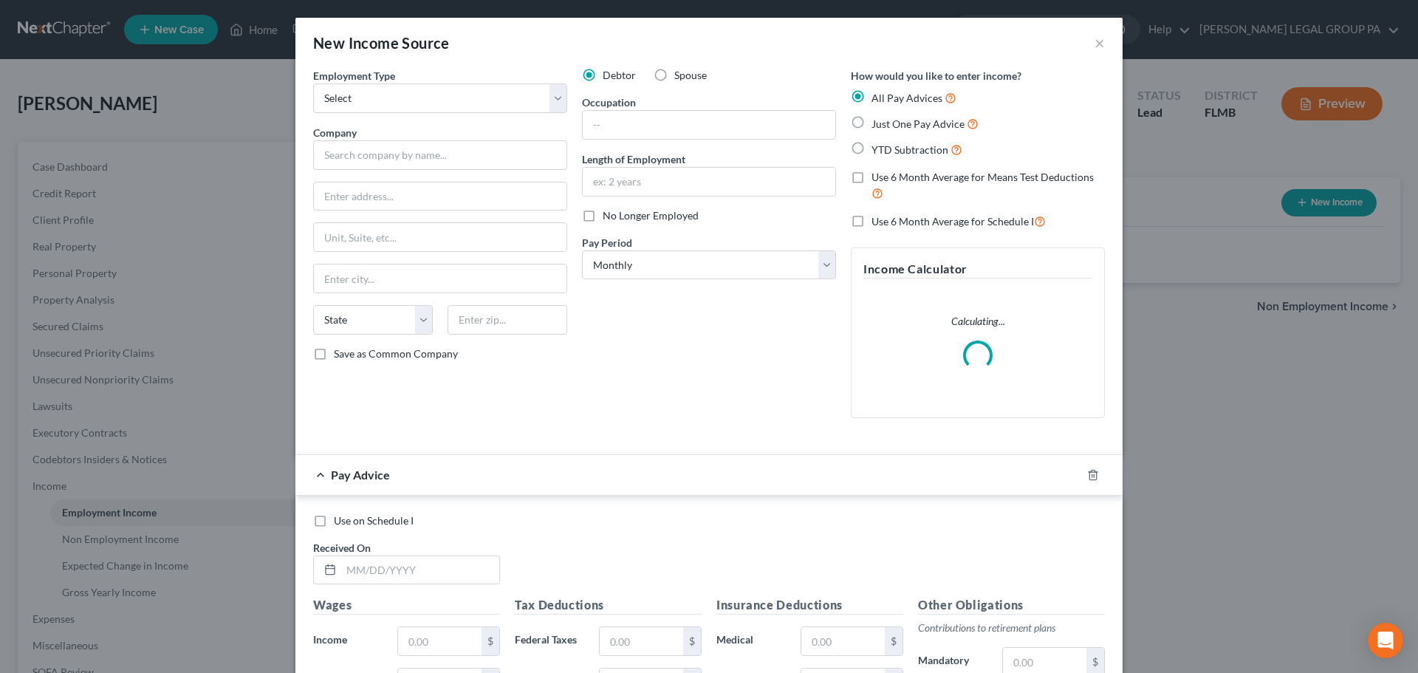
click at [1087, 45] on div "New Income Source ×" at bounding box center [708, 43] width 827 height 50
click at [1097, 45] on button "×" at bounding box center [1100, 43] width 10 height 18
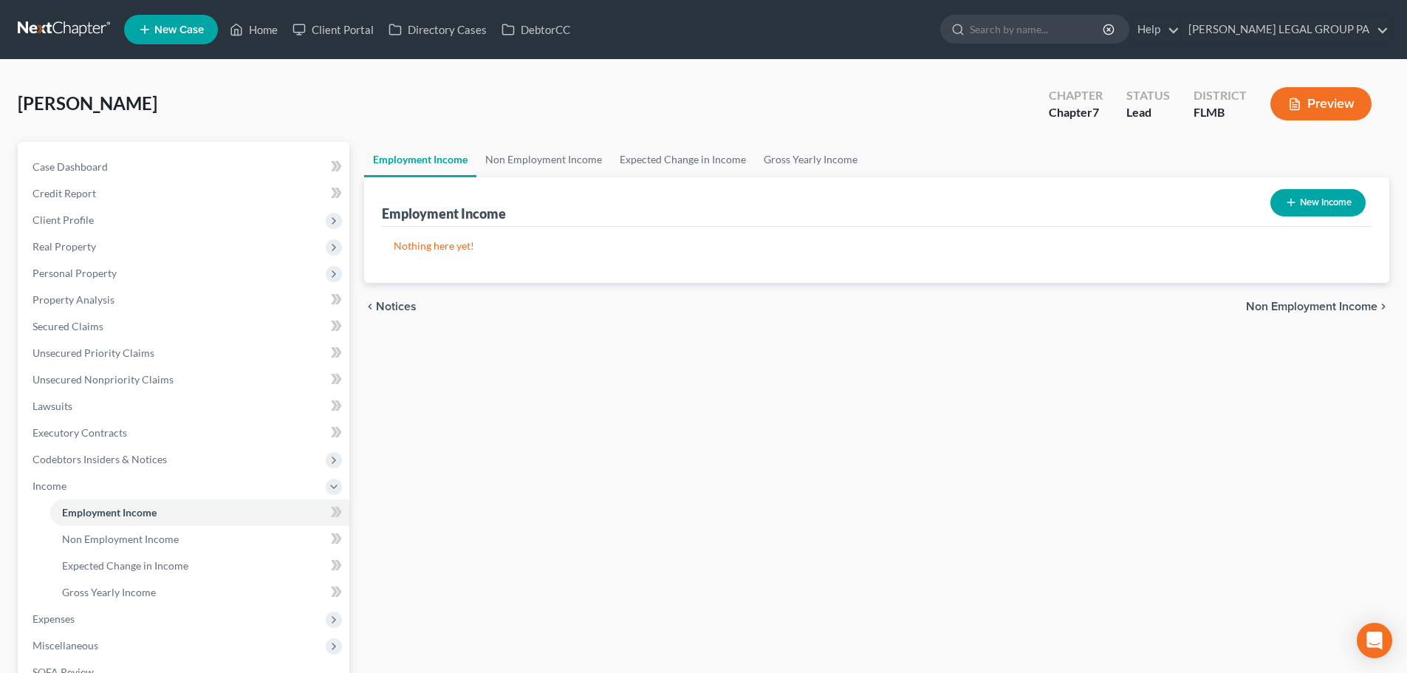
click at [1316, 207] on button "New Income" at bounding box center [1318, 202] width 95 height 27
select select "0"
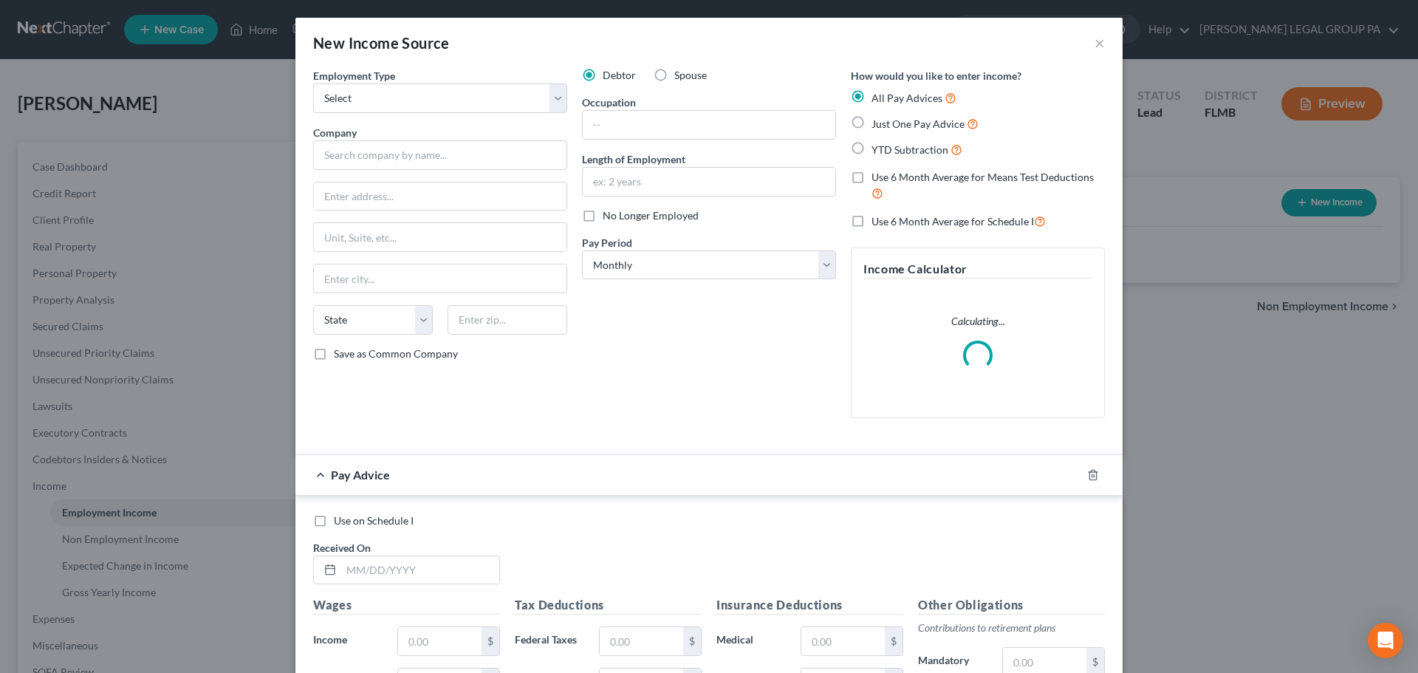
click at [381, 82] on label "Employment Type *" at bounding box center [354, 76] width 82 height 16
click at [383, 103] on select "Select Full or [DEMOGRAPHIC_DATA] Employment Self Employment" at bounding box center [440, 98] width 254 height 30
select select "0"
click at [313, 83] on select "Select Full or [DEMOGRAPHIC_DATA] Employment Self Employment" at bounding box center [440, 98] width 254 height 30
click at [612, 117] on input "text" at bounding box center [709, 125] width 253 height 28
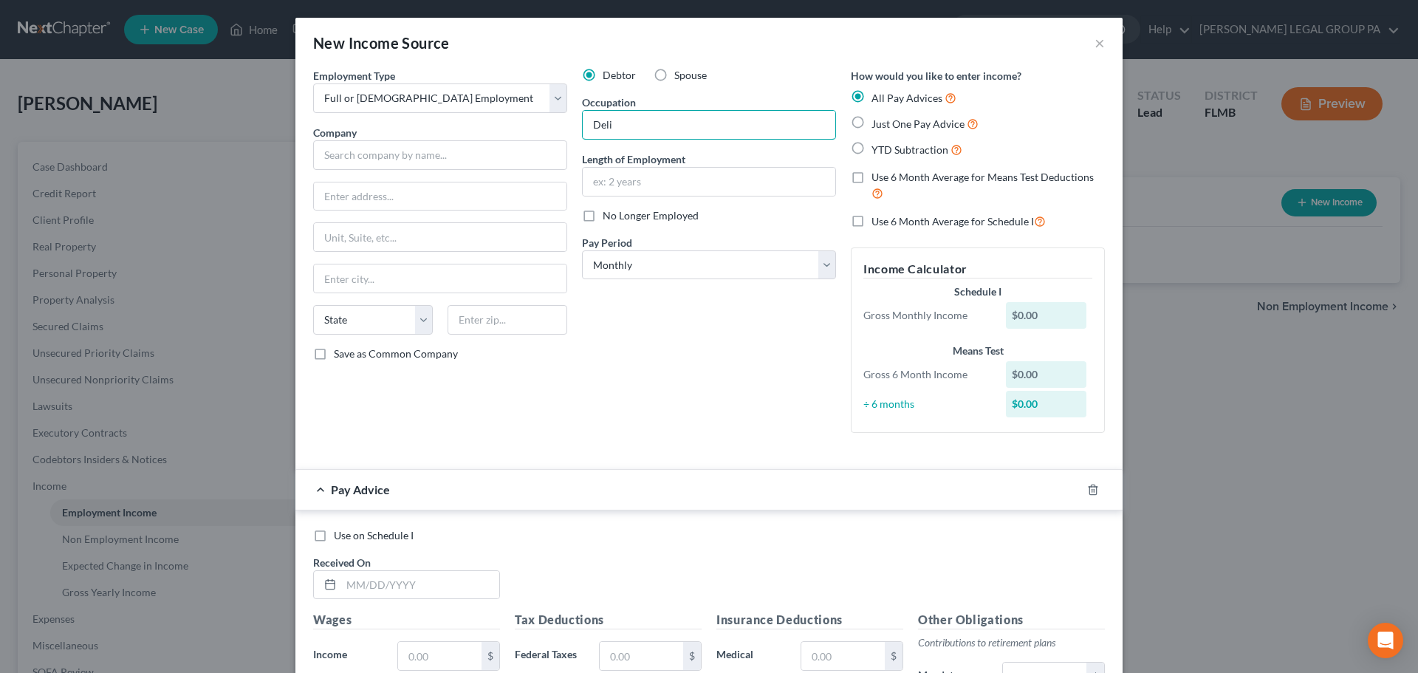
type input "Delivery driver"
click at [499, 170] on div "Employment Type * Select Full or [DEMOGRAPHIC_DATA] Employment Self Employment …" at bounding box center [440, 256] width 269 height 377
click at [476, 156] on input "text" at bounding box center [440, 155] width 254 height 30
type input "[PERSON_NAME]"
click at [640, 329] on div "Debtor Spouse Occupation Delivery driver Length of Employment No Longer Employe…" at bounding box center [709, 256] width 269 height 377
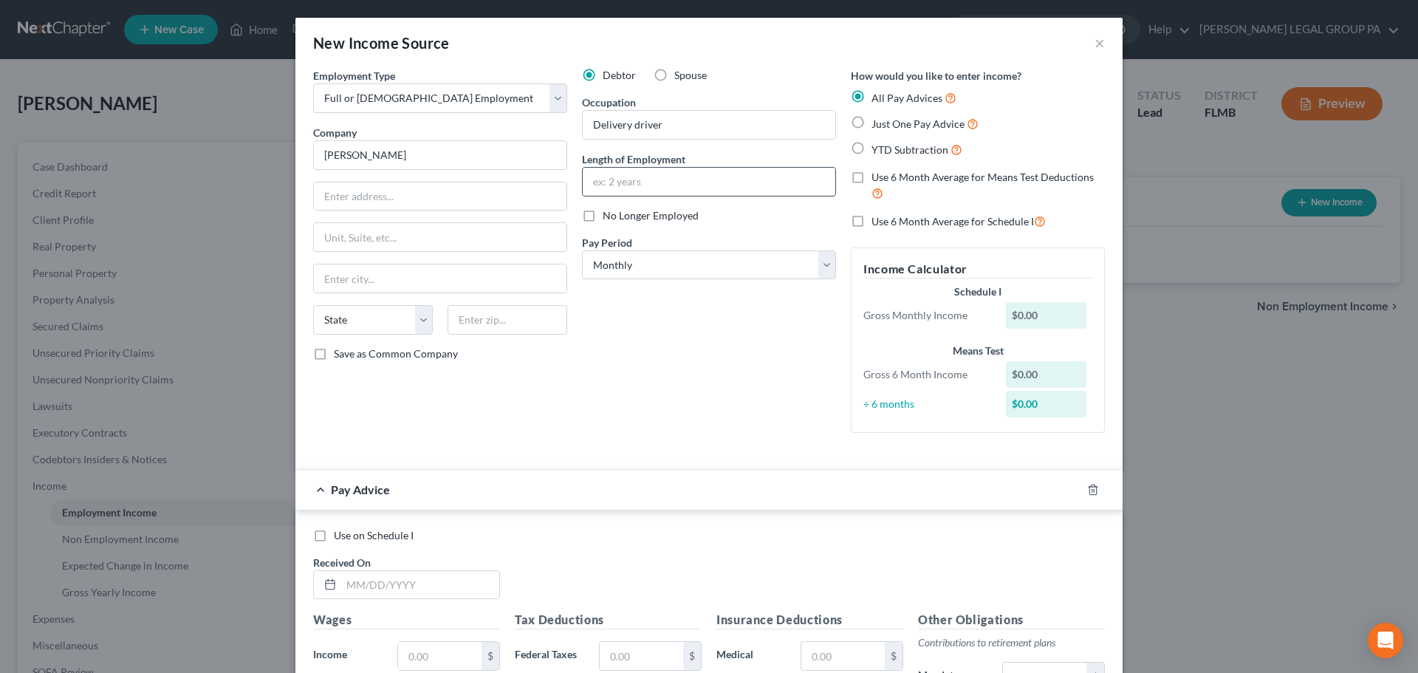
click at [680, 187] on input "text" at bounding box center [709, 182] width 253 height 28
click at [593, 184] on input "3 years" at bounding box center [709, 182] width 253 height 28
type input "3.5 years"
click at [689, 312] on div "Debtor Spouse Occupation Delivery driver Length of Employment 3.5 years No Long…" at bounding box center [709, 256] width 269 height 377
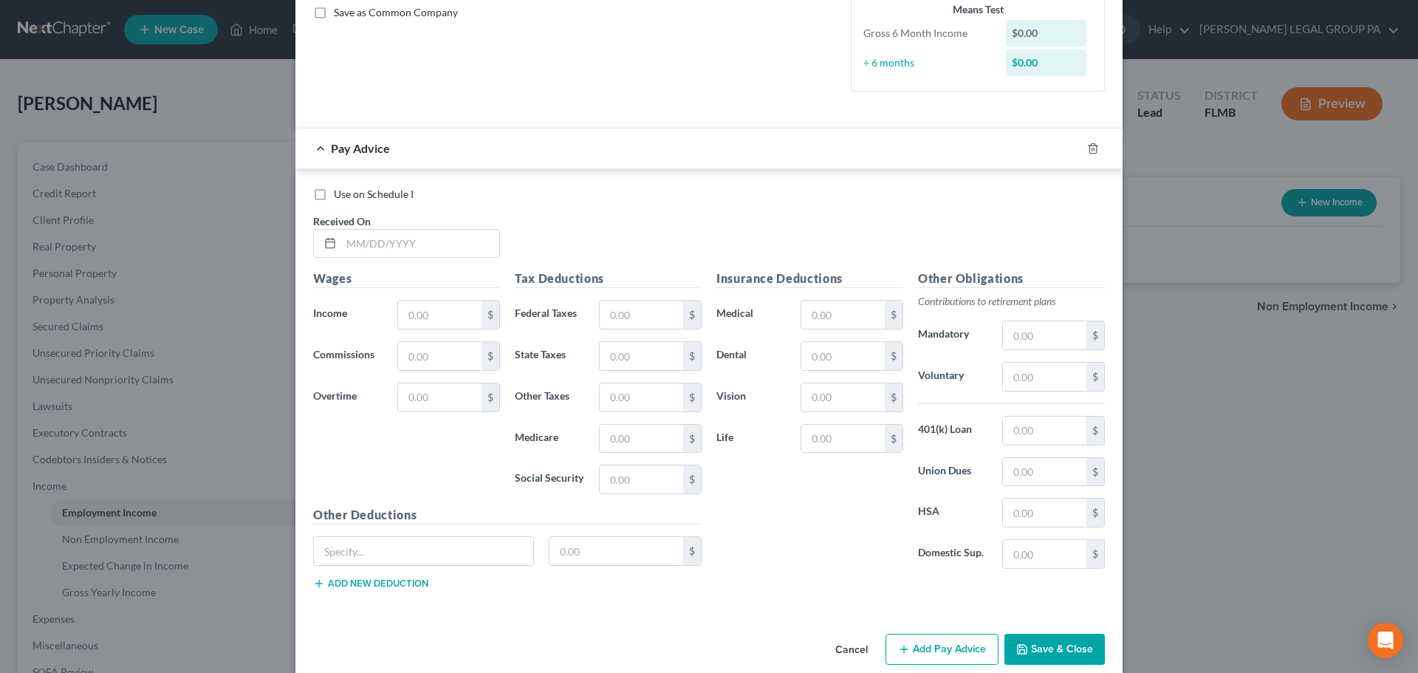
scroll to position [363, 0]
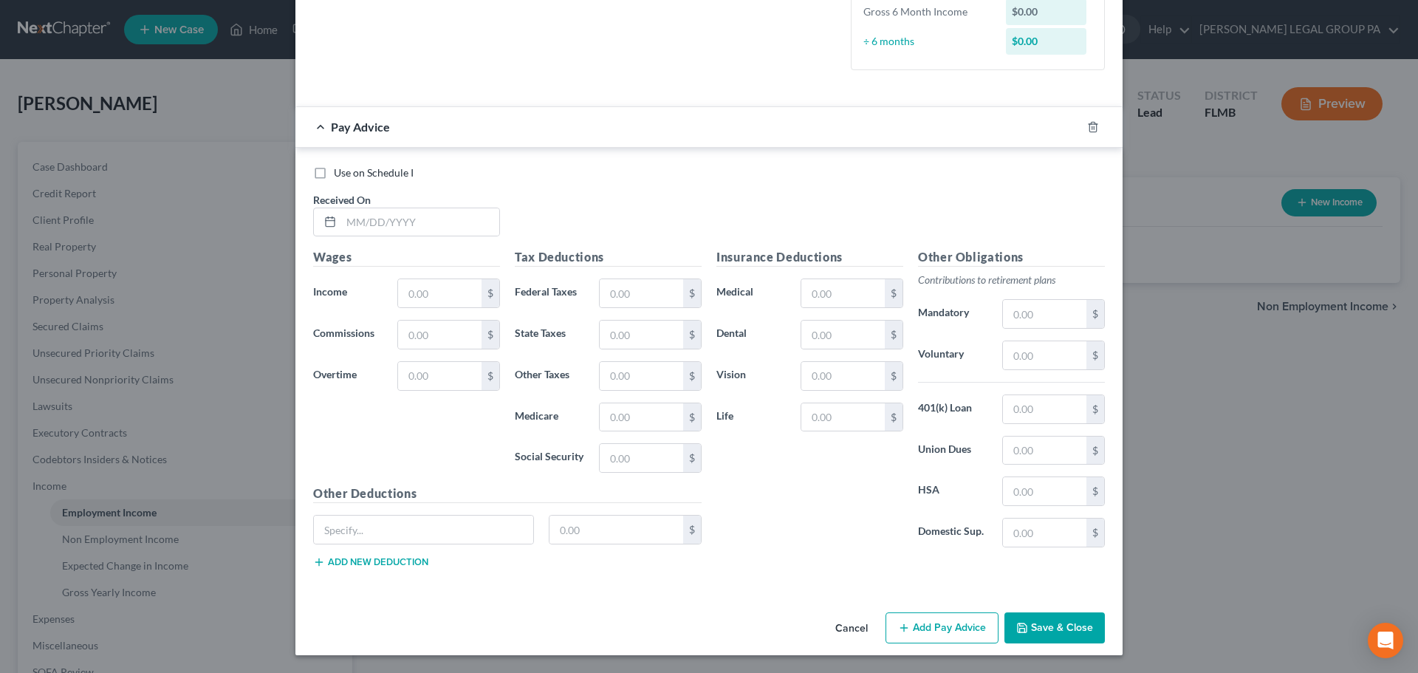
click at [1043, 622] on button "Save & Close" at bounding box center [1055, 627] width 100 height 31
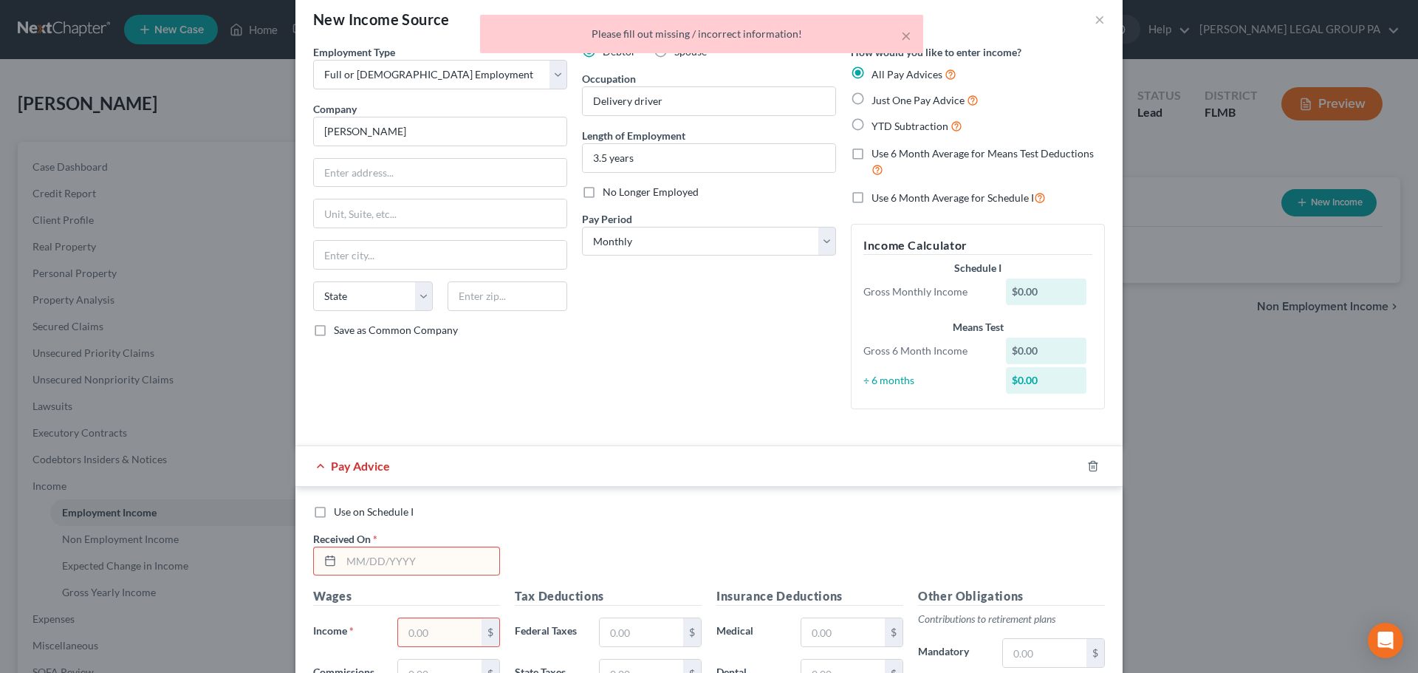
scroll to position [0, 0]
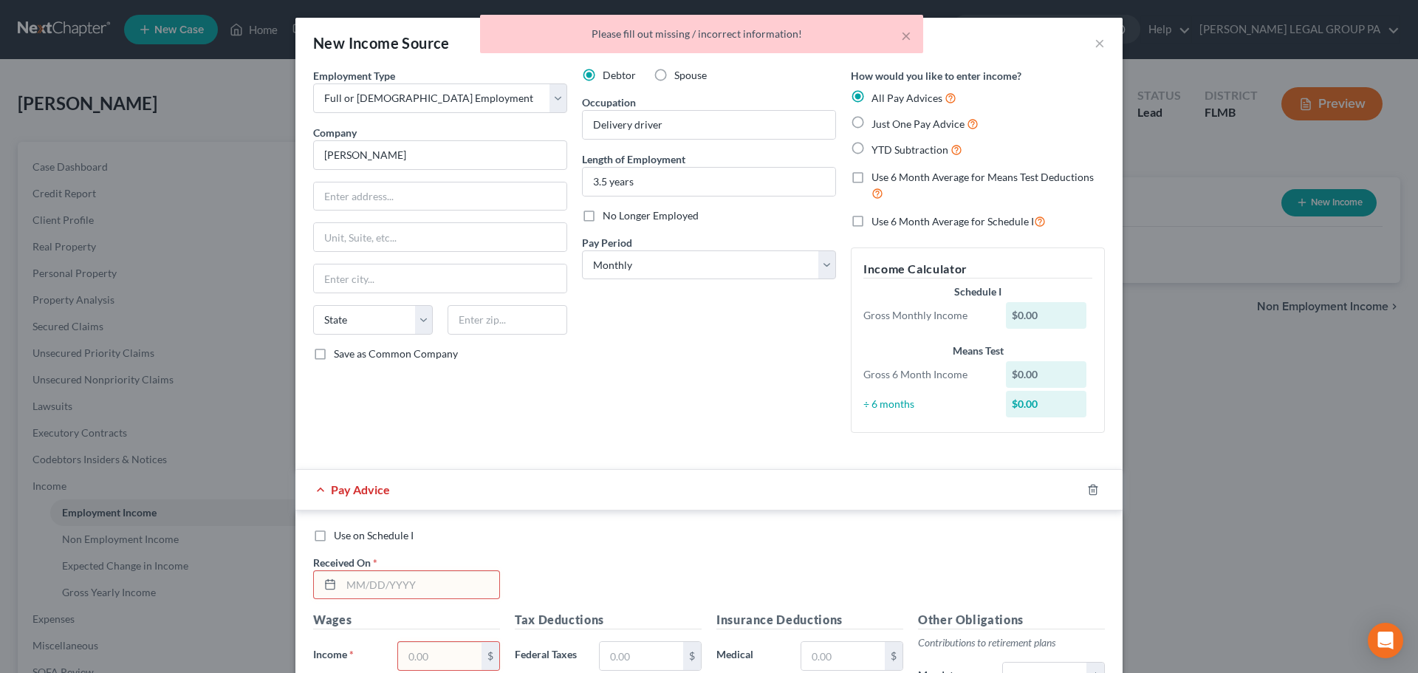
click at [883, 115] on label "Just One Pay Advice" at bounding box center [925, 123] width 107 height 17
click at [883, 115] on input "Just One Pay Advice" at bounding box center [883, 120] width 10 height 10
radio input "true"
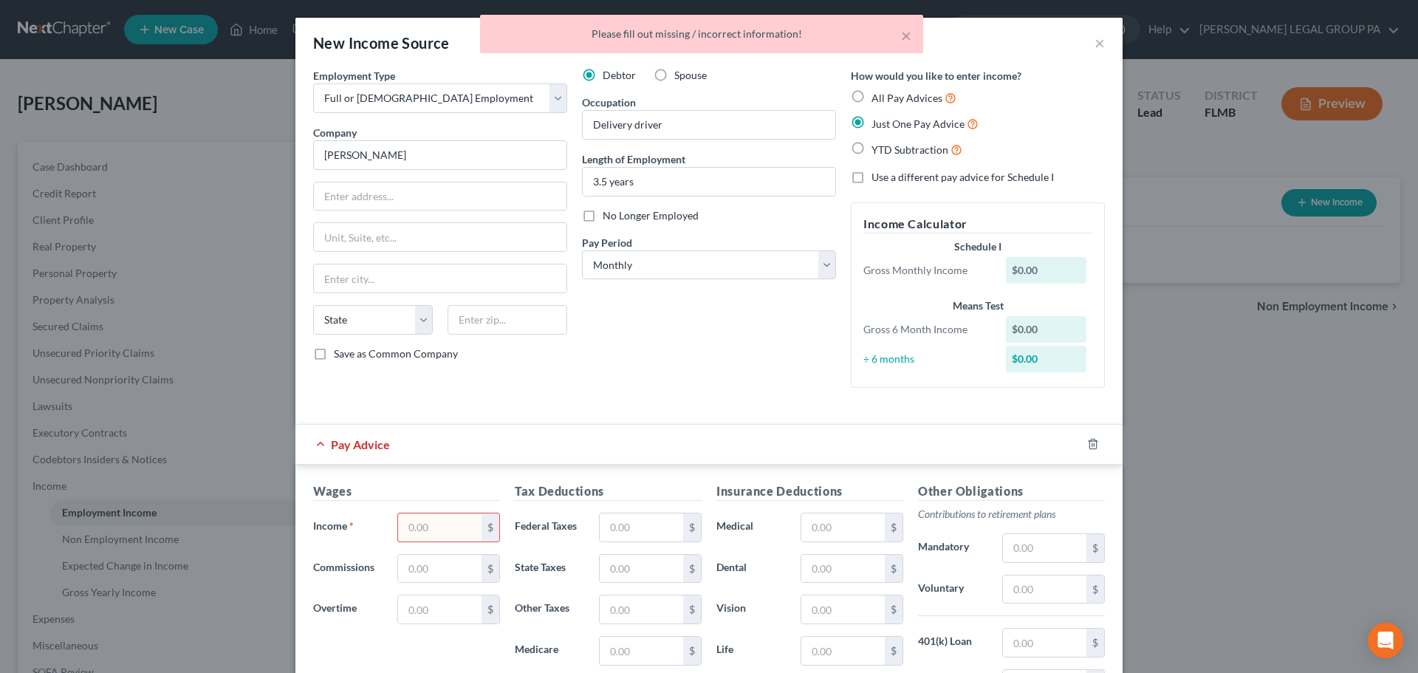
click at [884, 129] on span "Just One Pay Advice" at bounding box center [918, 123] width 93 height 13
click at [884, 125] on input "Just One Pay Advice" at bounding box center [883, 120] width 10 height 10
click at [418, 525] on input "text" at bounding box center [439, 527] width 83 height 28
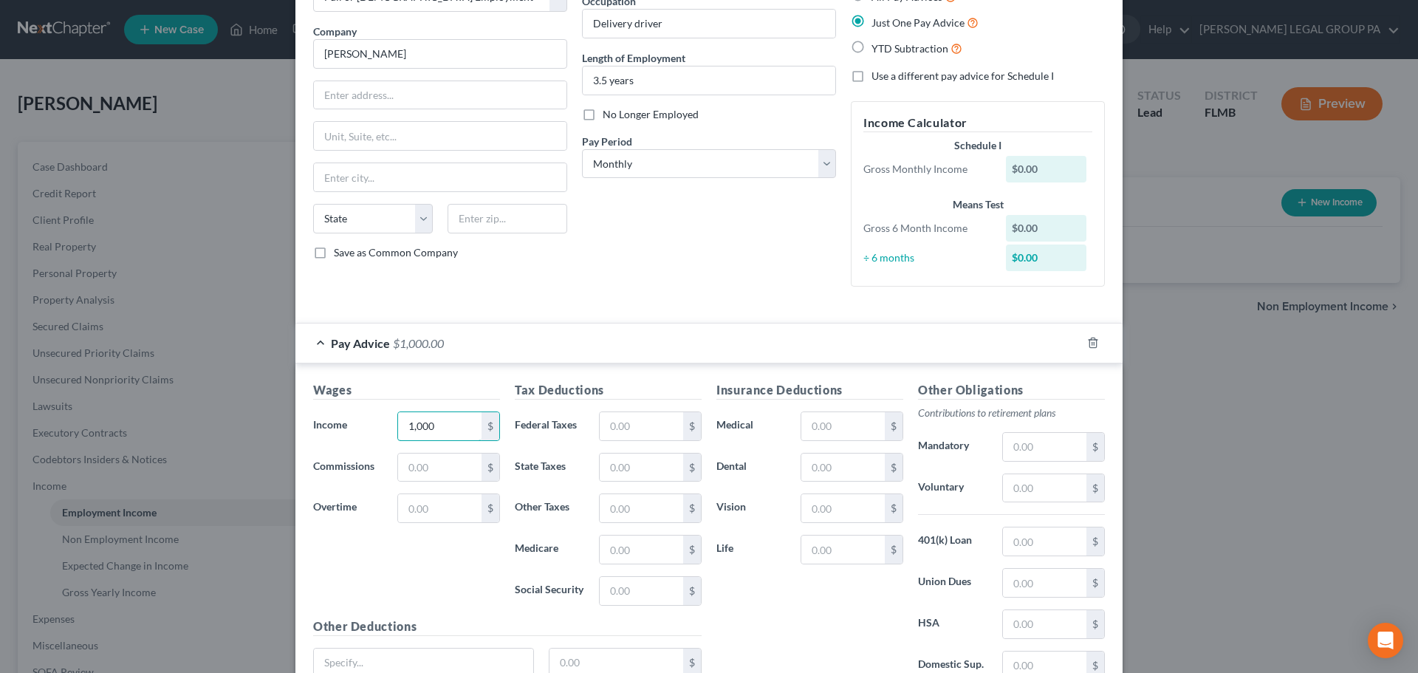
scroll to position [233, 0]
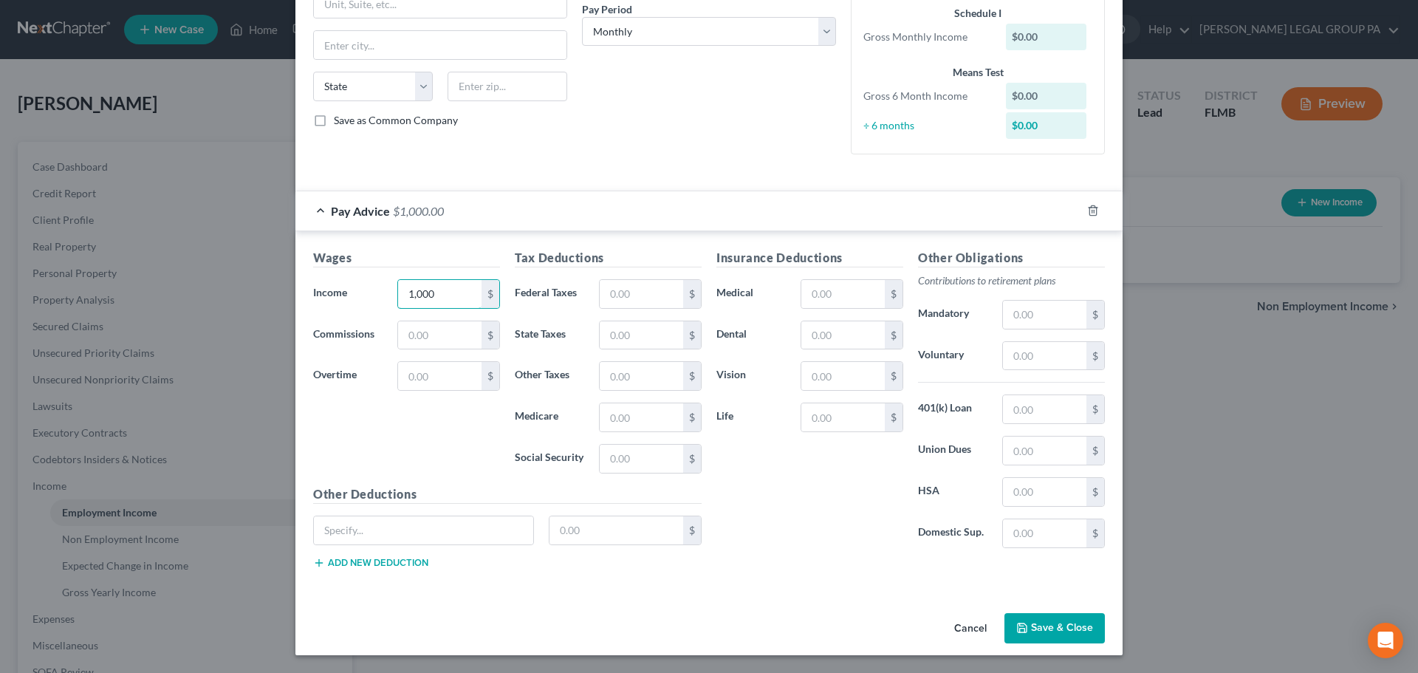
type input "1,000"
click at [1073, 629] on button "Save & Close" at bounding box center [1055, 628] width 100 height 31
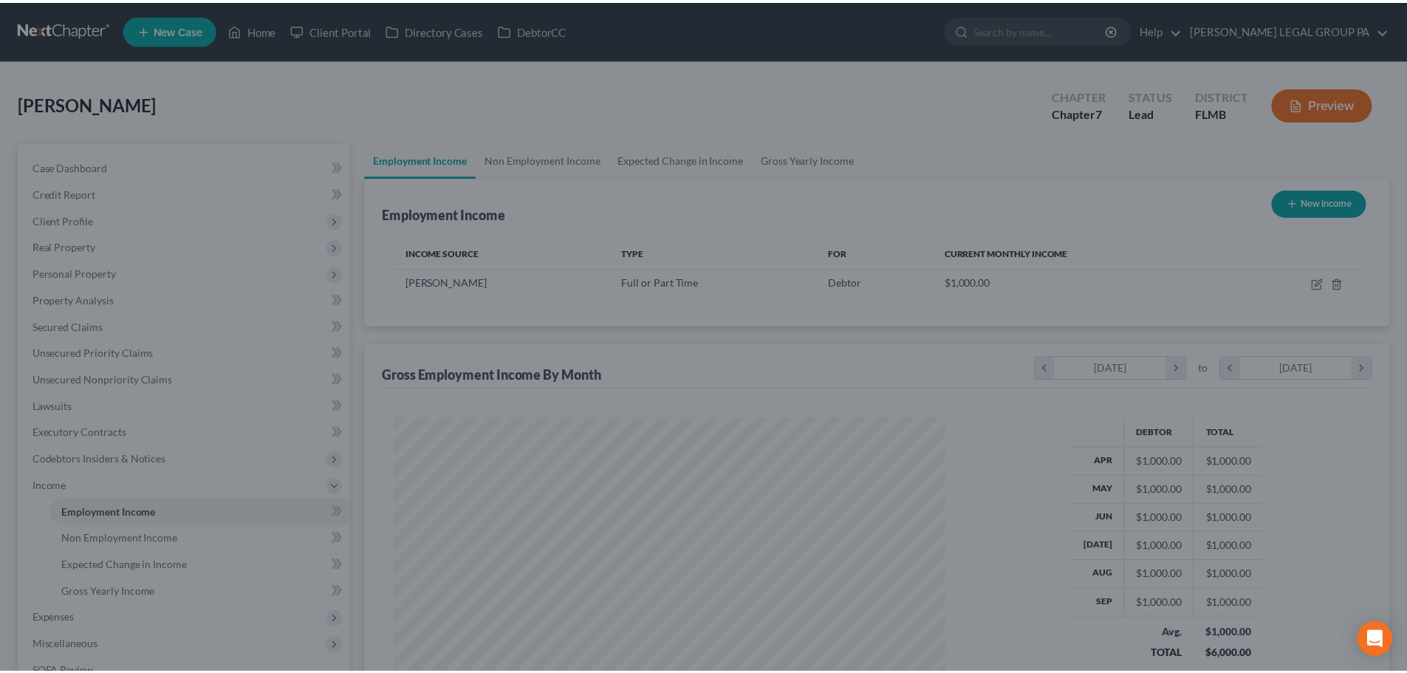
scroll to position [276, 581]
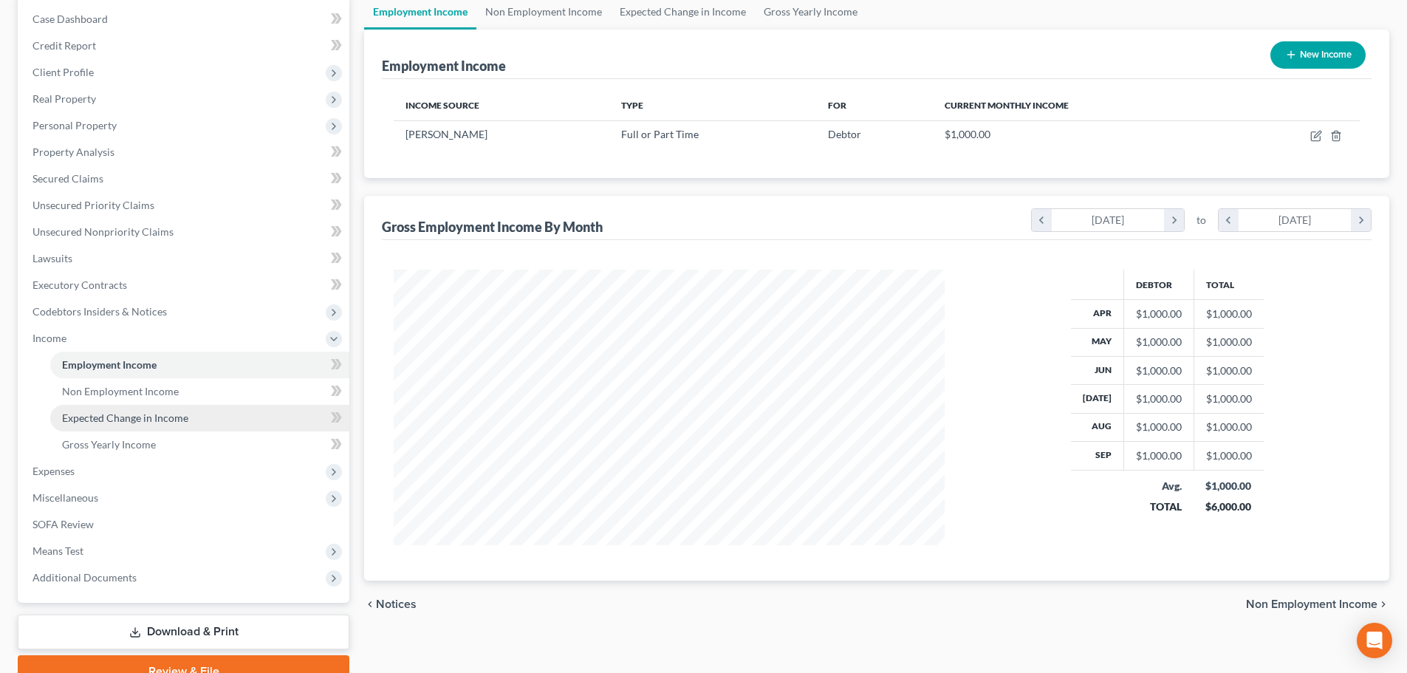
click at [136, 419] on span "Expected Change in Income" at bounding box center [125, 417] width 126 height 13
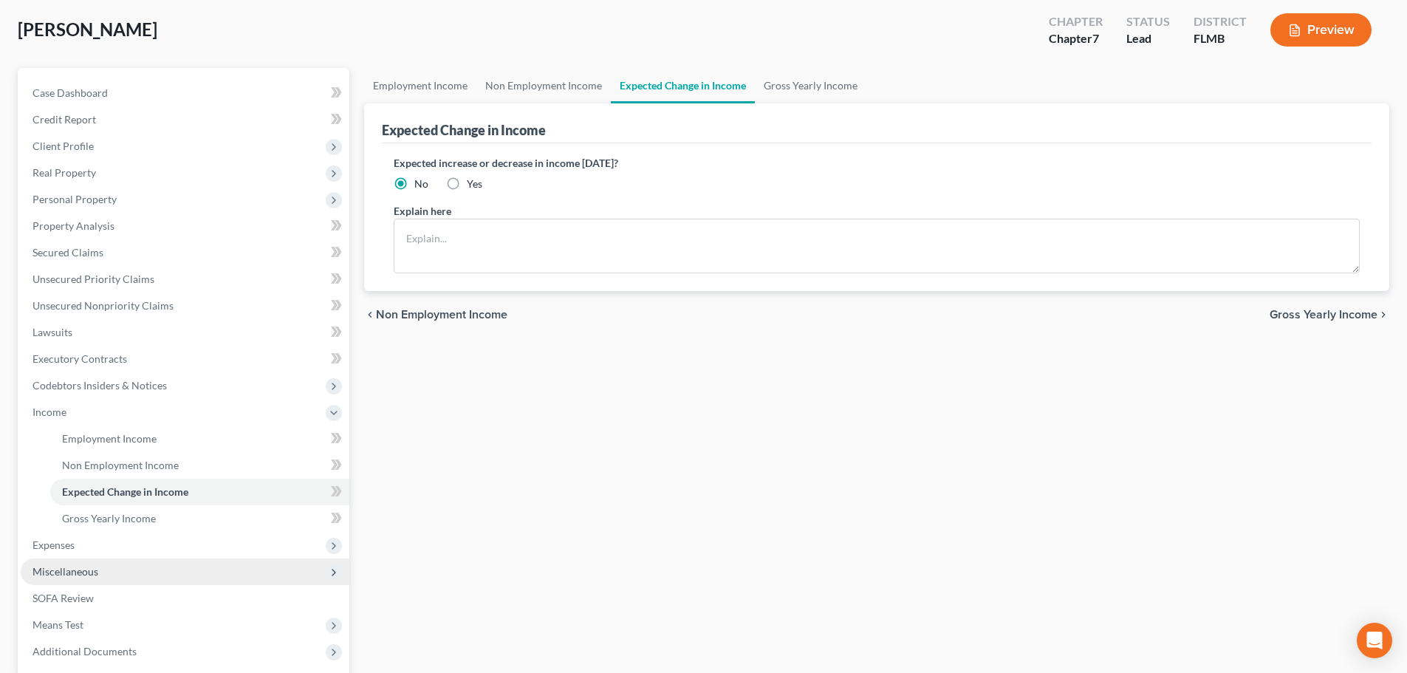
scroll to position [219, 0]
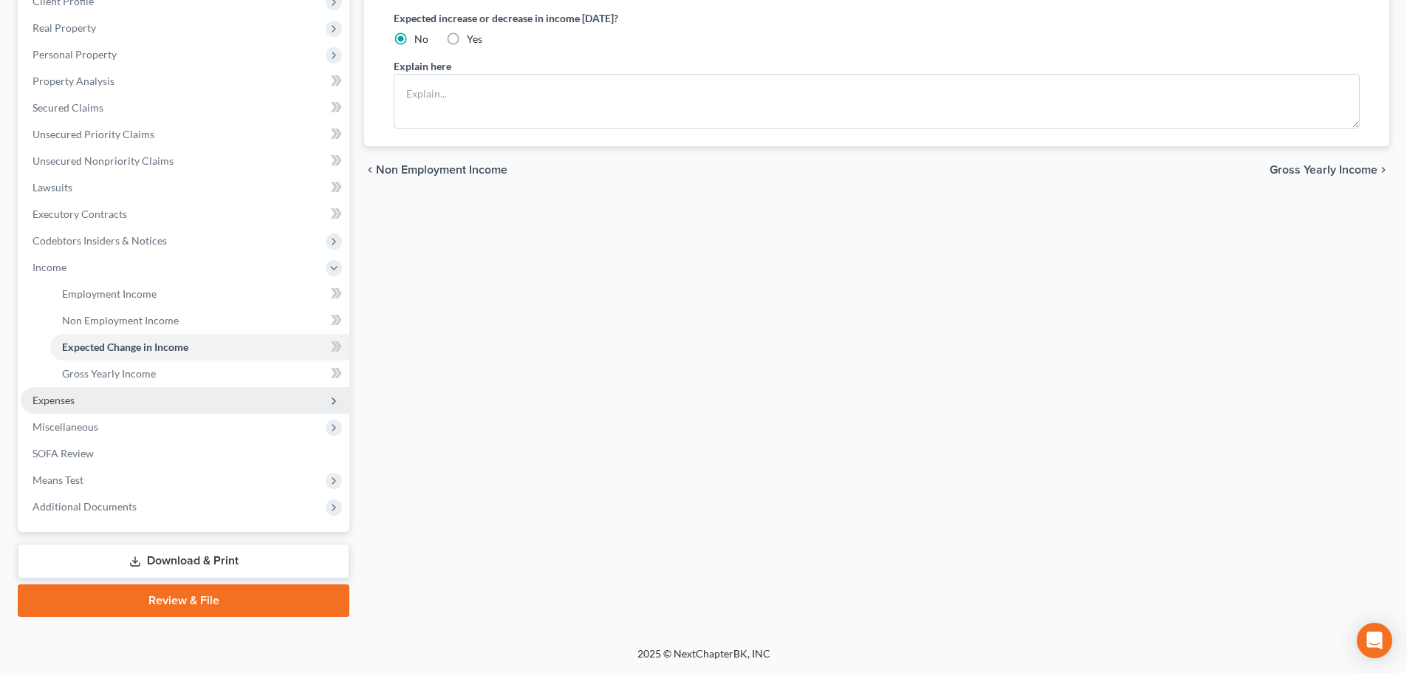
click at [69, 399] on span "Expenses" at bounding box center [54, 400] width 42 height 13
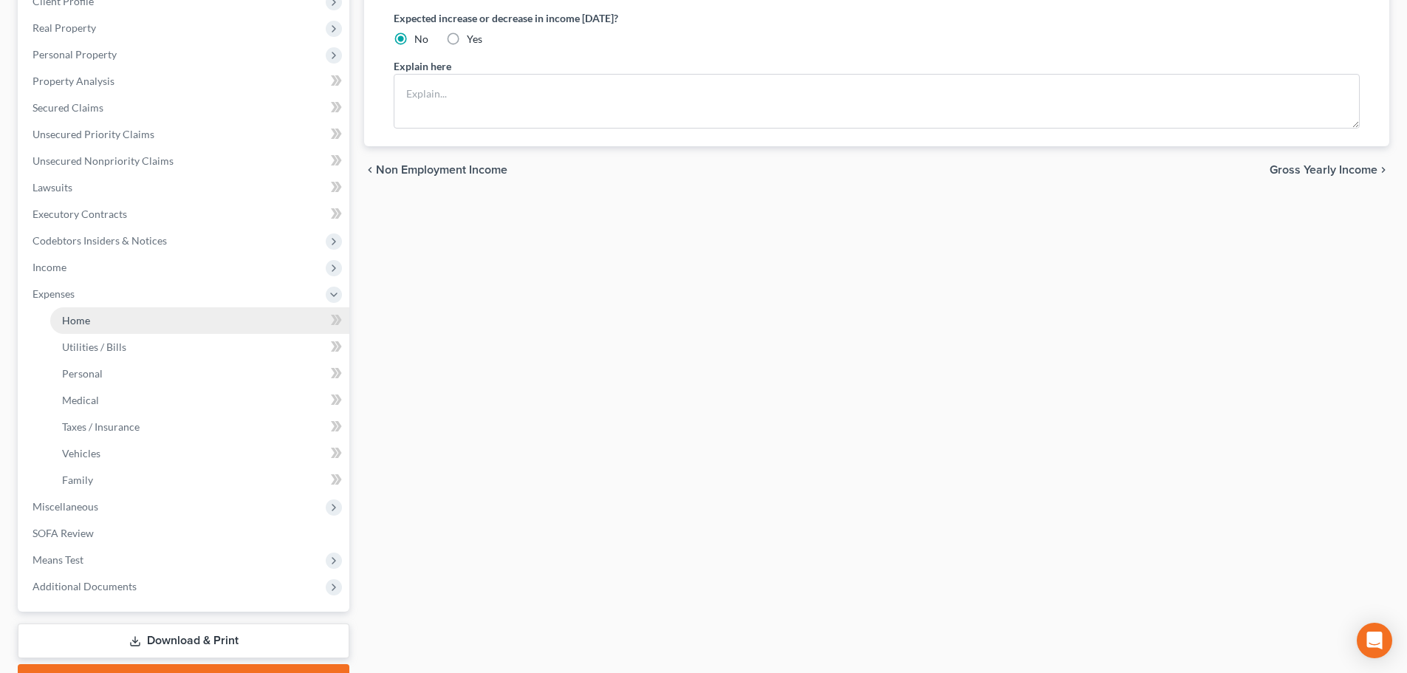
click at [78, 330] on link "Home" at bounding box center [199, 320] width 299 height 27
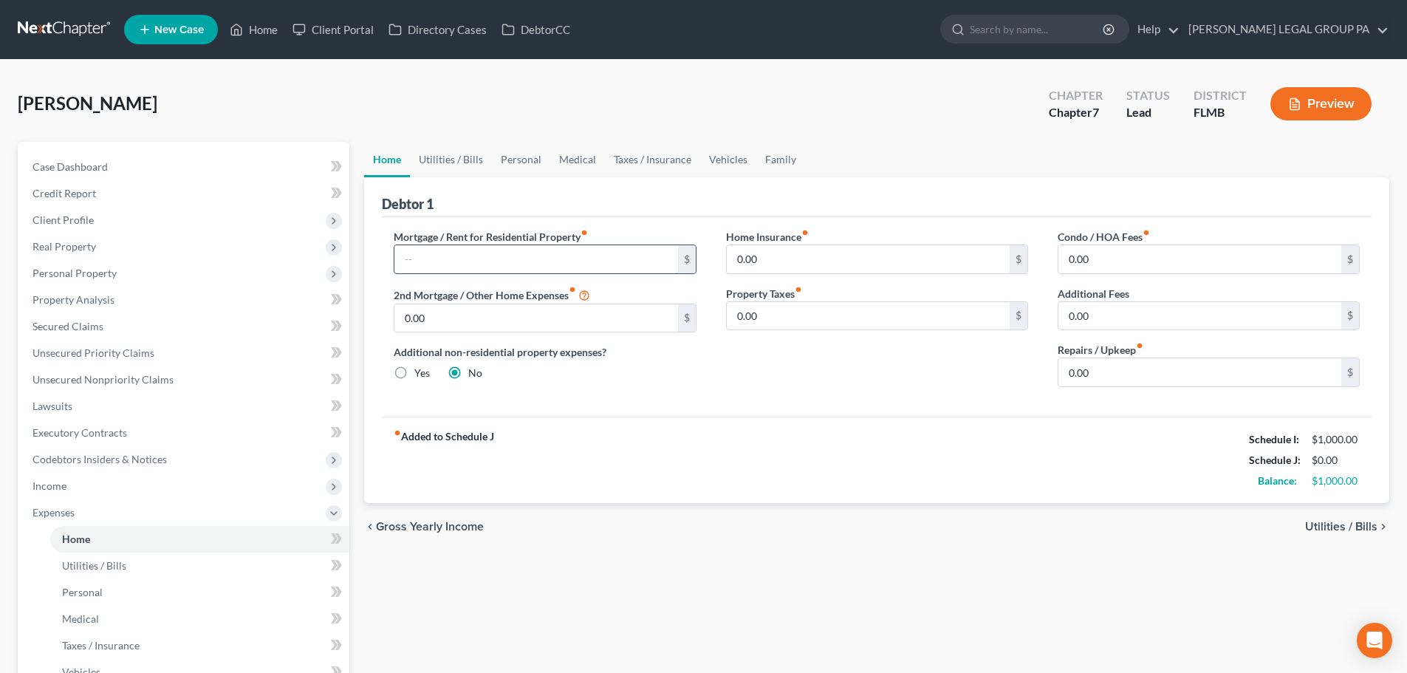
click at [491, 253] on input "text" at bounding box center [535, 259] width 283 height 28
click at [470, 256] on input "text" at bounding box center [535, 259] width 283 height 28
type input "2,020.52"
click at [575, 203] on div "Debtor 1" at bounding box center [877, 197] width 990 height 40
click at [1106, 265] on input "0.00" at bounding box center [1200, 259] width 283 height 28
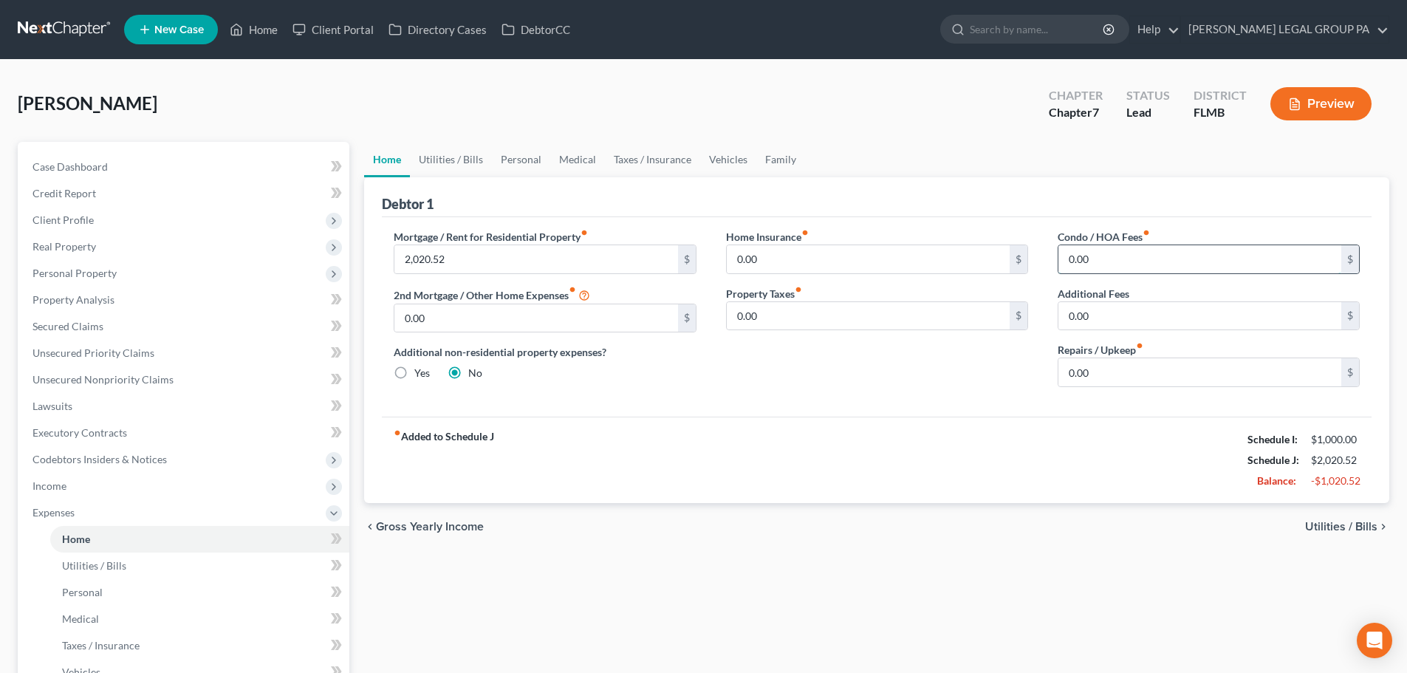
click at [1135, 262] on input "0.00" at bounding box center [1200, 259] width 283 height 28
type input "33.33"
click at [971, 433] on div "fiber_manual_record Added to Schedule J Schedule I: $1,000.00 Schedule J: $2,05…" at bounding box center [877, 460] width 990 height 86
click at [459, 160] on link "Utilities / Bills" at bounding box center [451, 159] width 82 height 35
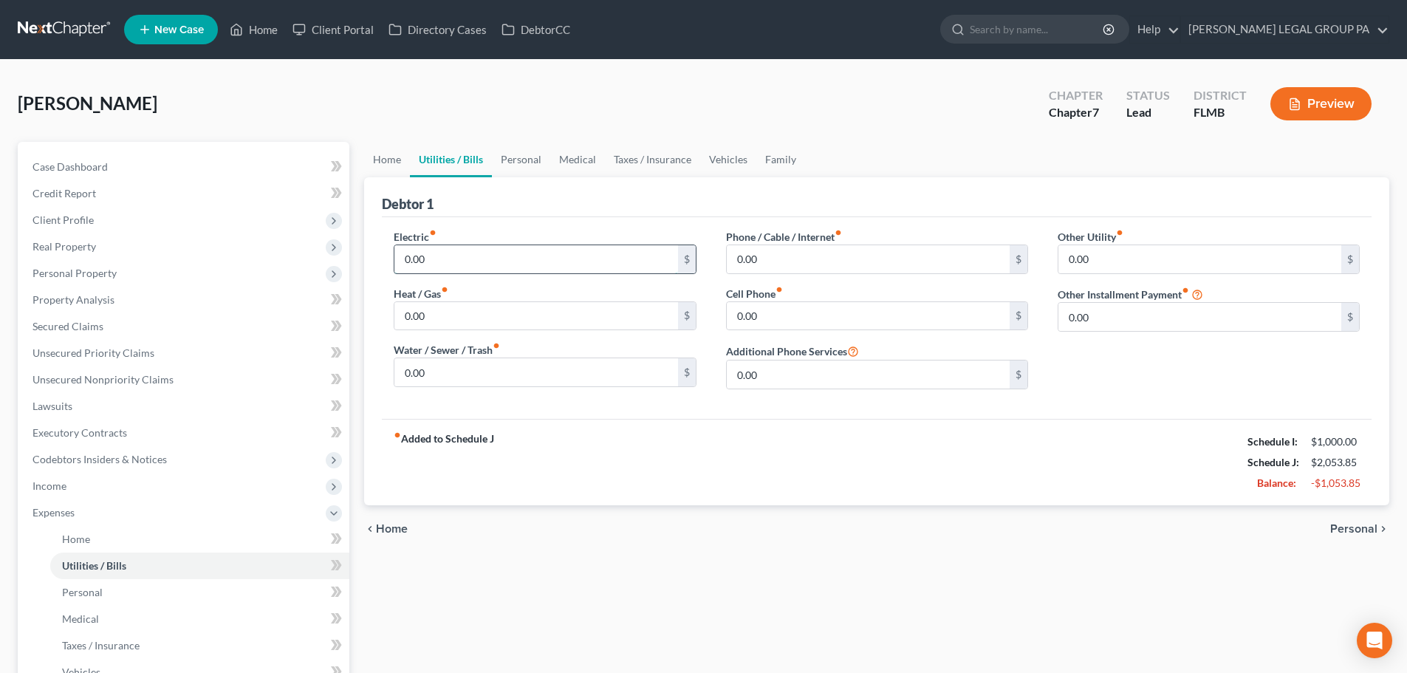
click at [441, 255] on input "0.00" at bounding box center [535, 259] width 283 height 28
click at [1143, 265] on input "0.00" at bounding box center [1200, 259] width 283 height 28
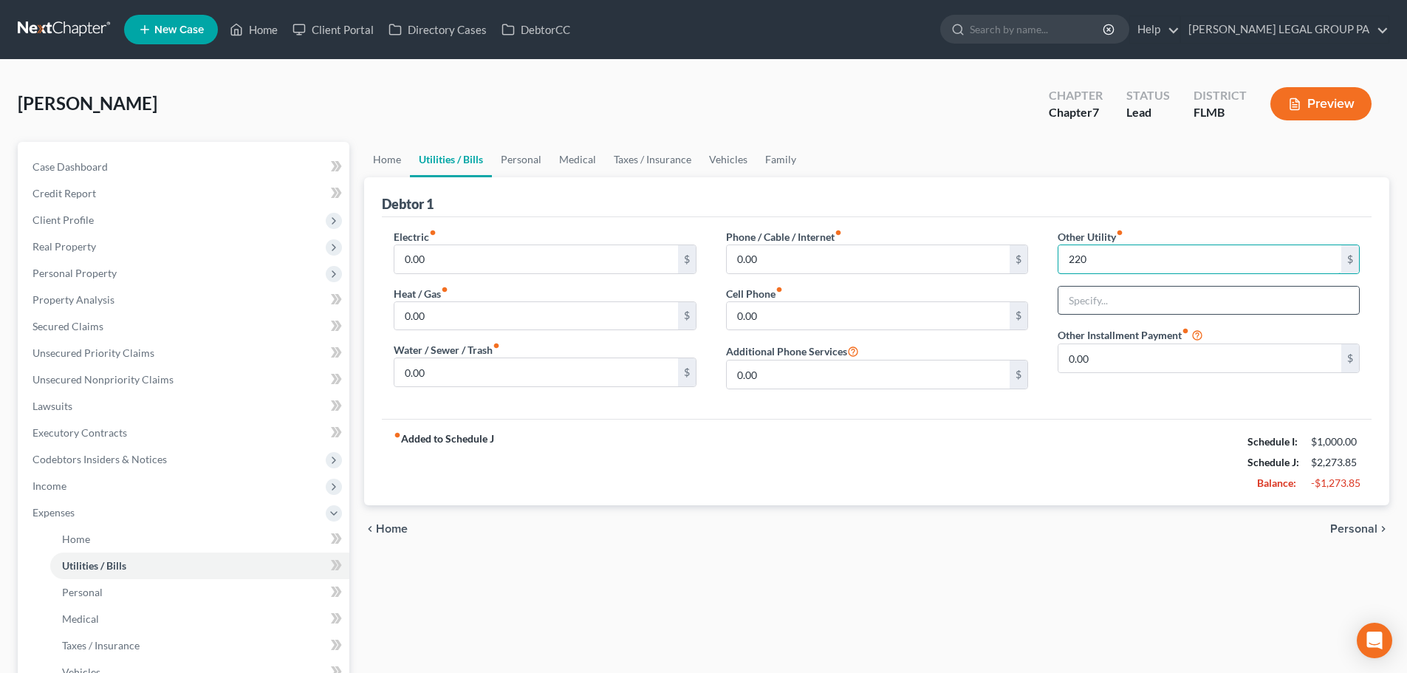
type input "220"
click at [1104, 303] on input "text" at bounding box center [1209, 301] width 301 height 28
type input "Solar panels"
click at [515, 262] on input "0.00" at bounding box center [535, 259] width 283 height 28
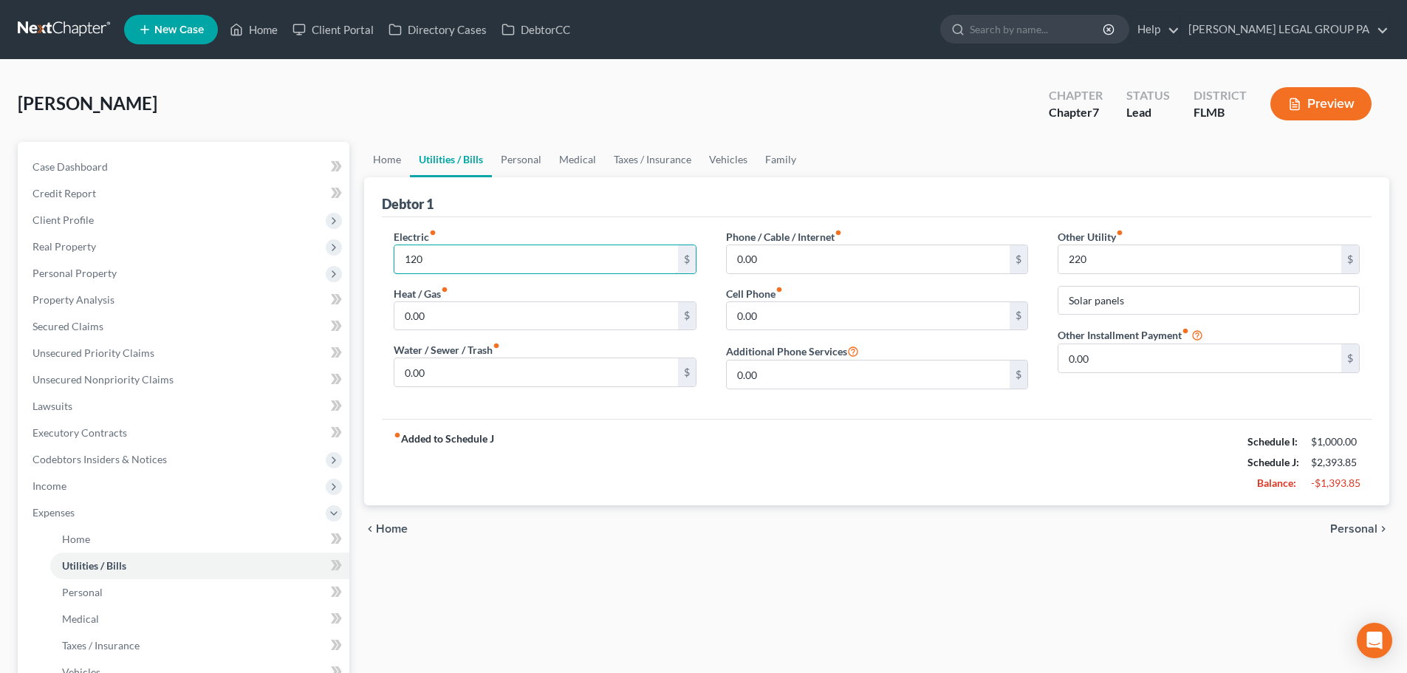
type input "120"
click at [605, 185] on div "Debtor 1" at bounding box center [877, 197] width 990 height 40
click at [805, 262] on input "0.00" at bounding box center [868, 259] width 283 height 28
type input "180"
click at [776, 316] on input "0.00" at bounding box center [868, 316] width 283 height 28
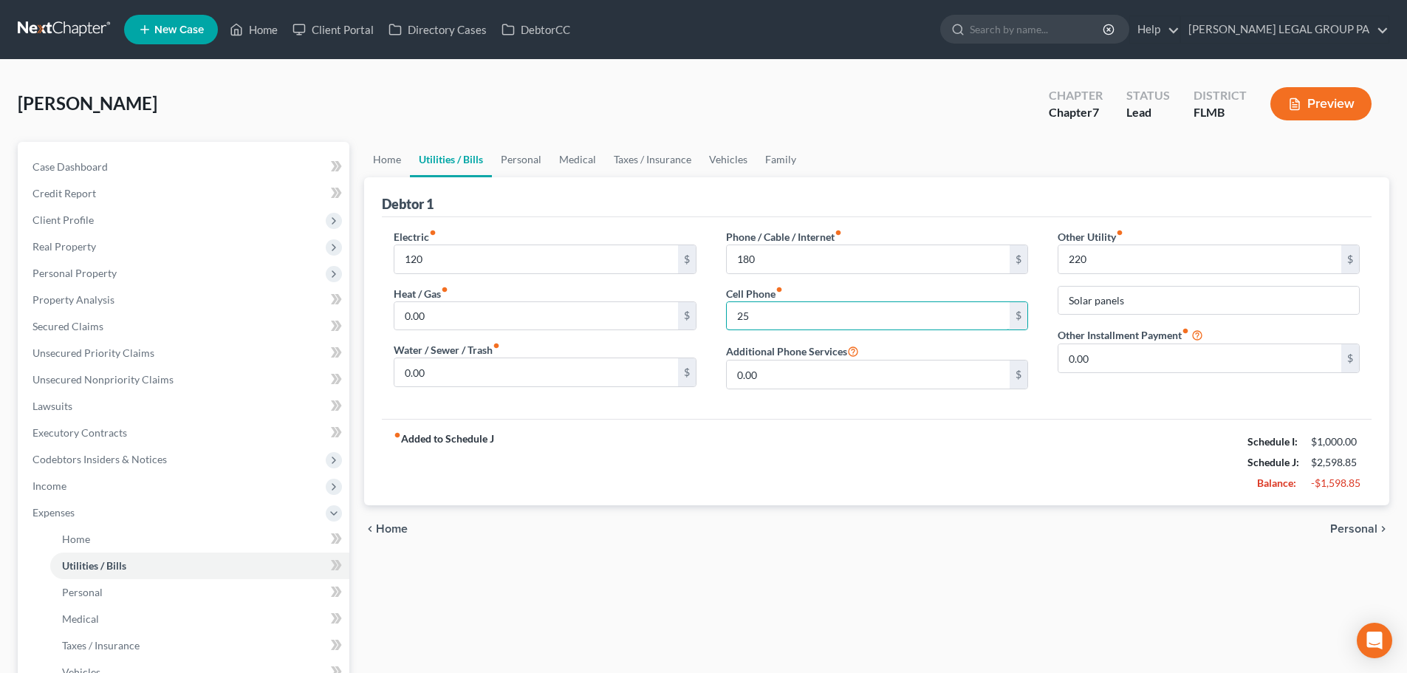
type input "25"
click at [944, 151] on ul "Home Utilities / Bills Personal Medical Taxes / Insurance Vehicles Family" at bounding box center [876, 159] width 1025 height 35
click at [467, 369] on input "0.00" at bounding box center [535, 372] width 283 height 28
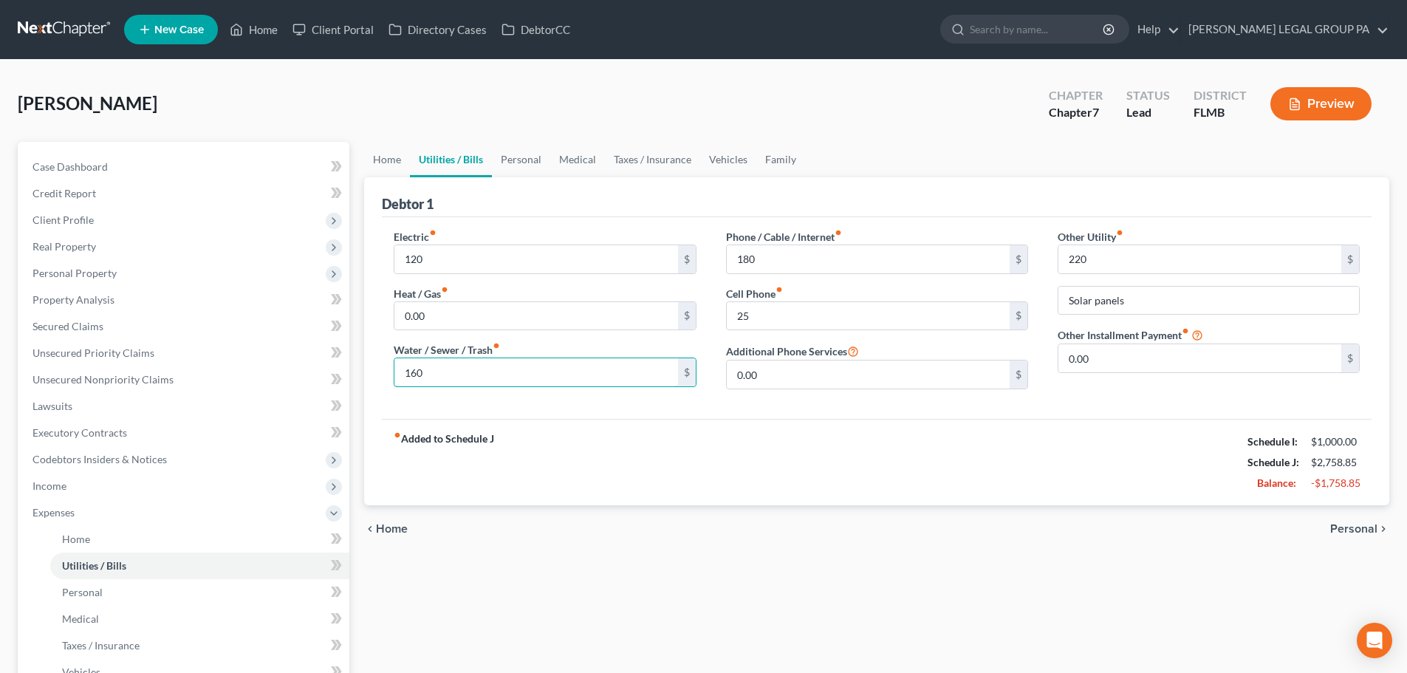
type input "160"
click at [682, 465] on div "fiber_manual_record Added to Schedule J Schedule I: $1,000.00 Schedule J: $2,75…" at bounding box center [877, 462] width 990 height 86
click at [518, 157] on link "Personal" at bounding box center [521, 159] width 58 height 35
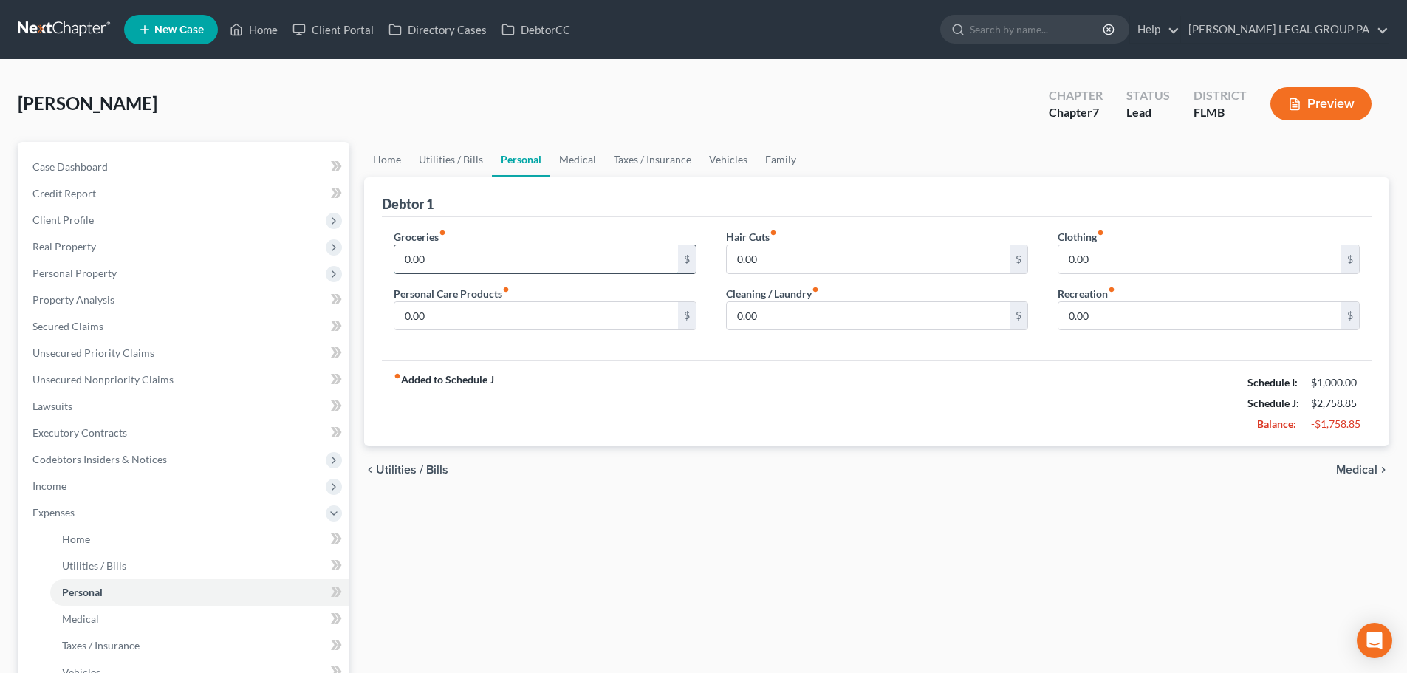
click at [470, 253] on input "0.00" at bounding box center [535, 259] width 283 height 28
type input "300"
click at [563, 225] on div "Groceries fiber_manual_record 300 $ Personal Care Products fiber_manual_record …" at bounding box center [877, 288] width 990 height 143
click at [812, 255] on input "0.00" at bounding box center [868, 259] width 283 height 28
type input "125"
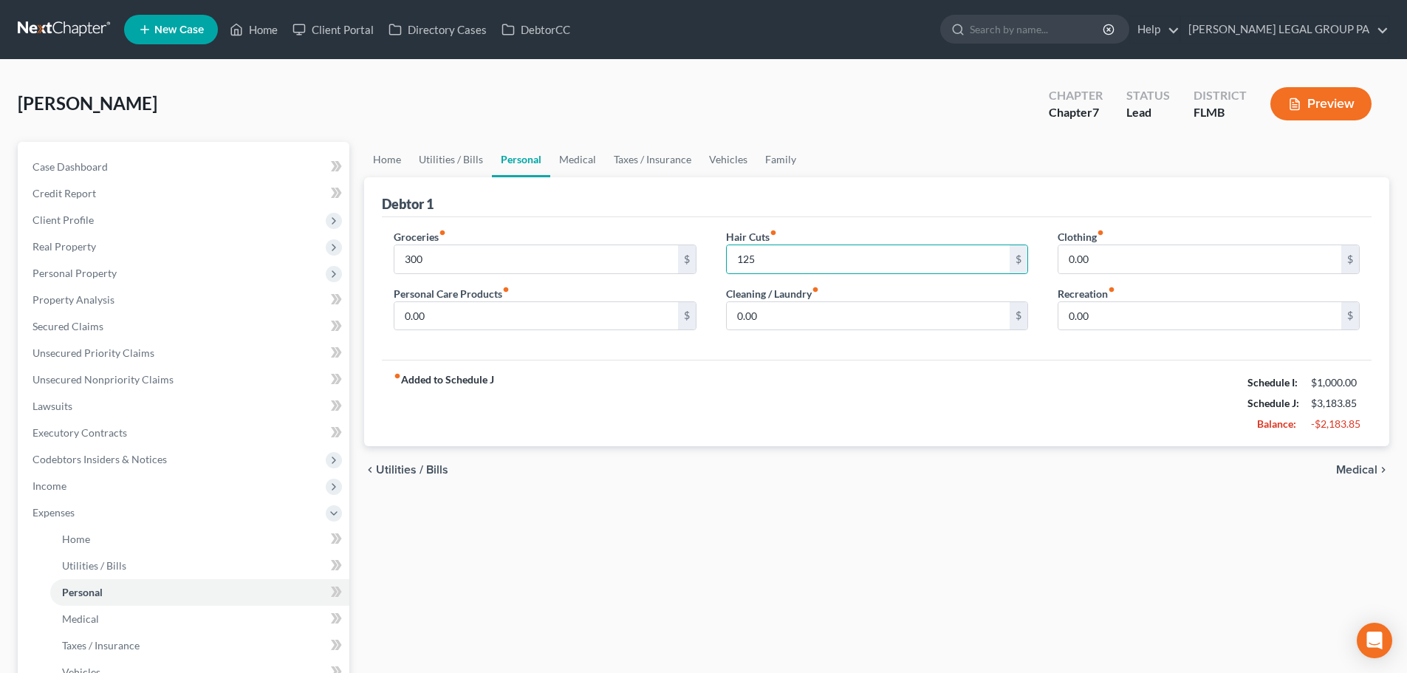
click at [844, 203] on div "Debtor 1" at bounding box center [877, 197] width 990 height 40
click at [1124, 312] on input "0.00" at bounding box center [1200, 316] width 283 height 28
type input "200"
click at [1099, 384] on div "fiber_manual_record Added to Schedule J Schedule I: $1,000.00 Schedule J: $3,38…" at bounding box center [877, 403] width 990 height 86
click at [564, 163] on link "Medical" at bounding box center [577, 159] width 55 height 35
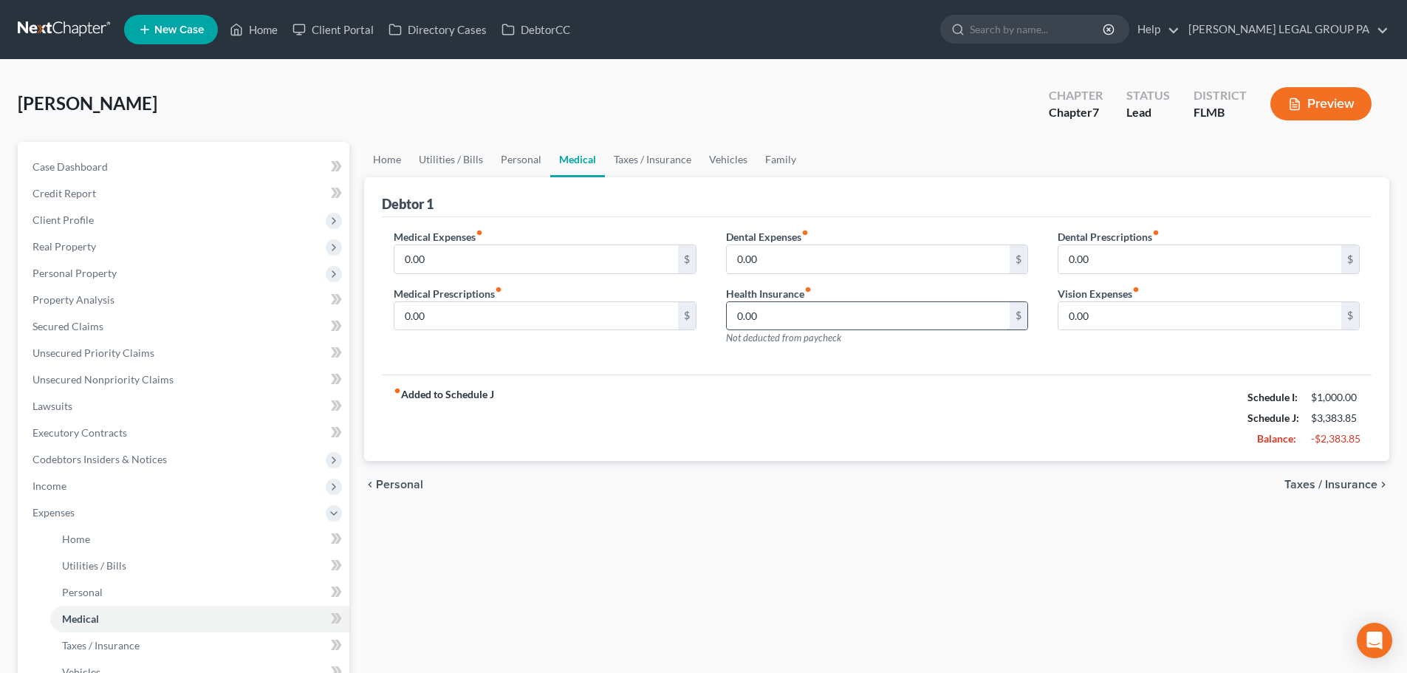
click at [765, 315] on input "0.00" at bounding box center [868, 316] width 283 height 28
click at [493, 257] on input "0.00" at bounding box center [535, 259] width 283 height 28
type input "25"
click at [493, 171] on link "Personal" at bounding box center [521, 159] width 58 height 35
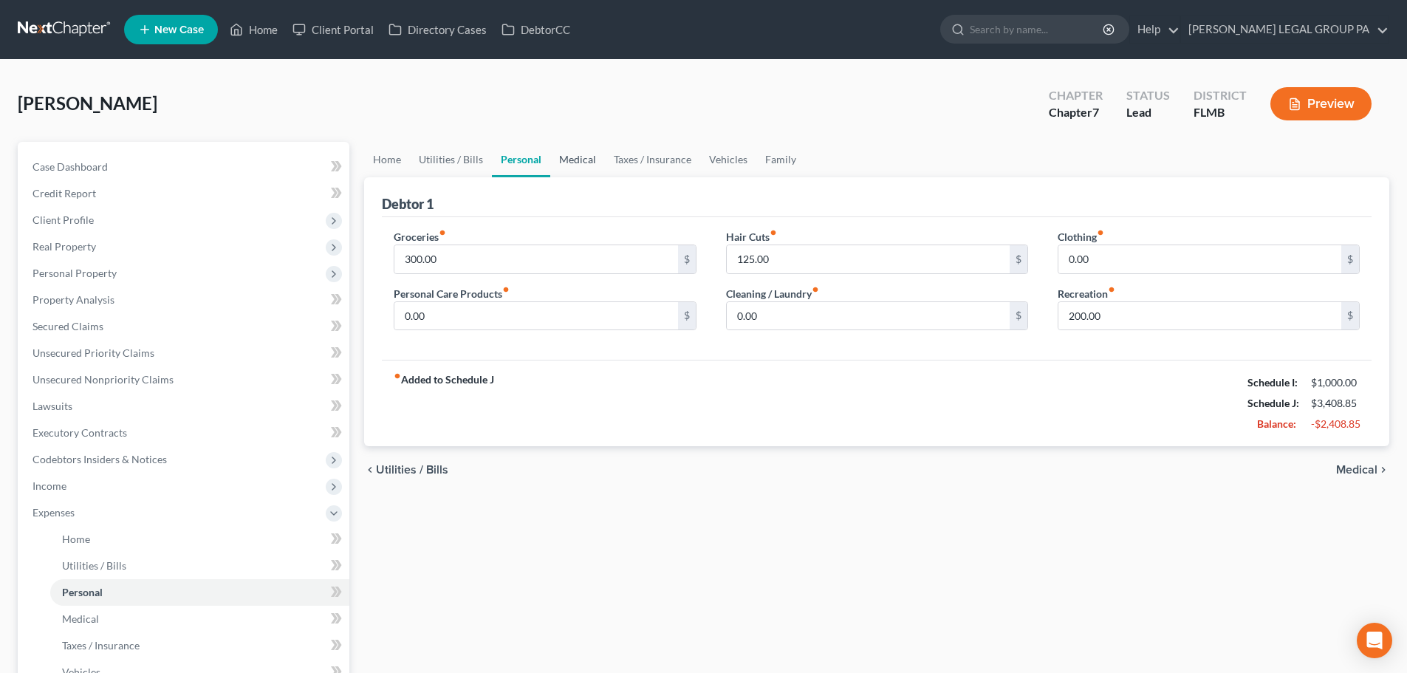
click at [572, 162] on link "Medical" at bounding box center [577, 159] width 55 height 35
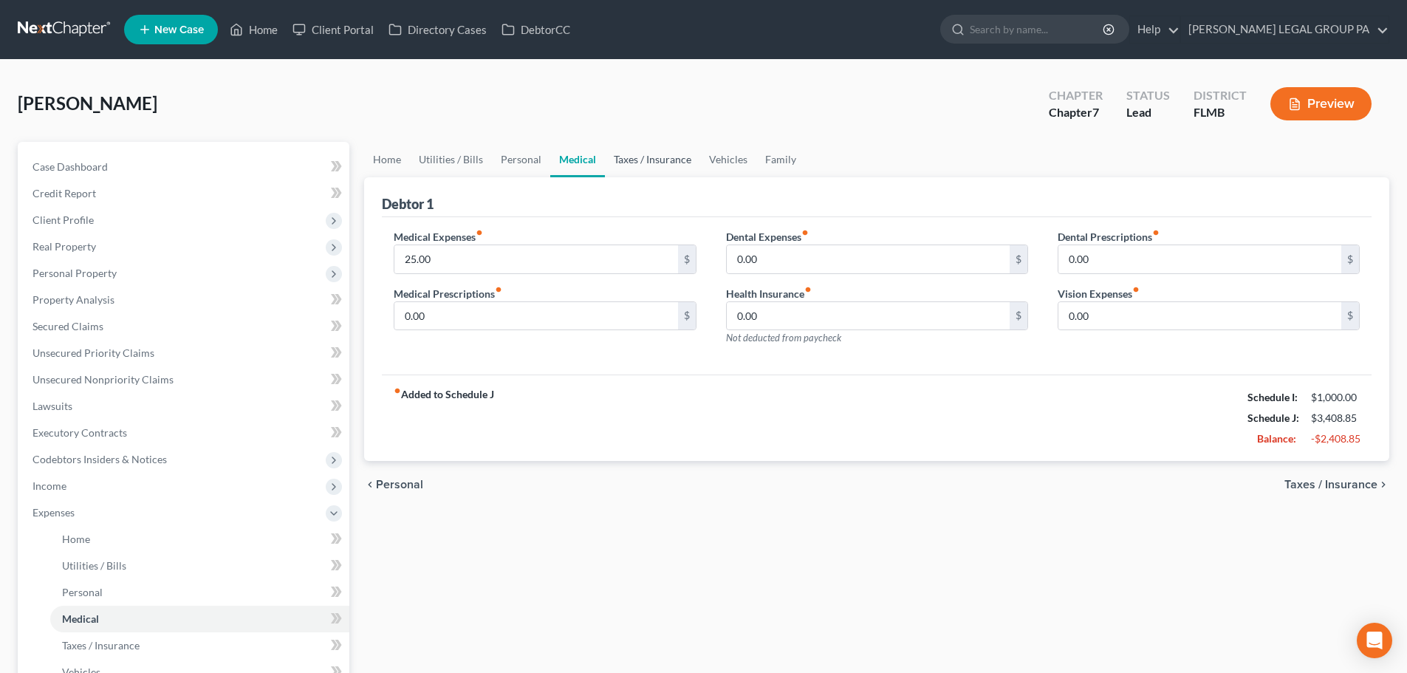
click at [629, 157] on link "Taxes / Insurance" at bounding box center [652, 159] width 95 height 35
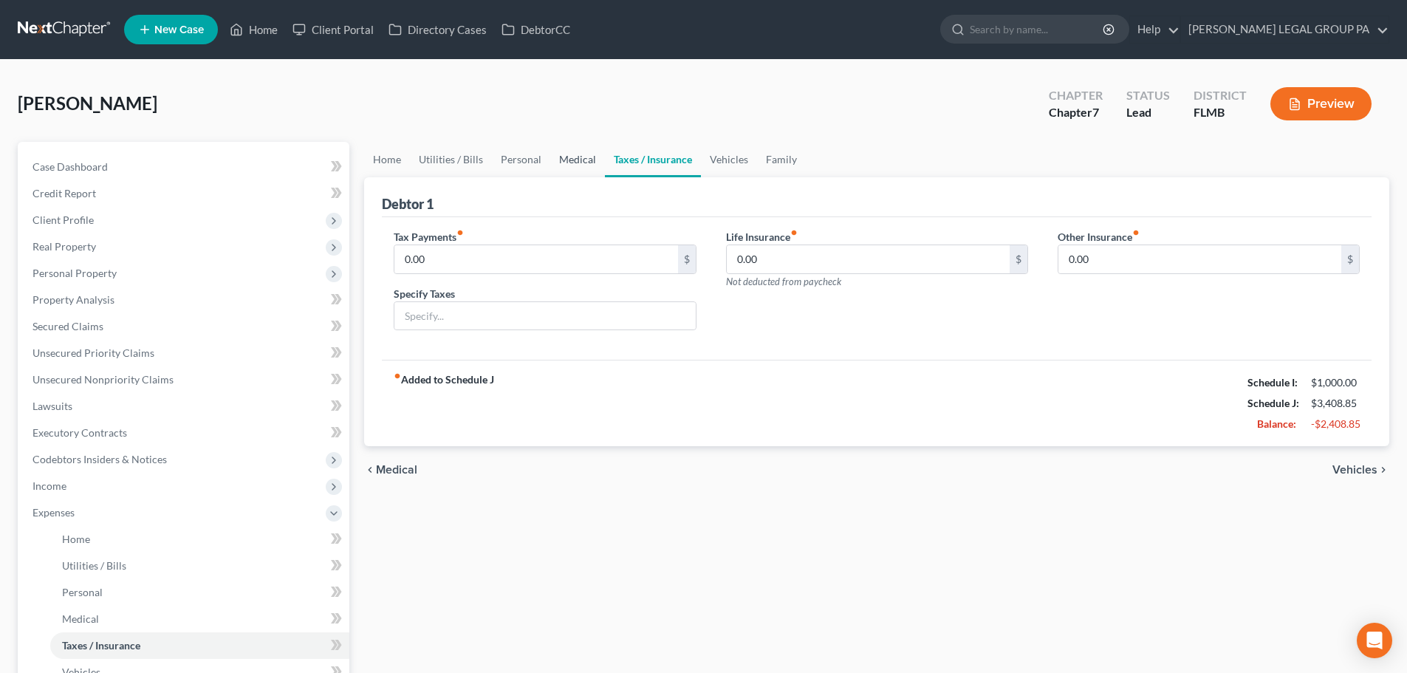
click at [564, 157] on link "Medical" at bounding box center [577, 159] width 55 height 35
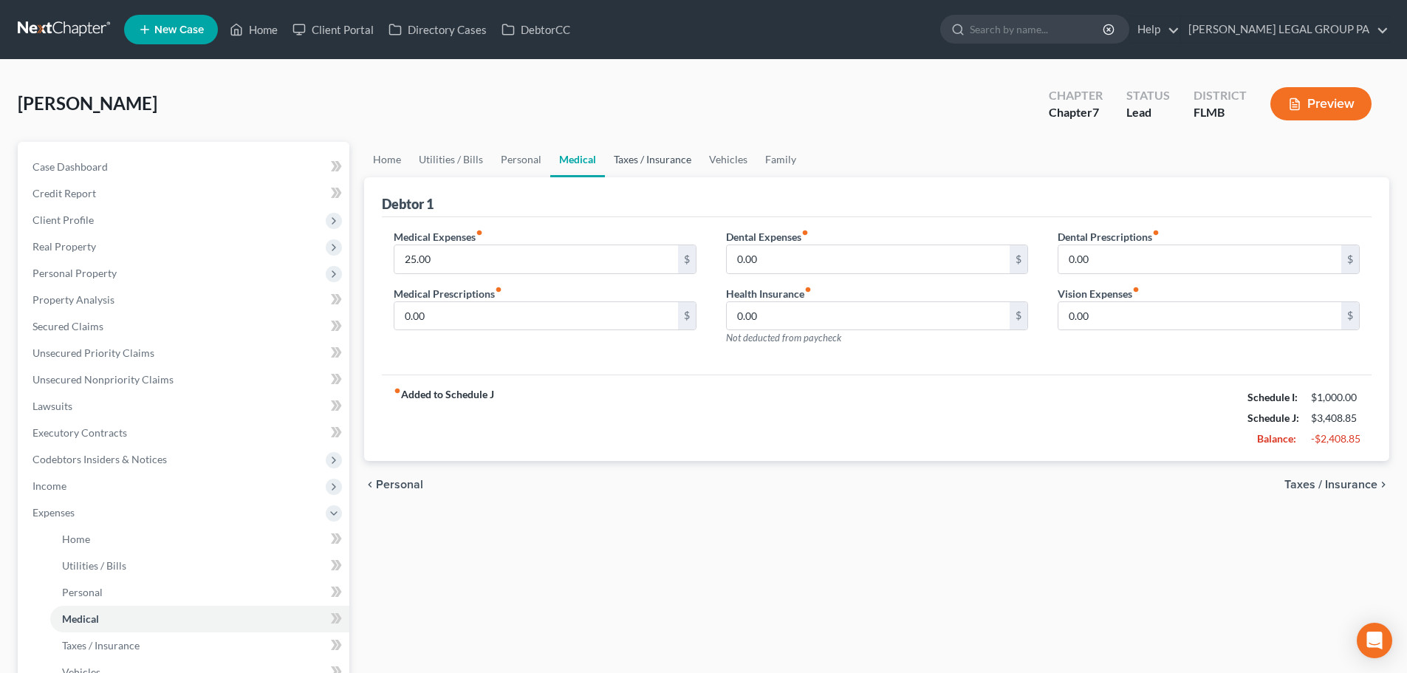
click at [644, 157] on link "Taxes / Insurance" at bounding box center [652, 159] width 95 height 35
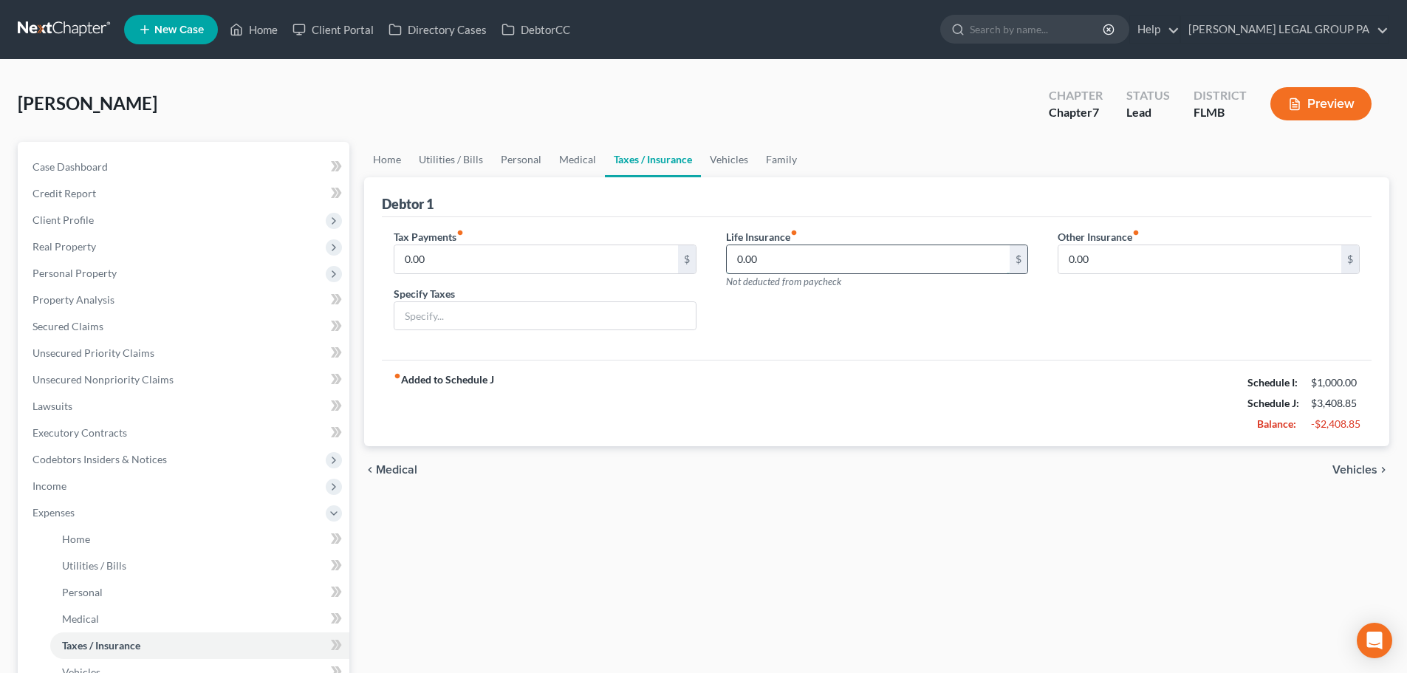
click at [775, 255] on input "0.00" at bounding box center [868, 259] width 283 height 28
click at [1149, 250] on input "0.00" at bounding box center [1200, 259] width 283 height 28
click at [1030, 303] on div "Life Insurance fiber_manual_record 0.00 $ Not deducted from paycheck" at bounding box center [877, 286] width 332 height 114
click at [738, 148] on link "Vehicles" at bounding box center [729, 159] width 56 height 35
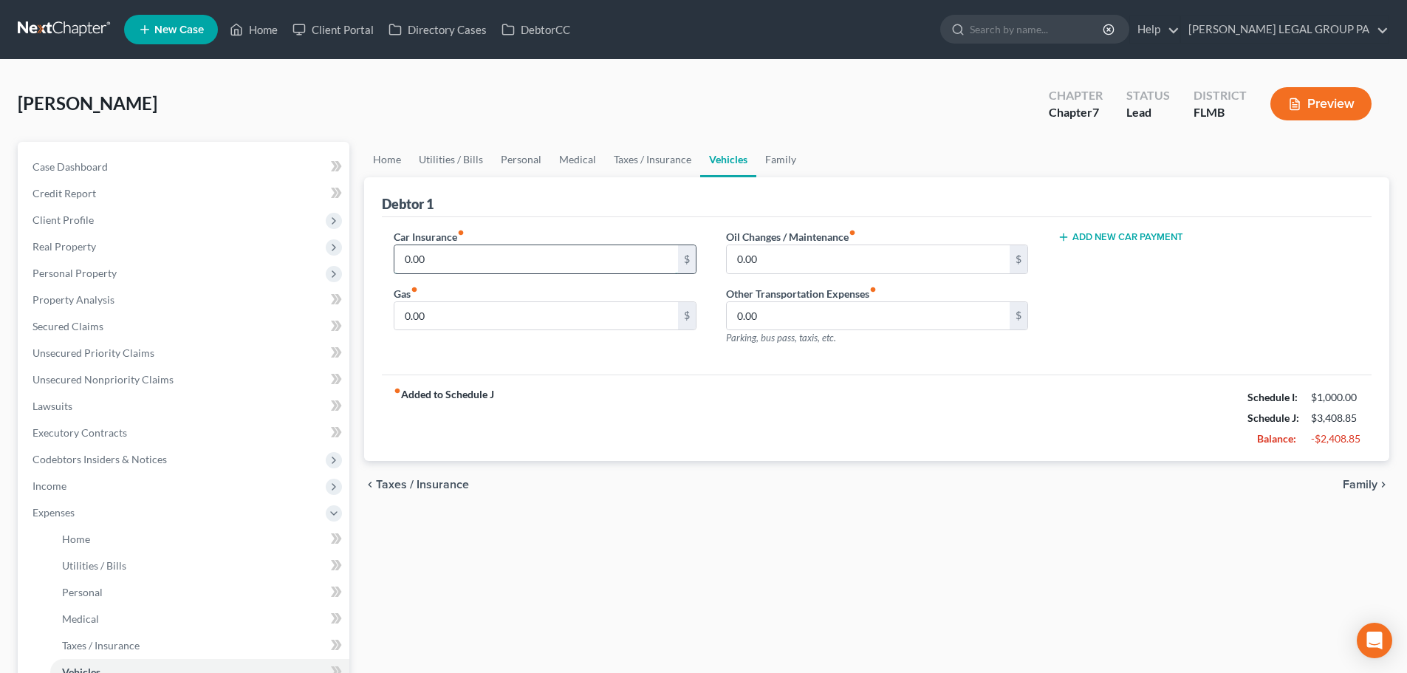
click at [472, 259] on input "0.00" at bounding box center [535, 259] width 283 height 28
type input "240"
click at [1116, 226] on div "Car Insurance fiber_manual_record 240 $ Gas fiber_manual_record 0.00 $ Oil Chan…" at bounding box center [877, 296] width 990 height 158
click at [1115, 238] on button "Add New Car Payment" at bounding box center [1121, 237] width 126 height 12
click at [1110, 258] on input "text" at bounding box center [1187, 259] width 256 height 28
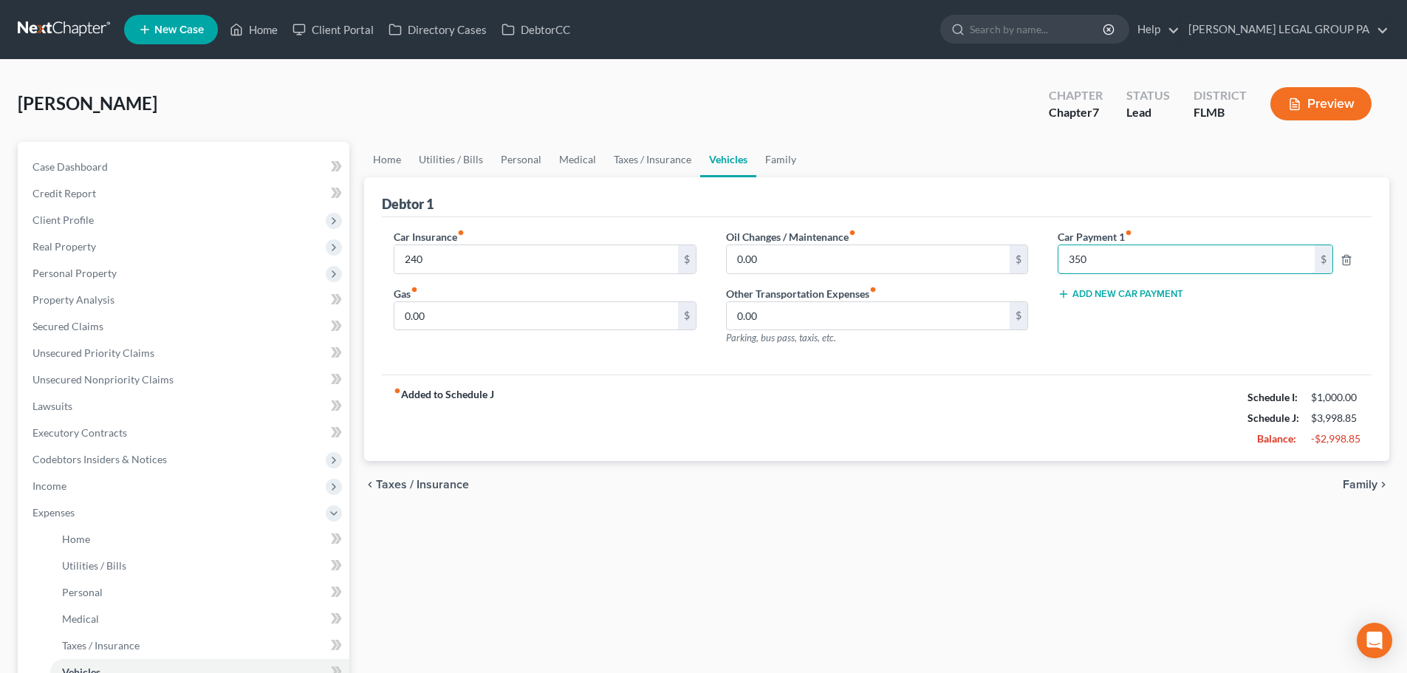
type input "350"
click at [978, 194] on div "Debtor 1" at bounding box center [877, 197] width 990 height 40
click at [818, 264] on input "0.00" at bounding box center [868, 259] width 283 height 28
click at [491, 317] on input "0.00" at bounding box center [535, 316] width 283 height 28
click at [449, 315] on input "0.00" at bounding box center [535, 316] width 283 height 28
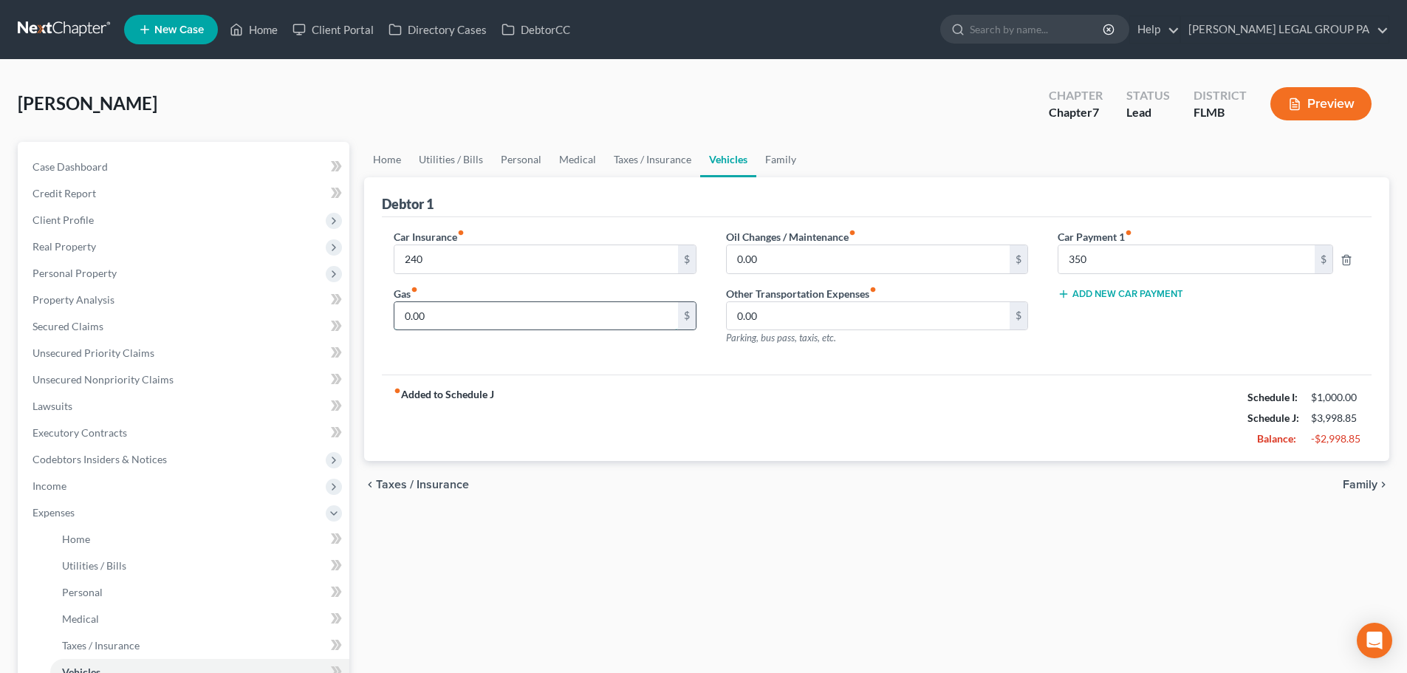
click at [449, 315] on input "0.00" at bounding box center [535, 316] width 283 height 28
type input "160"
click at [773, 377] on div "fiber_manual_record Added to Schedule J Schedule I: $1,000.00 Schedule J: $4,15…" at bounding box center [877, 418] width 990 height 86
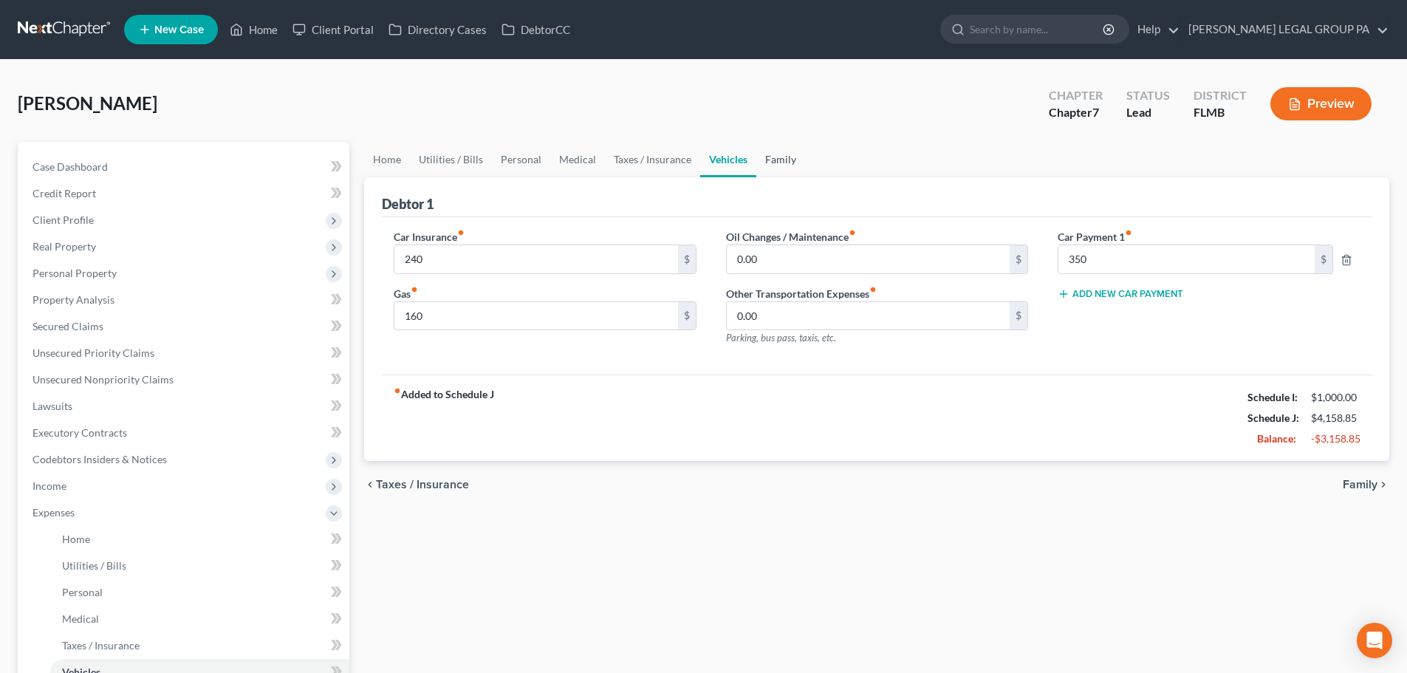
click at [773, 155] on link "Family" at bounding box center [780, 159] width 49 height 35
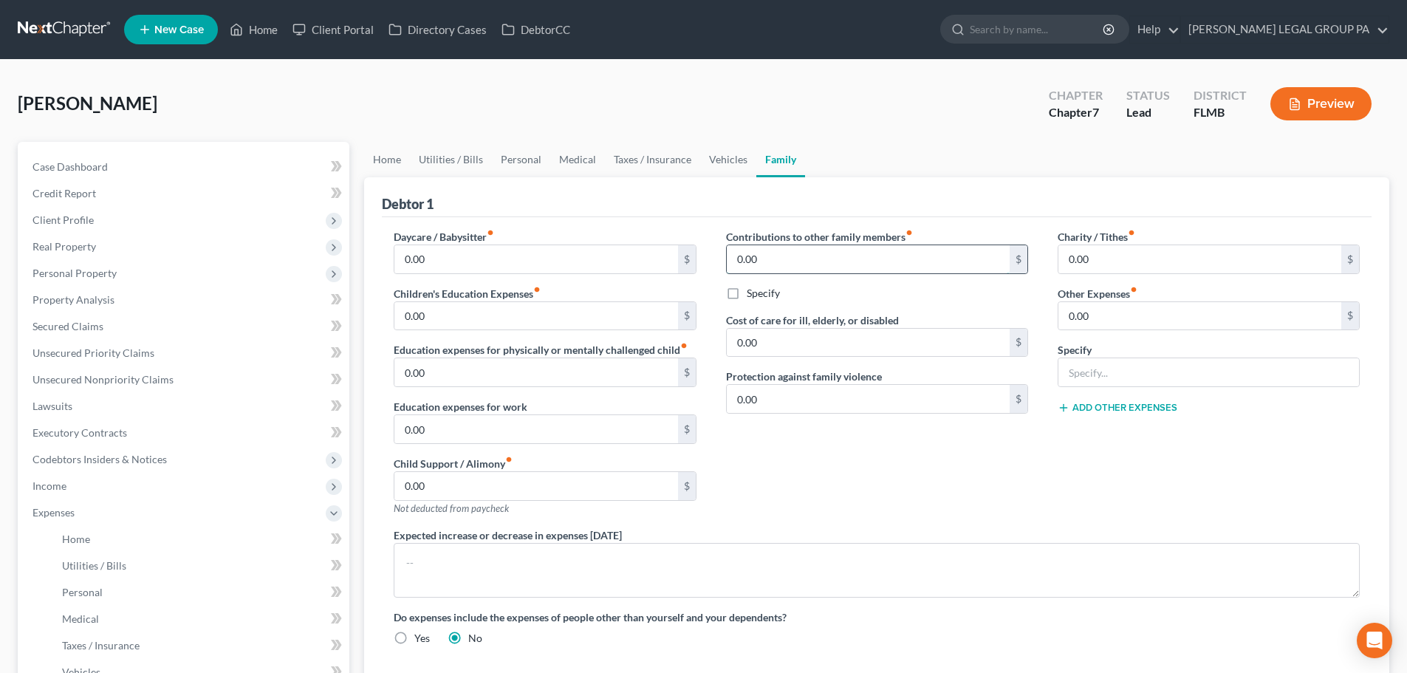
click at [883, 251] on input "0.00" at bounding box center [868, 259] width 283 height 28
type input "50"
click at [747, 291] on label "Specify" at bounding box center [763, 293] width 33 height 15
click at [753, 291] on input "Specify" at bounding box center [758, 291] width 10 height 10
checkbox input "true"
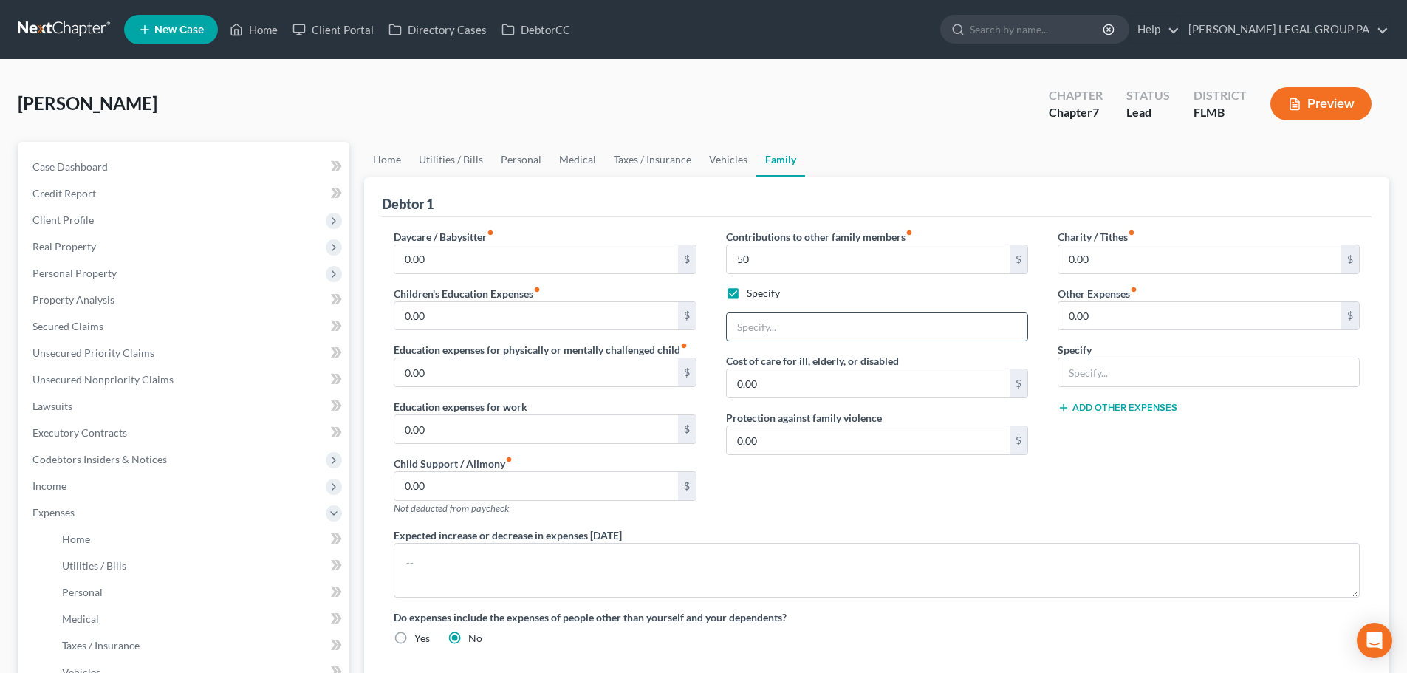
click at [782, 327] on input "text" at bounding box center [877, 327] width 301 height 28
type input "Daughter in college"
click at [1108, 264] on input "0.00" at bounding box center [1200, 259] width 283 height 28
click at [1076, 198] on div "Debtor 1" at bounding box center [877, 197] width 990 height 40
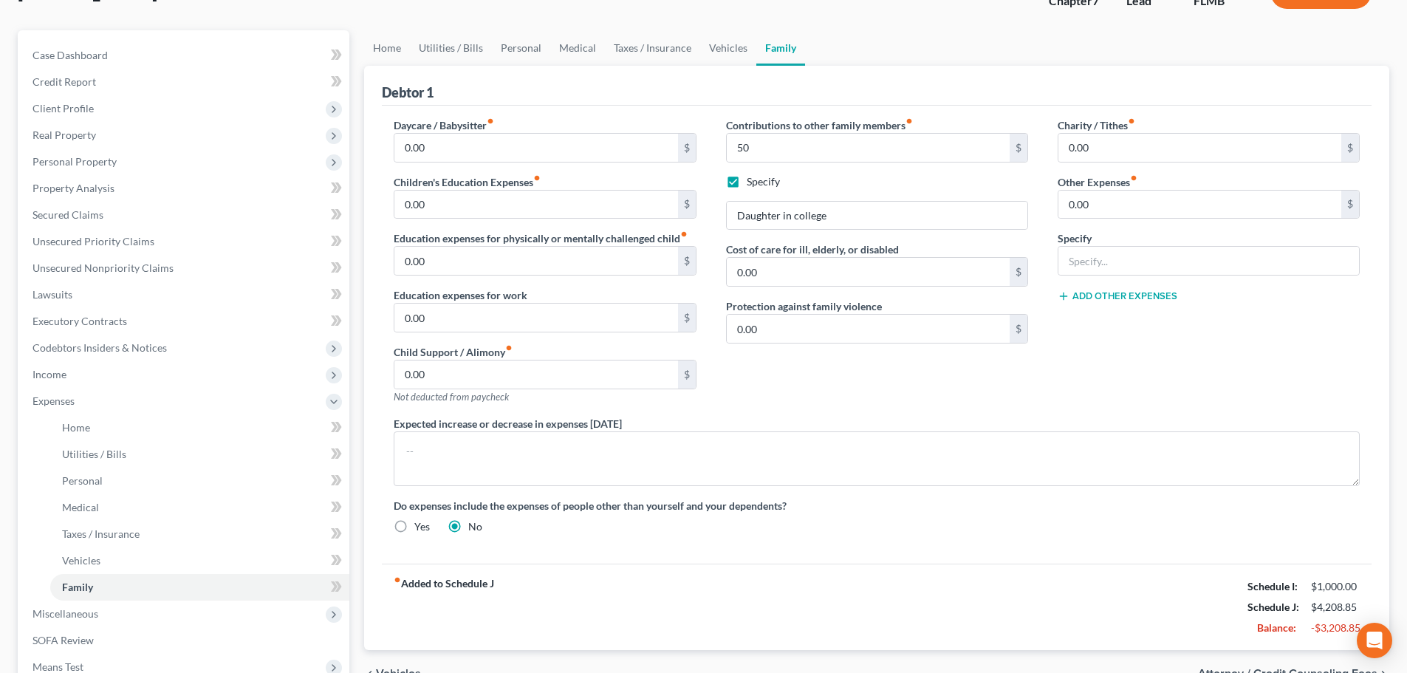
scroll to position [77, 0]
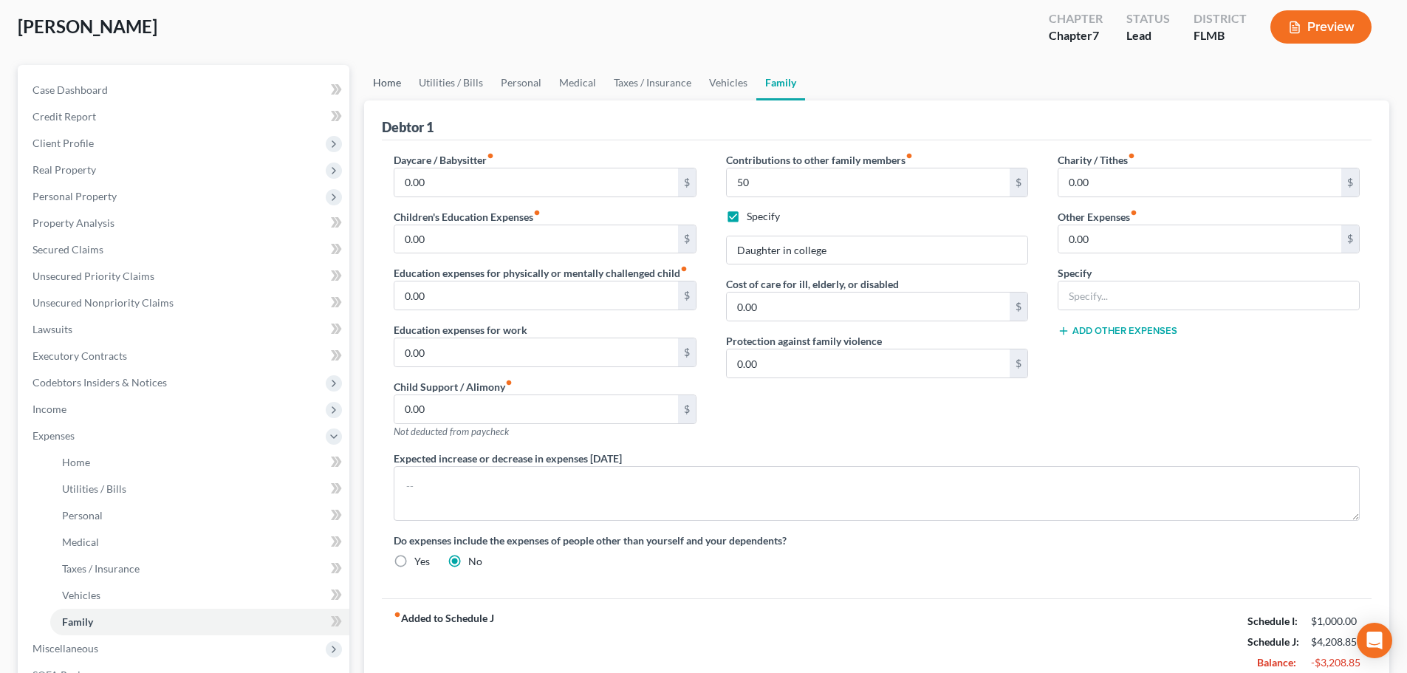
click at [369, 89] on link "Home" at bounding box center [387, 82] width 46 height 35
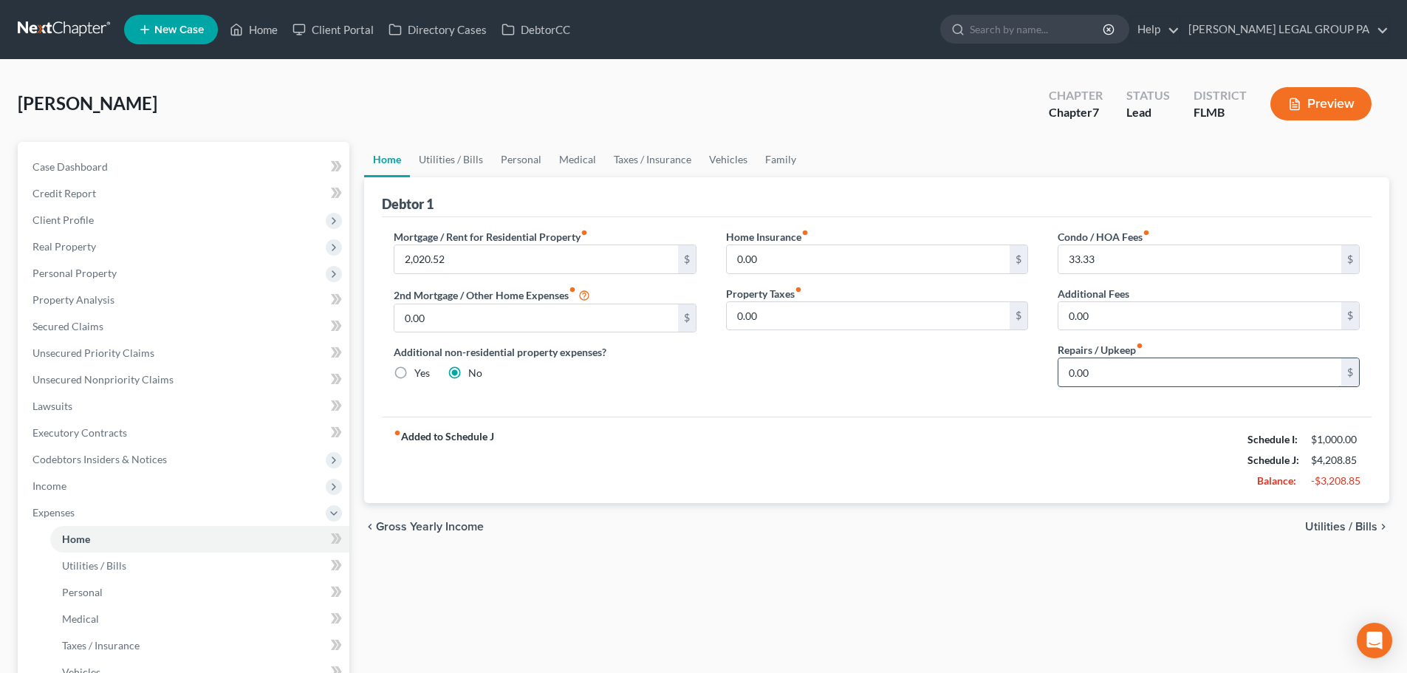
click at [1133, 358] on input "0.00" at bounding box center [1200, 372] width 283 height 28
type input "80"
click at [1059, 417] on div "fiber_manual_record Added to Schedule J Schedule I: $1,000.00 Schedule J: $4,28…" at bounding box center [877, 460] width 990 height 86
click at [1149, 326] on input "0.00" at bounding box center [1200, 316] width 283 height 28
click at [1029, 392] on div "Home Insurance fiber_manual_record 0.00 $ Property Taxes fiber_manual_record 0.…" at bounding box center [877, 314] width 332 height 170
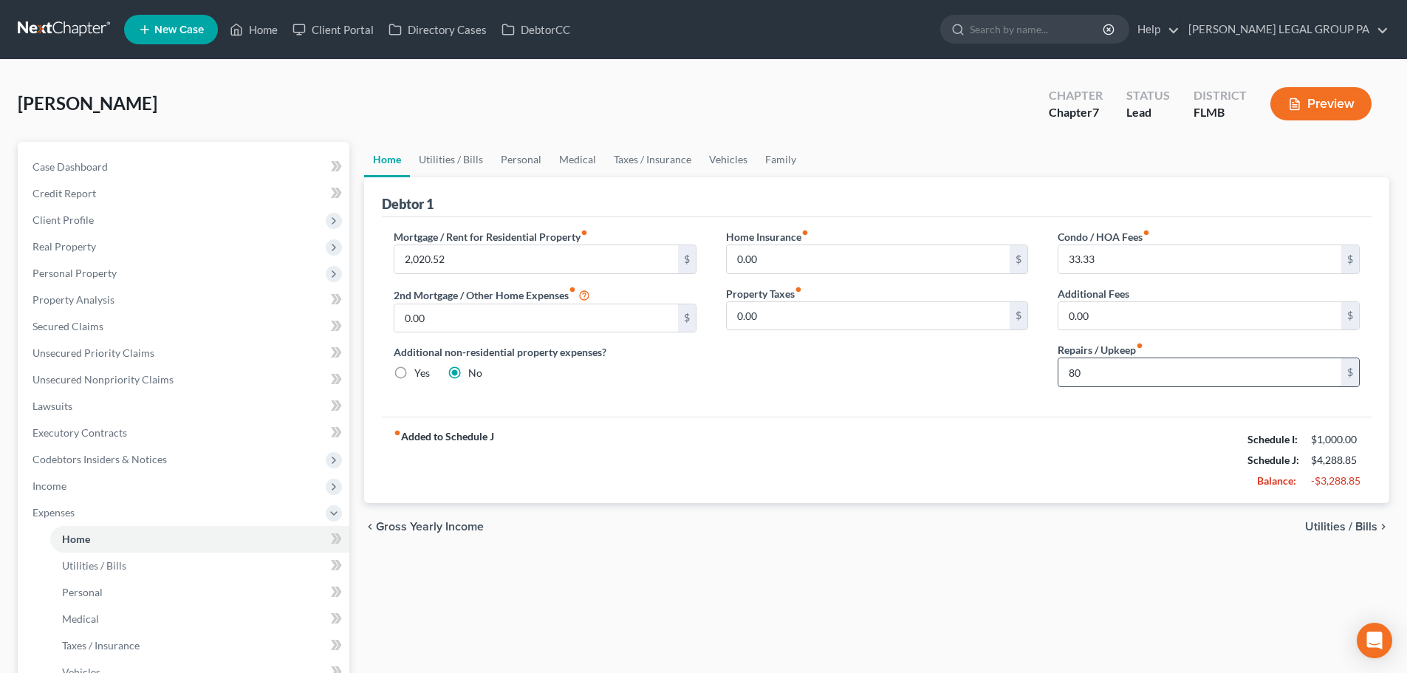
click at [1145, 371] on input "80" at bounding box center [1200, 372] width 283 height 28
click at [1039, 392] on div "Home Insurance fiber_manual_record 0.00 $ Property Taxes fiber_manual_record 0.…" at bounding box center [877, 314] width 332 height 170
click at [478, 154] on link "Utilities / Bills" at bounding box center [451, 159] width 82 height 35
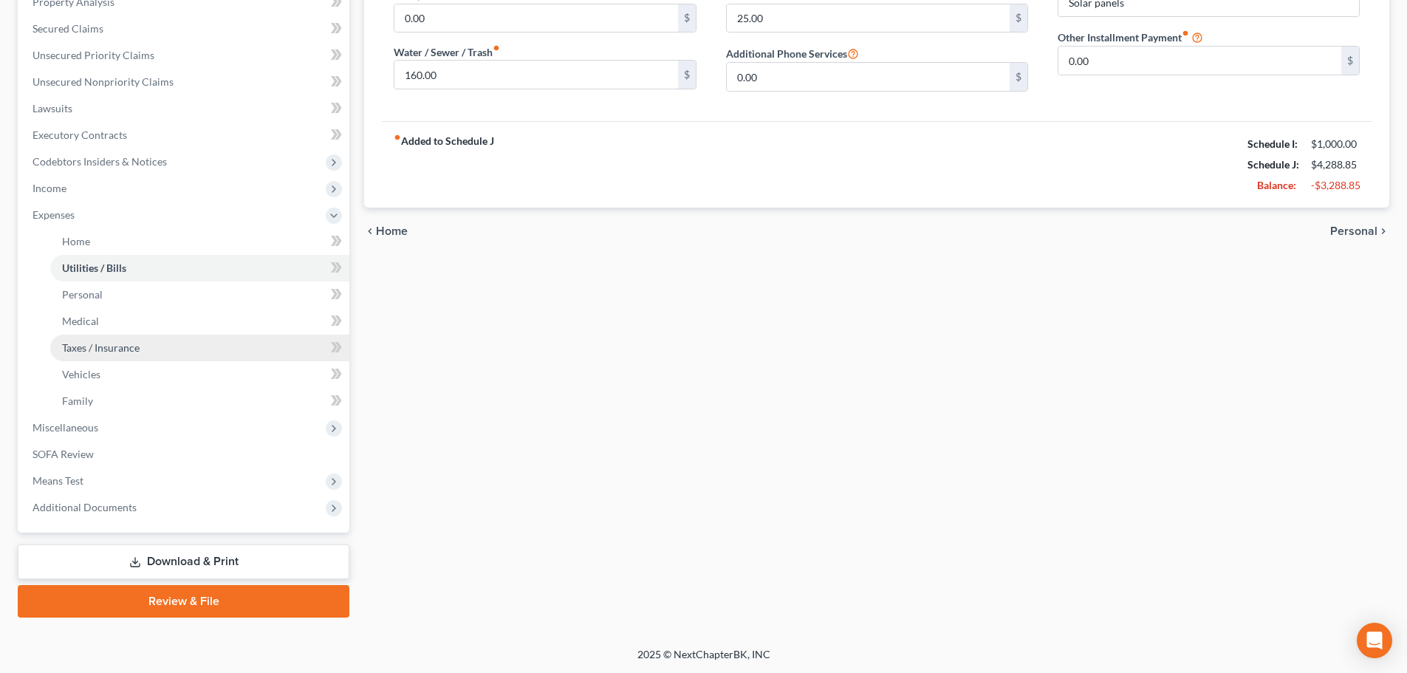
scroll to position [298, 0]
click at [106, 346] on span "Taxes / Insurance" at bounding box center [101, 347] width 78 height 13
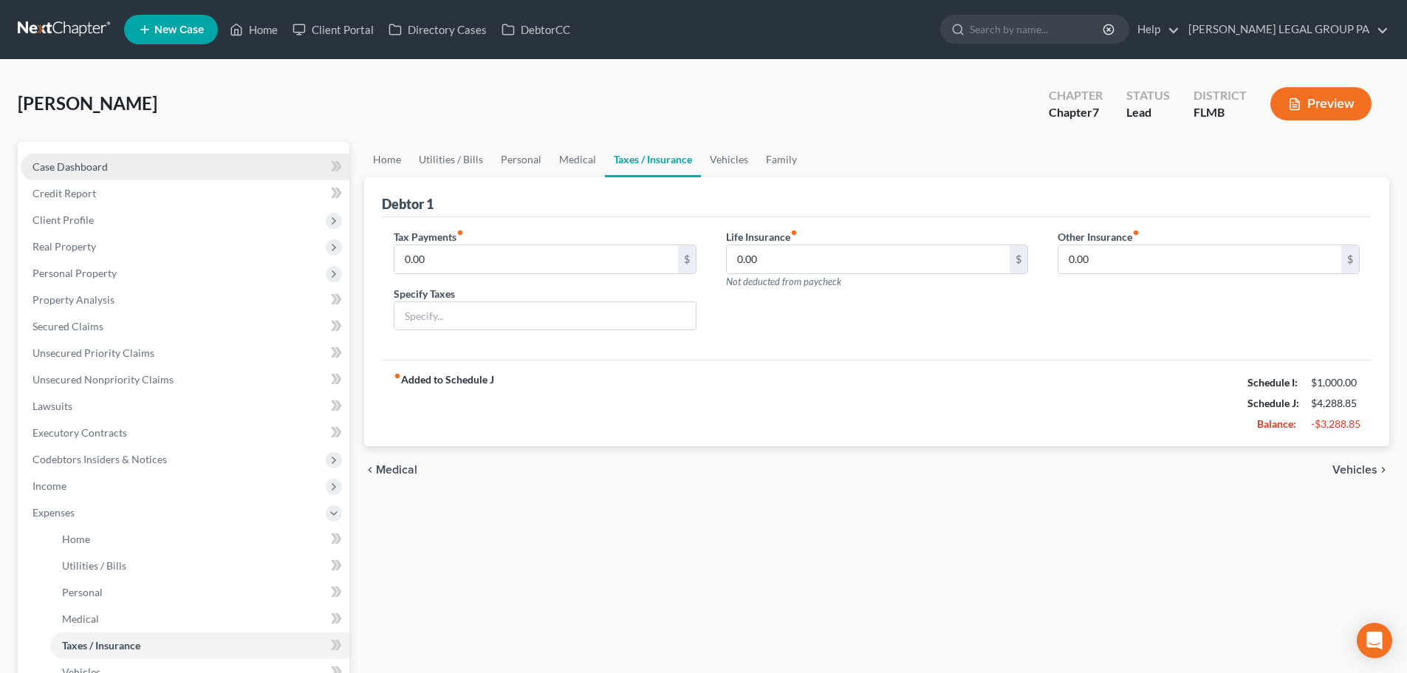
click at [76, 165] on span "Case Dashboard" at bounding box center [70, 166] width 75 height 13
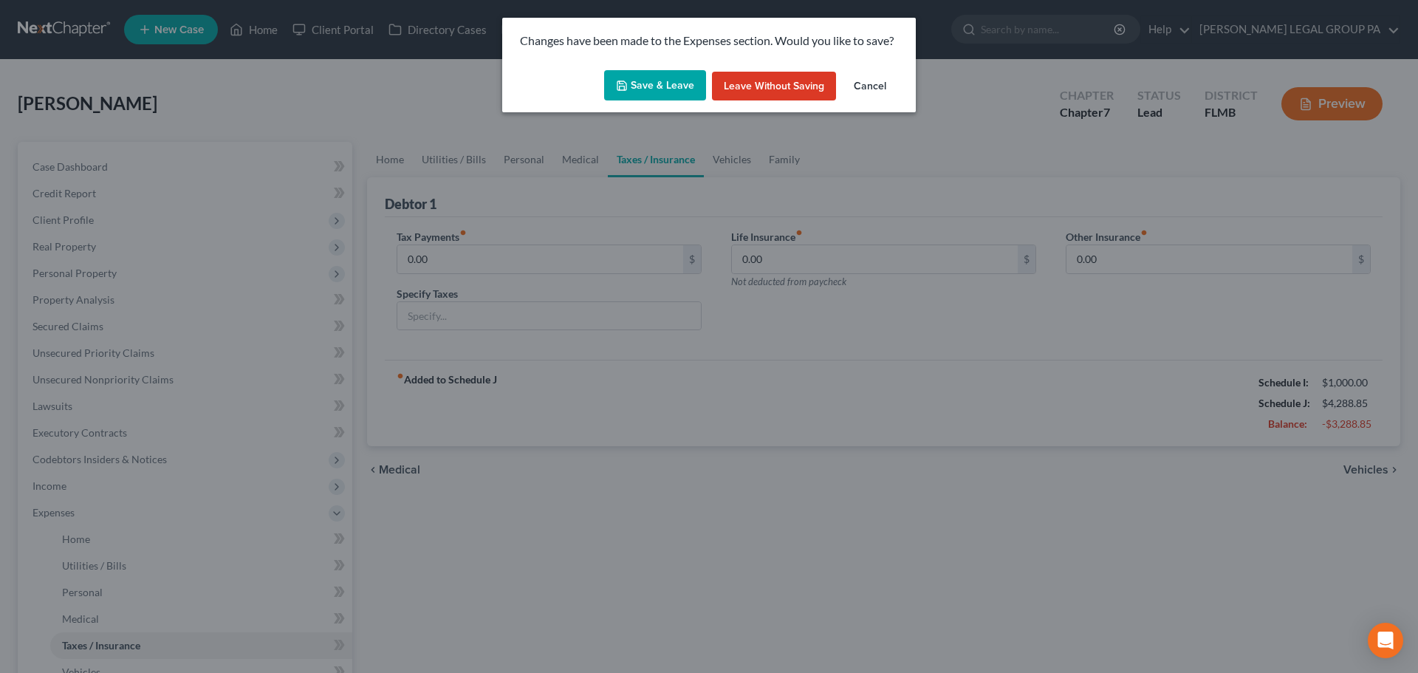
click at [669, 88] on button "Save & Leave" at bounding box center [655, 85] width 102 height 31
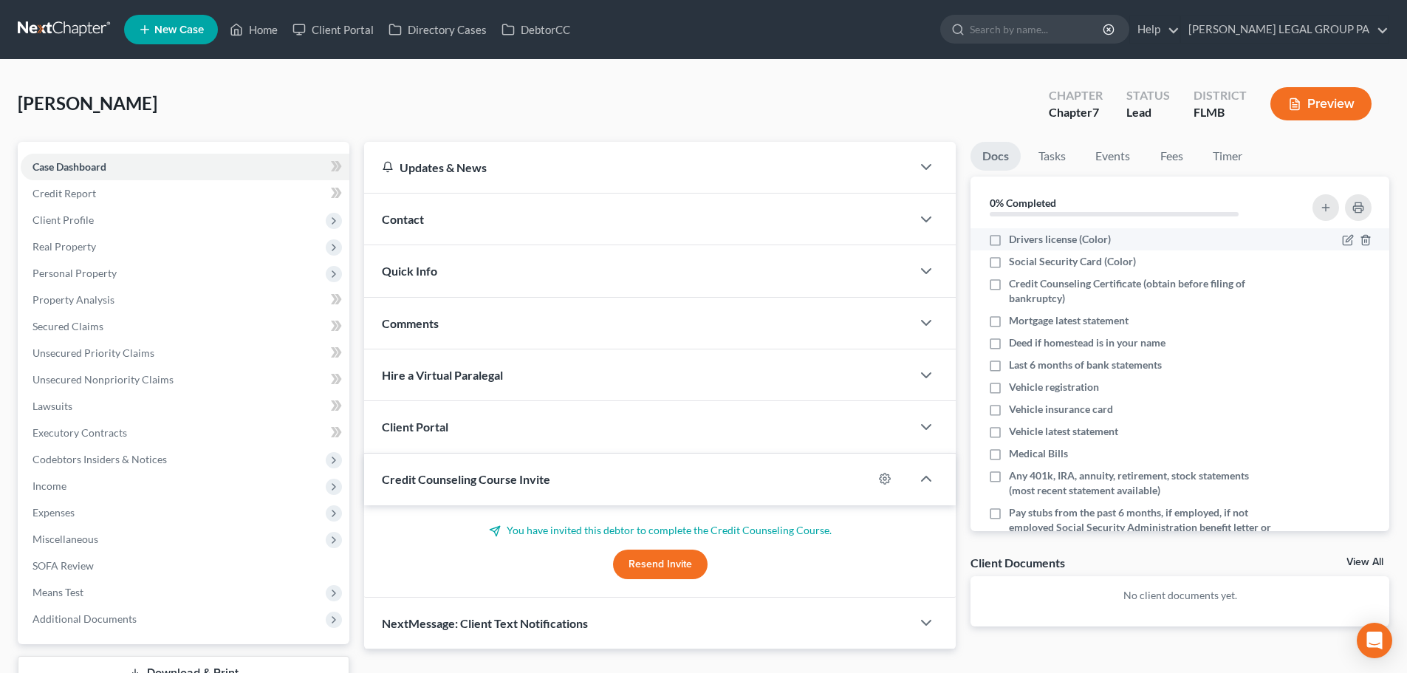
click at [1028, 236] on span "Drivers license (Color)" at bounding box center [1060, 239] width 102 height 15
click at [1025, 236] on input "Drivers license (Color)" at bounding box center [1020, 237] width 10 height 10
checkbox input "true"
click at [1073, 270] on li "Social Security Card (Color)" at bounding box center [1180, 261] width 419 height 22
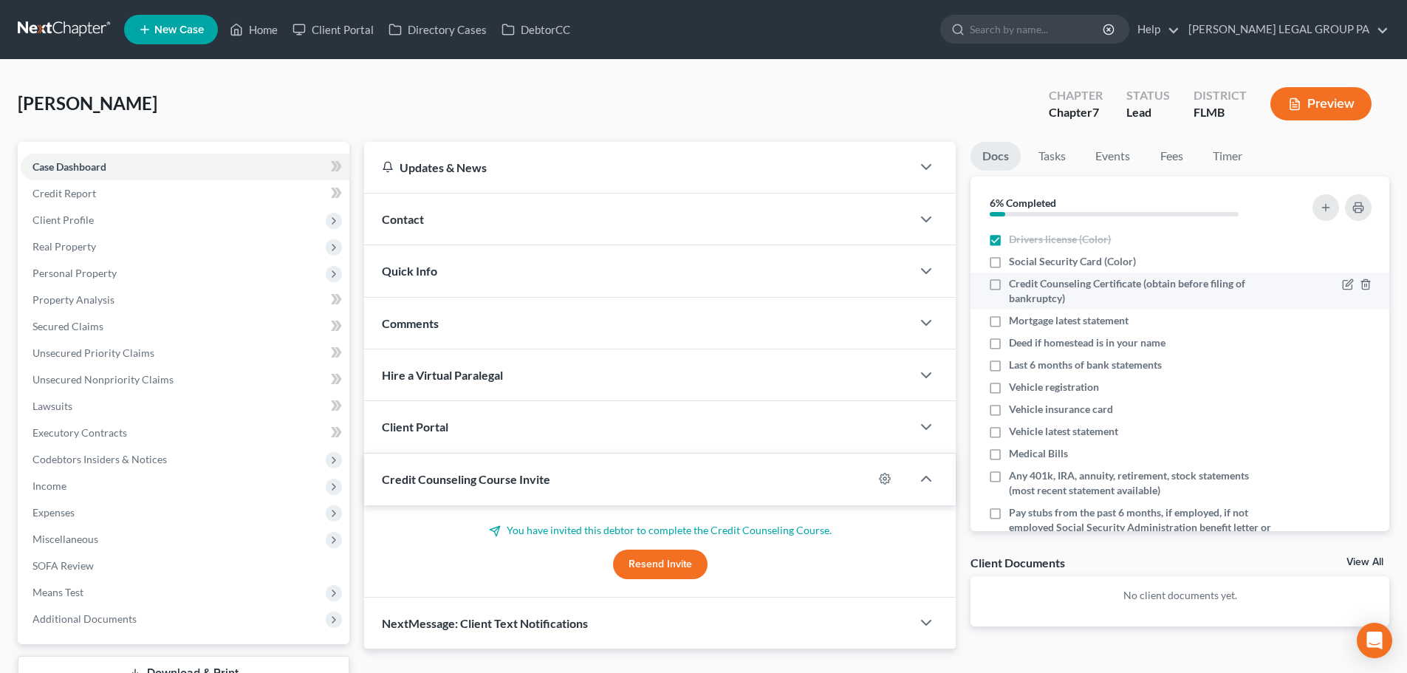
click at [1009, 259] on label "Social Security Card (Color)" at bounding box center [1072, 261] width 127 height 15
click at [1015, 259] on input "Social Security Card (Color)" at bounding box center [1020, 259] width 10 height 10
checkbox input "true"
click at [1050, 324] on span "Mortgage latest statement" at bounding box center [1069, 320] width 120 height 15
click at [1025, 323] on input "Mortgage latest statement" at bounding box center [1020, 318] width 10 height 10
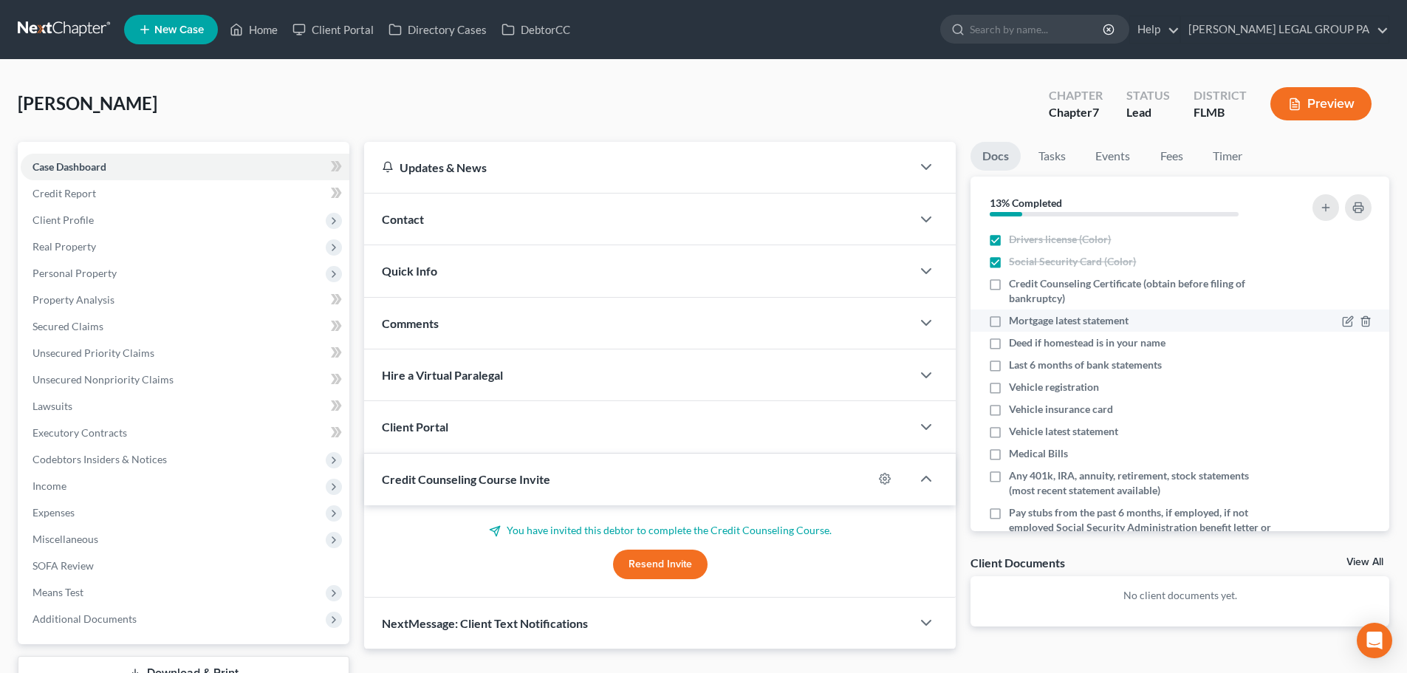
checkbox input "true"
click at [1053, 367] on span "Last 6 months of bank statements" at bounding box center [1085, 365] width 153 height 15
click at [1025, 367] on input "Last 6 months of bank statements" at bounding box center [1020, 363] width 10 height 10
checkbox input "true"
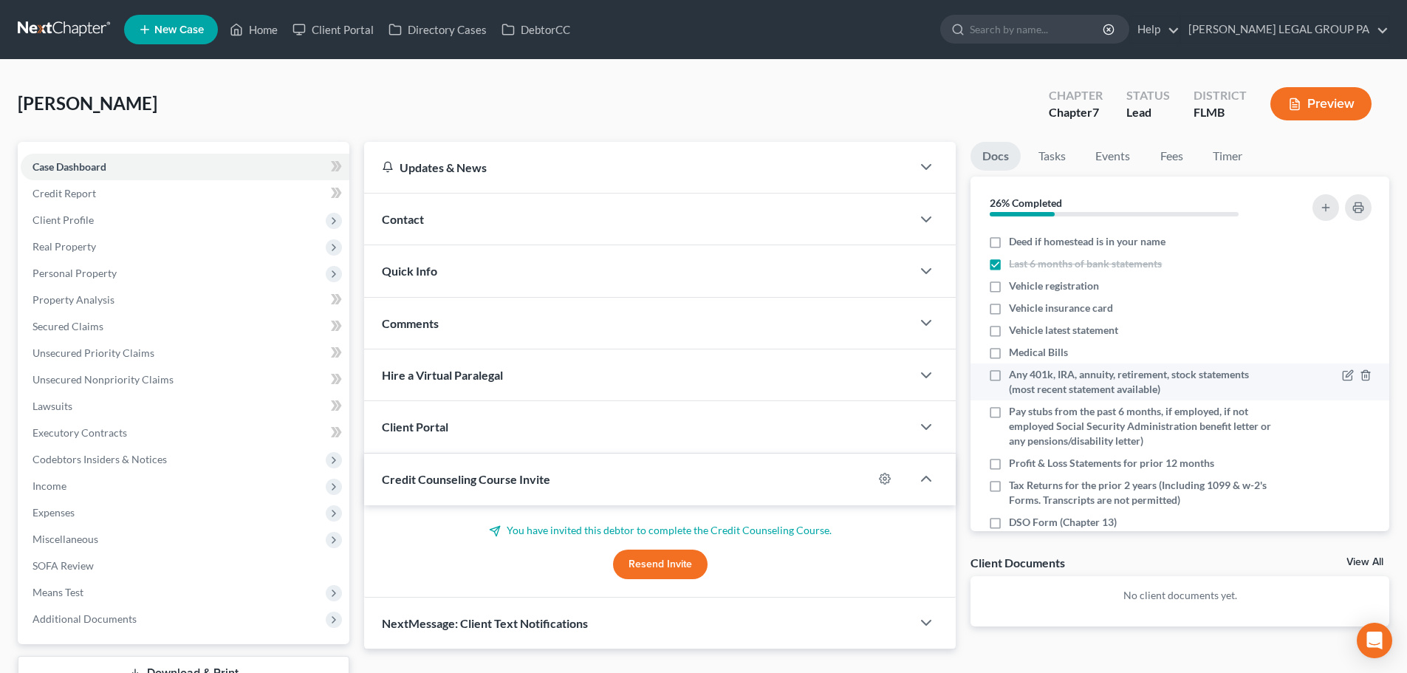
scroll to position [127, 0]
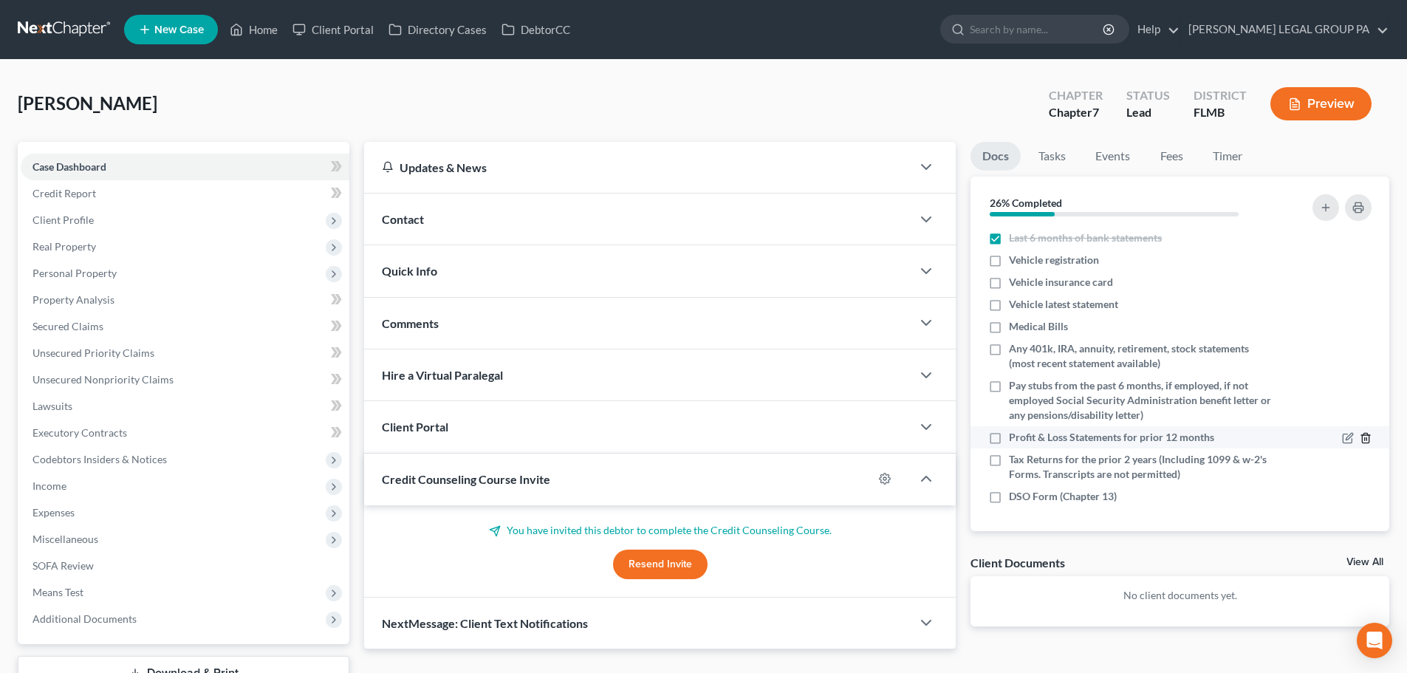
click at [1362, 439] on icon "button" at bounding box center [1365, 439] width 7 height 10
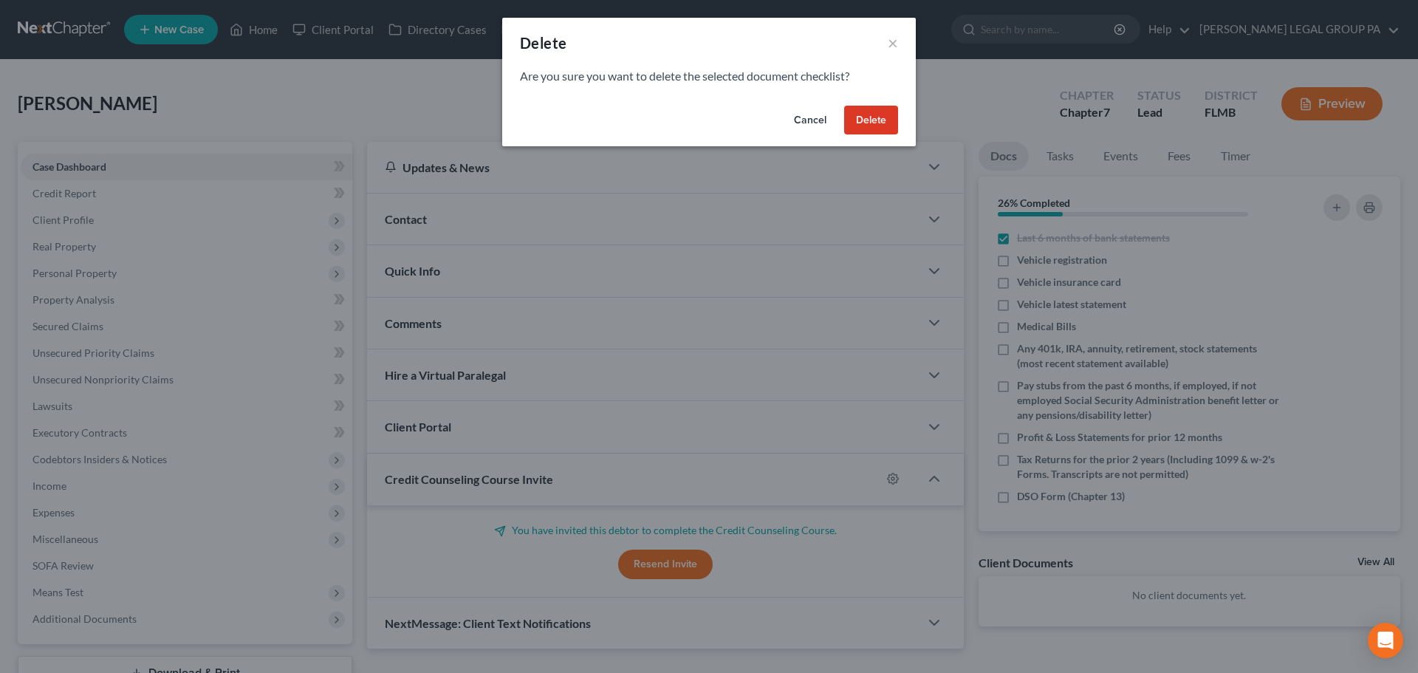
click at [860, 123] on button "Delete" at bounding box center [871, 121] width 54 height 30
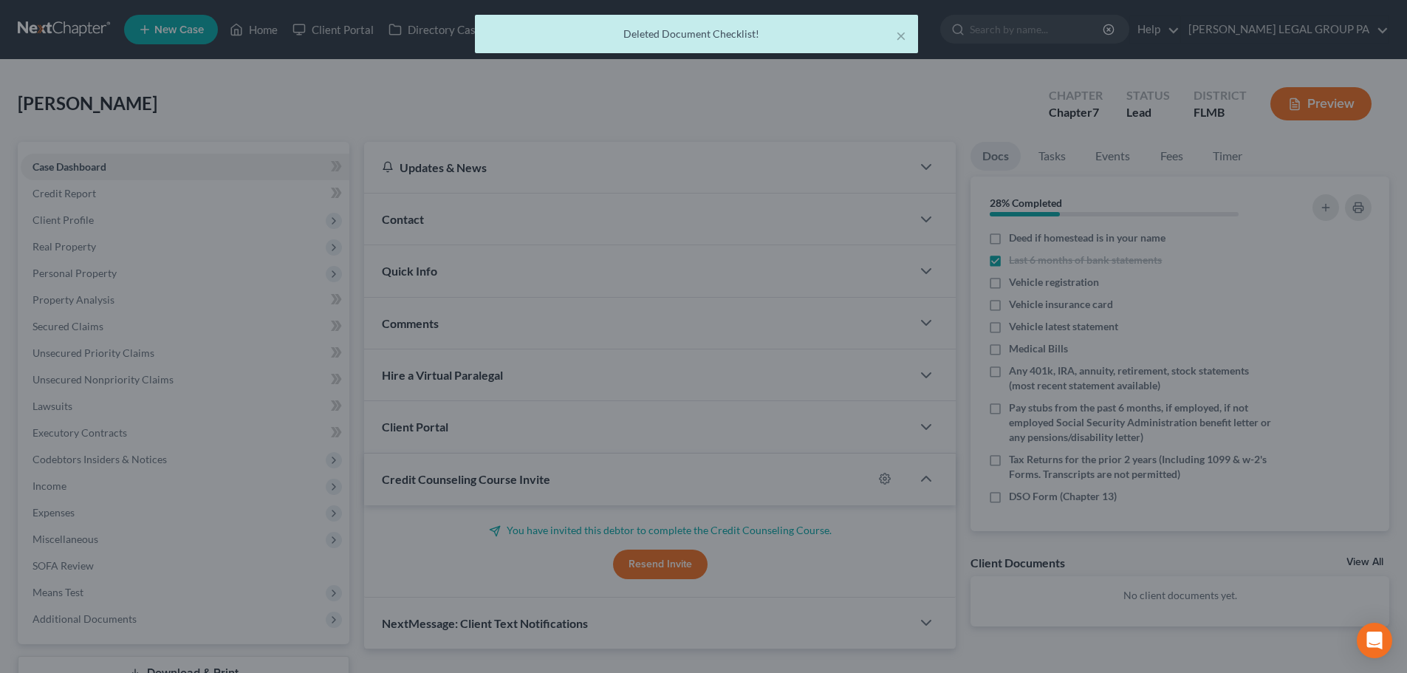
scroll to position [105, 0]
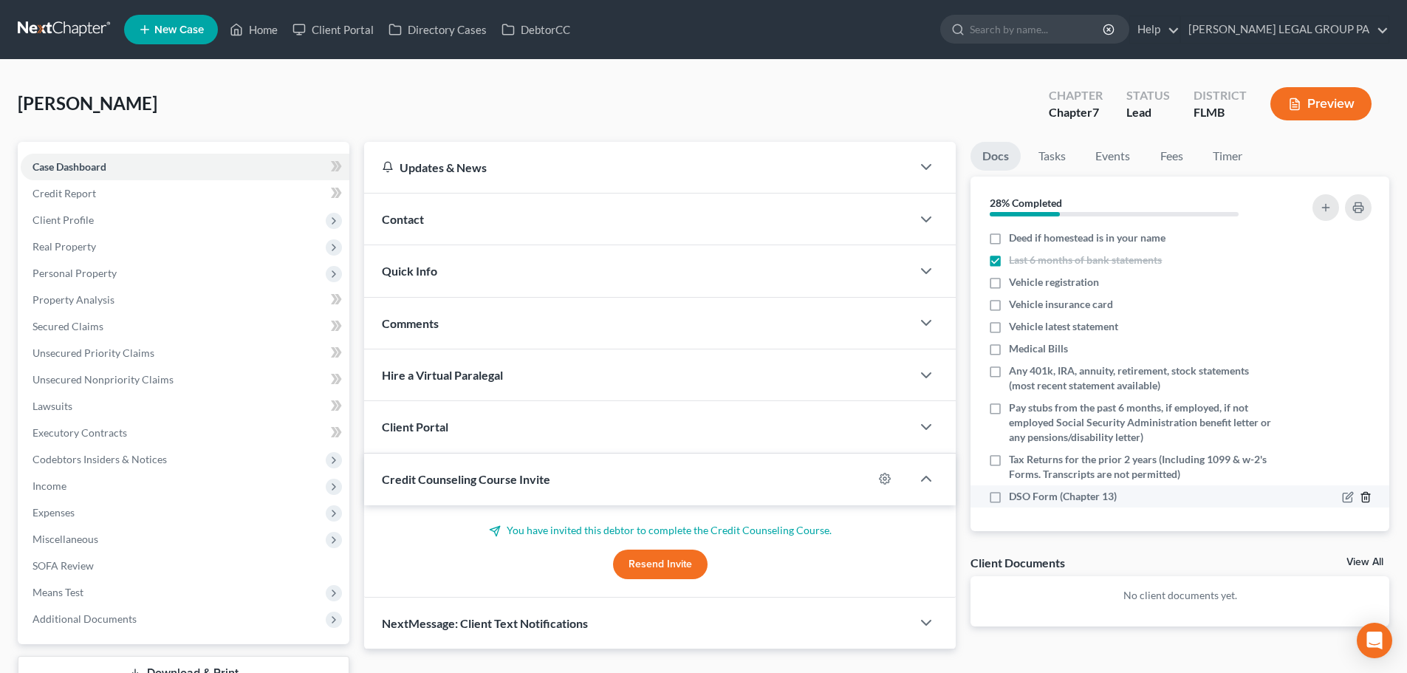
click at [1360, 500] on icon "button" at bounding box center [1366, 497] width 12 height 12
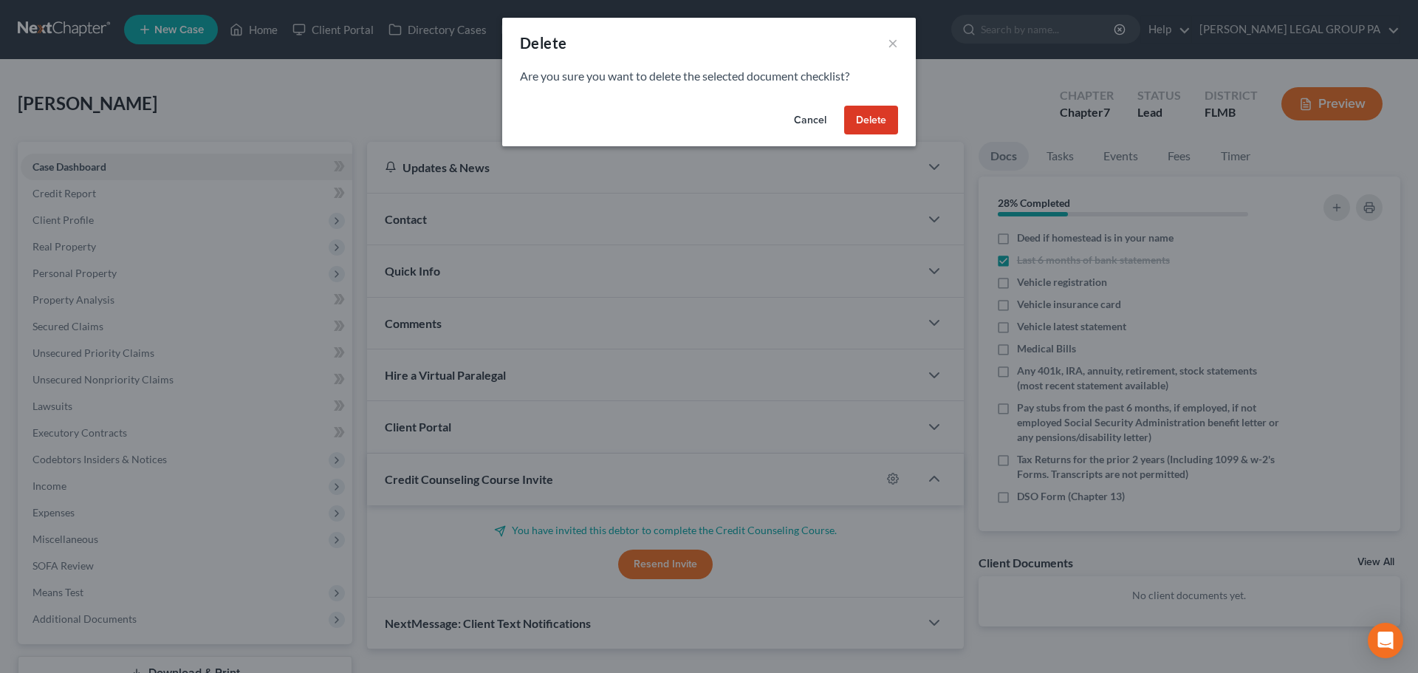
click at [864, 123] on button "Delete" at bounding box center [871, 121] width 54 height 30
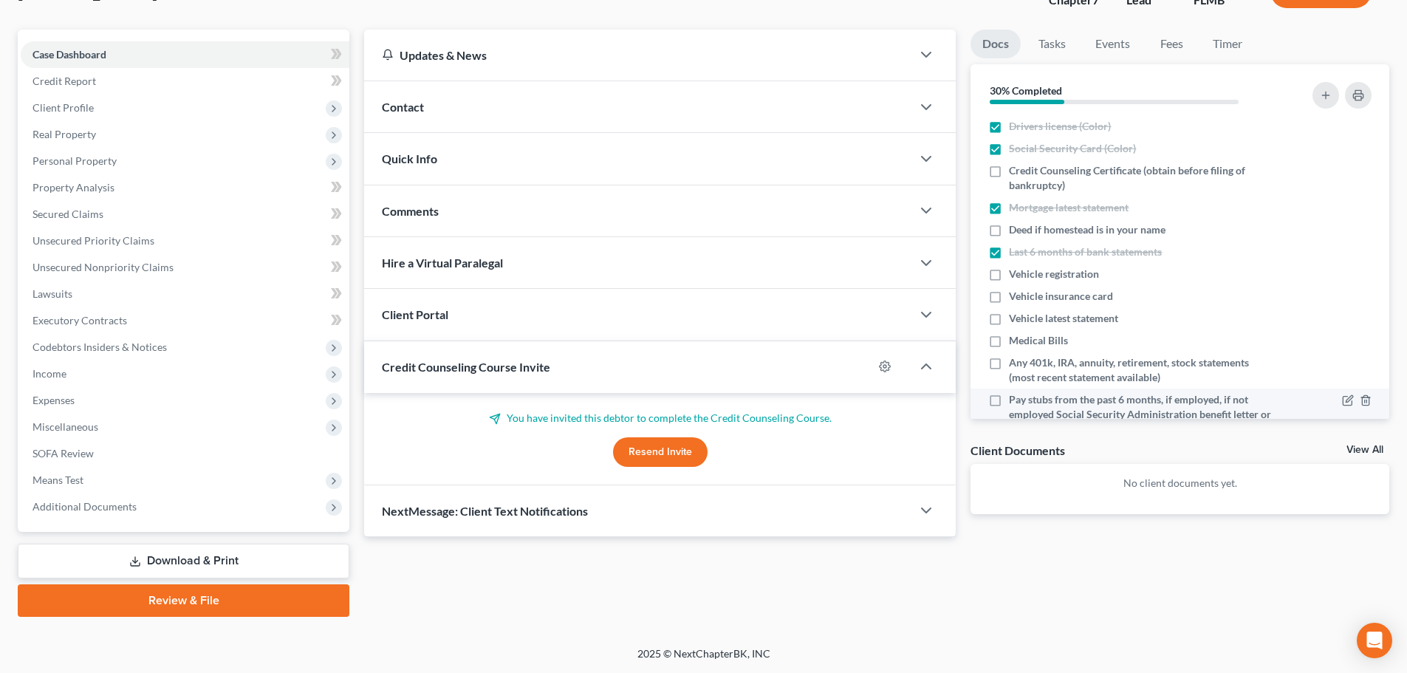
scroll to position [0, 0]
click at [1362, 276] on icon "button" at bounding box center [1365, 276] width 7 height 10
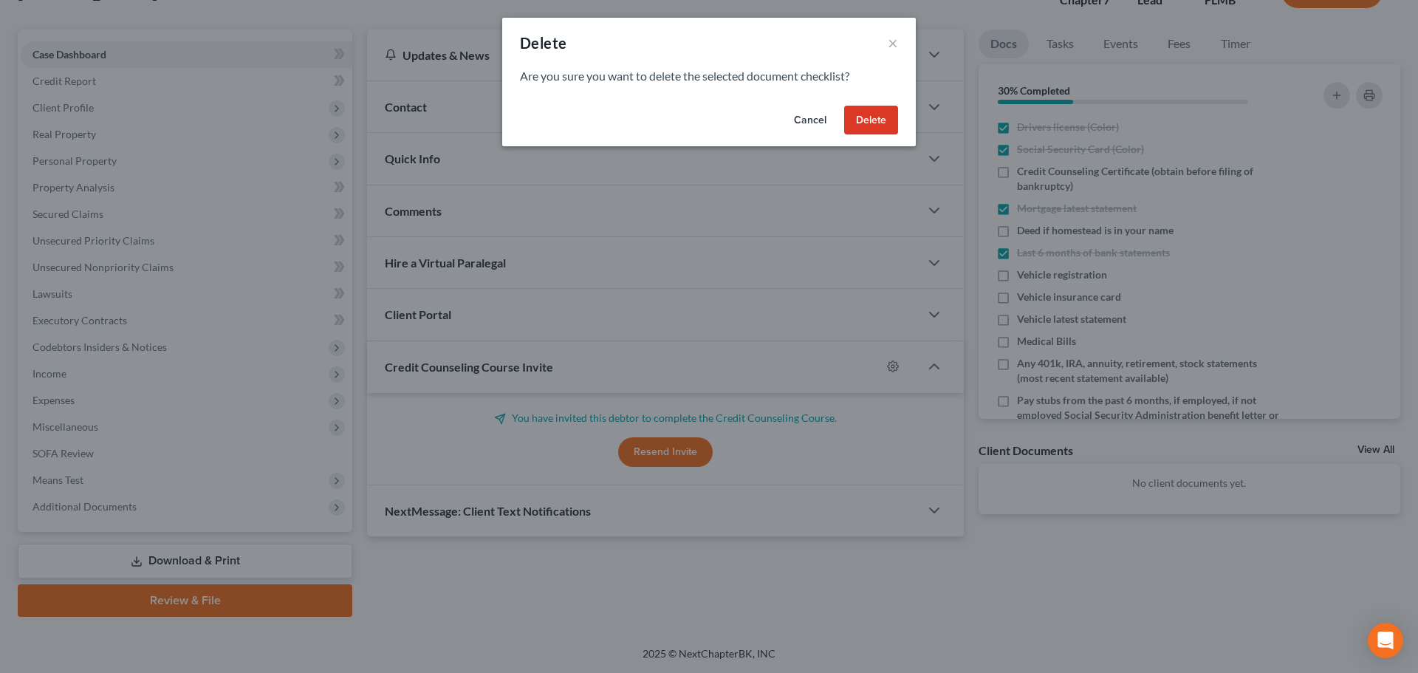
click at [875, 118] on button "Delete" at bounding box center [871, 121] width 54 height 30
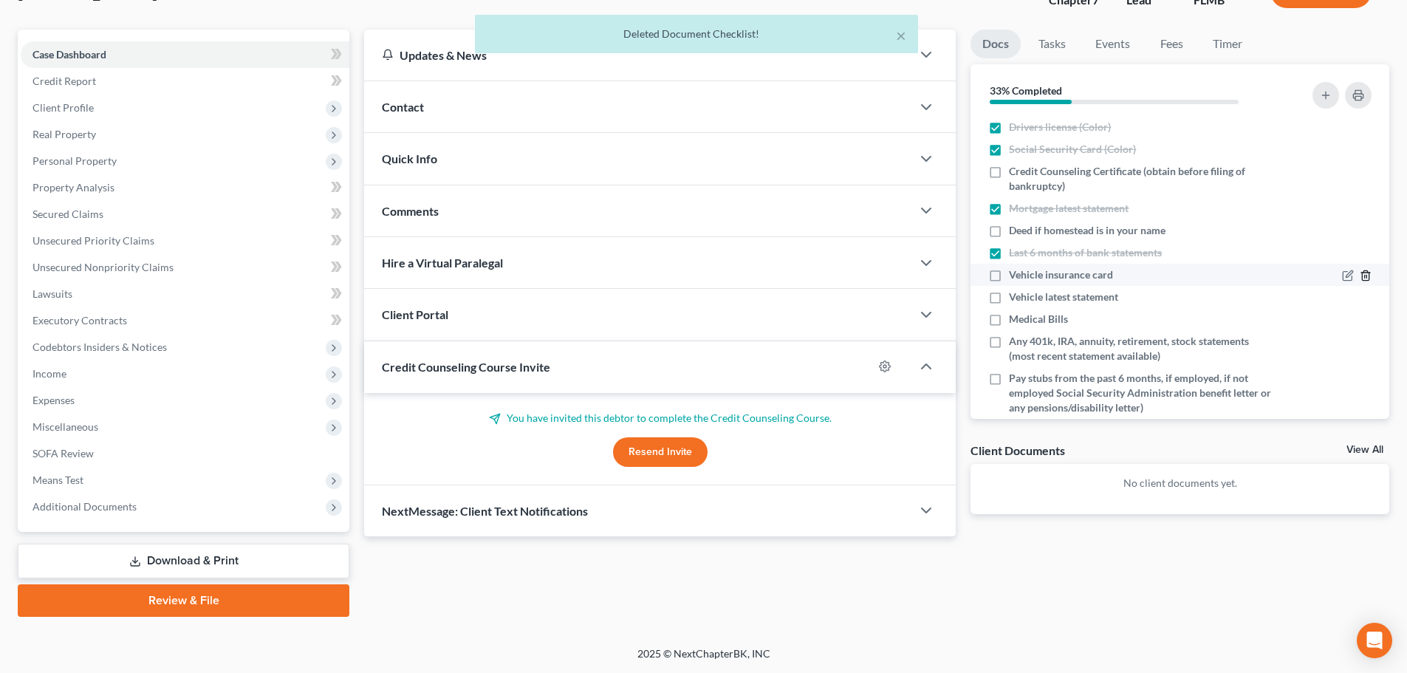
click at [1360, 278] on icon "button" at bounding box center [1366, 276] width 12 height 12
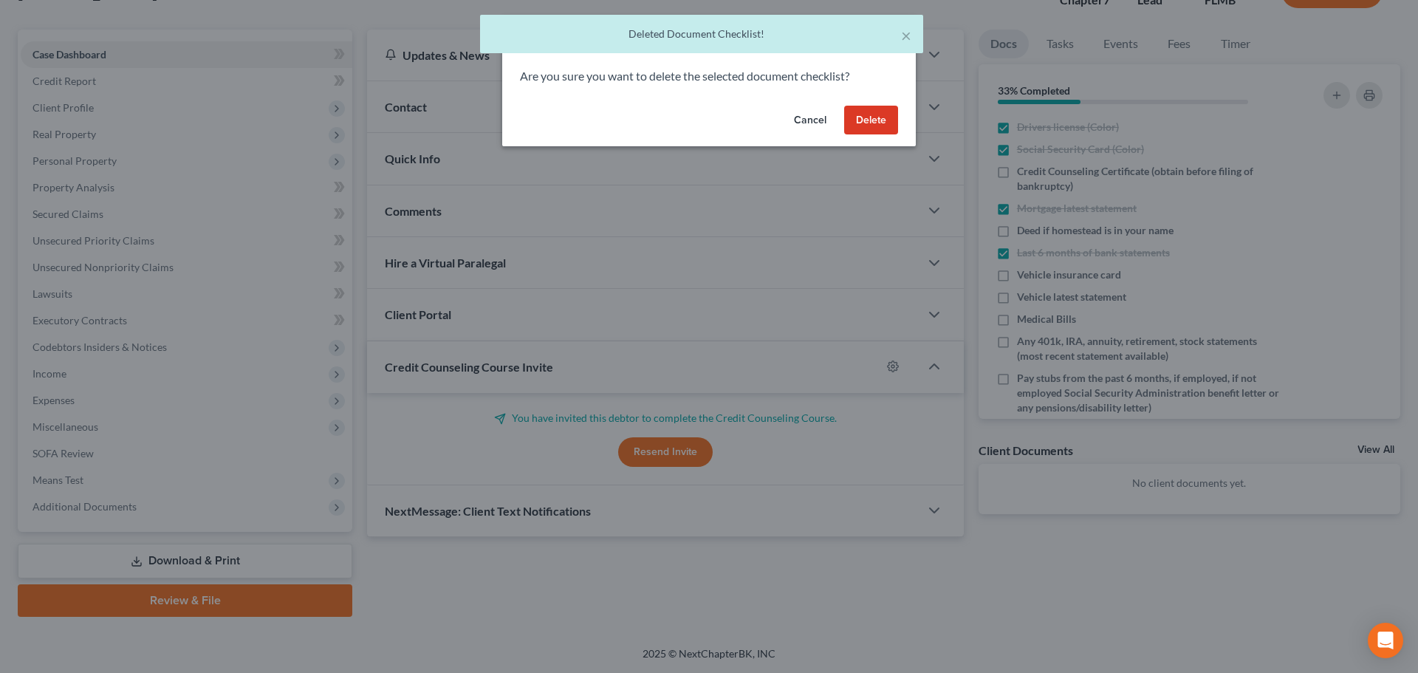
click at [872, 112] on button "Delete" at bounding box center [871, 121] width 54 height 30
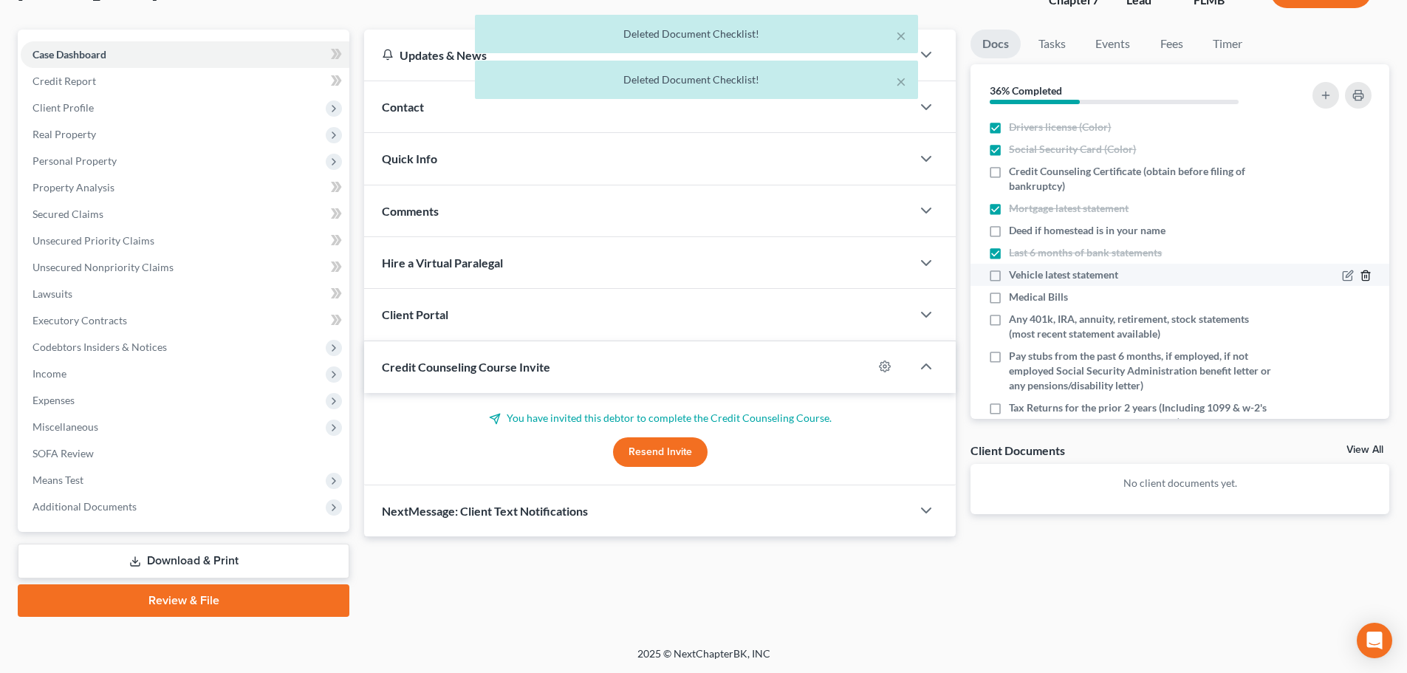
click at [1362, 277] on icon "button" at bounding box center [1365, 276] width 7 height 10
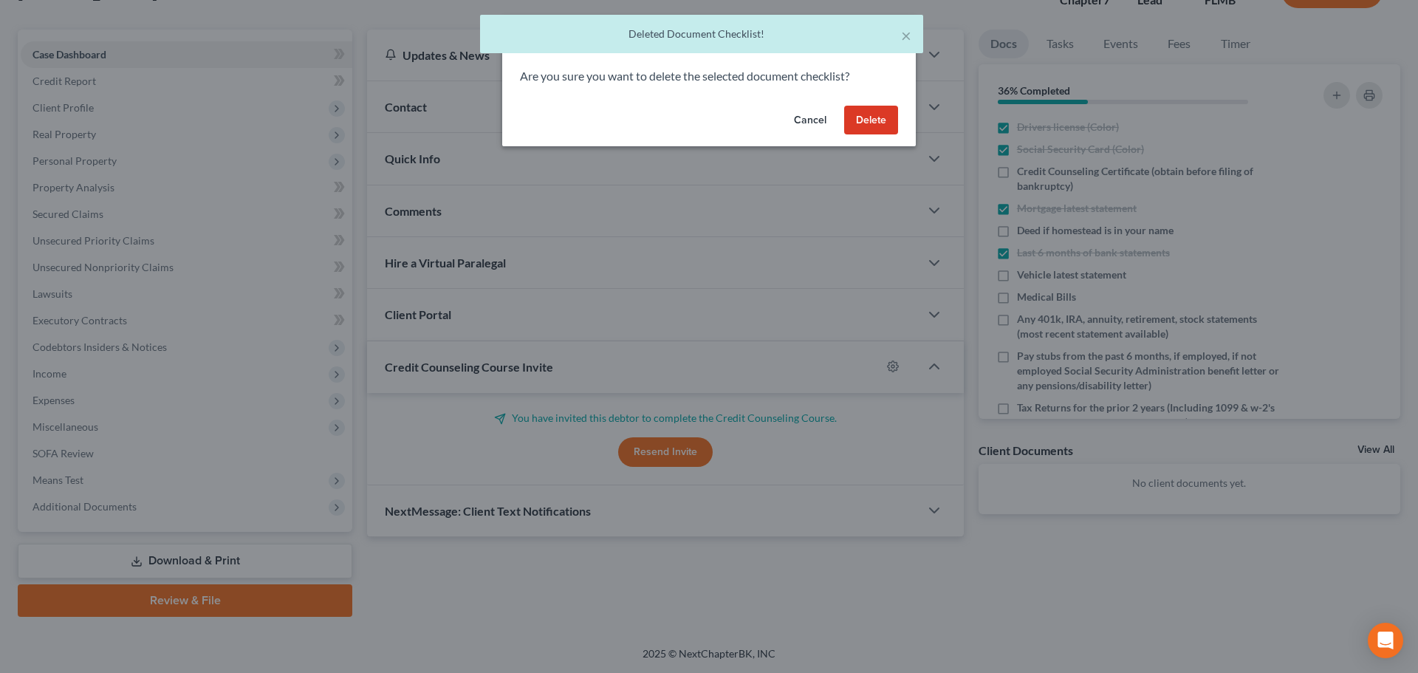
click at [864, 121] on button "Delete" at bounding box center [871, 121] width 54 height 30
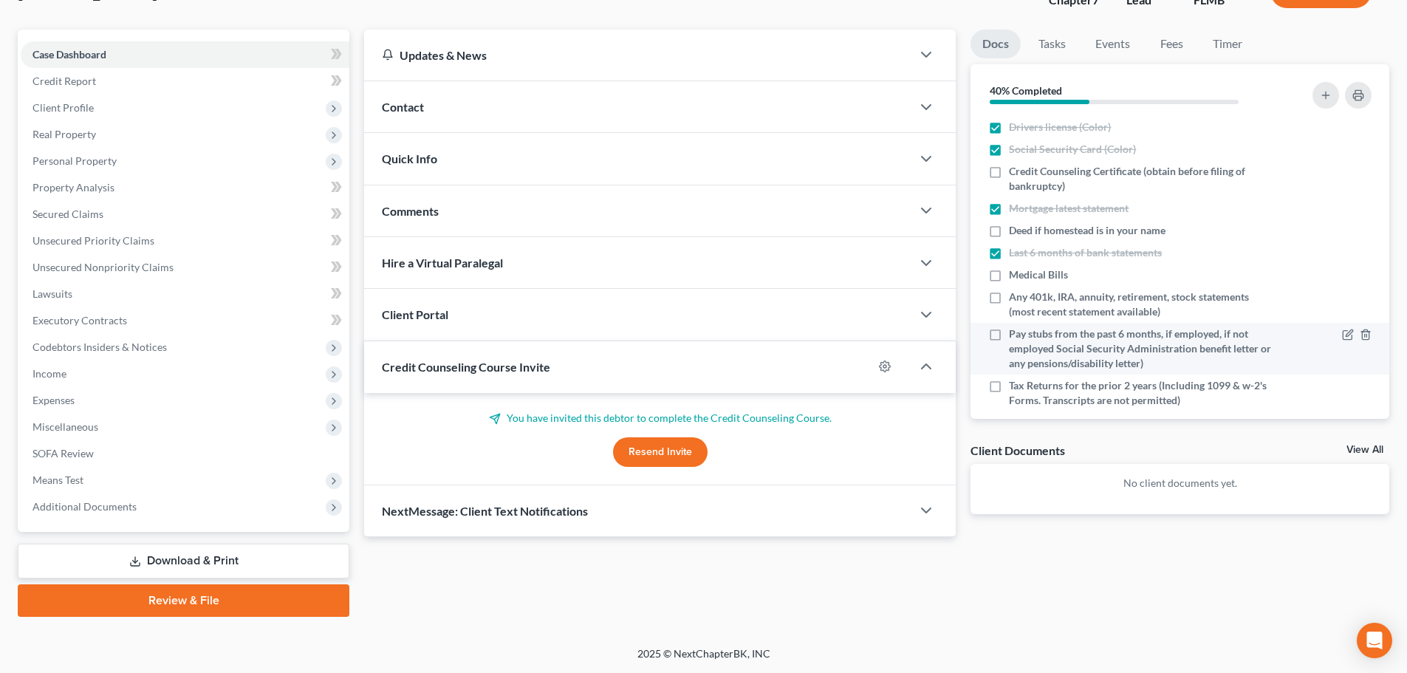
click at [1009, 332] on label "Pay stubs from the past 6 months, if employed, if not employed Social Security …" at bounding box center [1140, 349] width 263 height 44
click at [1015, 332] on input "Pay stubs from the past 6 months, if employed, if not employed Social Security …" at bounding box center [1020, 332] width 10 height 10
checkbox input "true"
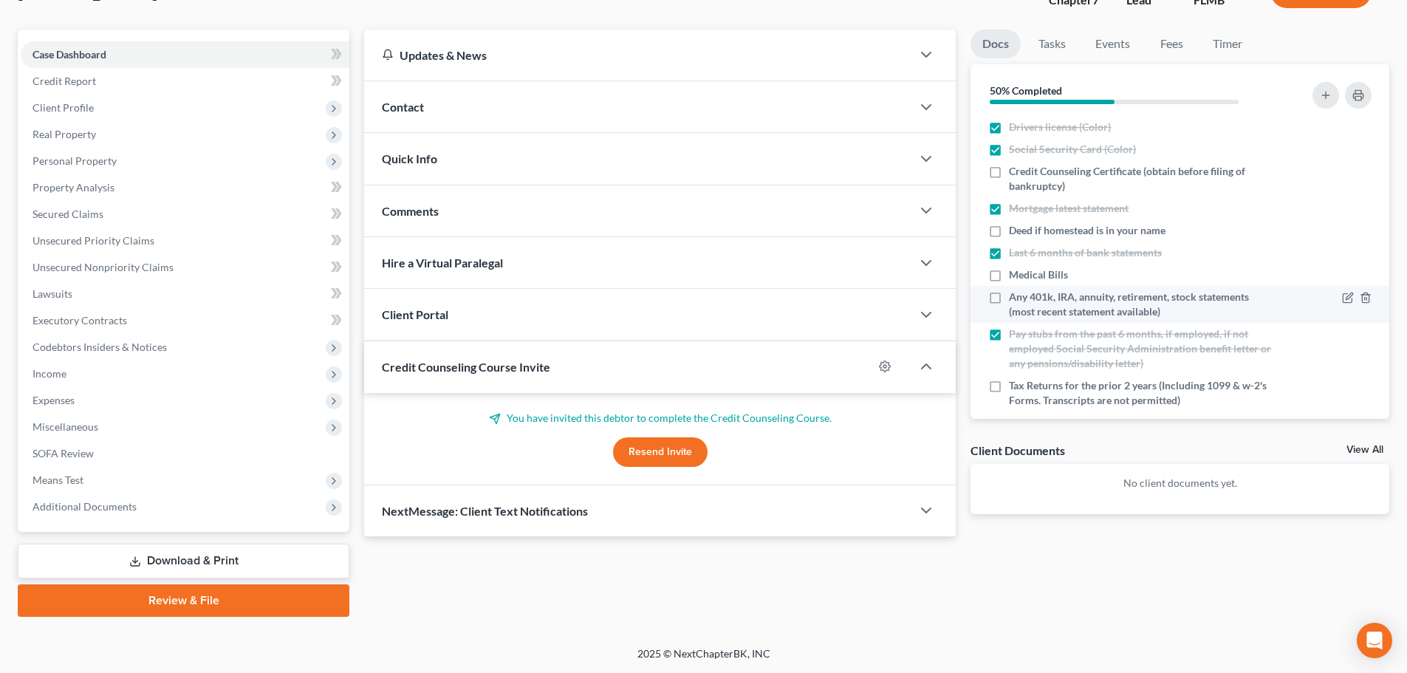
click at [1009, 299] on label "Any 401k, IRA, annuity, retirement, stock statements (most recent statement ava…" at bounding box center [1140, 305] width 263 height 30
click at [1015, 299] on input "Any 401k, IRA, annuity, retirement, stock statements (most recent statement ava…" at bounding box center [1020, 295] width 10 height 10
checkbox input "true"
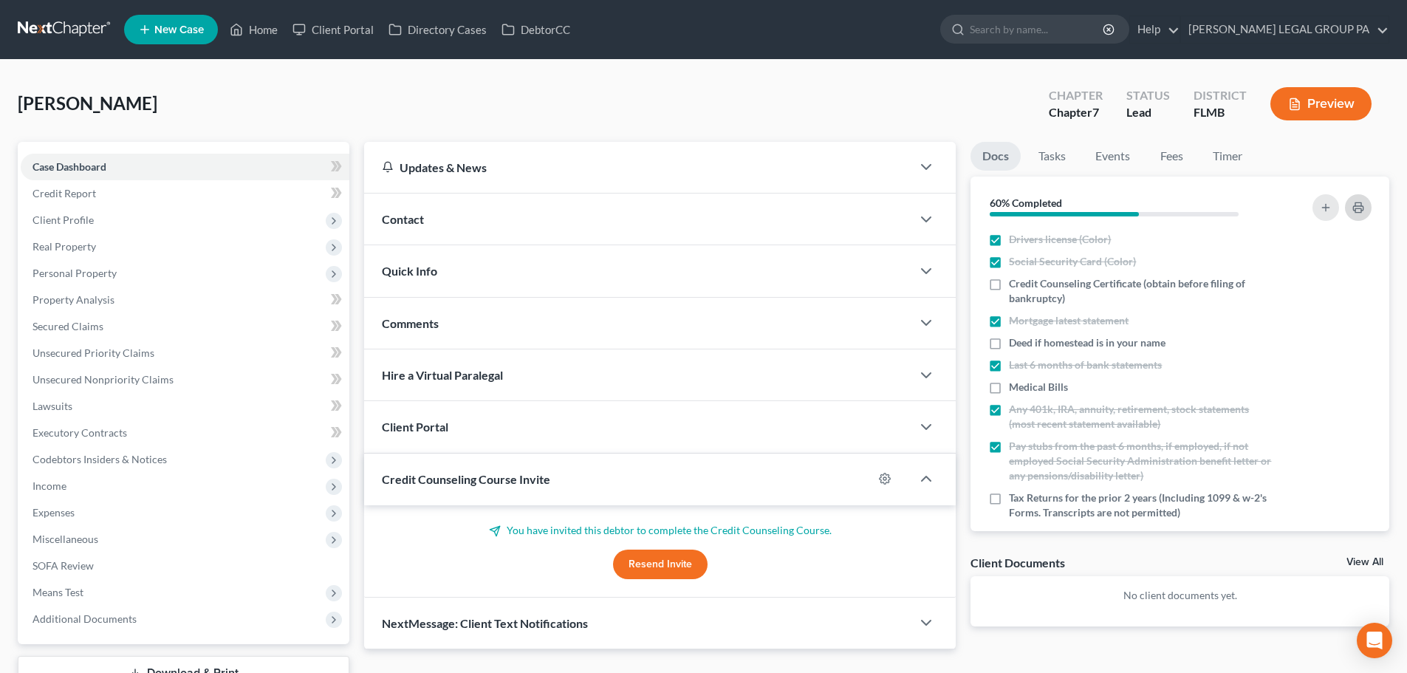
click at [1361, 209] on rect "button" at bounding box center [1359, 210] width 6 height 4
